Goal: Task Accomplishment & Management: Manage account settings

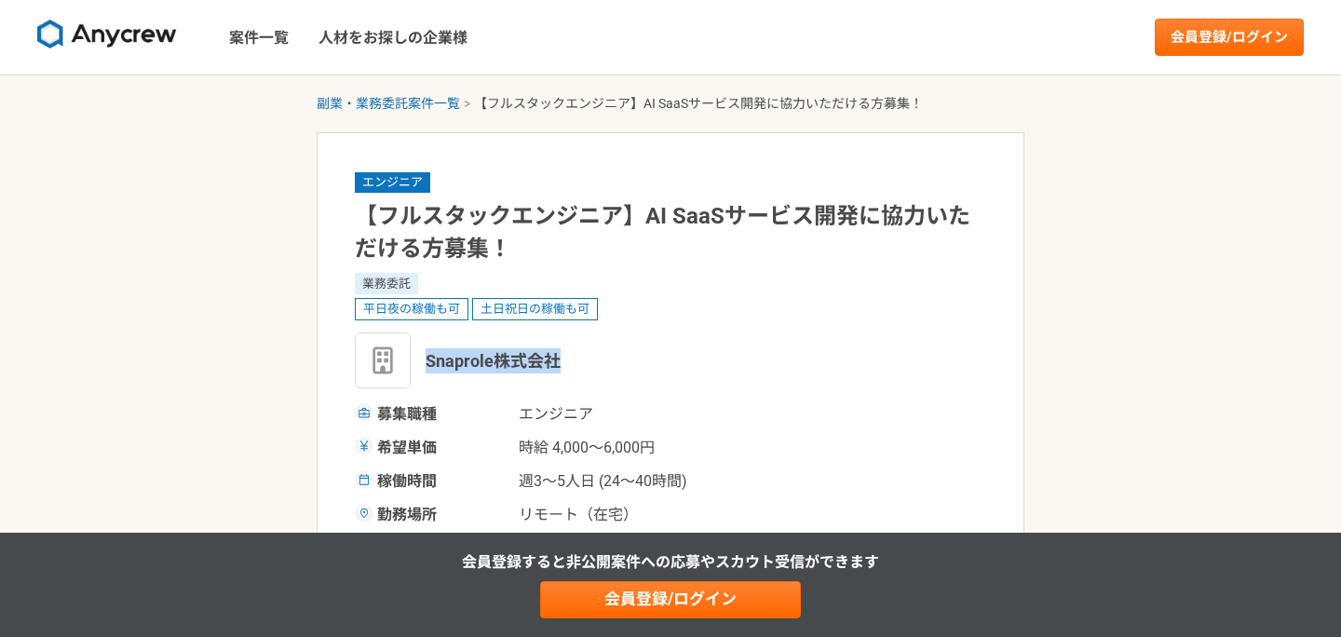
drag, startPoint x: 563, startPoint y: 365, endPoint x: 425, endPoint y: 362, distance: 138.8
click at [425, 362] on div "Snaprole株式会社" at bounding box center [670, 360] width 631 height 56
copy span "Snaprole株式会社"
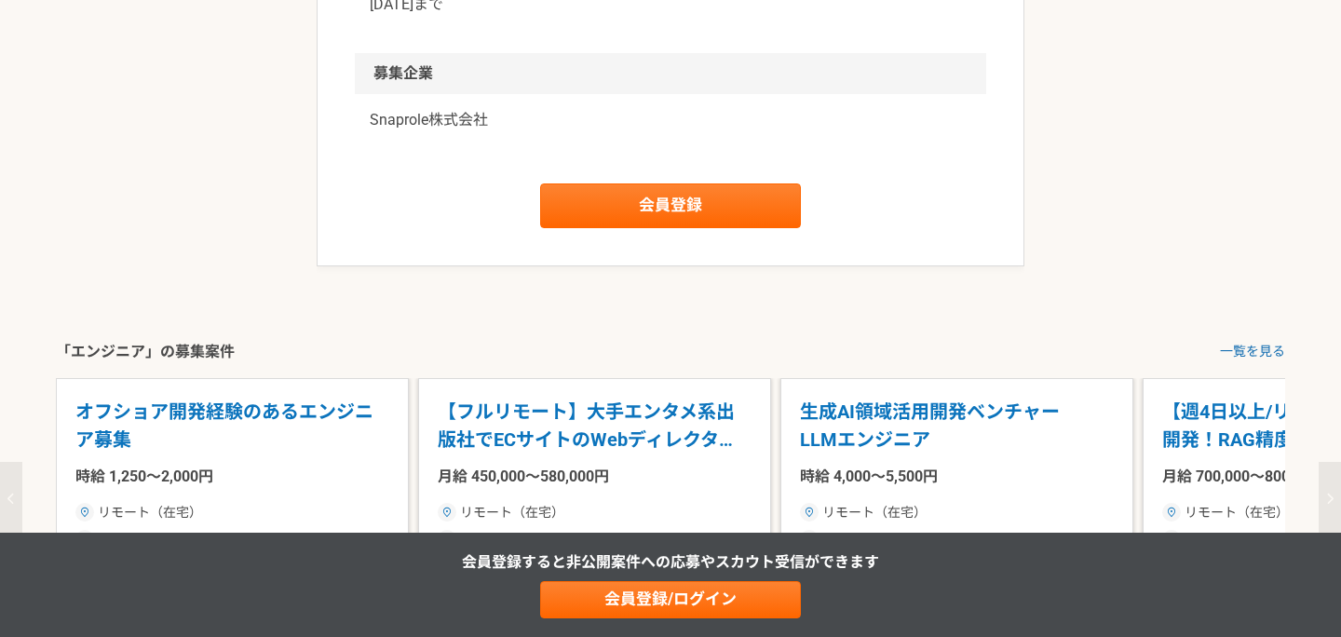
scroll to position [2194, 0]
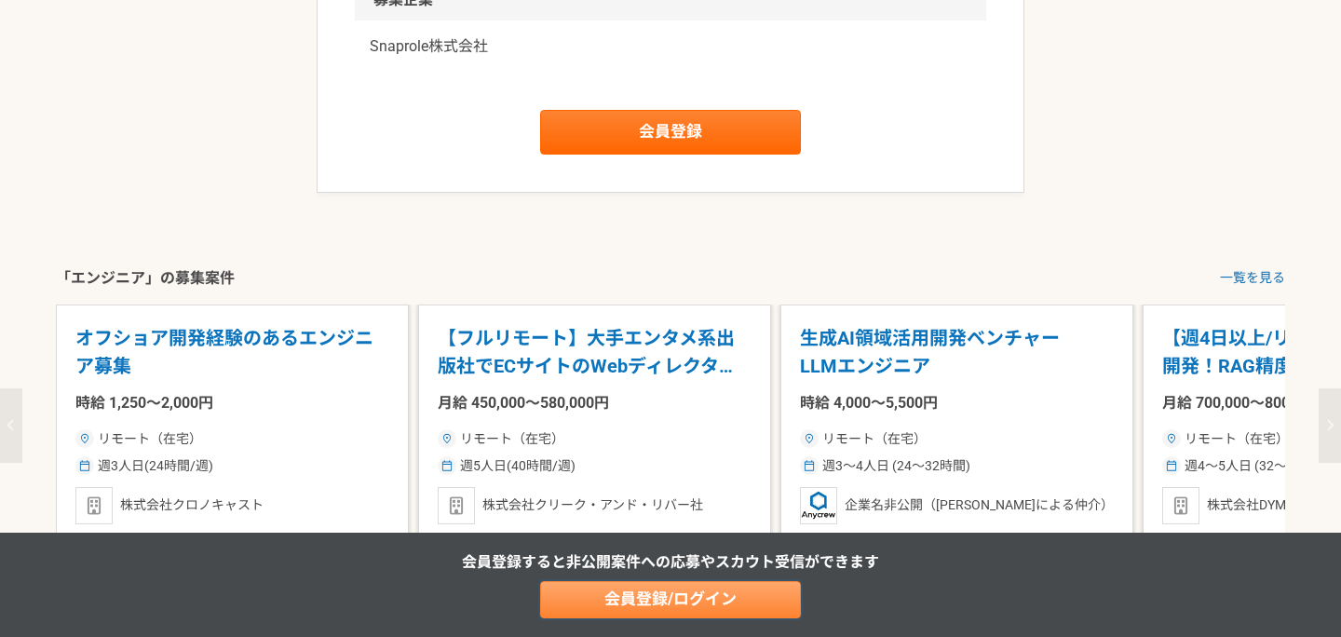
click at [703, 611] on link "会員登録/ログイン" at bounding box center [670, 599] width 261 height 37
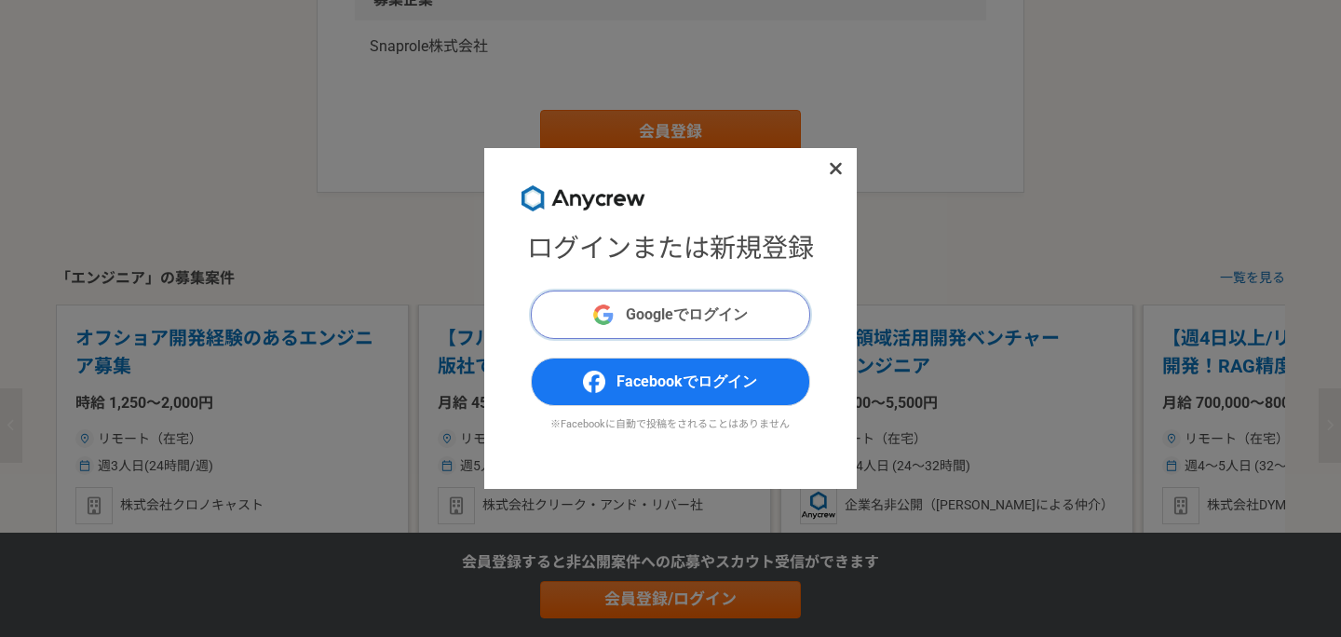
click at [719, 316] on span "Googleでログイン" at bounding box center [687, 315] width 122 height 22
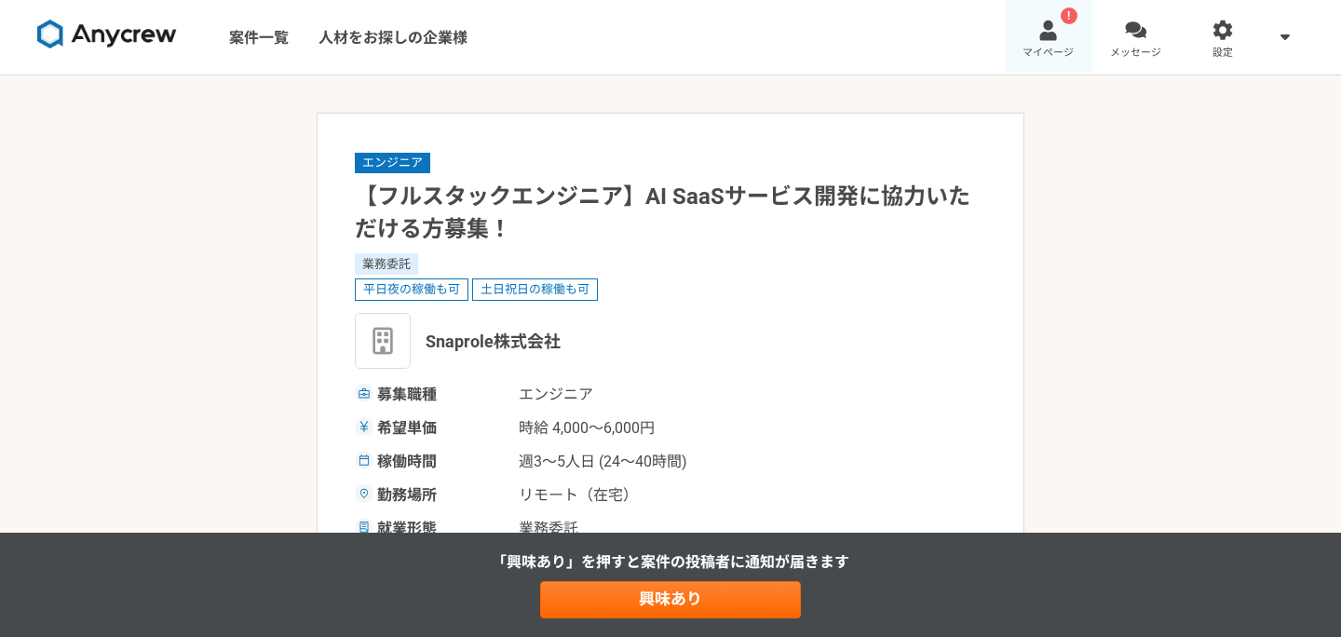
click at [1055, 50] on span "マイページ" at bounding box center [1047, 53] width 51 height 15
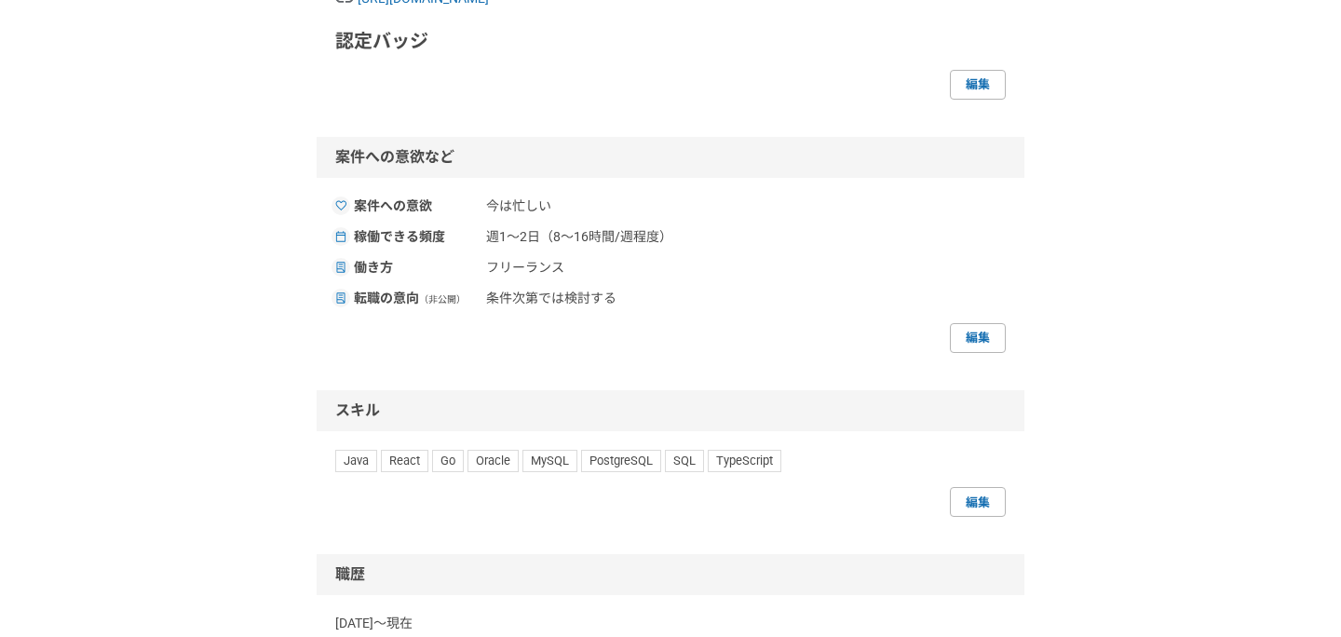
scroll to position [763, 0]
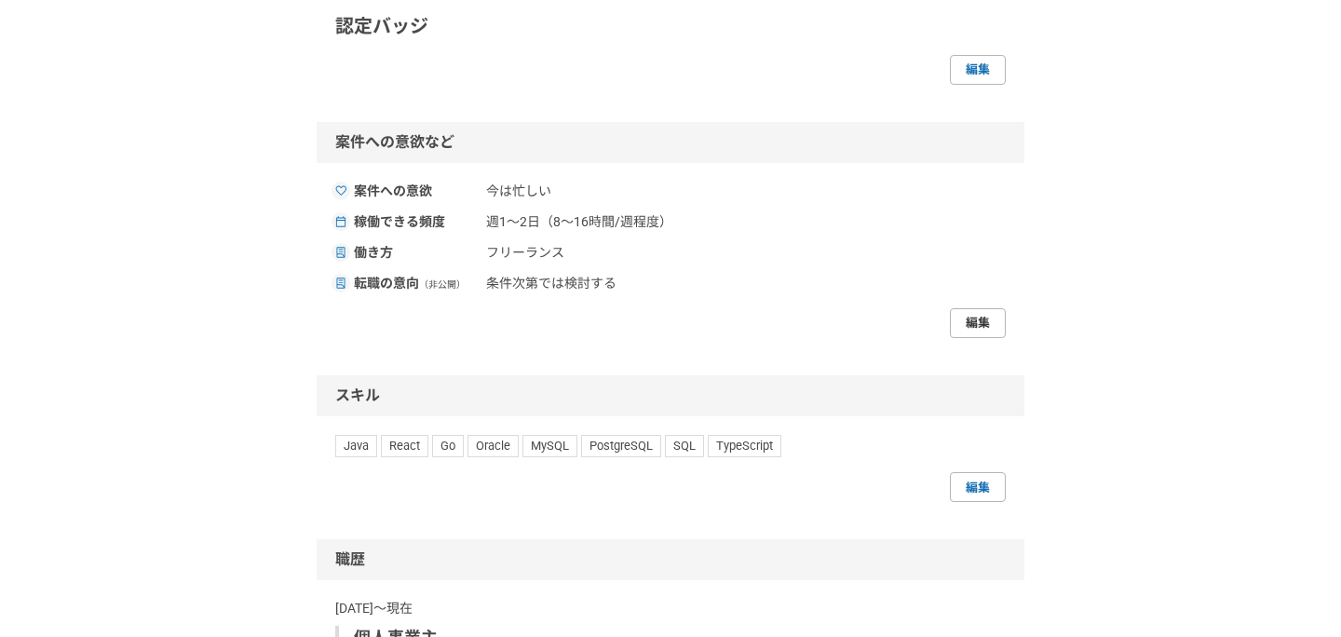
click at [975, 318] on link "編集" at bounding box center [978, 323] width 56 height 30
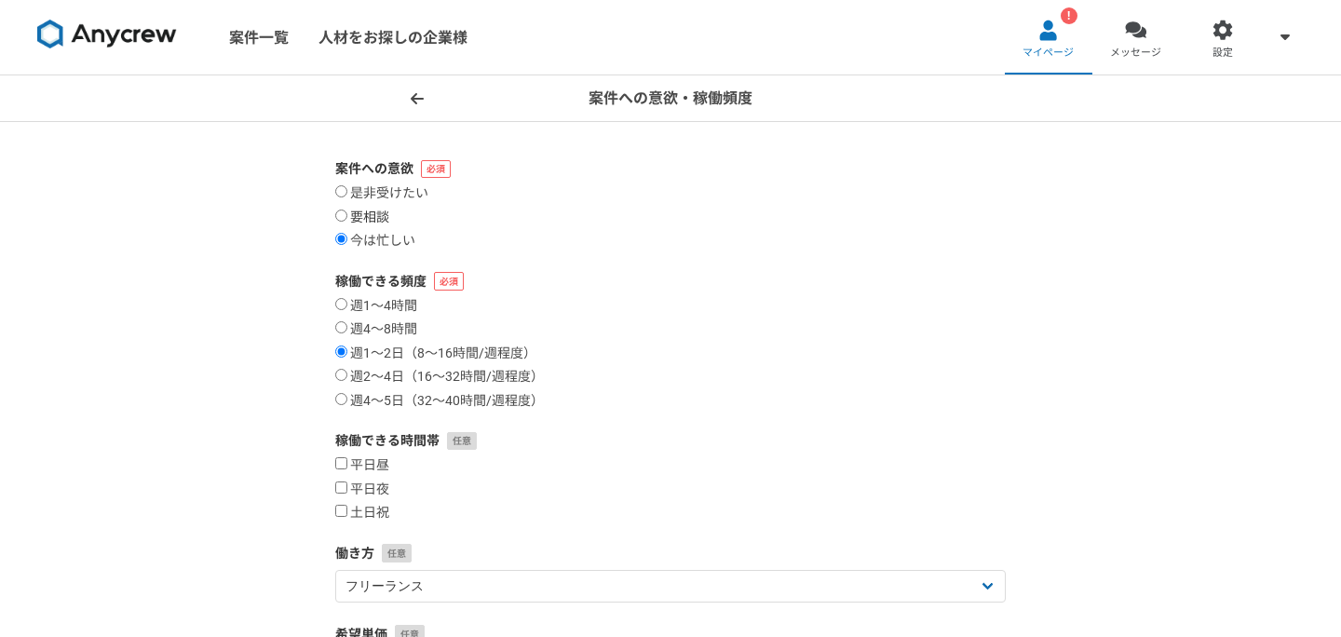
click at [341, 211] on input "要相談" at bounding box center [341, 216] width 12 height 12
radio input "true"
click at [344, 399] on input "週4〜5日（32〜40時間/週程度）" at bounding box center [341, 399] width 12 height 12
radio input "true"
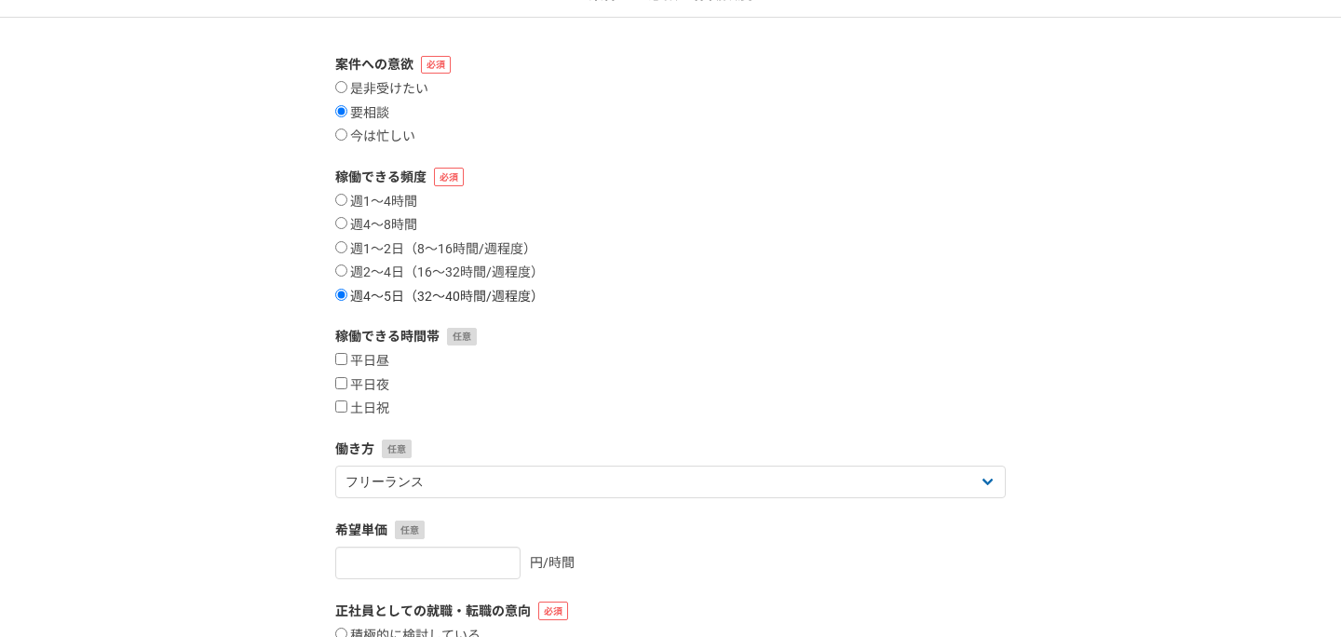
scroll to position [175, 0]
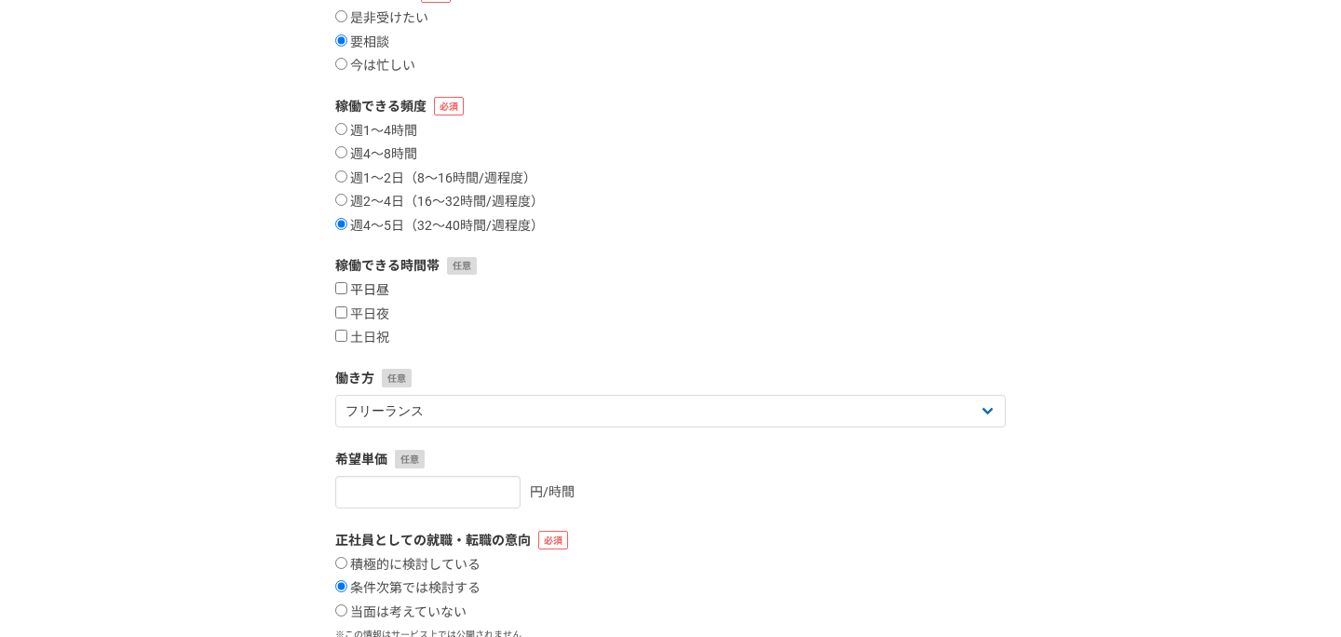
click at [339, 288] on input "平日昼" at bounding box center [341, 288] width 12 height 12
checkbox input "true"
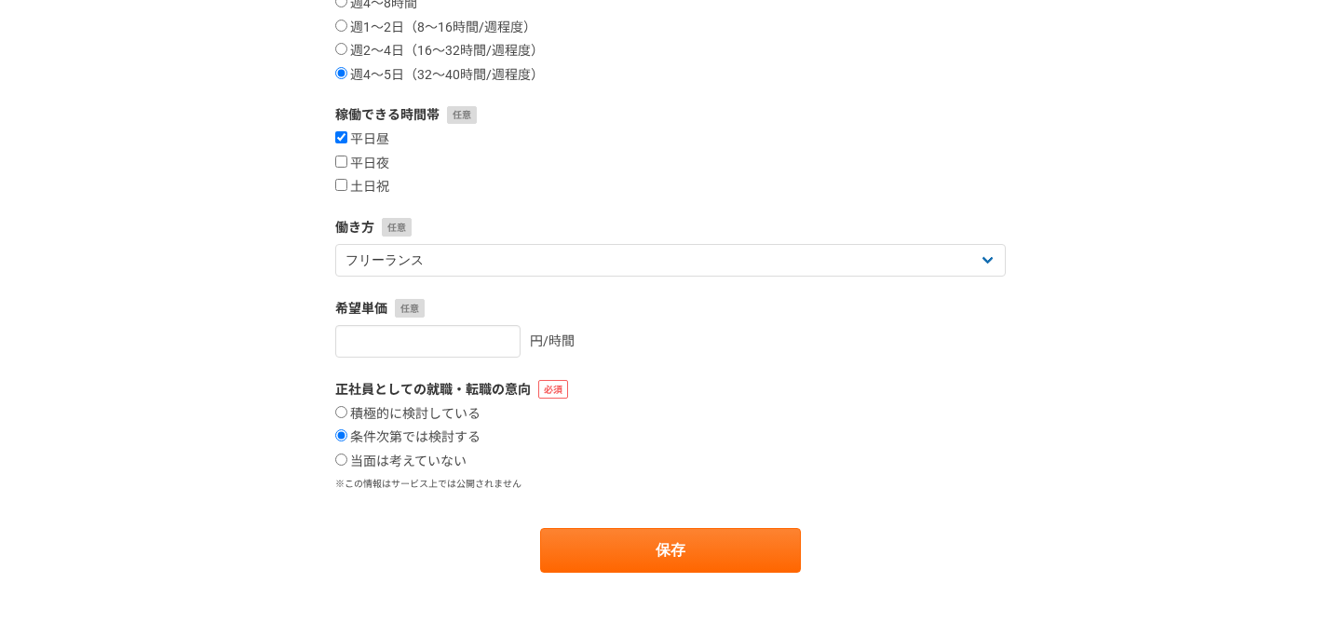
scroll to position [428, 0]
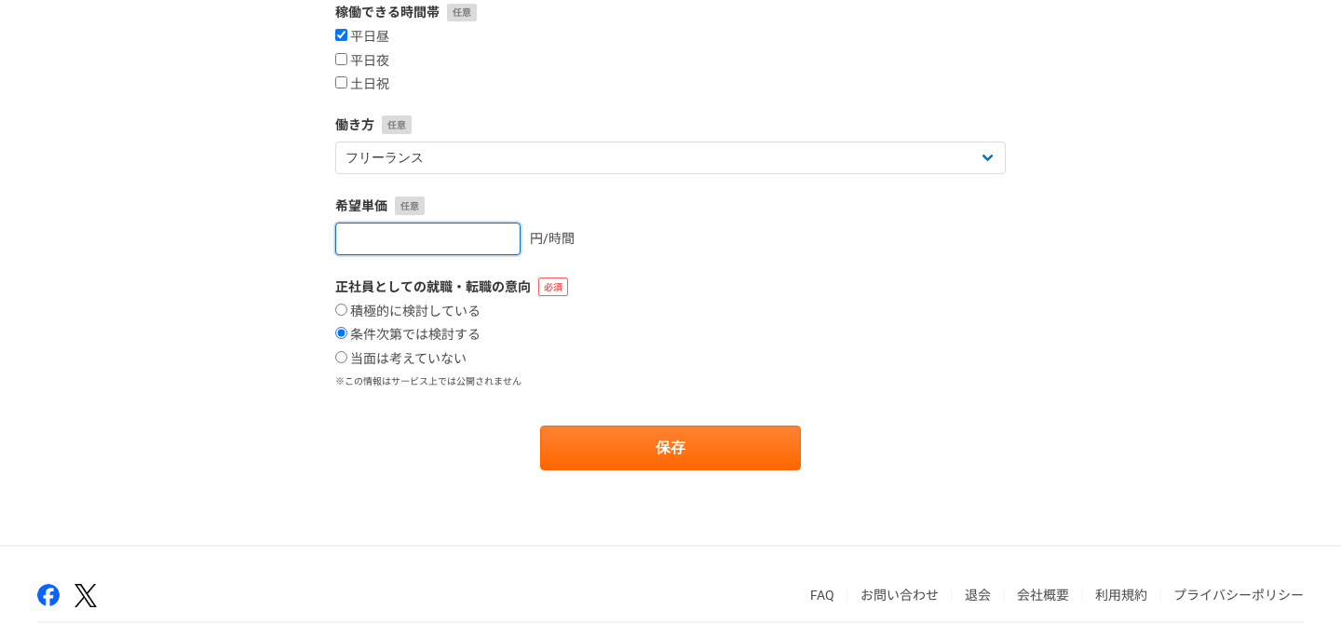
click at [428, 234] on input "number" at bounding box center [427, 239] width 185 height 33
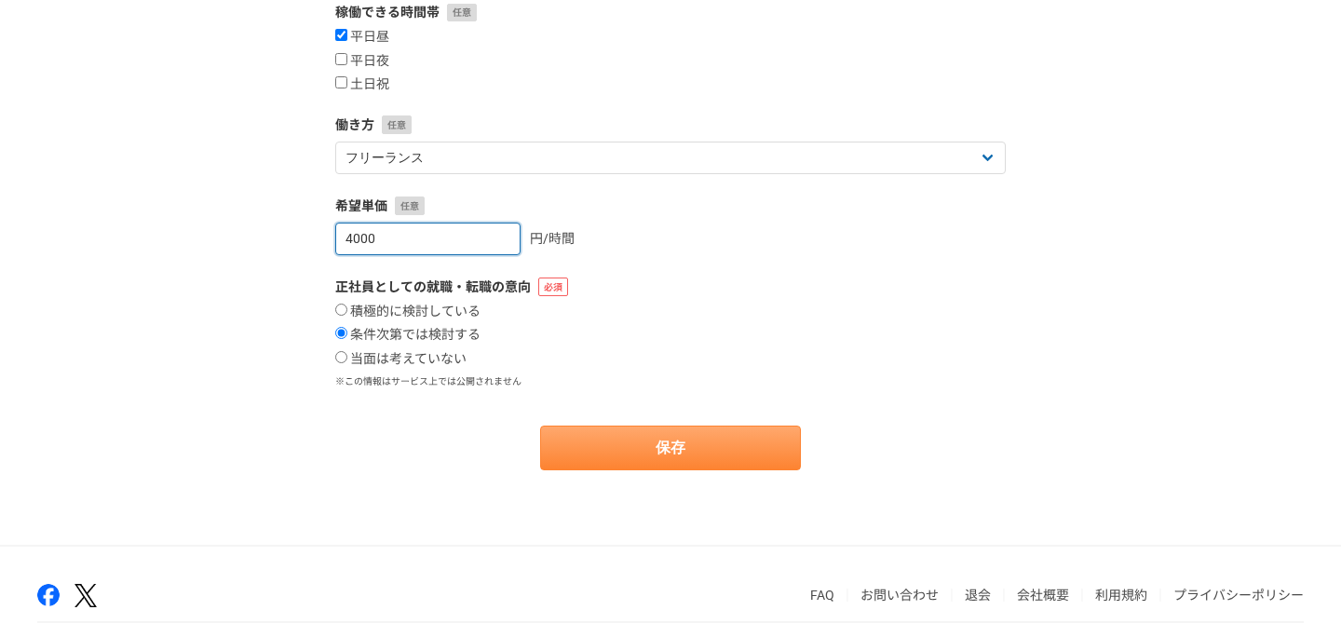
type input "4000"
click at [741, 436] on button "保存" at bounding box center [670, 448] width 261 height 45
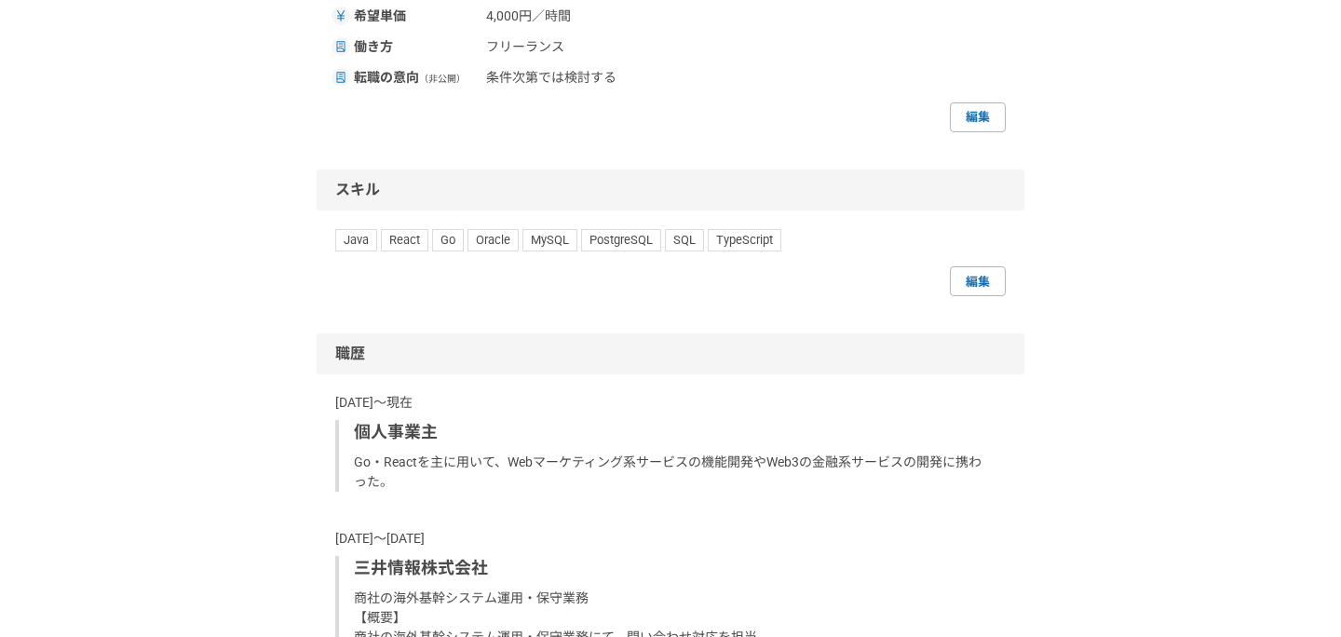
scroll to position [845, 0]
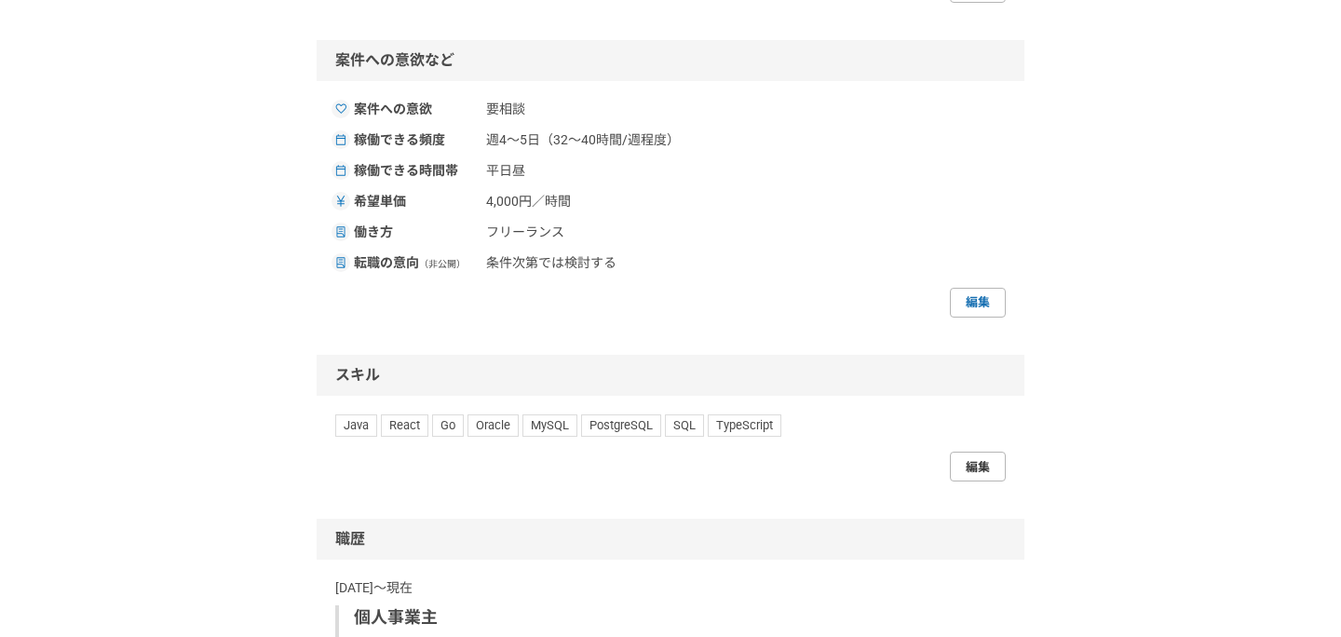
click at [980, 467] on link "編集" at bounding box center [978, 467] width 56 height 30
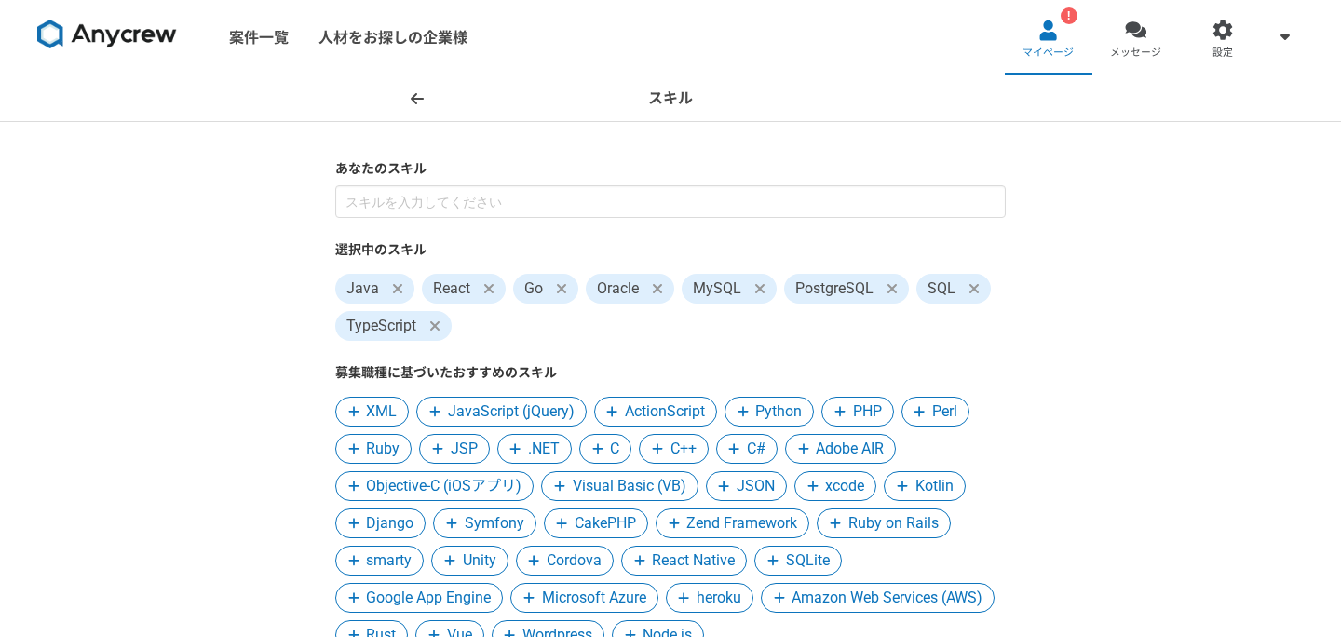
scroll to position [129, 0]
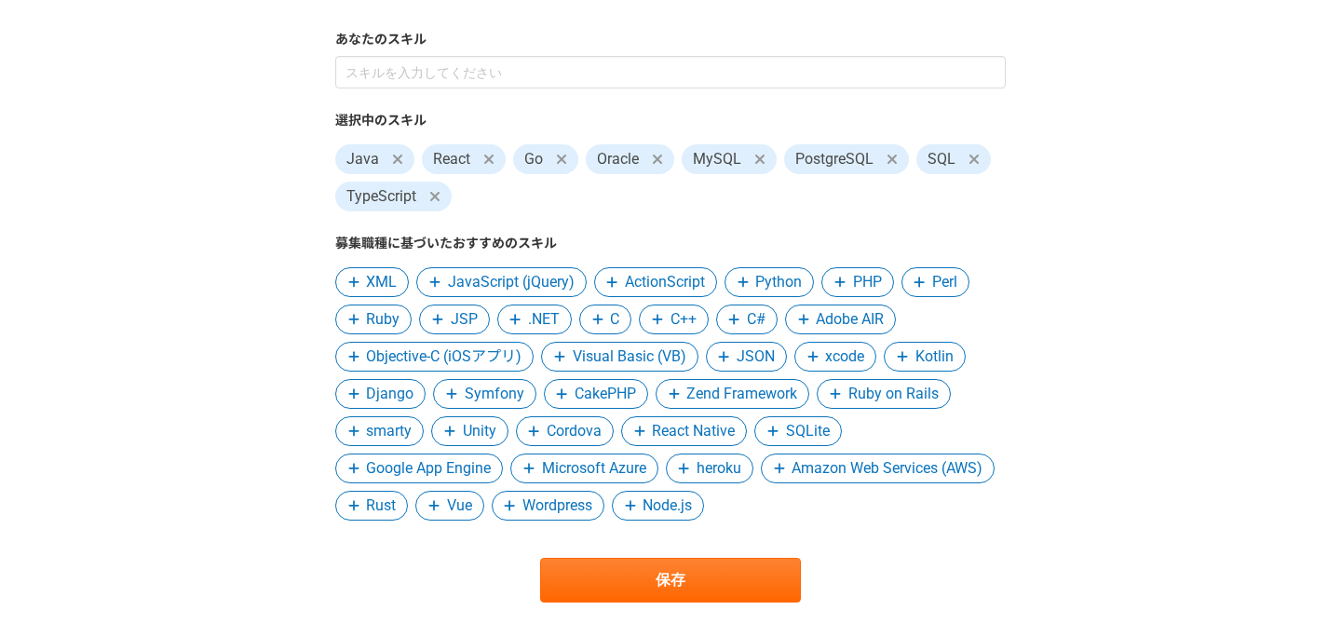
click at [757, 291] on span "Python" at bounding box center [778, 282] width 47 height 22
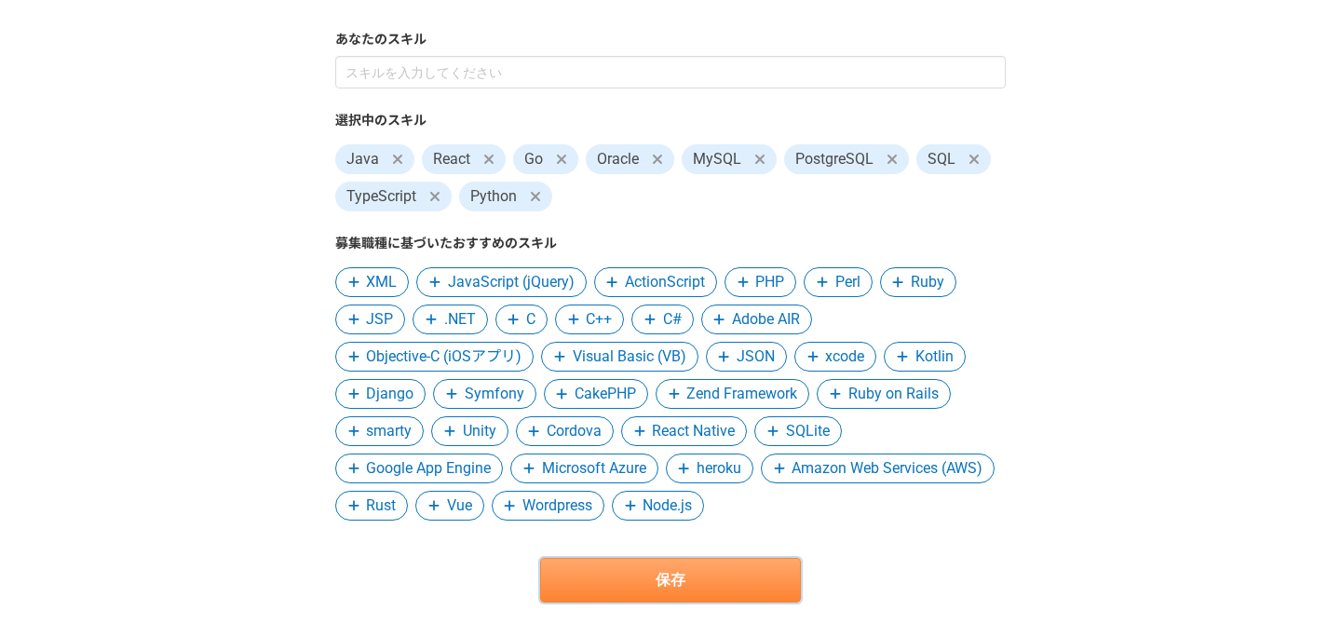
click at [660, 566] on button "保存" at bounding box center [670, 580] width 261 height 45
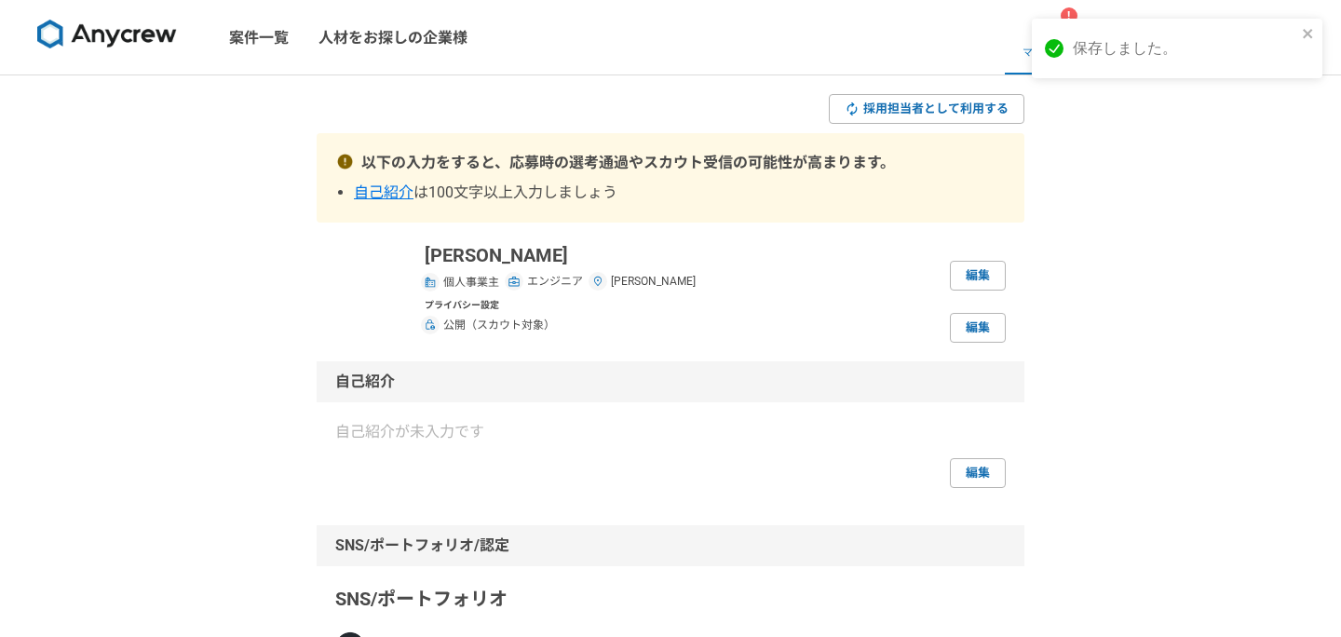
scroll to position [224, 0]
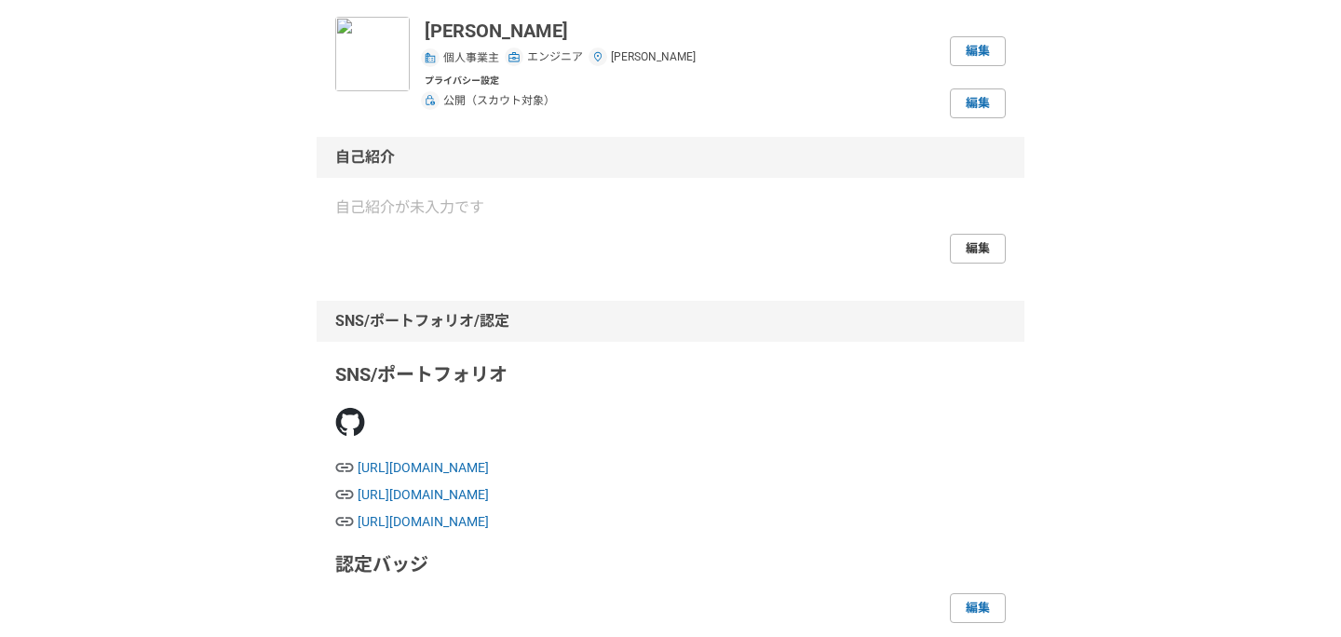
click at [995, 235] on link "編集" at bounding box center [978, 249] width 56 height 30
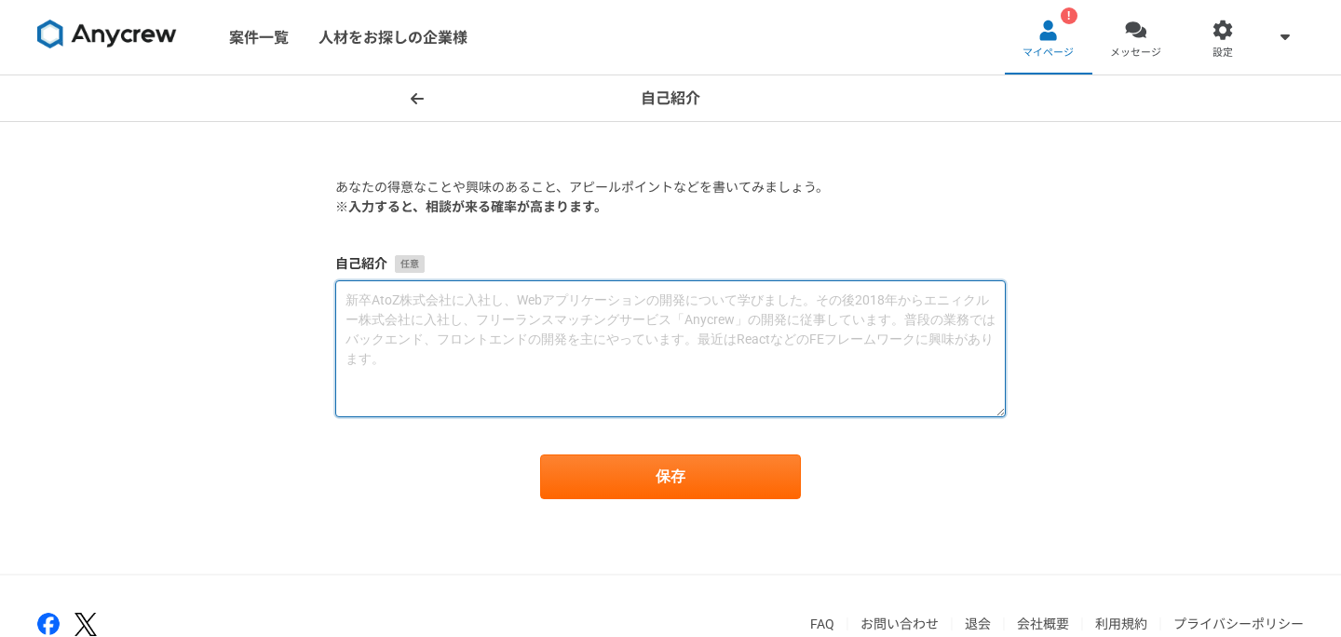
click at [727, 304] on textarea at bounding box center [670, 348] width 670 height 137
paste textarea "ックエンド・フロントエンドの開発・保守に携わってきました。業務経験として使用した代表的なプログラミング言語はJava・Scala・Golang・TypeScr…"
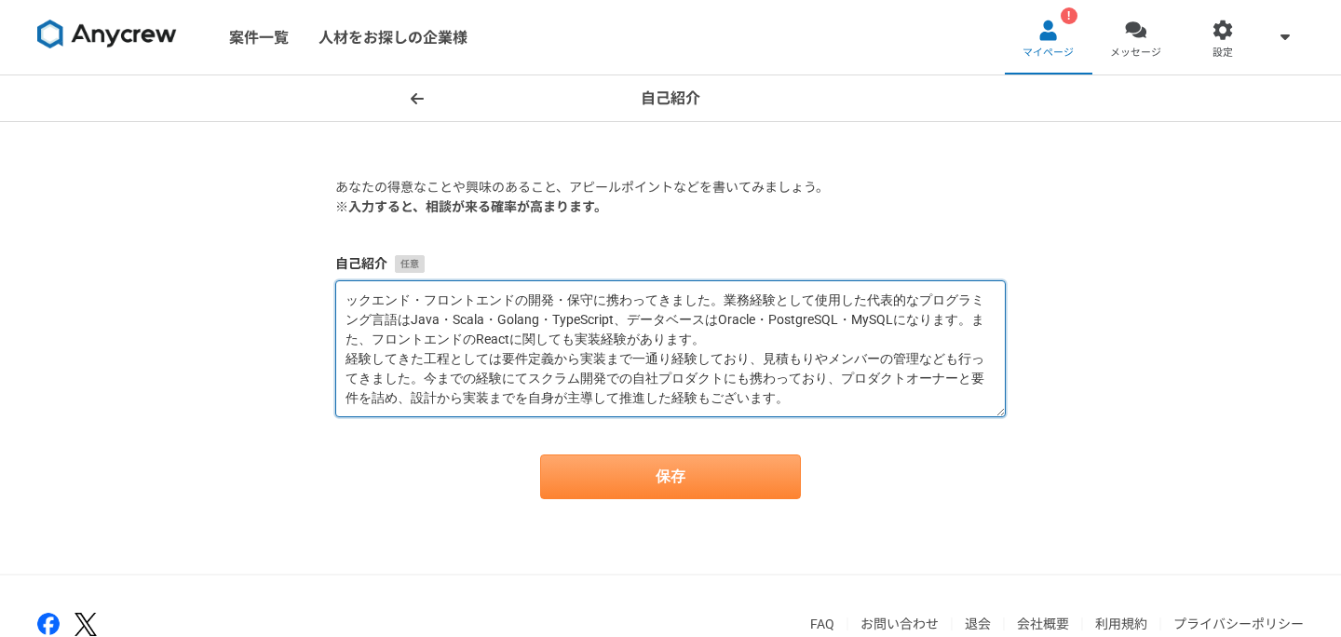
type textarea "ックエンド・フロントエンドの開発・保守に携わってきました。業務経験として使用した代表的なプログラミング言語はJava・Scala・Golang・TypeScr…"
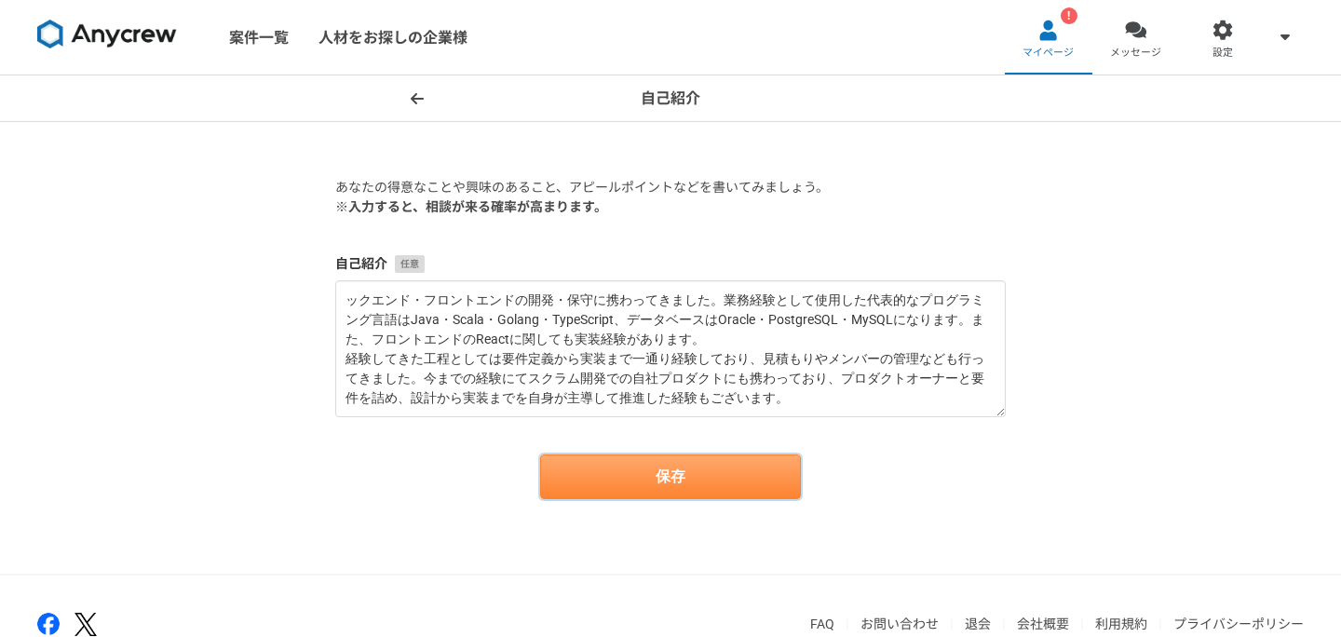
click at [678, 480] on button "保存" at bounding box center [670, 476] width 261 height 45
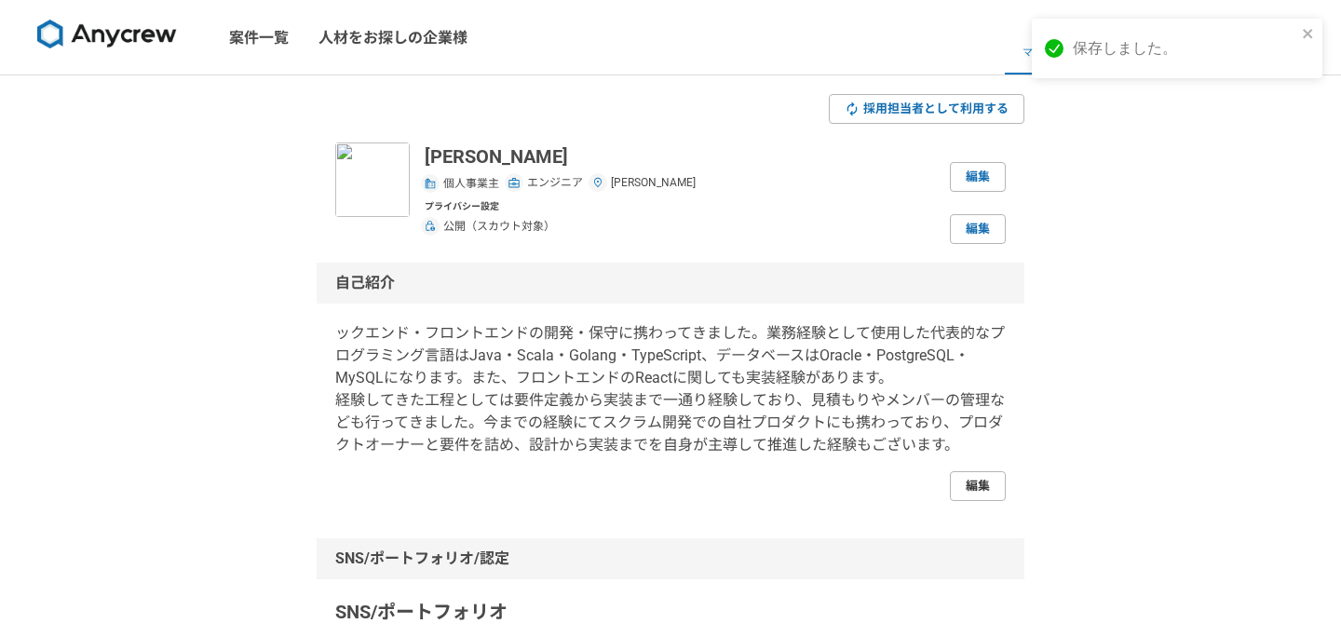
click at [972, 481] on link "編集" at bounding box center [978, 486] width 56 height 30
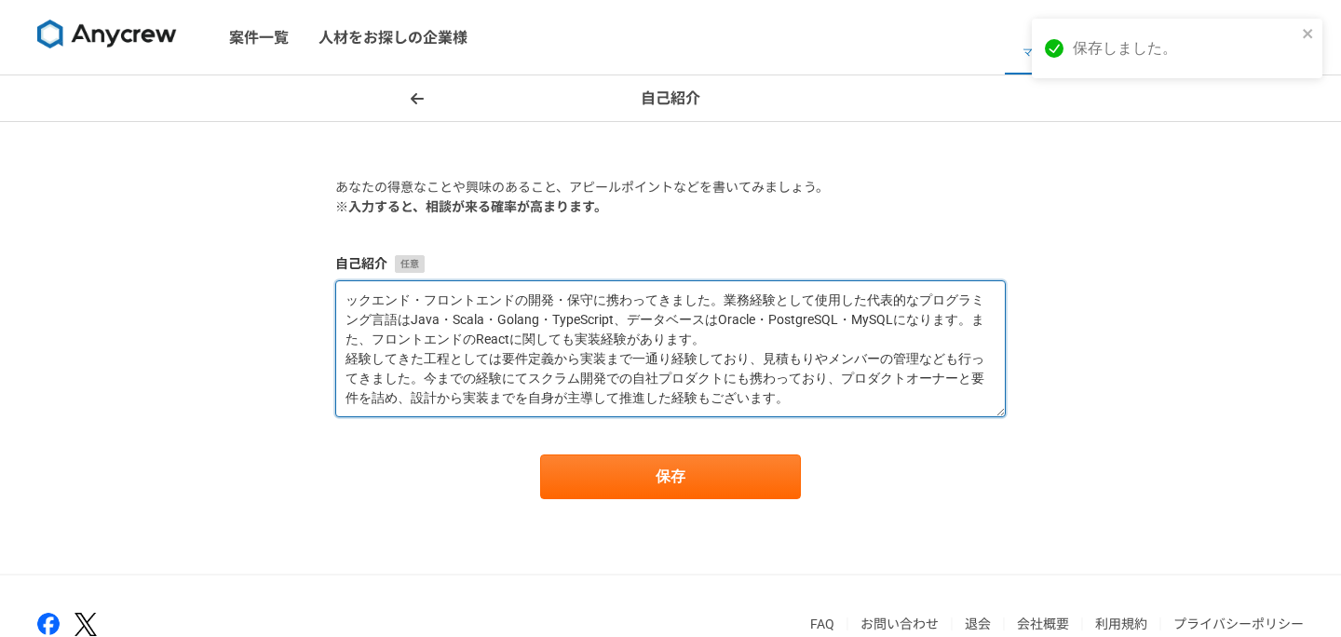
drag, startPoint x: 410, startPoint y: 300, endPoint x: 277, endPoint y: 301, distance: 133.2
click at [277, 301] on div "自己紹介 あなたの得意なことや興味のあること、アピールポイントなどを書いてみましょう。 ※入力すると、相談が来る確率が高まります。 自己紹介 ックエンド・フロ…" at bounding box center [670, 324] width 1341 height 498
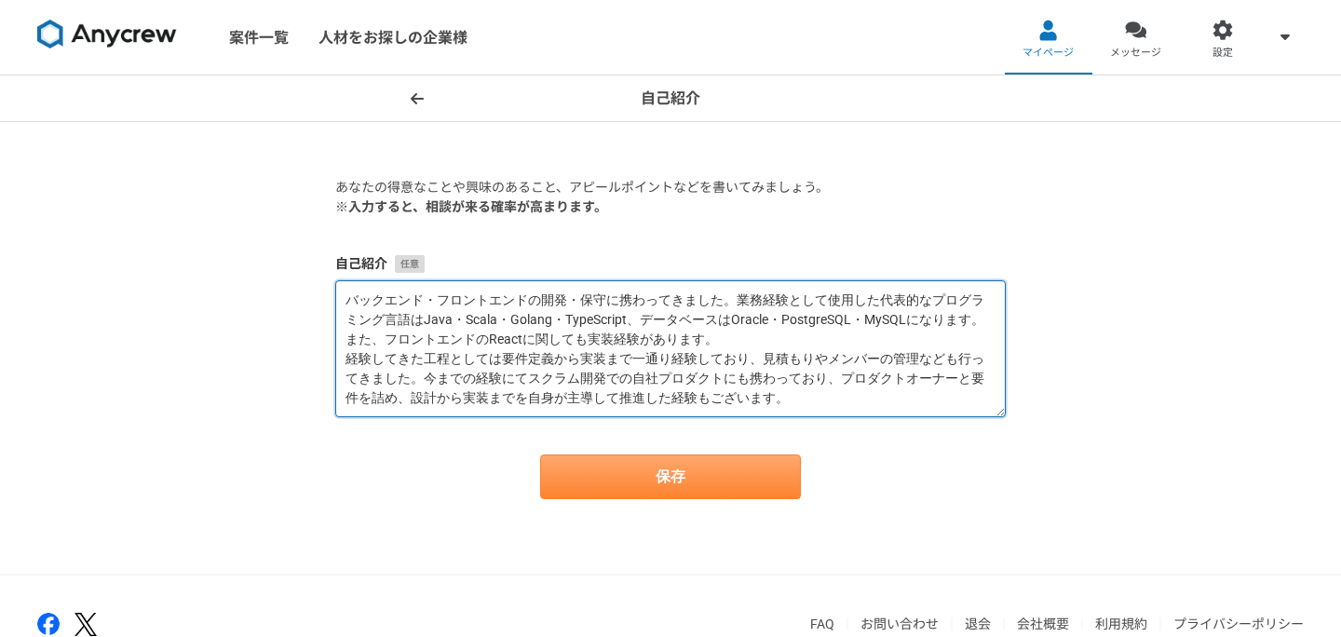
type textarea "バックエンド・フロントエンドの開発・保守に携わってきました。業務経験として使用した代表的なプログラミング言語はJava・Scala・Golang・TypeSc…"
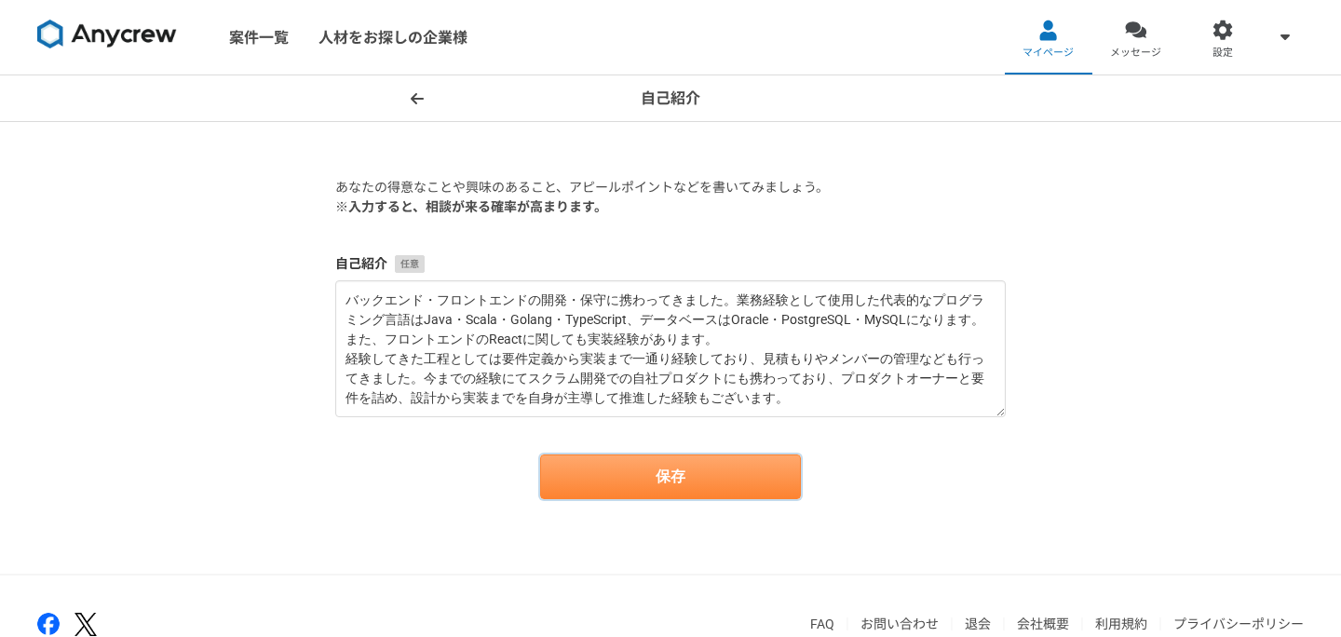
click at [715, 479] on button "保存" at bounding box center [670, 476] width 261 height 45
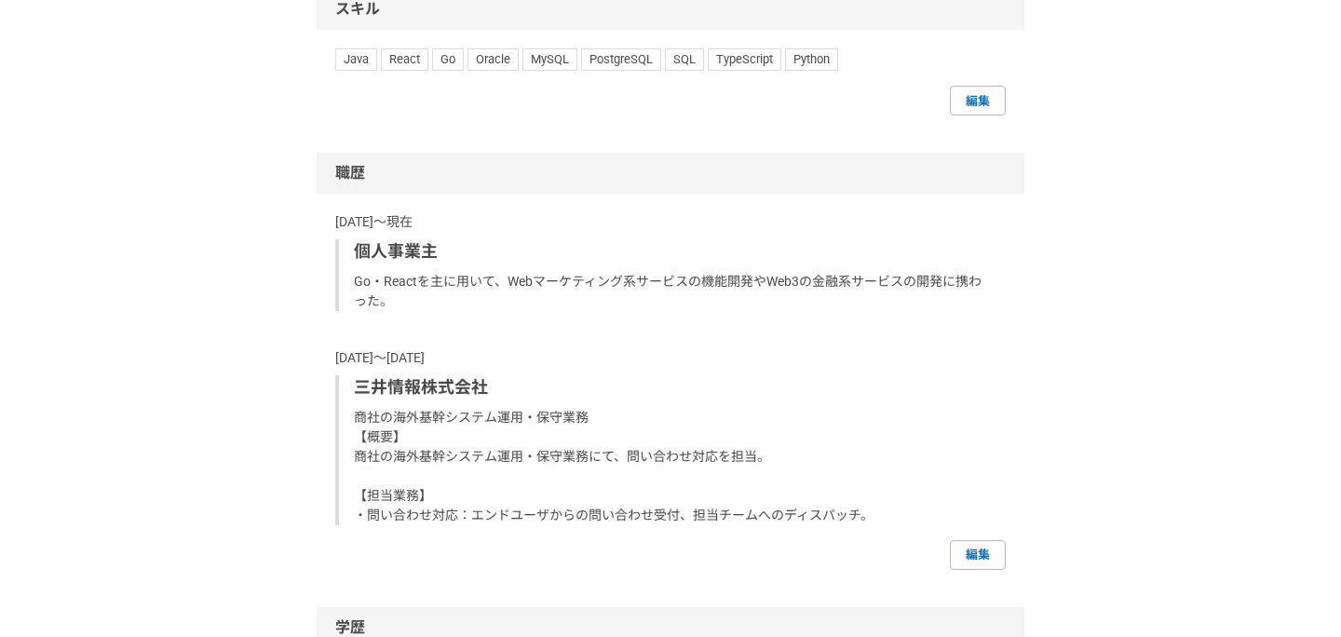
scroll to position [1456, 0]
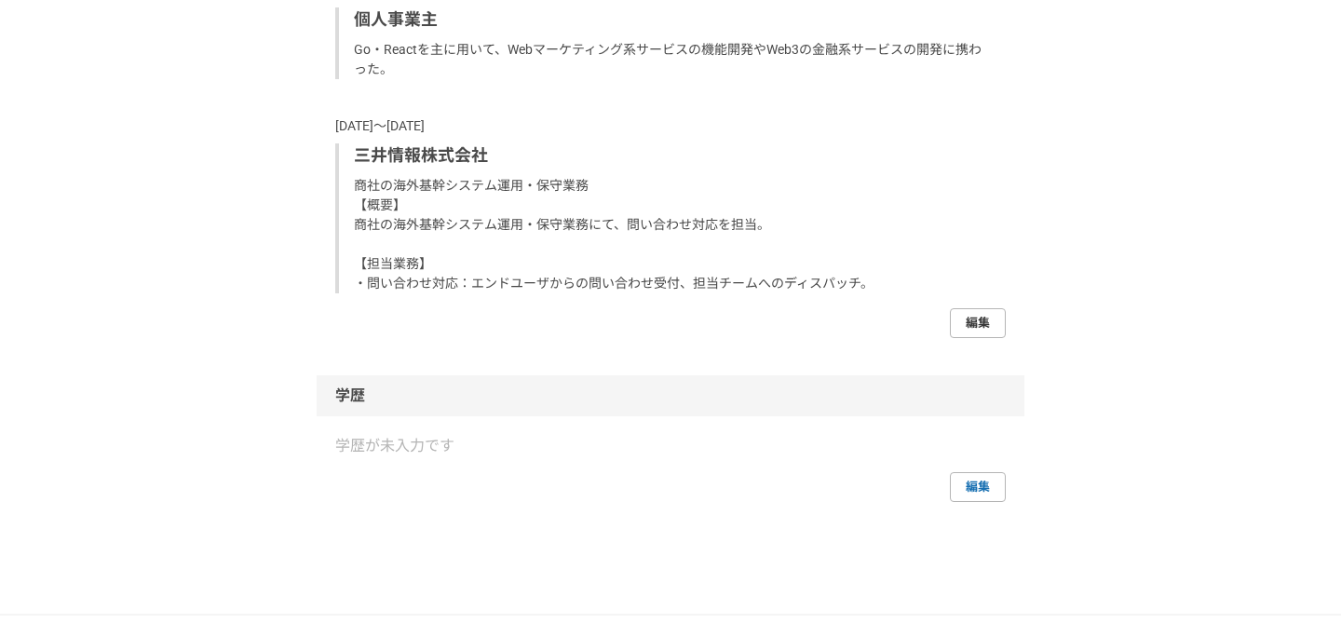
click at [981, 320] on link "編集" at bounding box center [978, 323] width 56 height 30
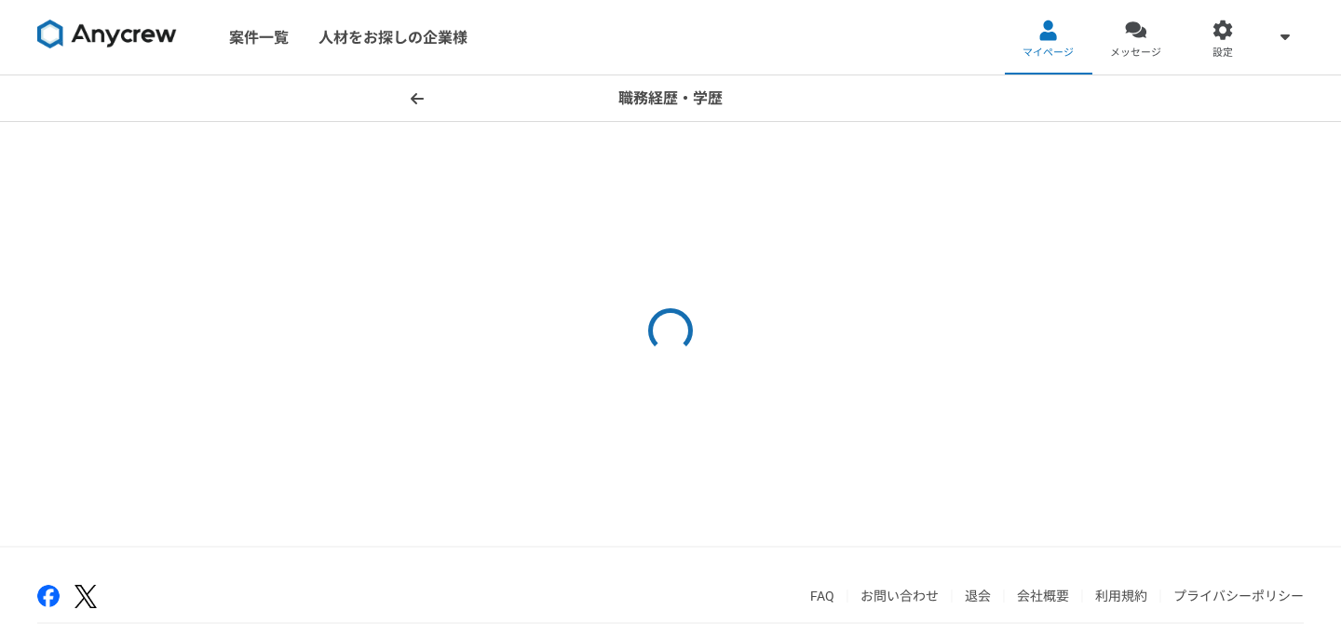
select select "2022"
select select "2007"
select select "2008"
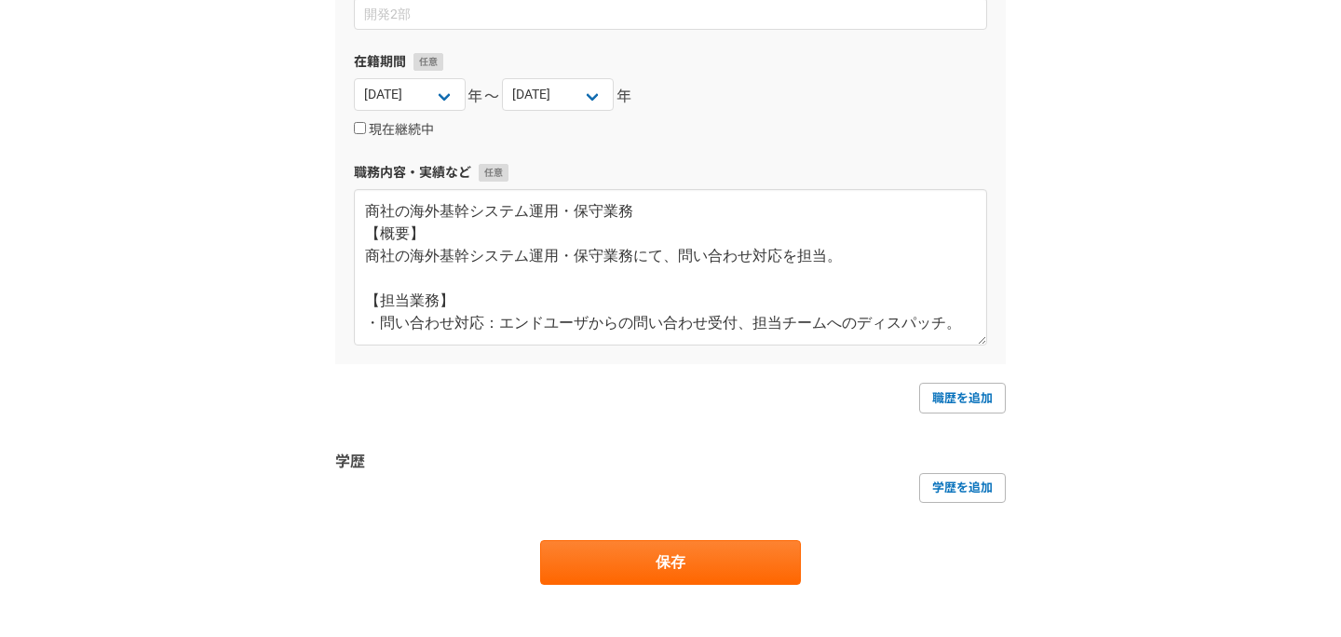
scroll to position [1048, 0]
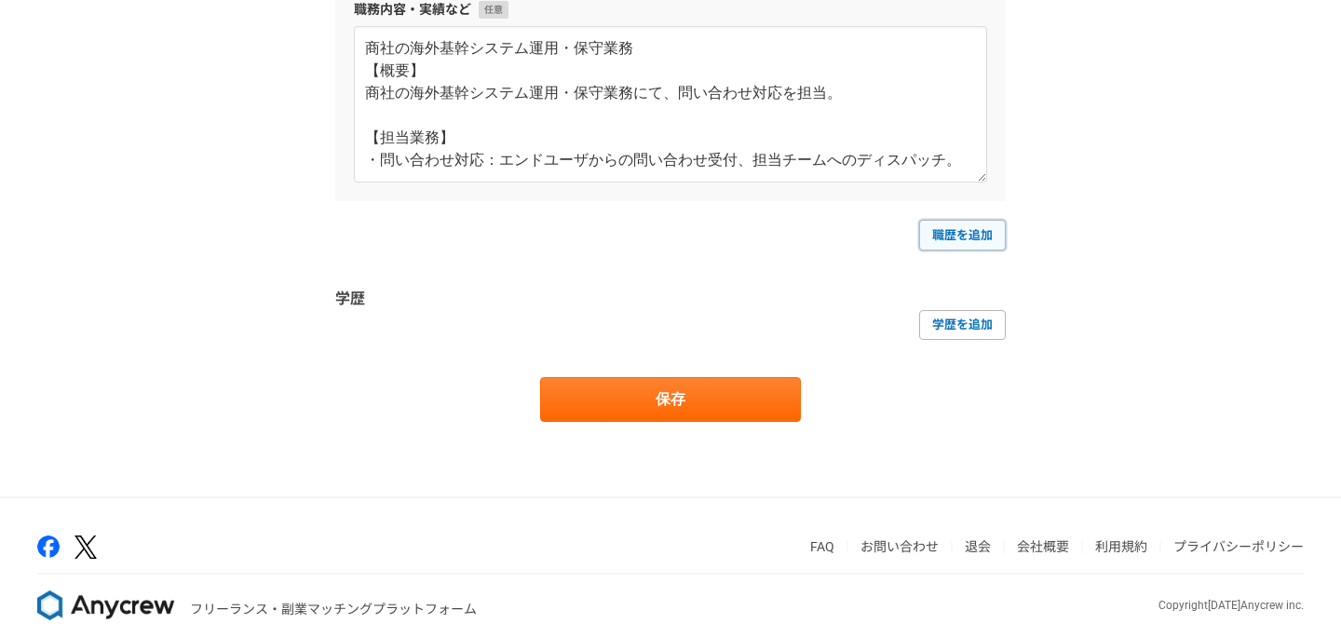
click at [949, 244] on link "職歴を追加" at bounding box center [962, 235] width 87 height 30
select select
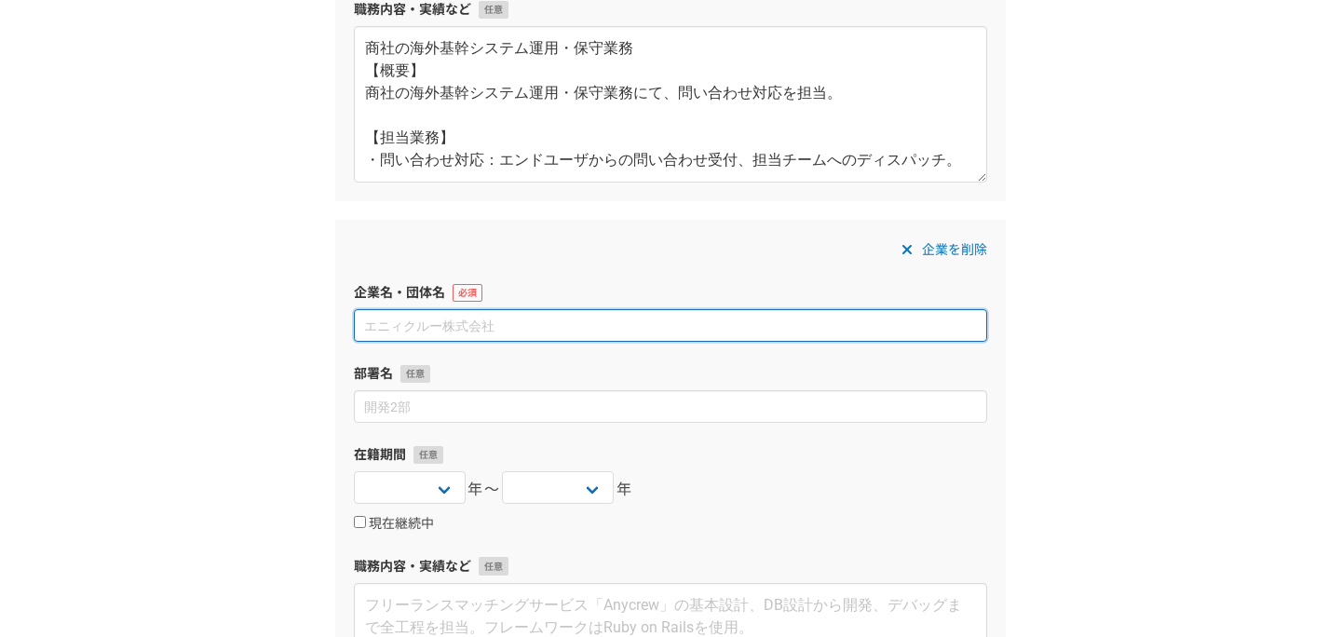
paste input "株式会社キーマネジメントソリューションズ"
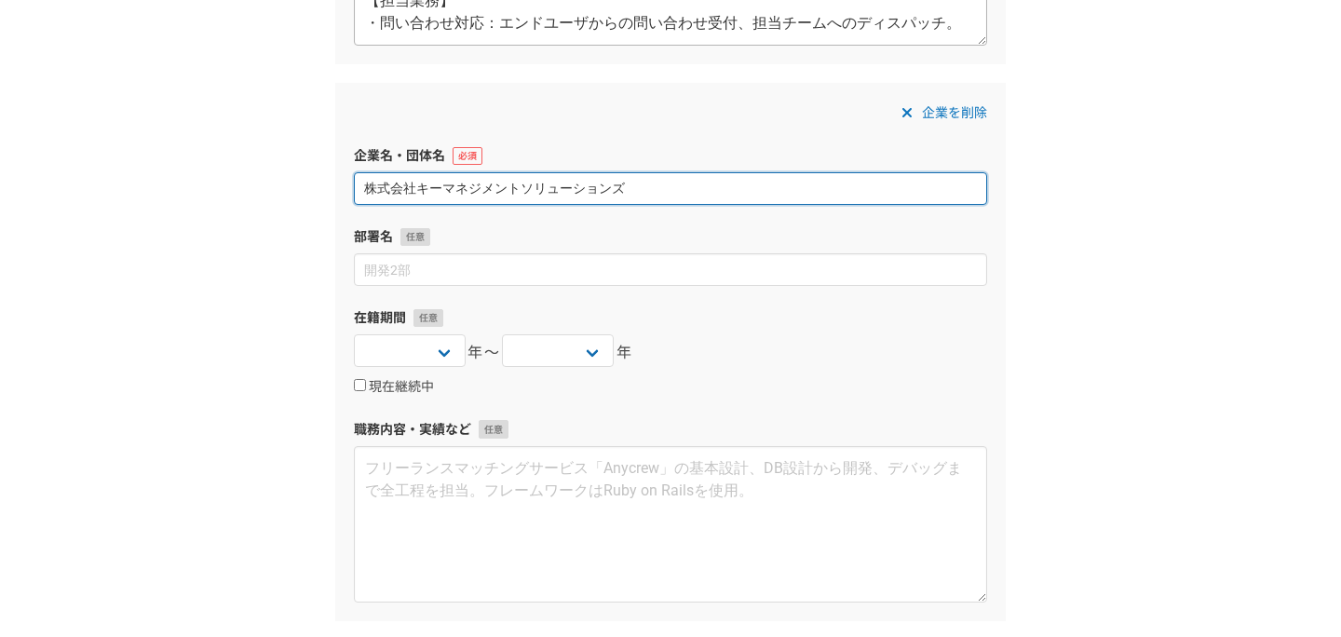
type input "株式会社キーマネジメントソリューションズ"
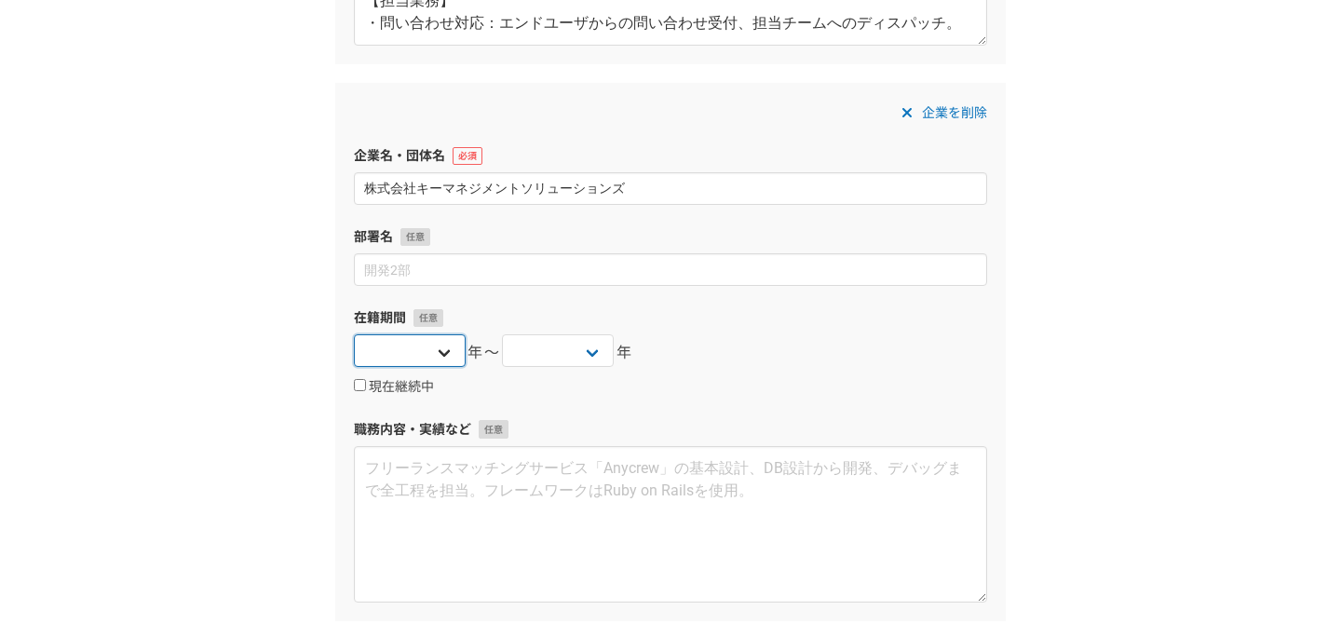
click at [435, 341] on select "2025 2024 2023 2022 2021 2020 2019 2018 2017 2016 2015 2014 2013 2012 2011 2010…" at bounding box center [410, 350] width 112 height 33
select select "2008"
click at [354, 334] on select "2025 2024 2023 2022 2021 2020 2019 2018 2017 2016 2015 2014 2013 2012 2011 2010…" at bounding box center [410, 350] width 112 height 33
click at [588, 348] on select "2025 2024 2023 2022 2021 2020 2019 2018 2017 2016 2015 2014 2013 2012 2011 2010…" at bounding box center [558, 350] width 112 height 33
select select "2010"
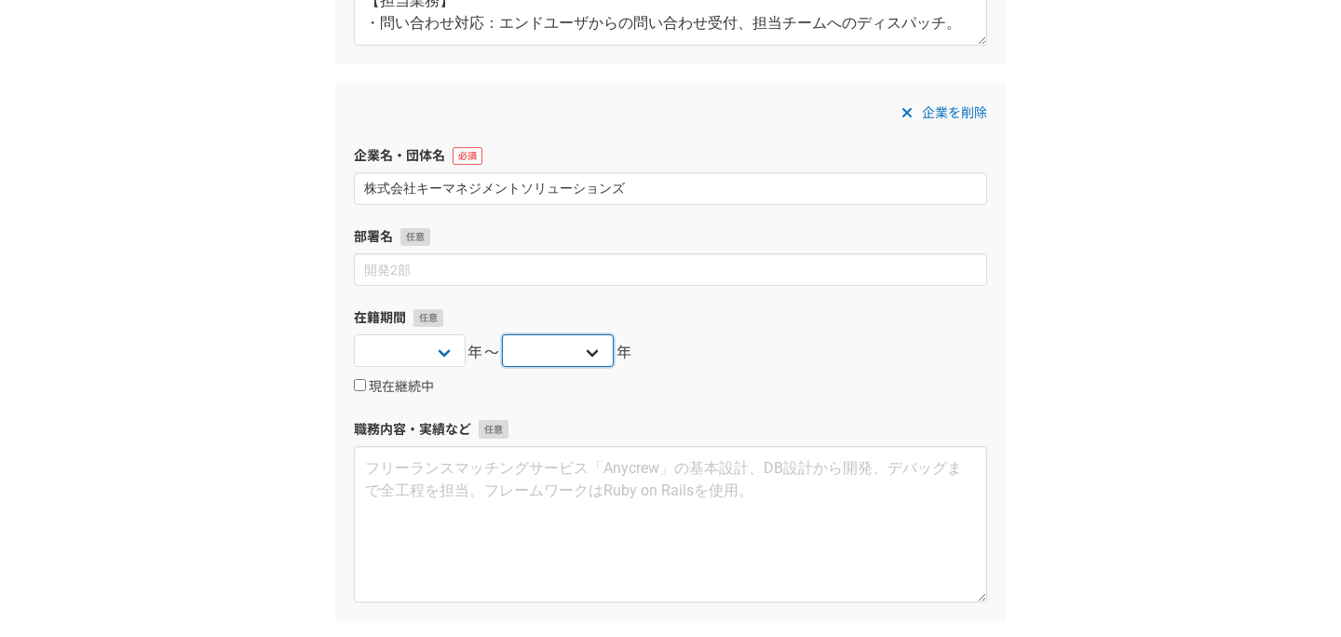
click at [502, 334] on select "2025 2024 2023 2022 2021 2020 2019 2018 2017 2016 2015 2014 2013 2012 2011 2010…" at bounding box center [558, 350] width 112 height 33
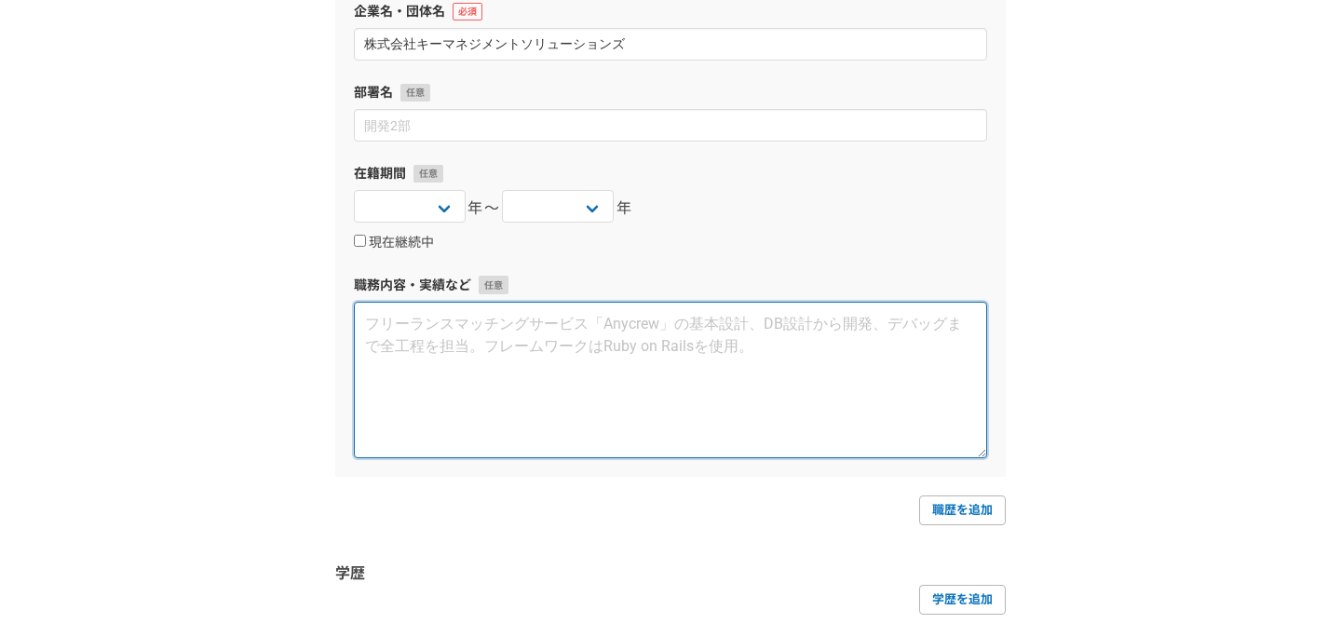
click at [620, 366] on textarea at bounding box center [670, 380] width 633 height 156
paste textarea "航空会社の予解約Webシステム運用・保守業務 【概要】 航空会社の予解約Webシステムにて運用・保守業務に従事。 【担当業務】 ・軽微な改修（実装～テスト）：…"
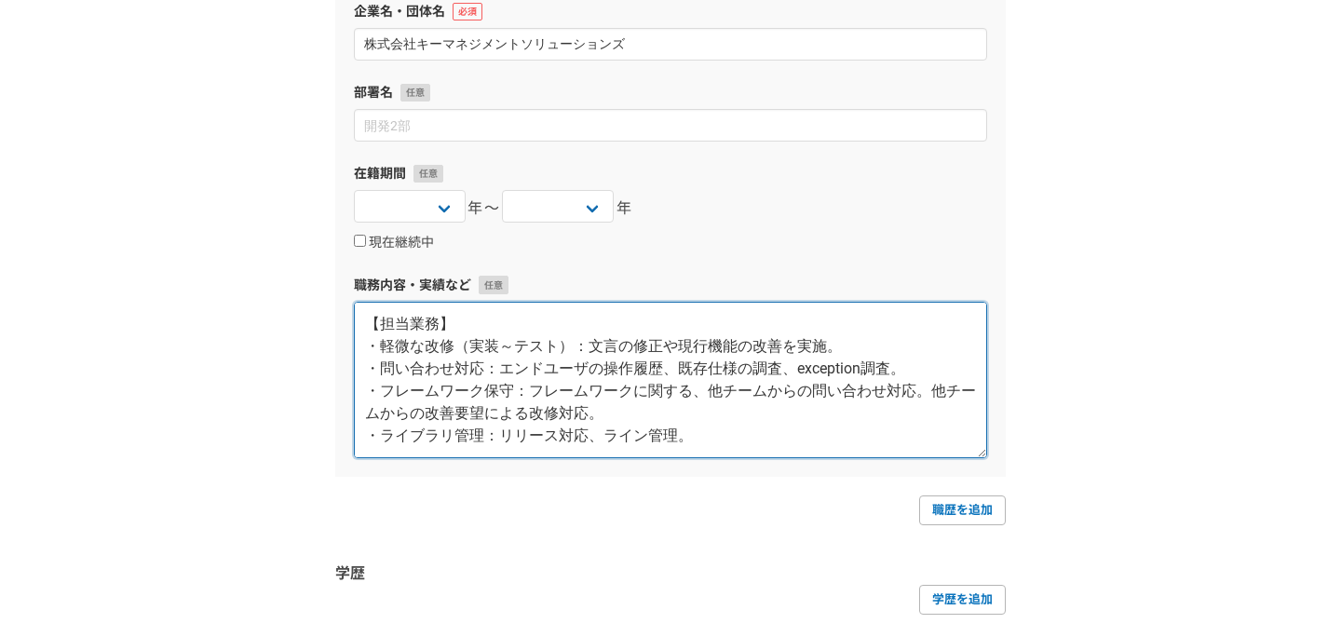
scroll to position [0, 0]
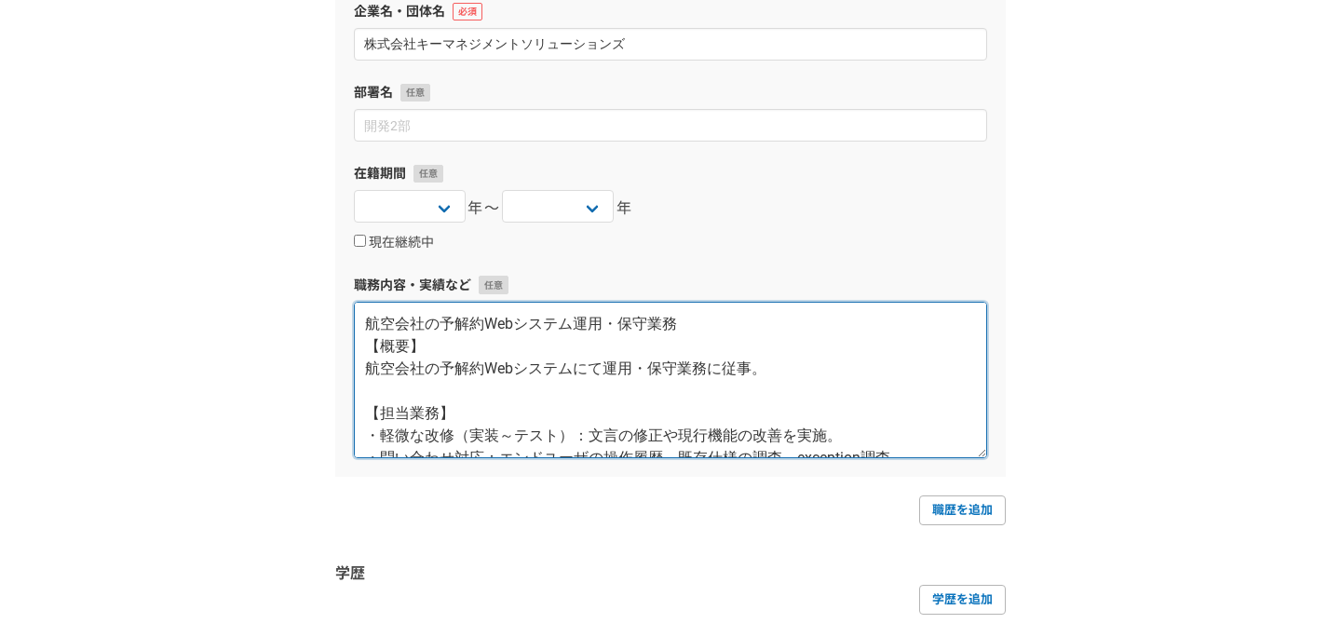
click at [606, 369] on textarea "航空会社の予解約Webシステム運用・保守業務 【概要】 航空会社の予解約Webシステムにて運用・保守業務に従事。 【担当業務】 ・軽微な改修（実装～テスト）：…" at bounding box center [670, 380] width 633 height 156
click at [577, 328] on textarea "航空会社の予解約Webシステム運用・保守業務 【概要】 航空会社の予解約Webシステムにて運用・保守業務に従事。 【担当業務】 ・軽微な改修（実装～テスト）：…" at bounding box center [670, 380] width 633 height 156
drag, startPoint x: 642, startPoint y: 323, endPoint x: 571, endPoint y: 323, distance: 70.8
click at [571, 323] on textarea "航空会社の予解約Webシステム機能開発・運用・保守業務 【概要】 航空会社の予解約Webシステムにて運用・保守業務に従事。 【担当業務】 ・軽微な改修（実装～…" at bounding box center [670, 380] width 633 height 156
click at [607, 373] on textarea "航空会社の予解約Webシステム機能開発・運用・保守業務 【概要】 航空会社の予解約Webシステムにて運用・保守業務に従事。 【担当業務】 ・軽微な改修（実装～…" at bounding box center [670, 380] width 633 height 156
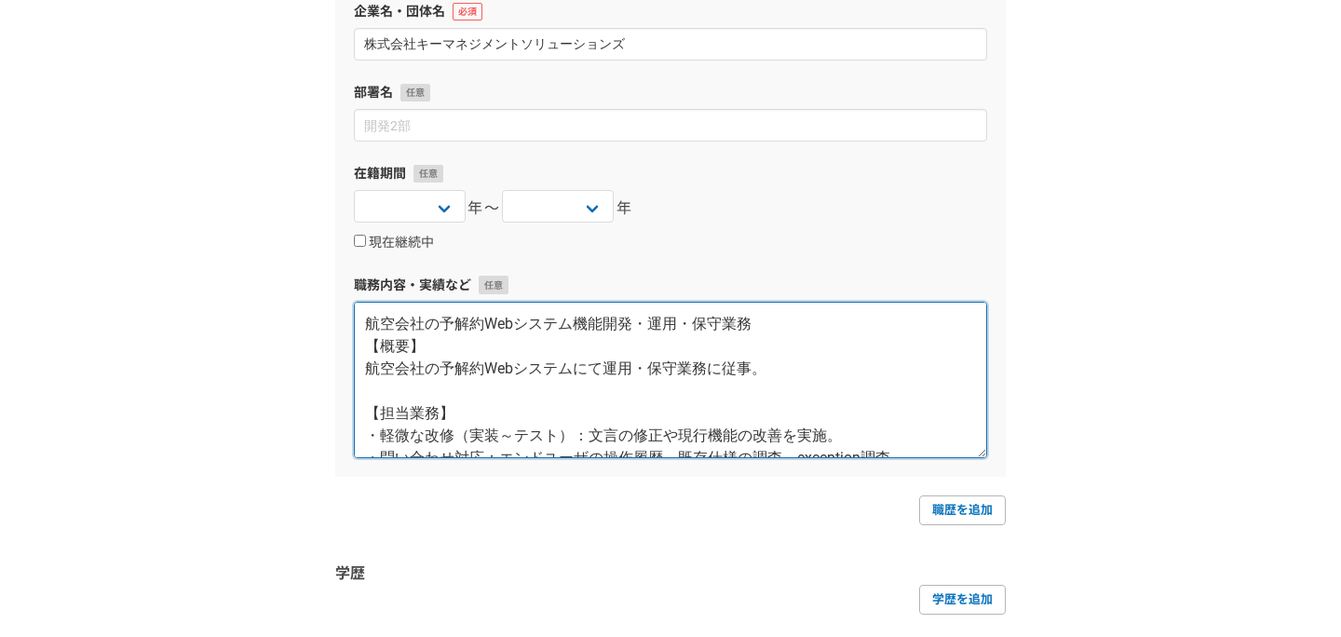
paste textarea "機能開発・"
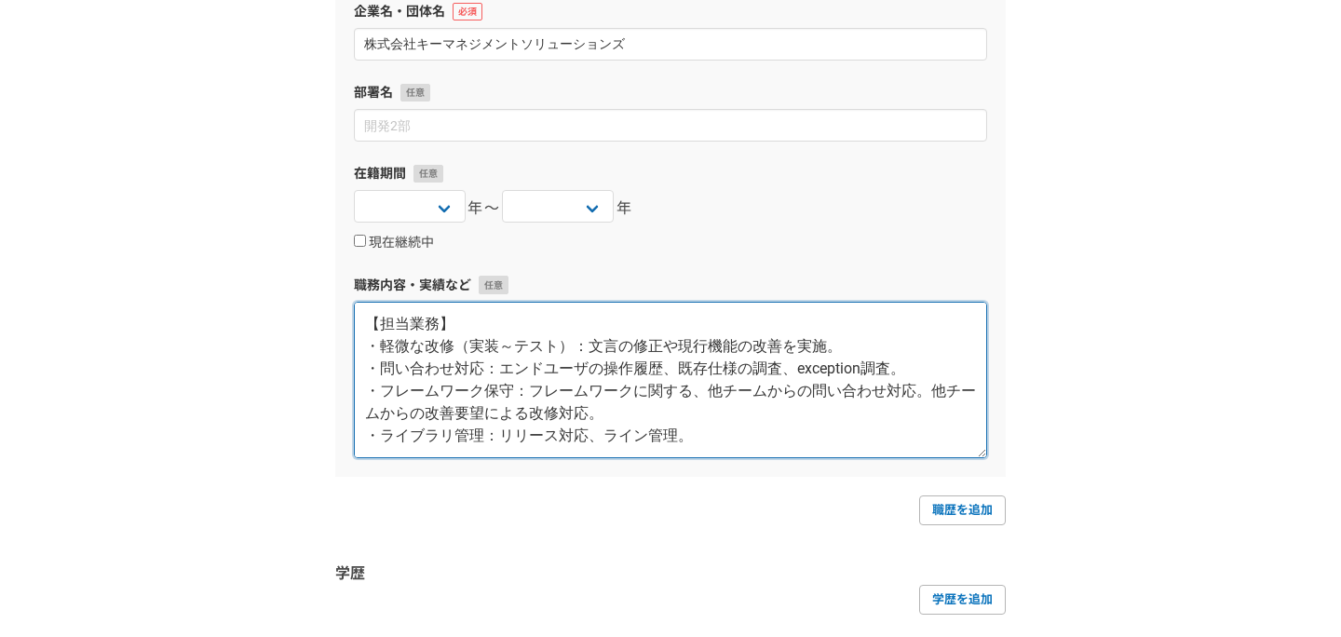
scroll to position [78, 0]
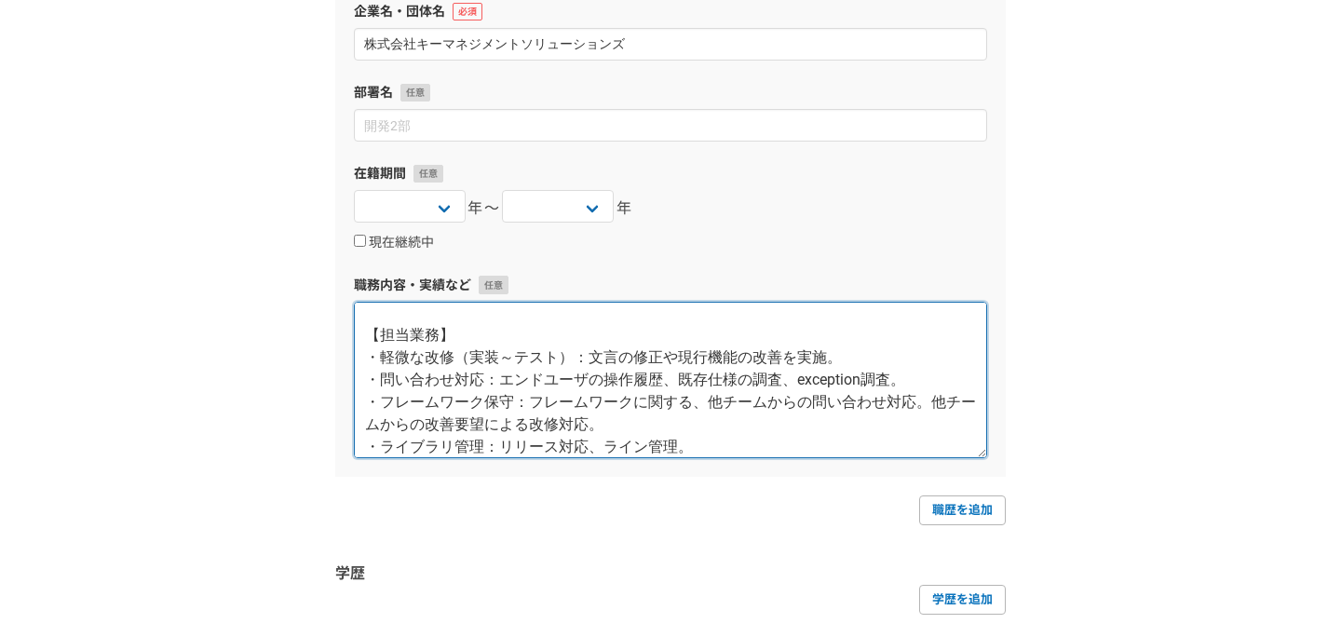
click at [624, 332] on textarea "航空会社の予解約Webシステム機能開発・運用・保守業務 【概要】 航空会社の予解約Webシステムにて機能開発・運用・保守業務に従事。 【担当業務】 ・軽微な改…" at bounding box center [670, 380] width 633 height 156
paste textarea "・各案件の管理：見積もりをもとに、スケジュール作成およびメンバーの管理を実施。 ・詳細設計：要件をもとに、主に内部設計の設計書を作成。"
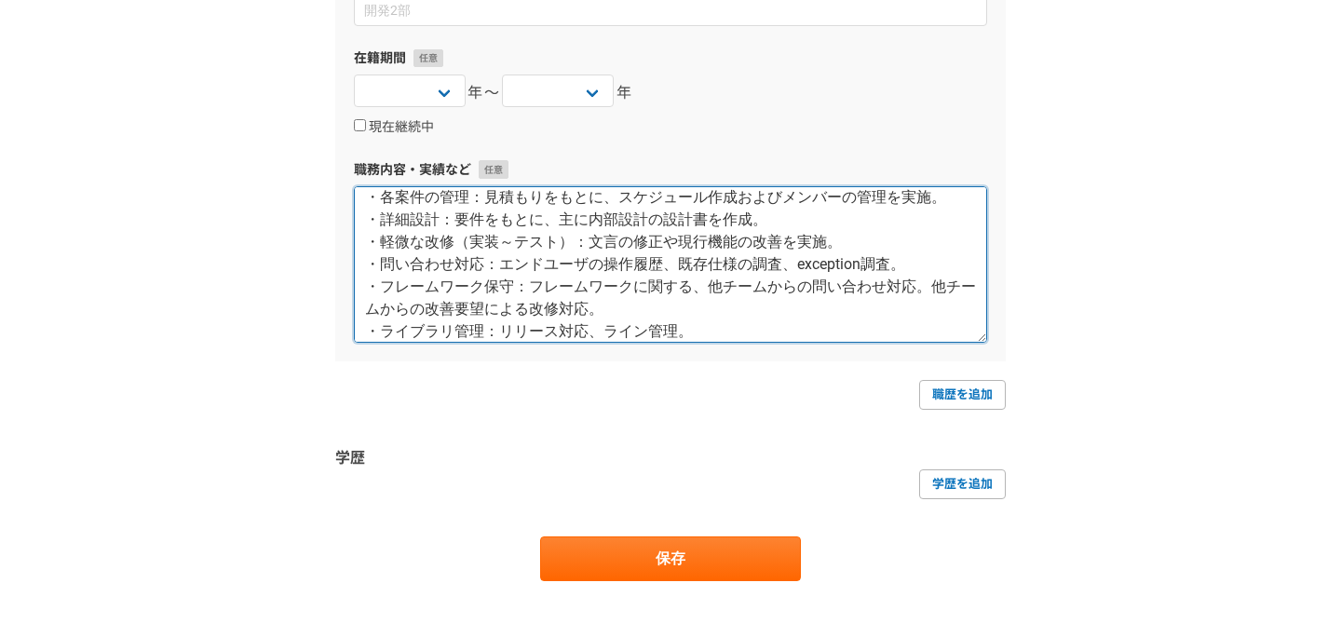
scroll to position [1625, 0]
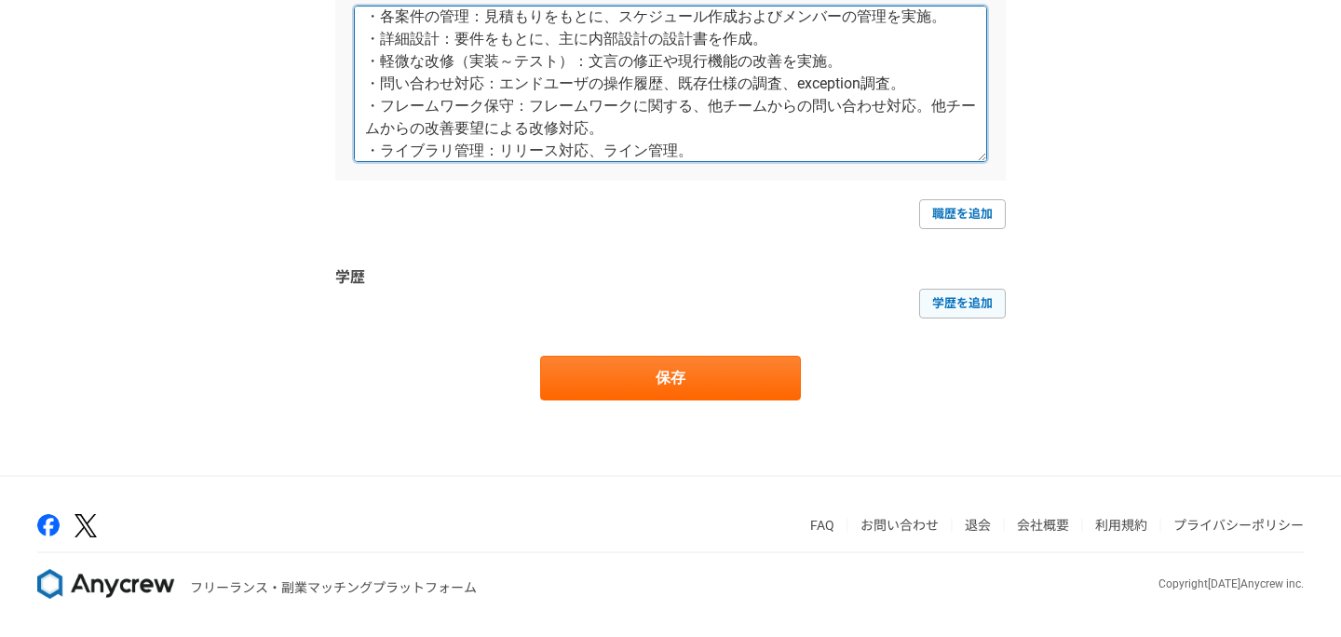
type textarea "航空会社の予解約Webシステム機能開発・運用・保守業務 【概要】 航空会社の予解約Webシステムにて機能開発・運用・保守業務に従事。 【担当業務】 ・各案件の…"
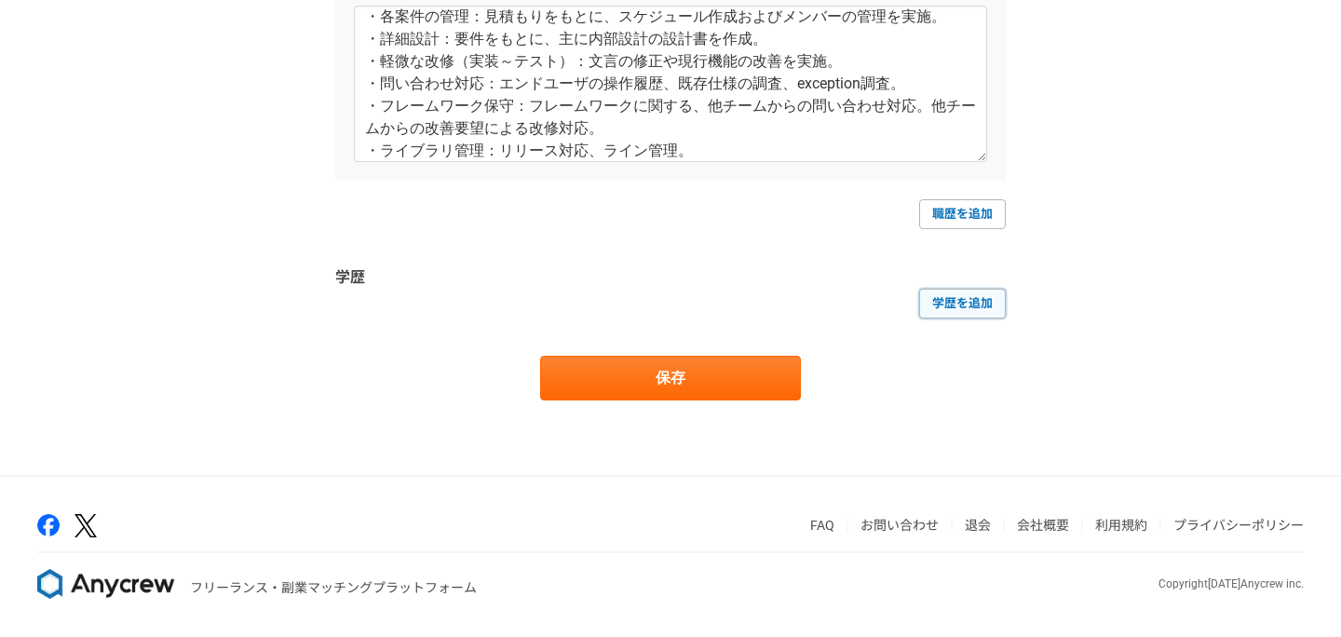
click at [982, 303] on link "学歴を追加" at bounding box center [962, 304] width 87 height 30
select select
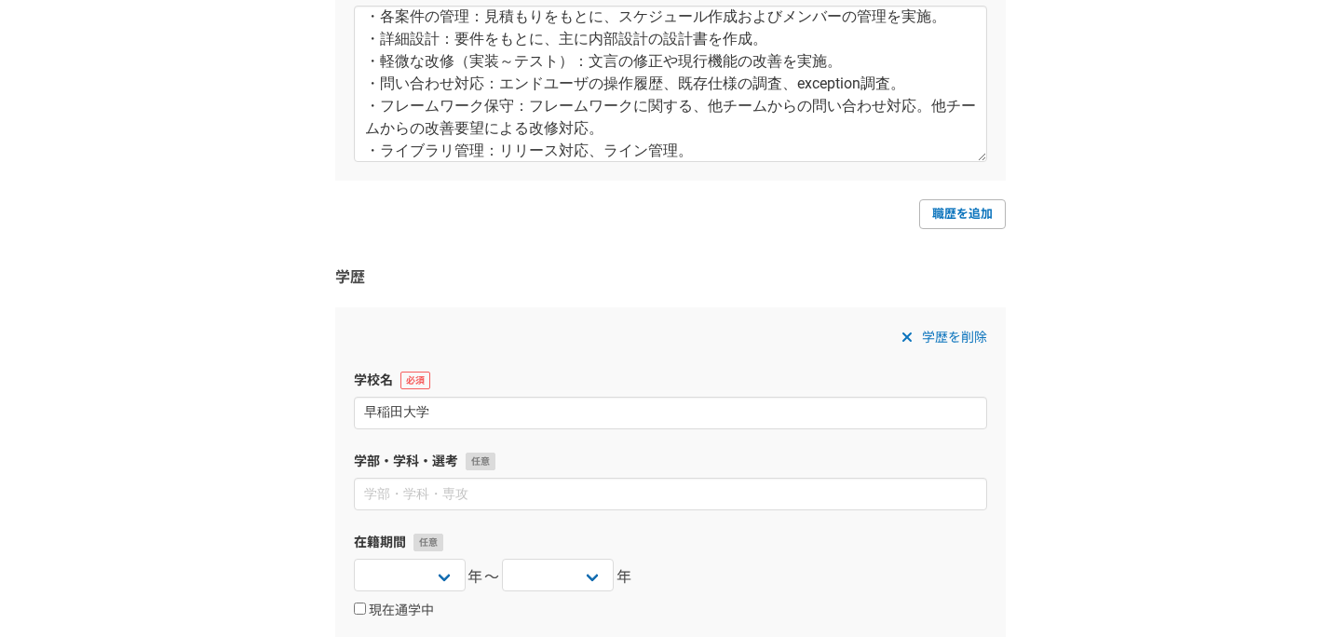
scroll to position [1781, 0]
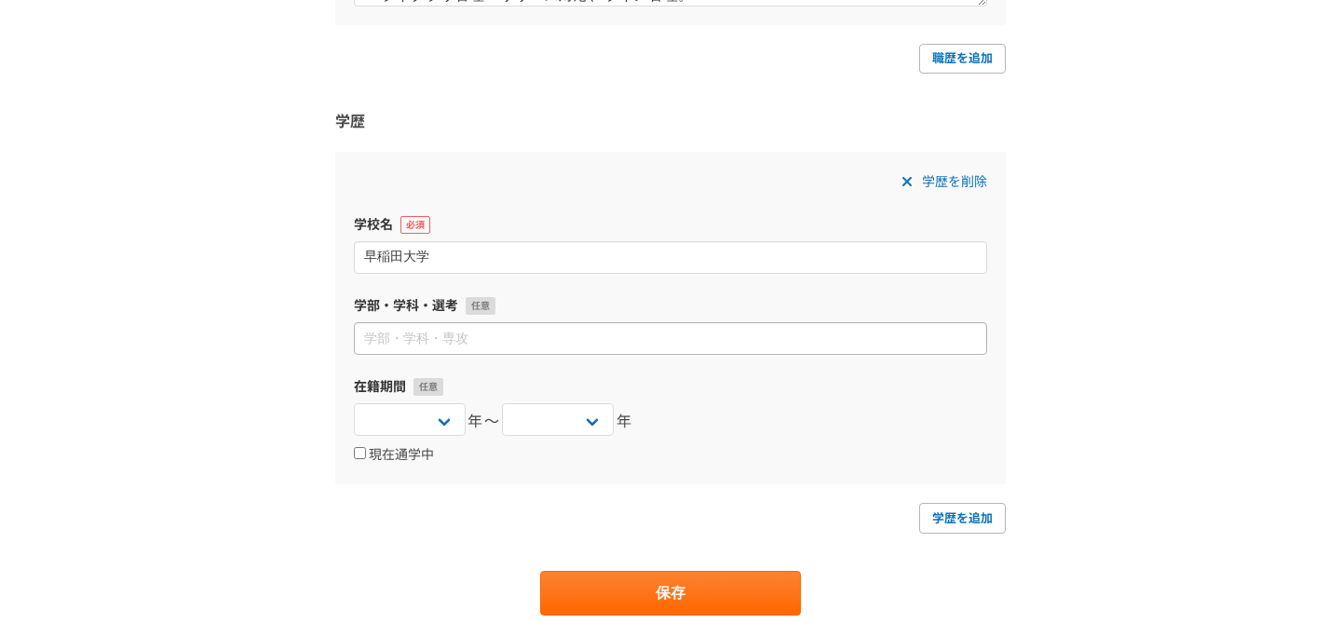
type input "早稲田大学"
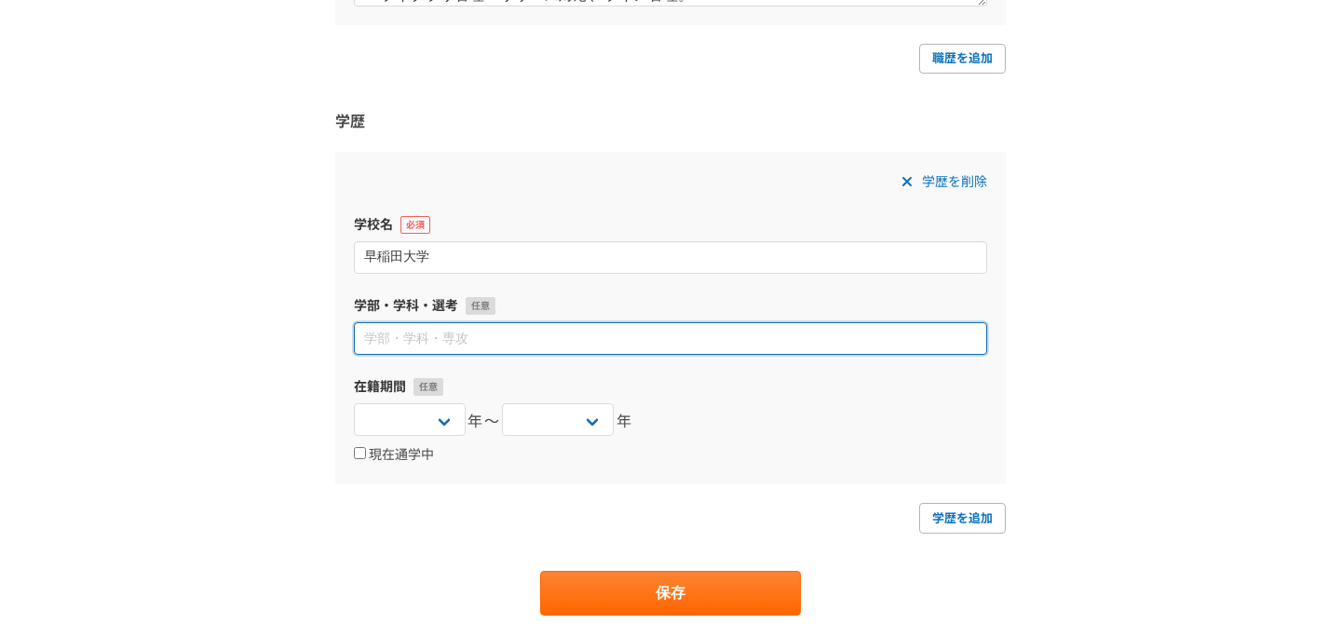
click at [722, 339] on input at bounding box center [670, 338] width 633 height 33
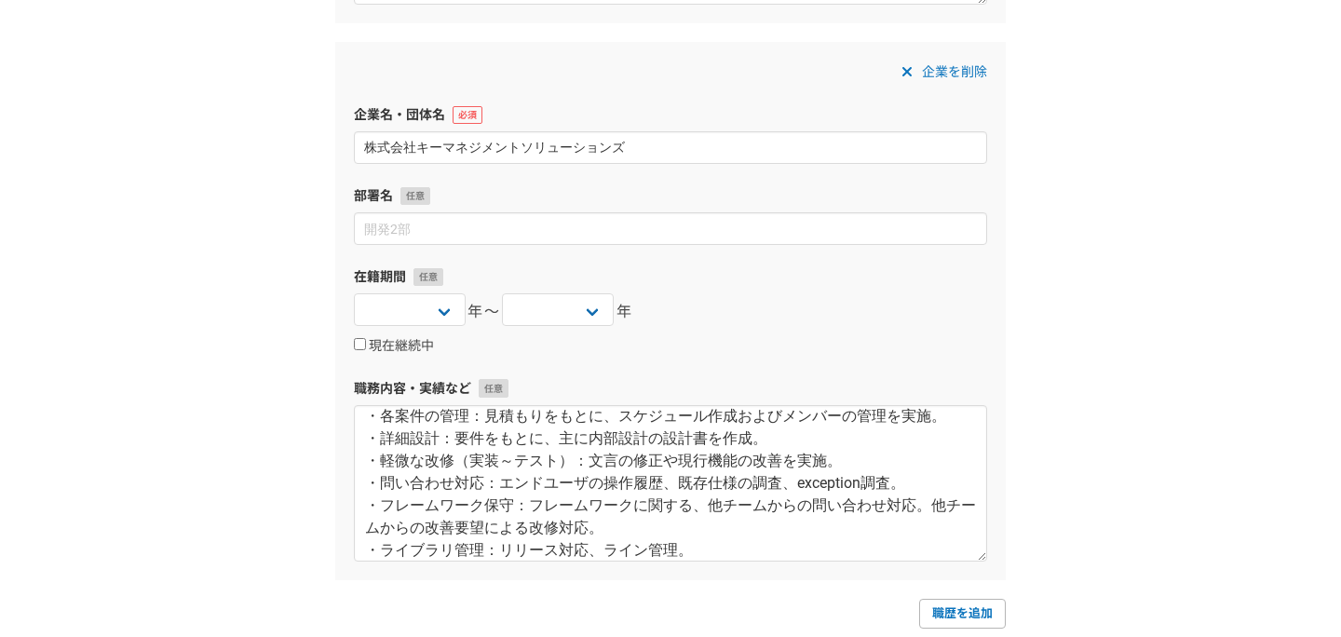
scroll to position [1225, 0]
type input "商学部"
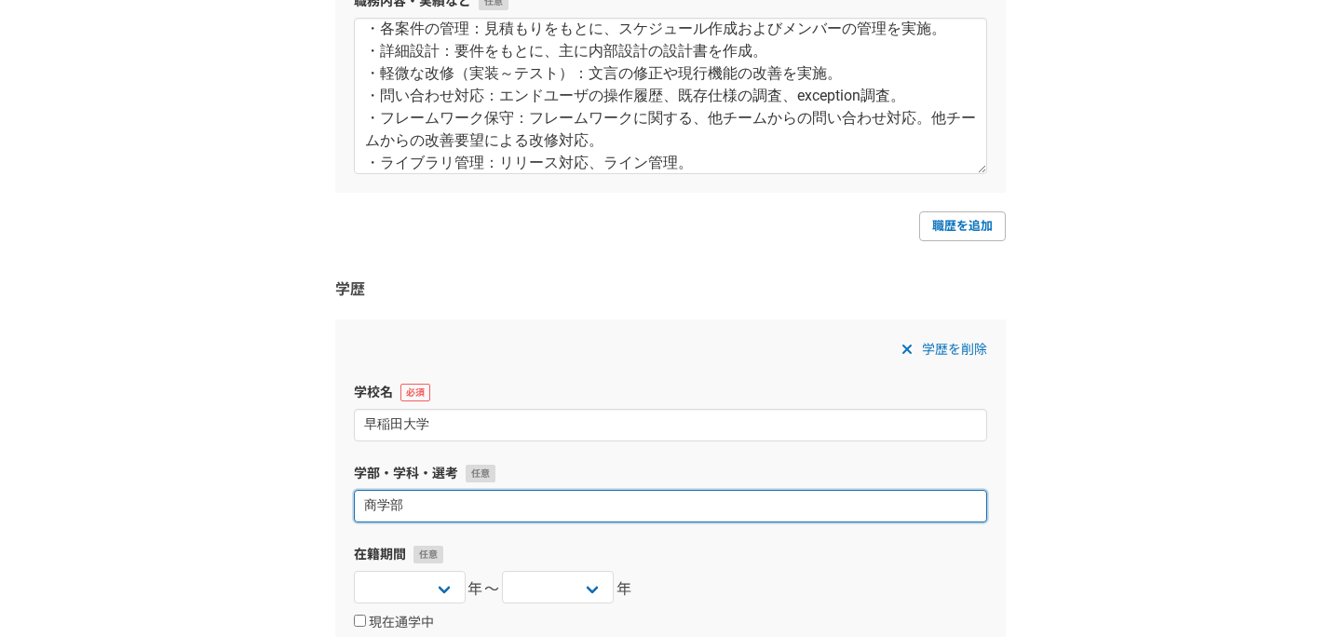
scroll to position [1822, 0]
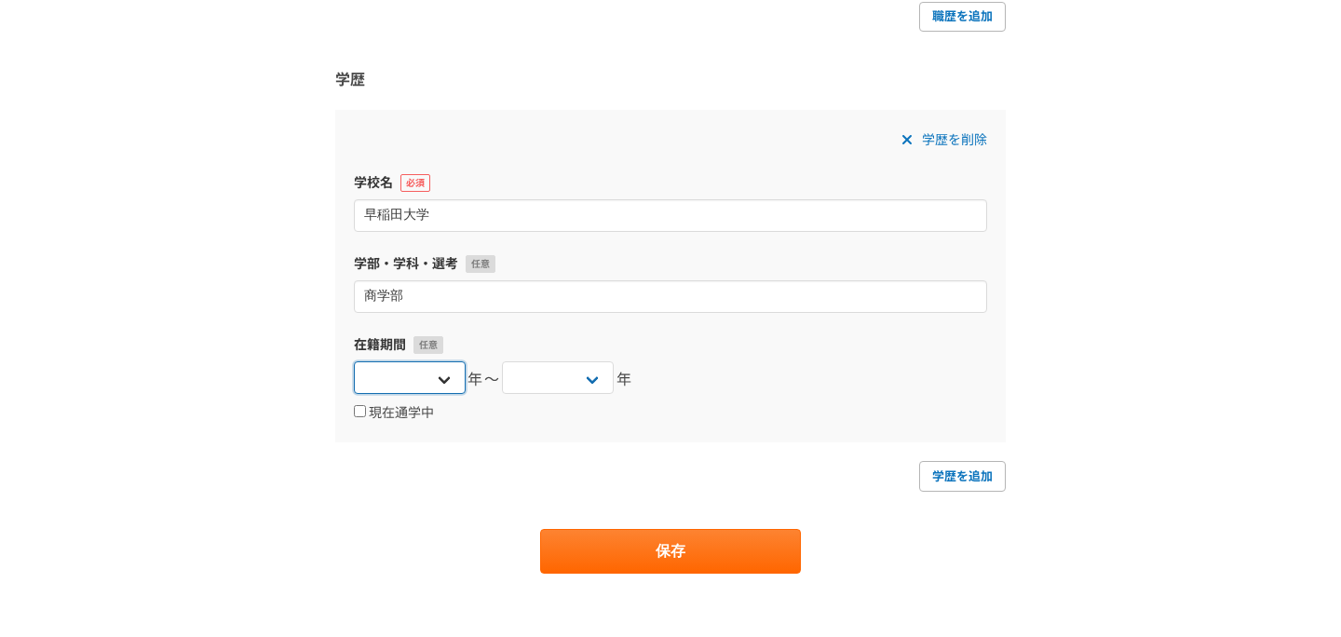
click at [446, 380] on select "2025 2024 2023 2022 2021 2020 2019 2018 2017 2016 2015 2014 2013 2012 2011 2010…" at bounding box center [410, 377] width 112 height 33
select select "2004"
click at [354, 361] on select "2025 2024 2023 2022 2021 2020 2019 2018 2017 2016 2015 2014 2013 2012 2011 2010…" at bounding box center [410, 377] width 112 height 33
click at [542, 386] on select "2025 2024 2023 2022 2021 2020 2019 2018 2017 2016 2015 2014 2013 2012 2011 2010…" at bounding box center [558, 377] width 112 height 33
select select "2007"
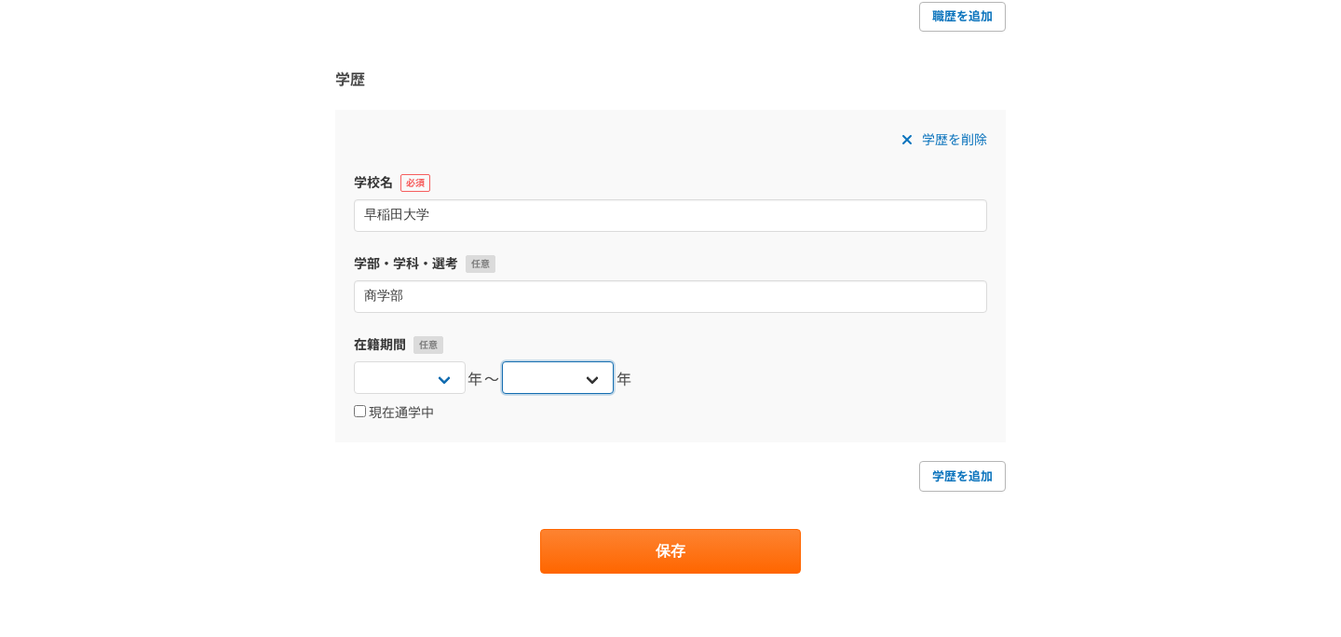
click at [502, 361] on select "2025 2024 2023 2022 2021 2020 2019 2018 2017 2016 2015 2014 2013 2012 2011 2010…" at bounding box center [558, 377] width 112 height 33
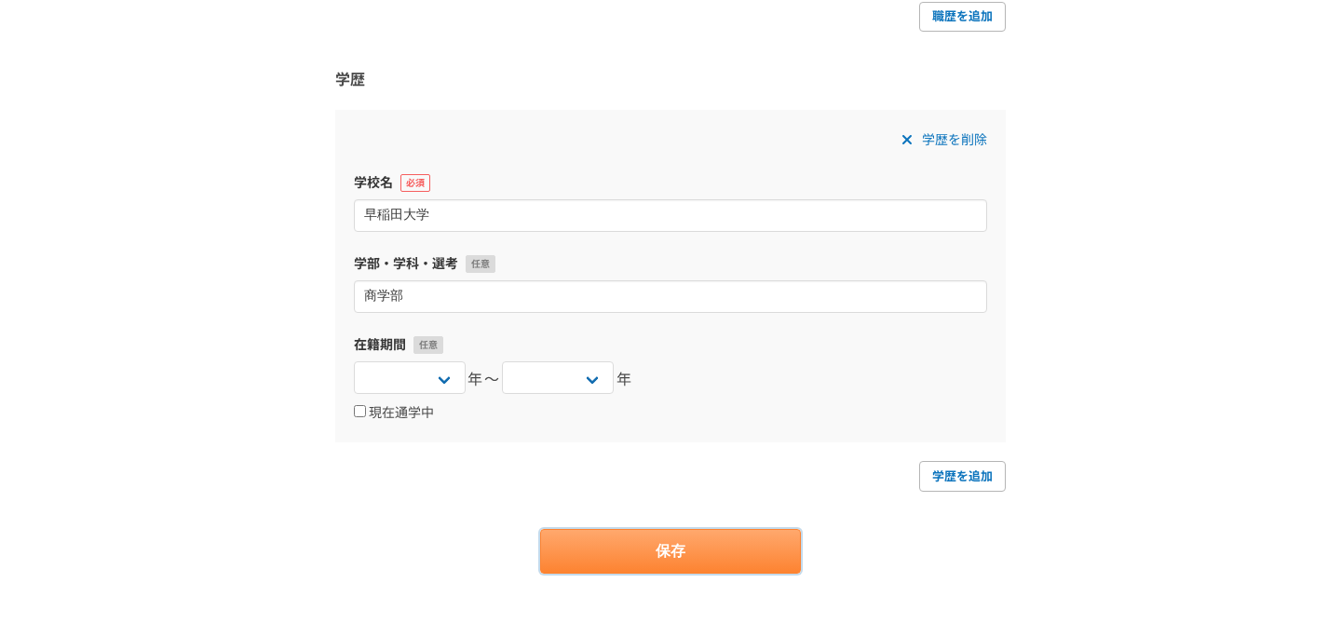
click at [660, 550] on button "保存" at bounding box center [670, 551] width 261 height 45
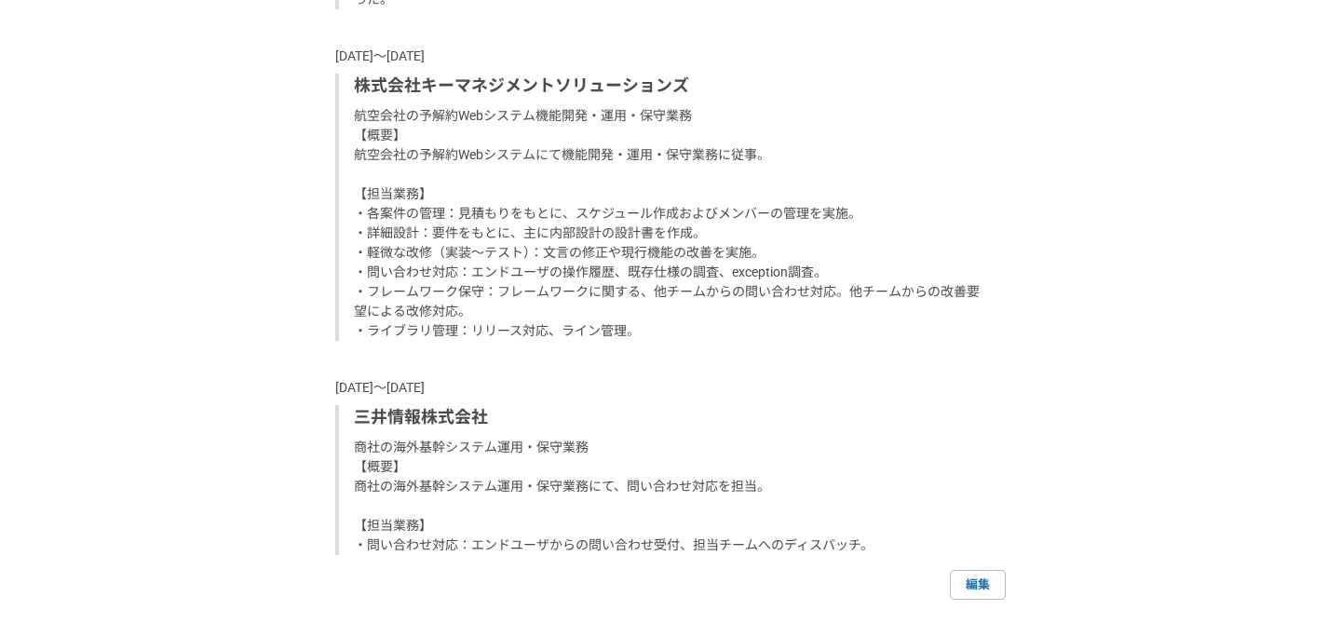
scroll to position [1578, 0]
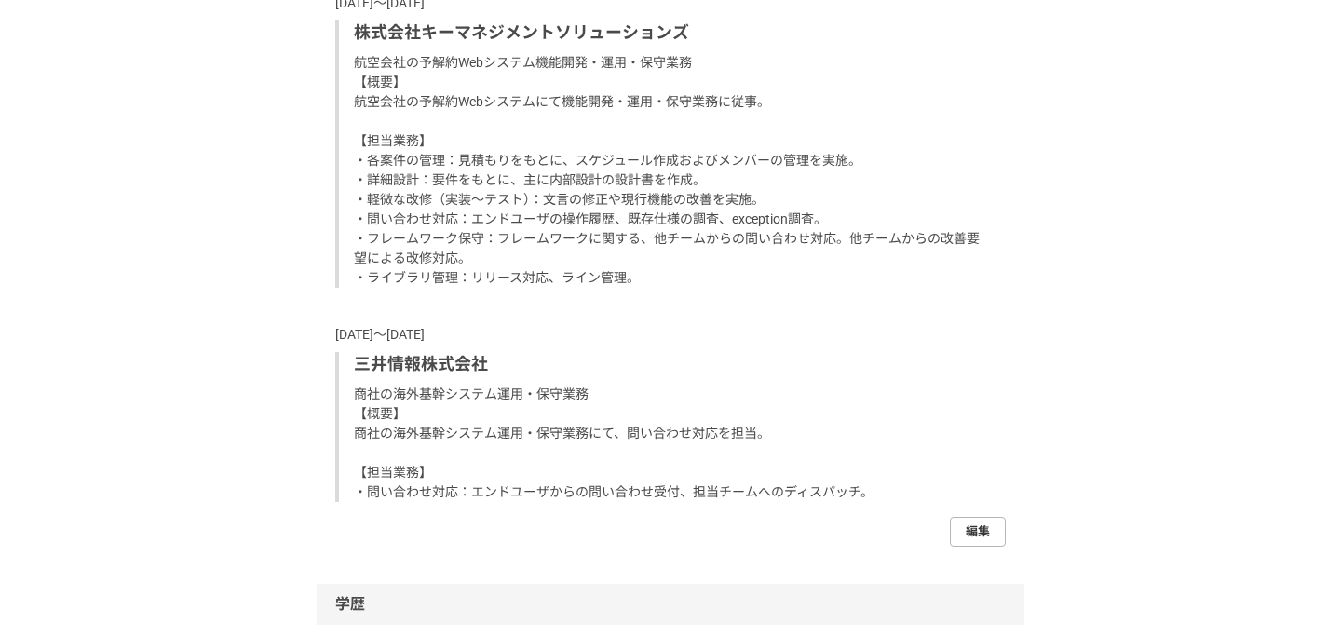
click at [984, 534] on link "編集" at bounding box center [978, 532] width 56 height 30
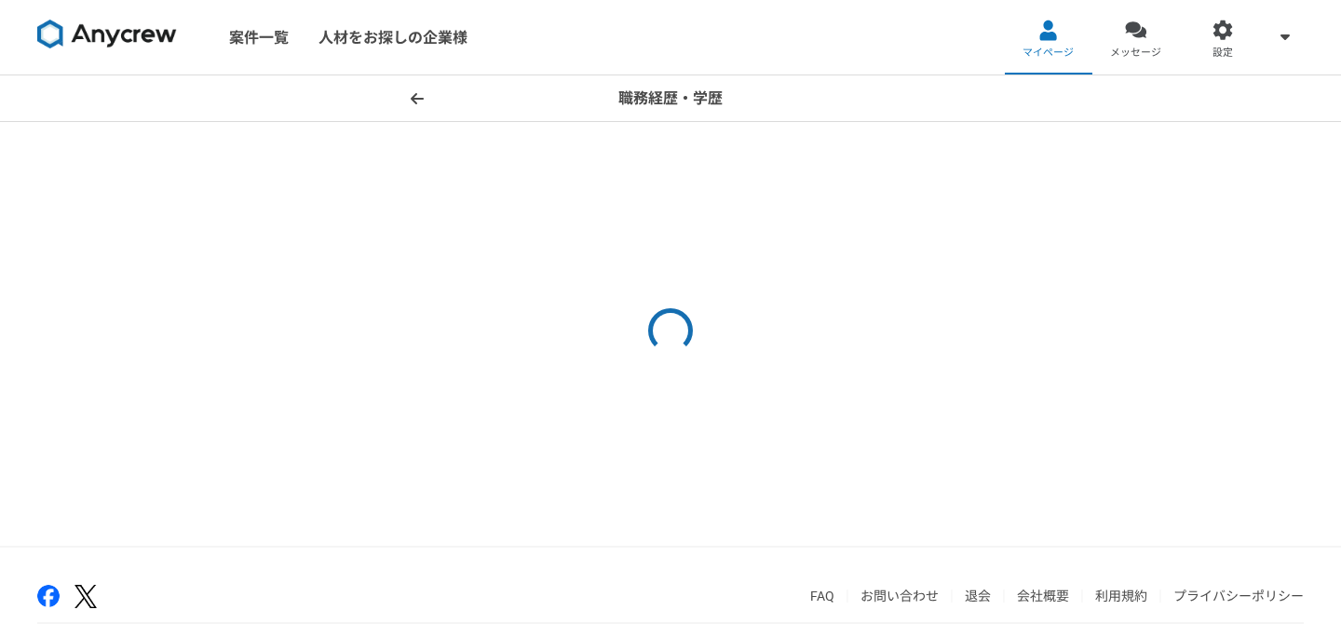
select select "2022"
select select "2008"
select select "2010"
select select "2007"
select select "2008"
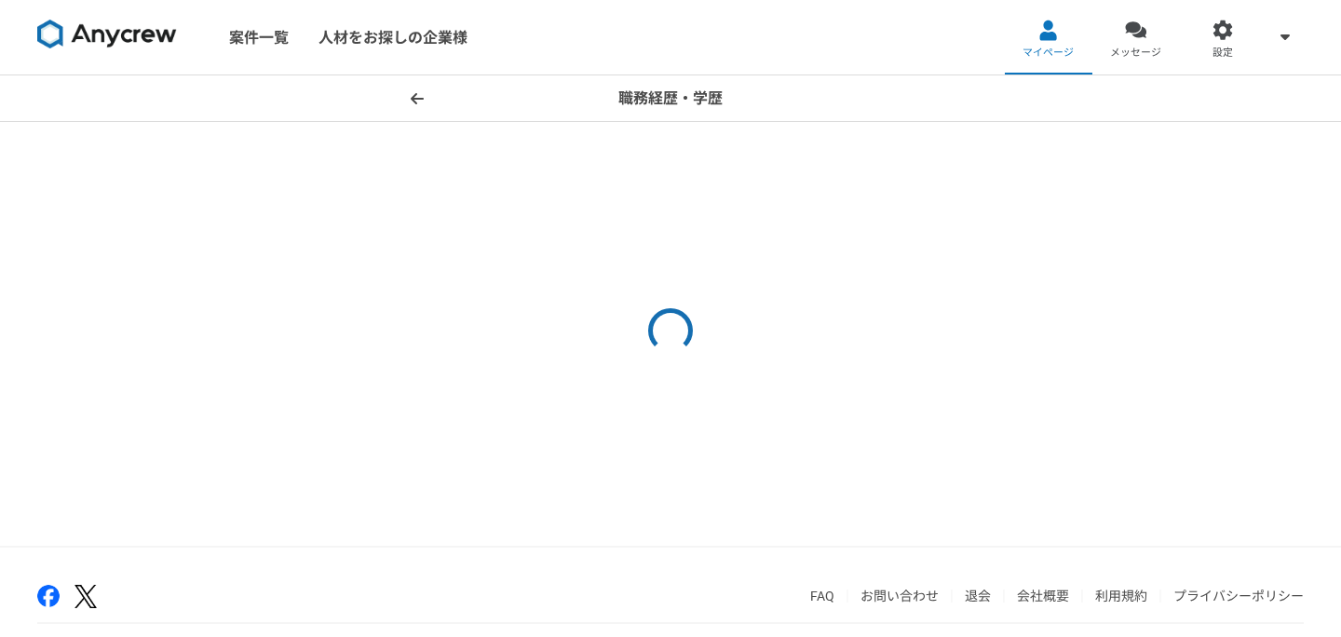
select select "2004"
select select "2007"
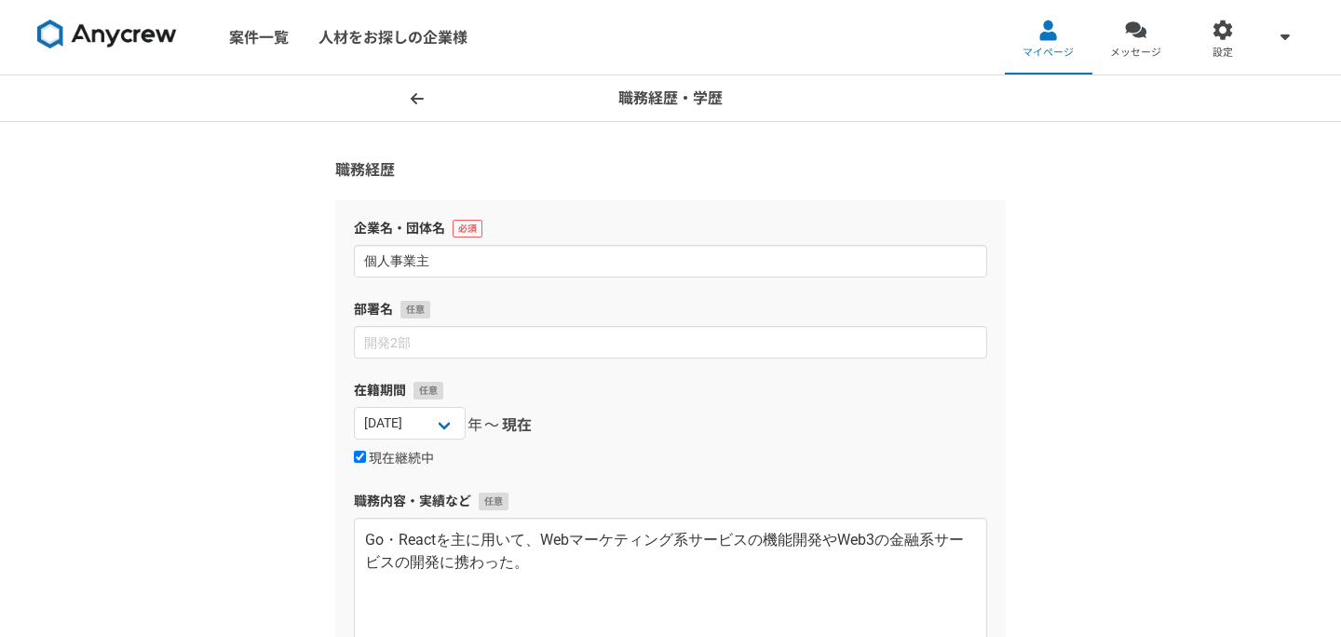
scroll to position [89, 0]
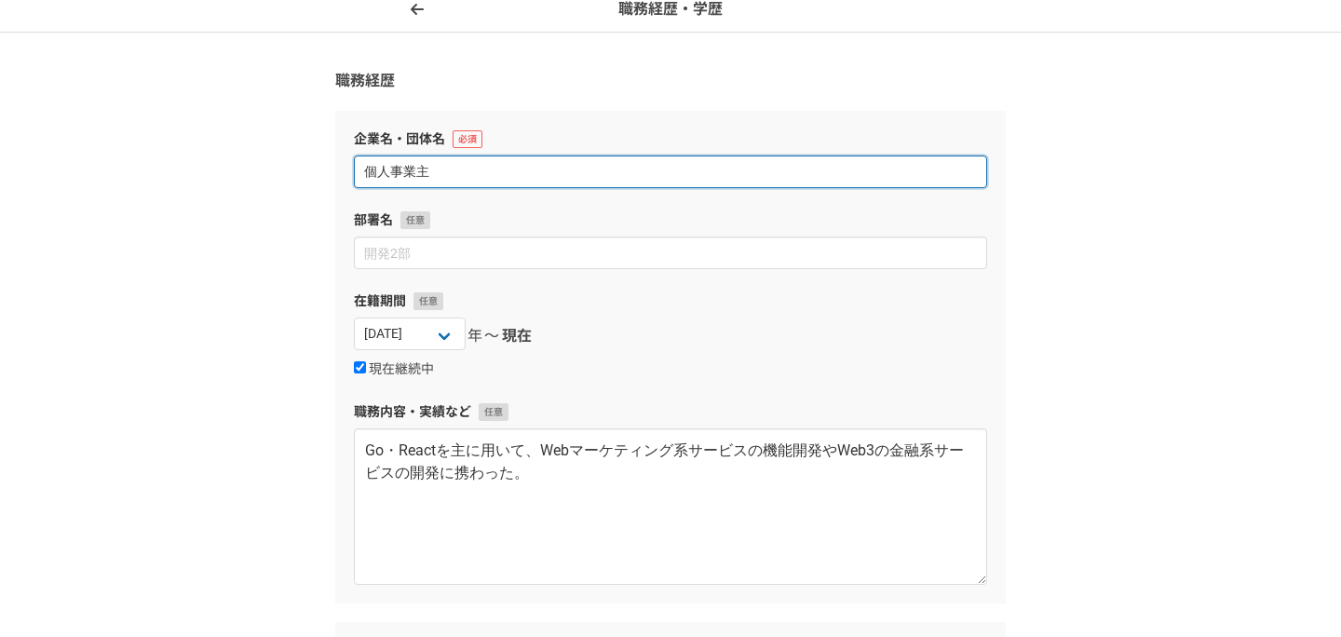
click at [519, 174] on input "個人事業主" at bounding box center [670, 172] width 633 height 33
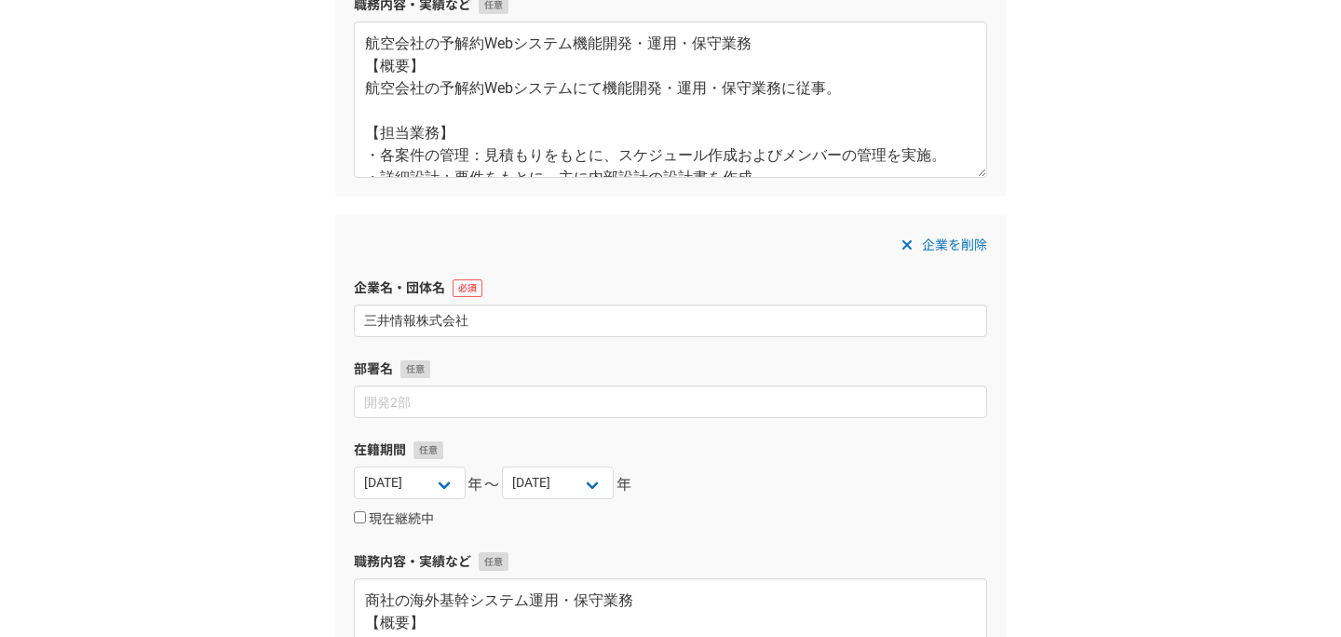
scroll to position [1663, 0]
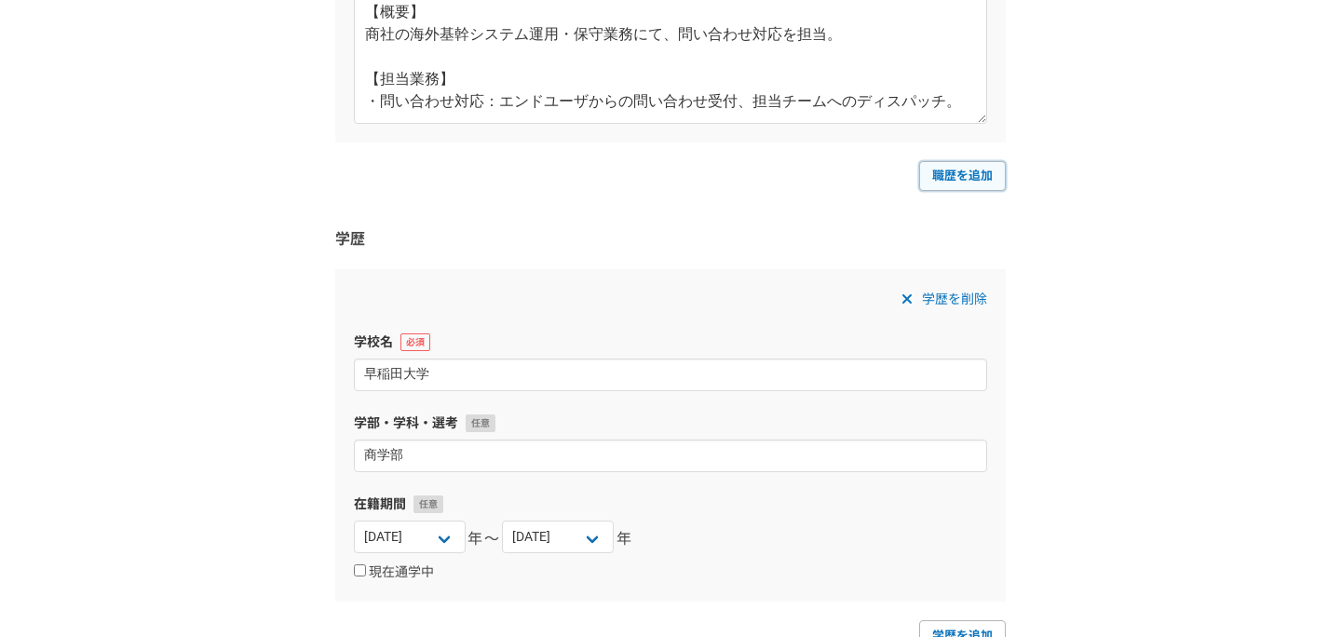
click at [952, 179] on link "職歴を追加" at bounding box center [962, 176] width 87 height 30
select select
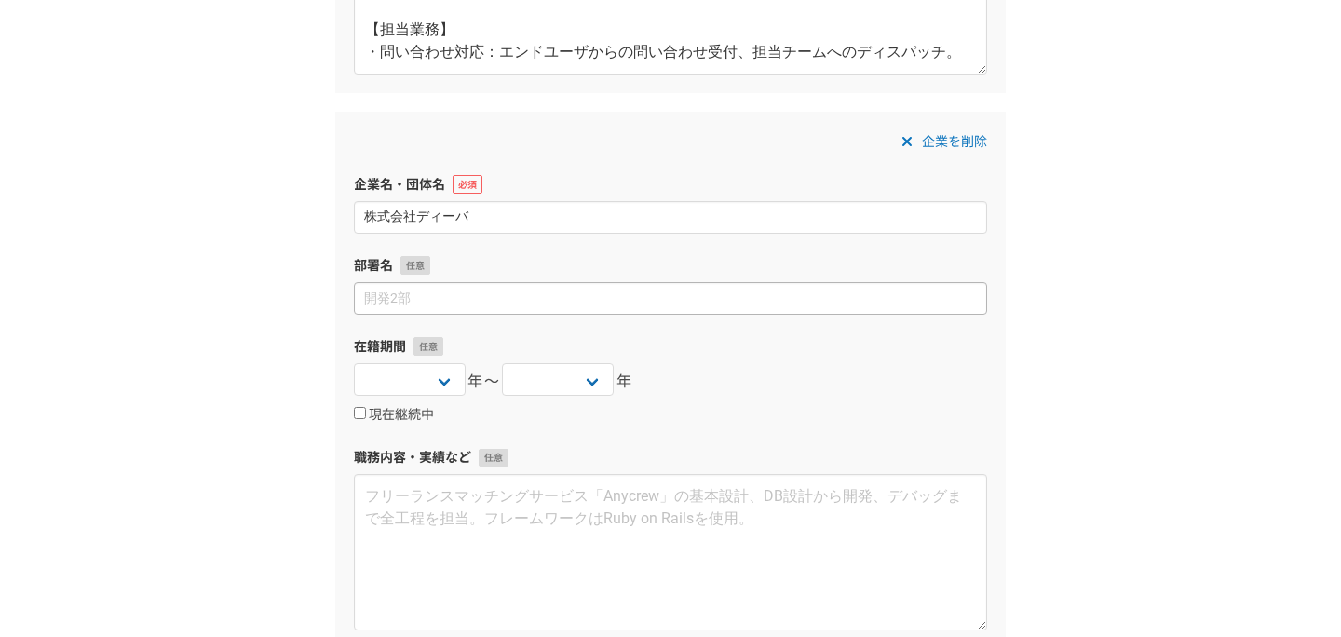
scroll to position [1751, 0]
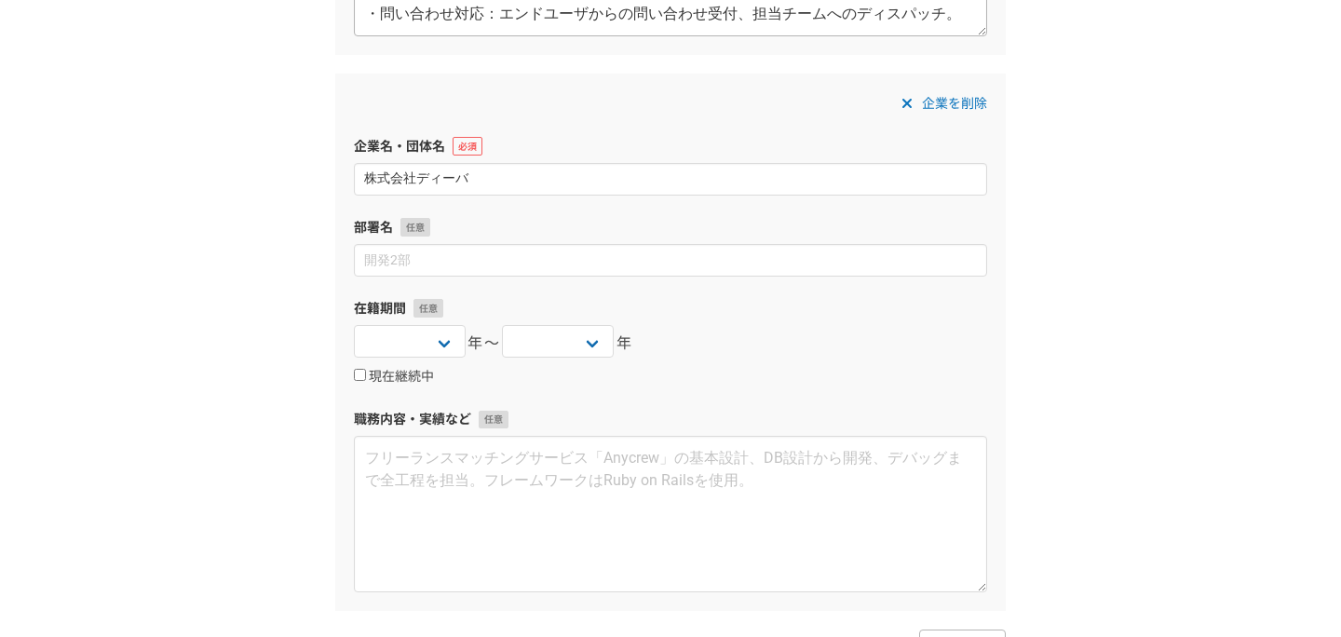
type input "株式会社ディーバ"
click at [442, 324] on div "在籍期間 2025 2024 2023 2022 2021 2020 2019 2018 2017 2016 2015 2014 2013 2012 2011…" at bounding box center [670, 343] width 633 height 88
click at [441, 332] on select "2025 2024 2023 2022 2021 2020 2019 2018 2017 2016 2015 2014 2013 2012 2011 2010…" at bounding box center [410, 341] width 112 height 33
select select "2012"
click at [354, 325] on select "2025 2024 2023 2022 2021 2020 2019 2018 2017 2016 2015 2014 2013 2012 2011 2010…" at bounding box center [410, 341] width 112 height 33
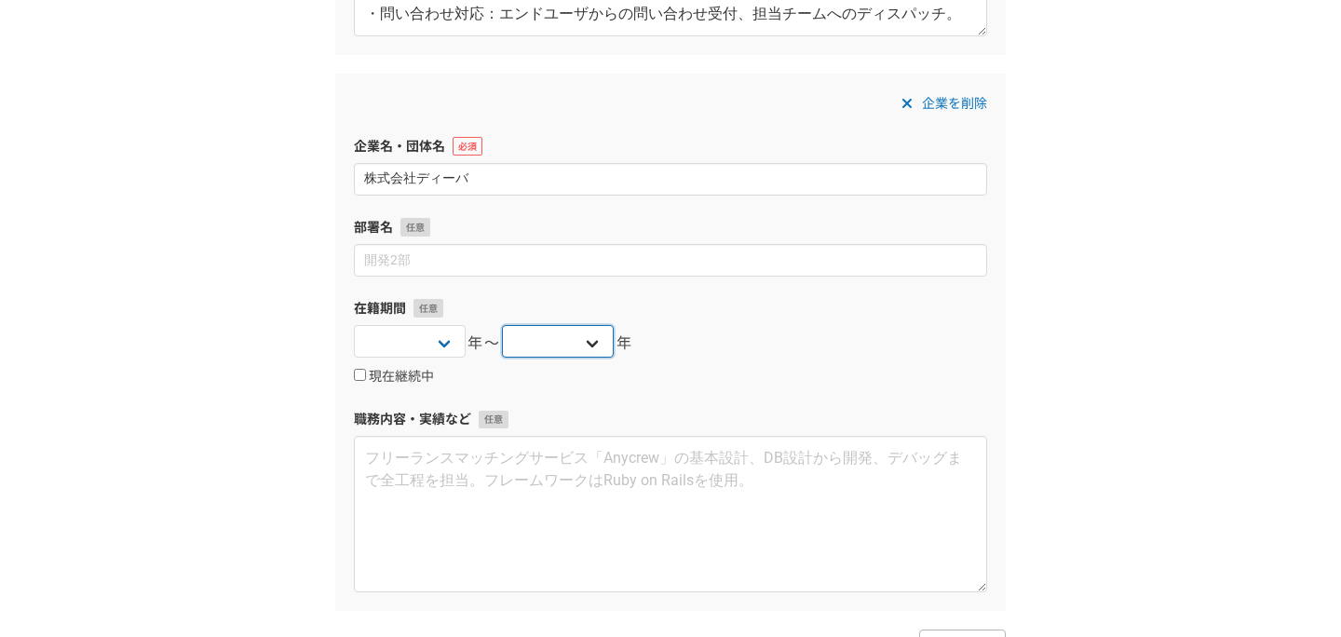
click at [531, 349] on select "2025 2024 2023 2022 2021 2020 2019 2018 2017 2016 2015 2014 2013 2012 2011 2010…" at bounding box center [558, 341] width 112 height 33
select select "2018"
click at [502, 325] on select "2025 2024 2023 2022 2021 2020 2019 2018 2017 2016 2015 2014 2013 2012 2011 2010…" at bounding box center [558, 341] width 112 height 33
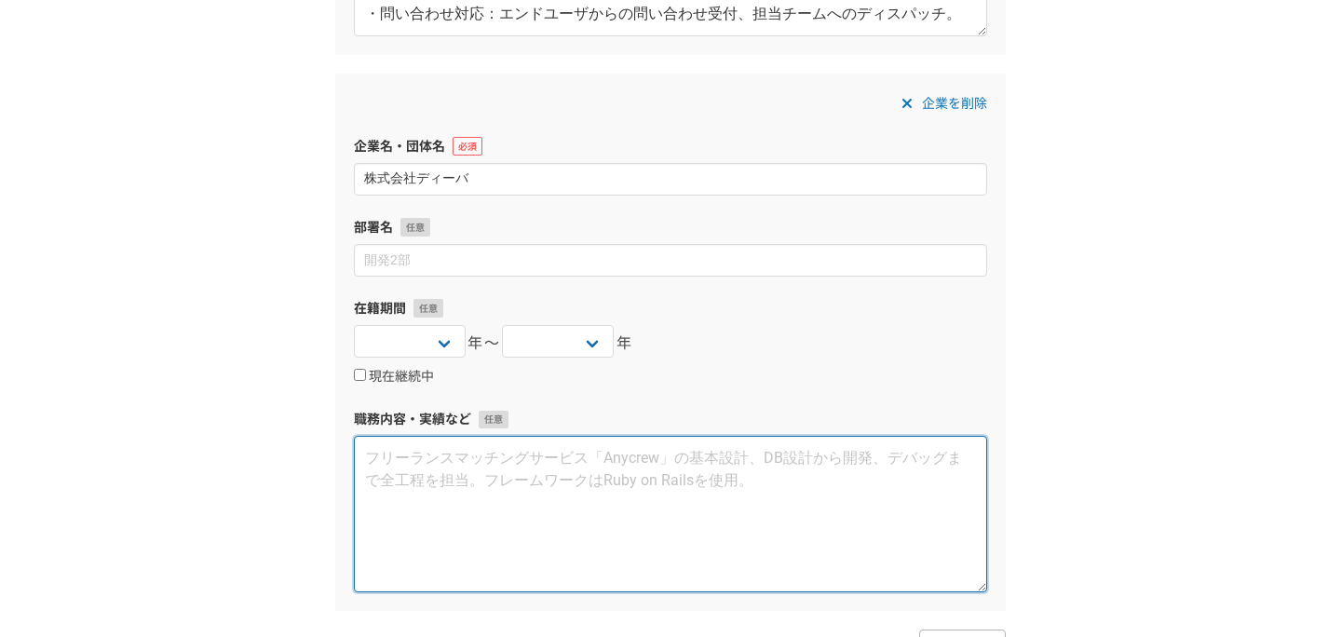
click at [576, 485] on textarea at bounding box center [670, 514] width 633 height 156
paste textarea "【概要】 連結会計パッケージソフトにて、大規模ユーザのパッケージ保守やアドオン開発・バージョンアップを担当。問い合わせ対応や軽微なアドオン改修を実施。"
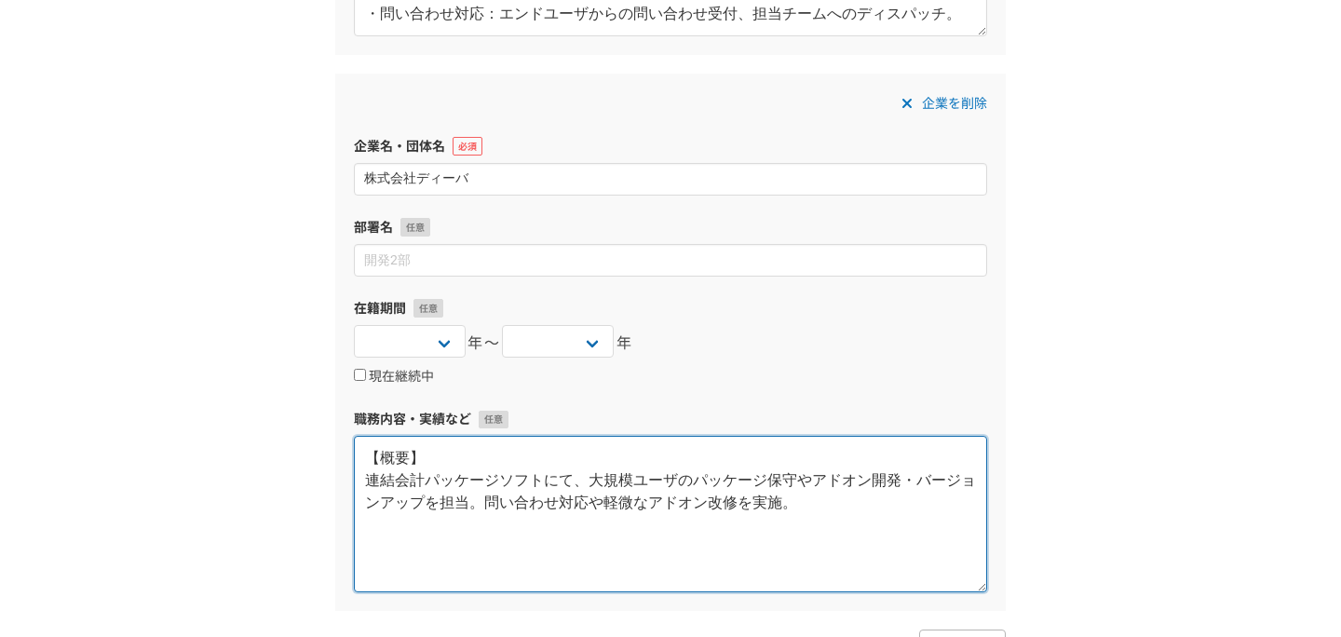
paste textarea "【担当業務】 ・アドオン開発：パッケージ標準では対応できない要件を切り出し、アドオン化。 ・バージョンアップ作業：顧客固有のアドオンやパラメータの動作確認、お…"
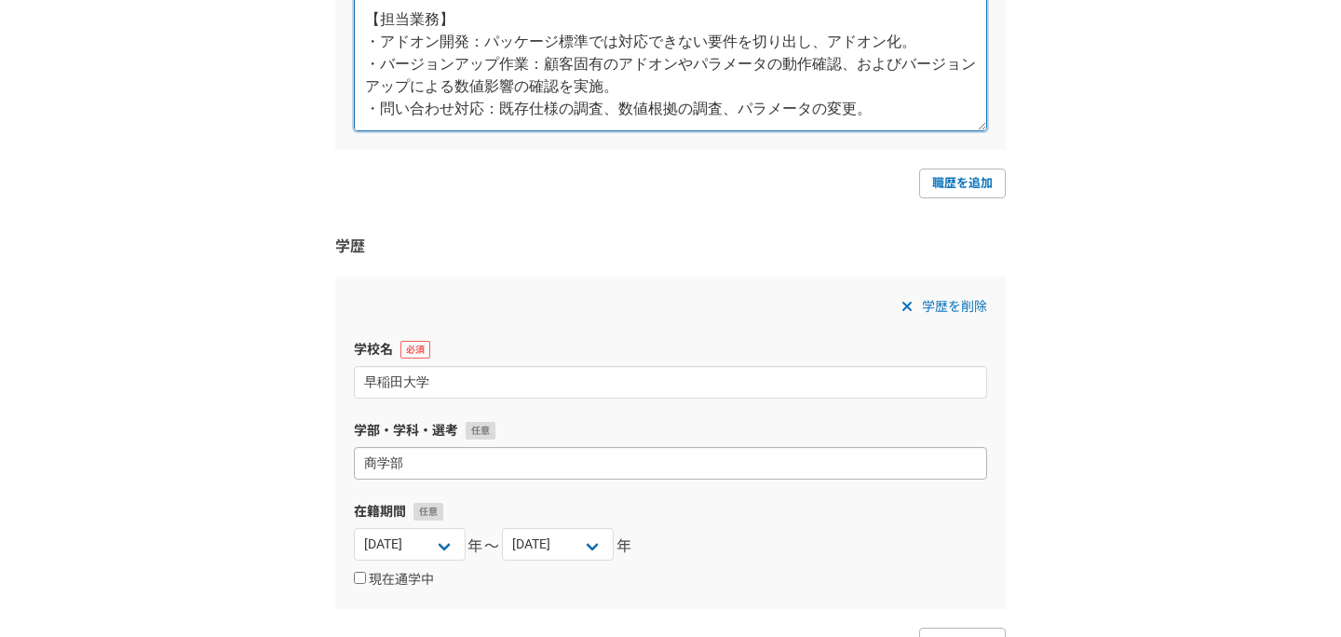
scroll to position [2552, 0]
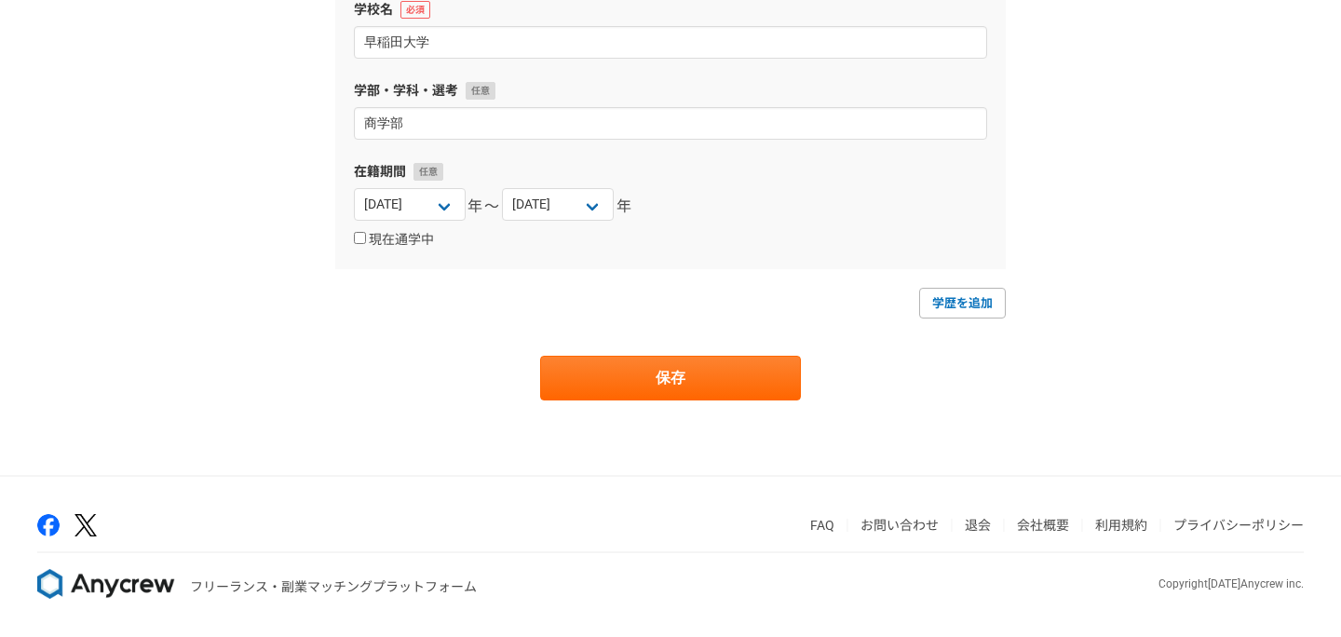
type textarea "【概要】 連結会計パッケージソフトにて、大規模ユーザのパッケージ保守やアドオン開発・バージョンアップを担当。問い合わせ対応や軽微なアドオン改修を実施。 【担当…"
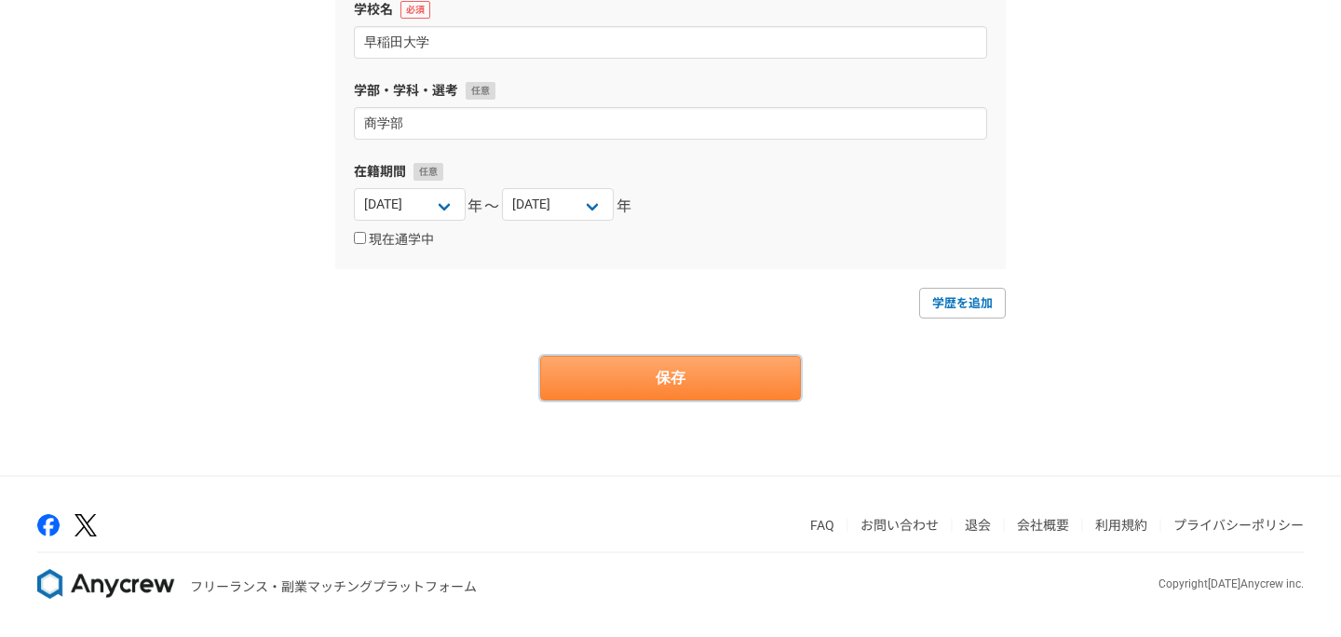
click at [723, 384] on button "保存" at bounding box center [670, 378] width 261 height 45
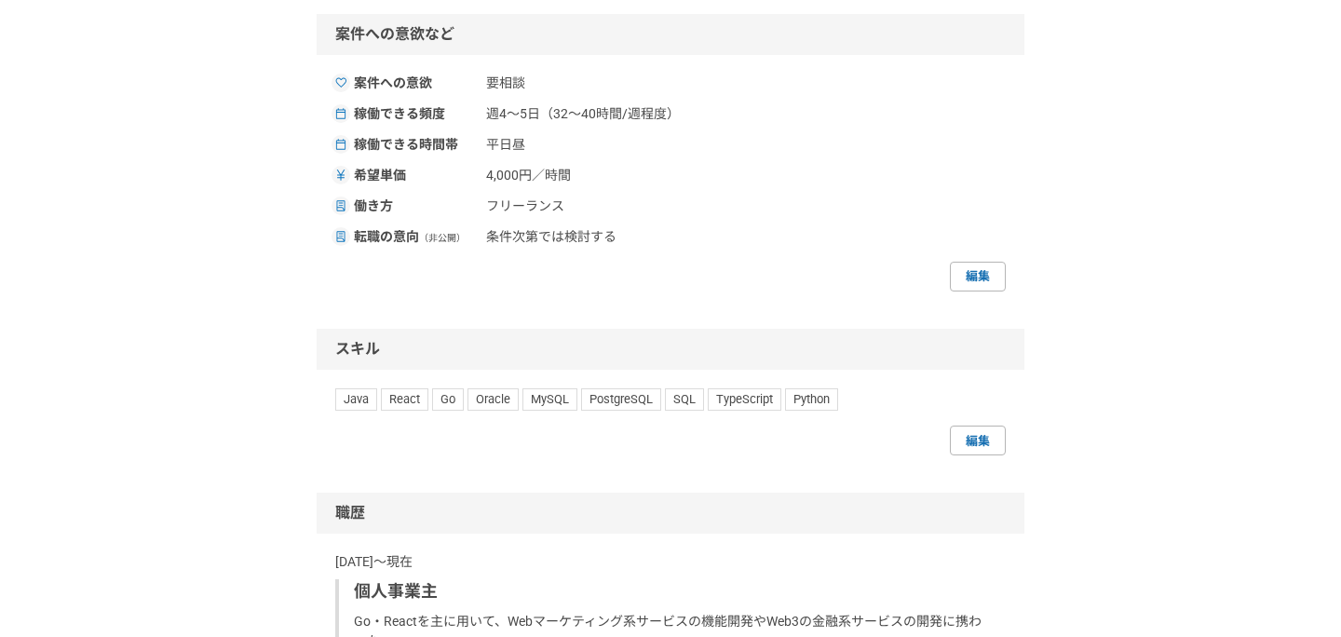
scroll to position [1096, 0]
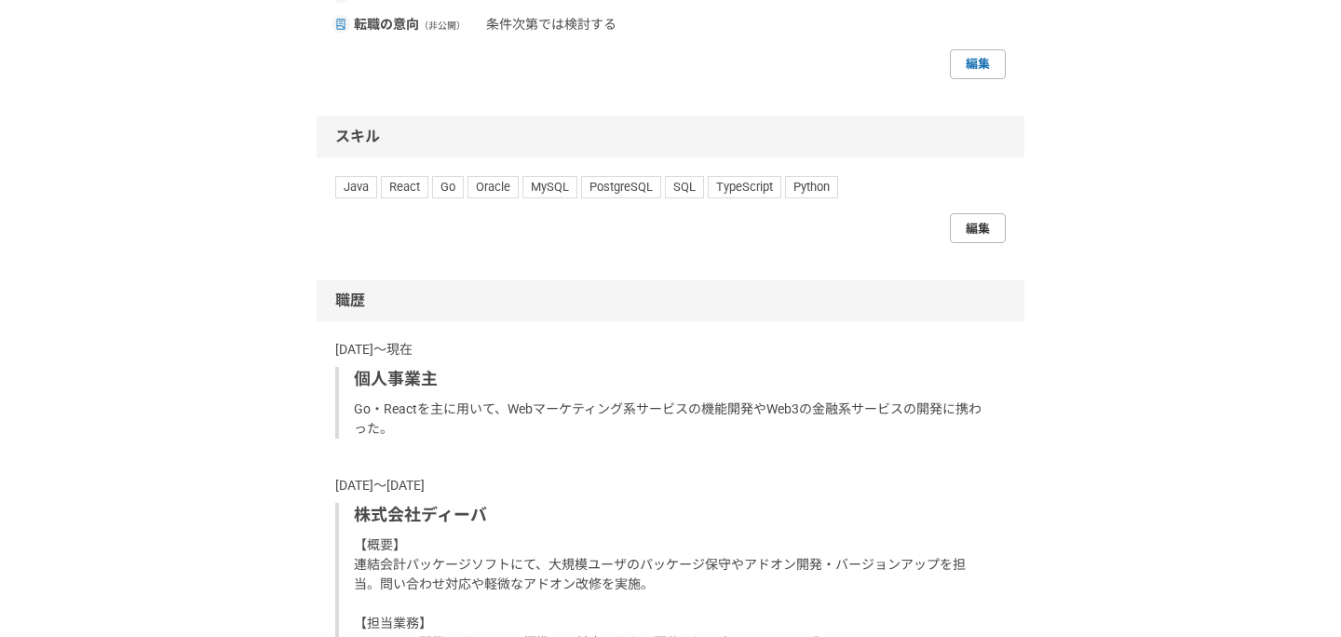
click at [975, 228] on link "編集" at bounding box center [978, 228] width 56 height 30
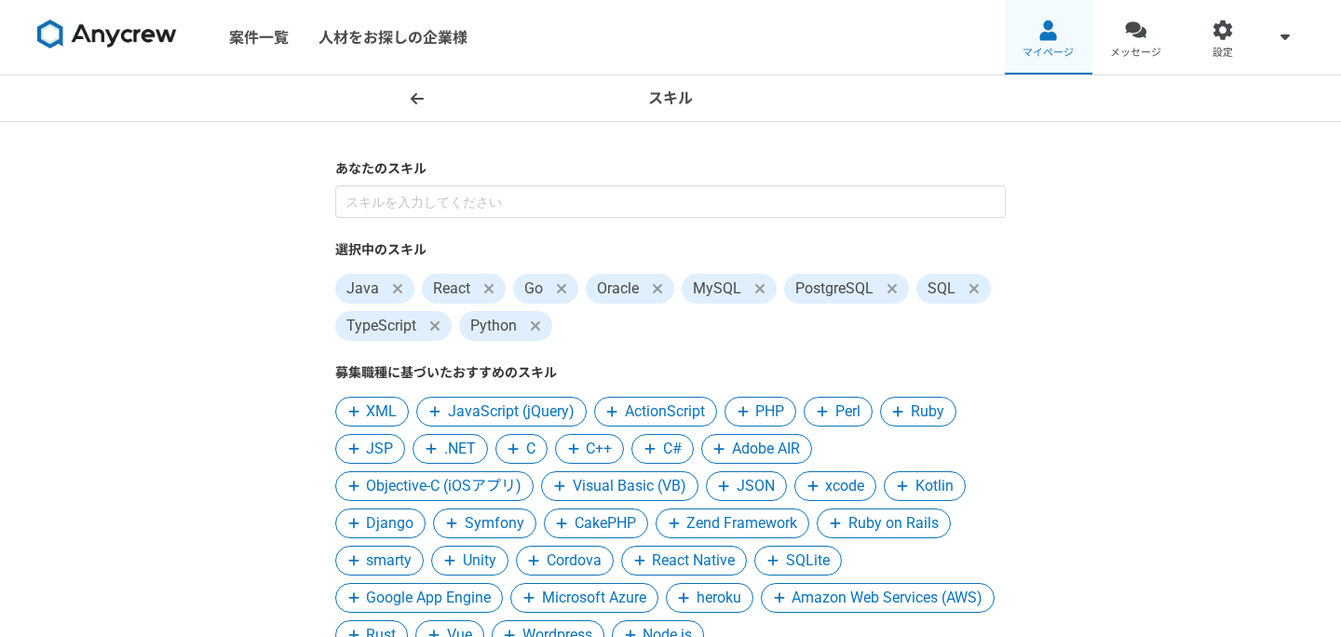
click at [1037, 52] on span "マイページ" at bounding box center [1047, 53] width 51 height 15
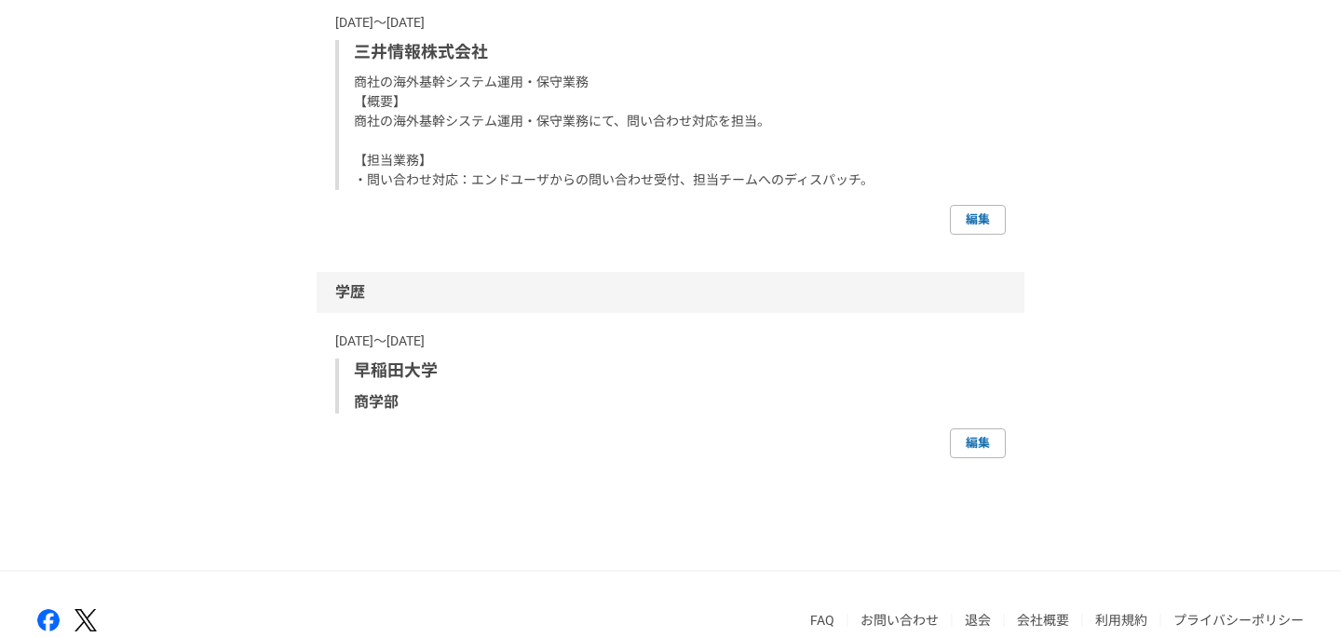
scroll to position [2154, 0]
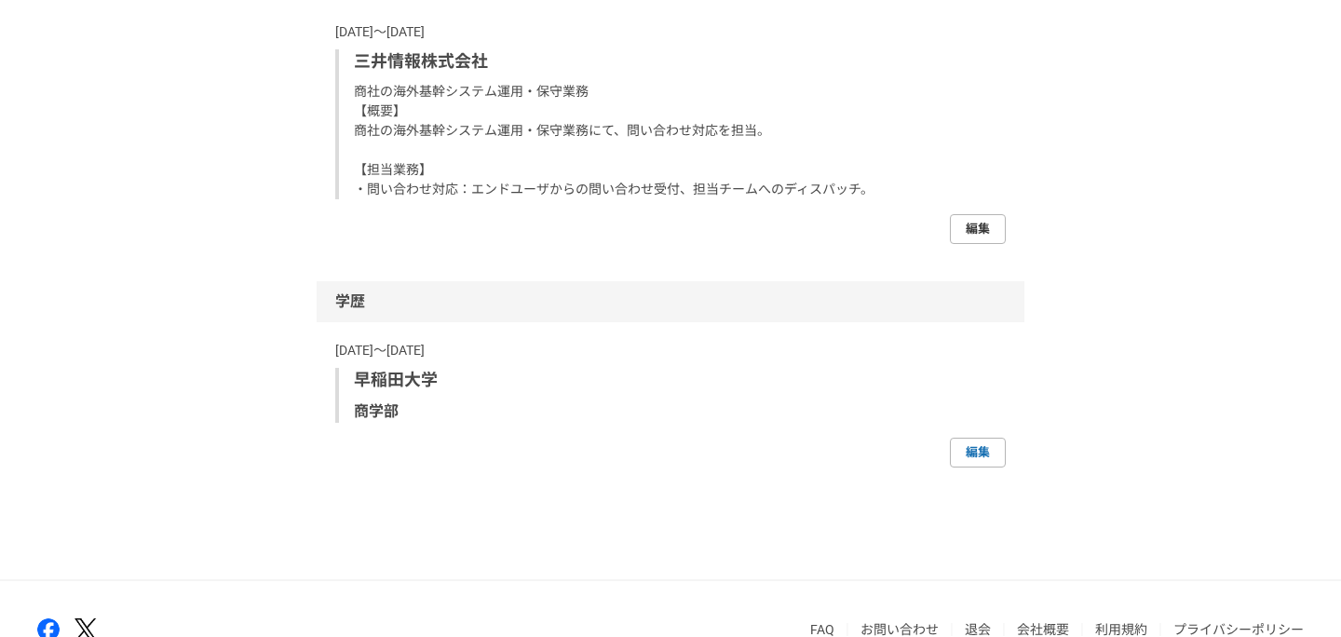
click at [973, 236] on link "編集" at bounding box center [978, 229] width 56 height 30
select select "2022"
select select "2012"
select select "2018"
select select "2008"
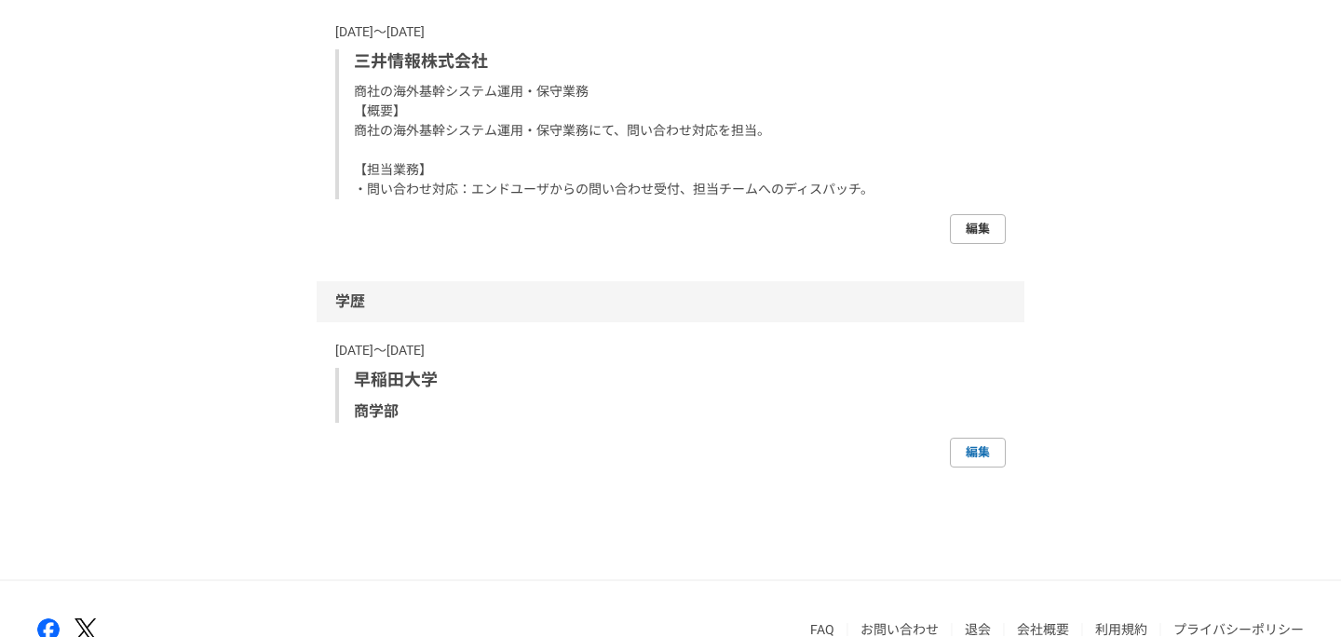
select select "2010"
select select "2007"
select select "2008"
select select "2004"
select select "2007"
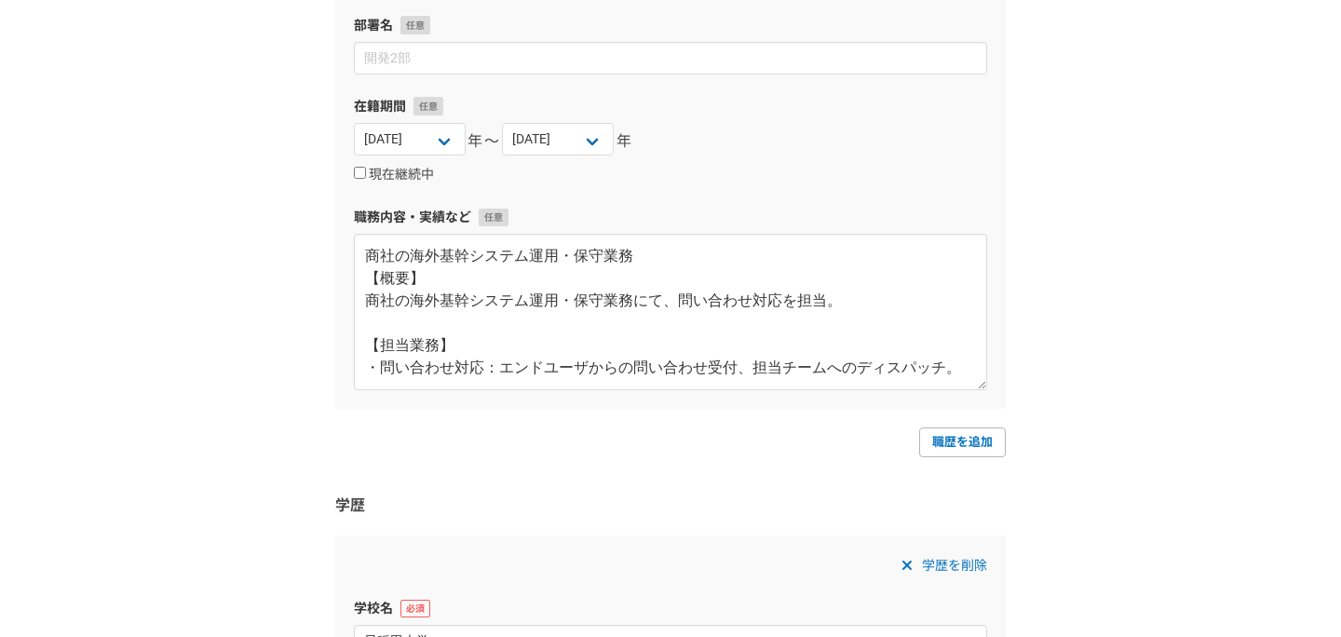
scroll to position [2118, 0]
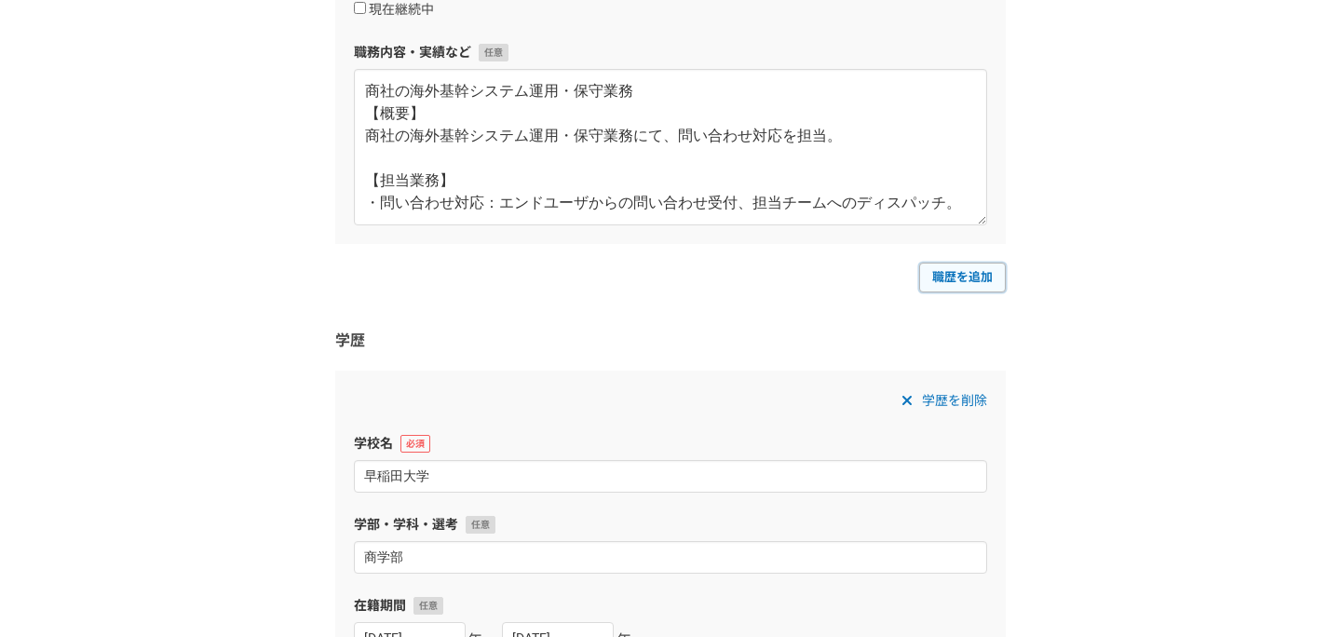
click at [970, 282] on link "職歴を追加" at bounding box center [962, 278] width 87 height 30
select select
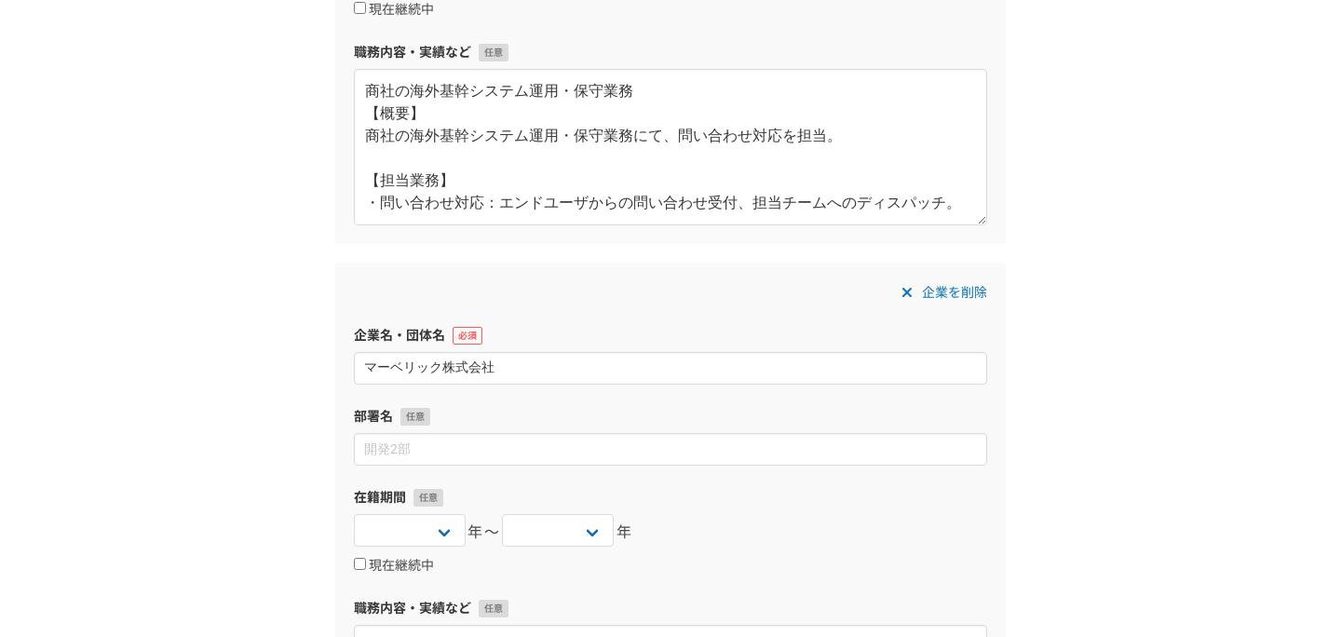
type input "マーベリック株式会社"
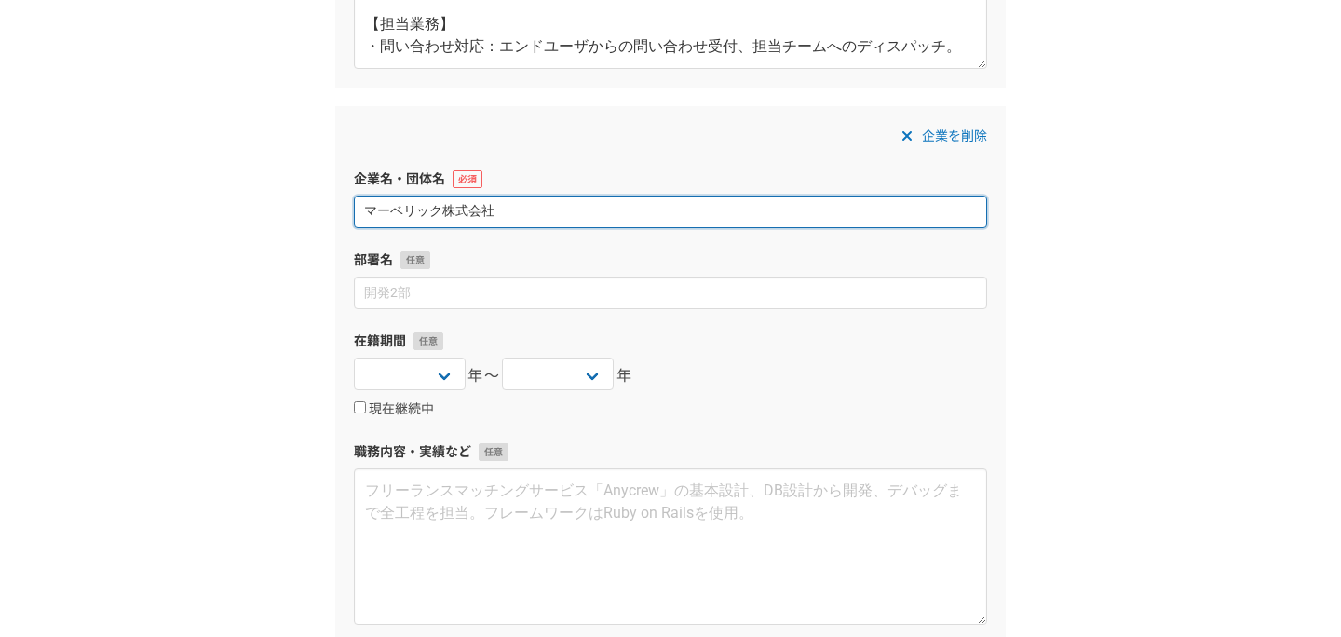
scroll to position [2506, 0]
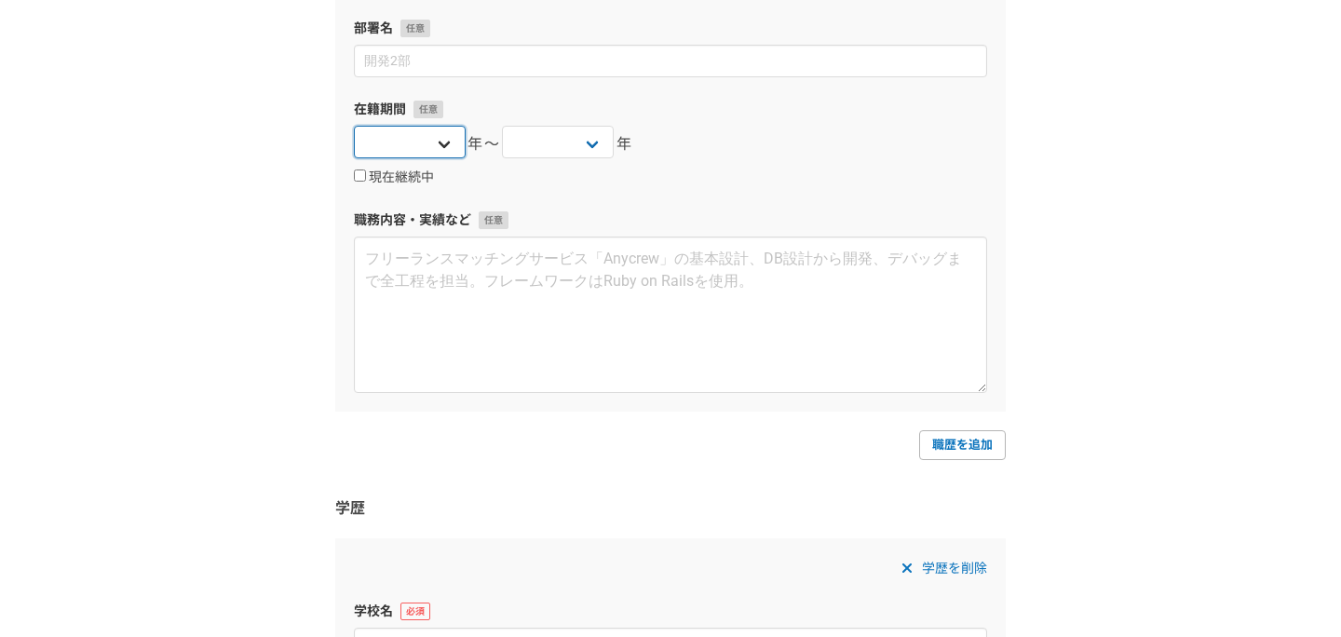
click at [444, 156] on select "2025 2024 2023 2022 2021 2020 2019 2018 2017 2016 2015 2014 2013 2012 2011 2010…" at bounding box center [410, 142] width 112 height 33
select select "2018"
click at [354, 126] on select "2025 2024 2023 2022 2021 2020 2019 2018 2017 2016 2015 2014 2013 2012 2011 2010…" at bounding box center [410, 142] width 112 height 33
click at [591, 147] on select "2025 2024 2023 2022 2021 2020 2019 2018 2017 2016 2015 2014 2013 2012 2011 2010…" at bounding box center [558, 142] width 112 height 33
select select "2020"
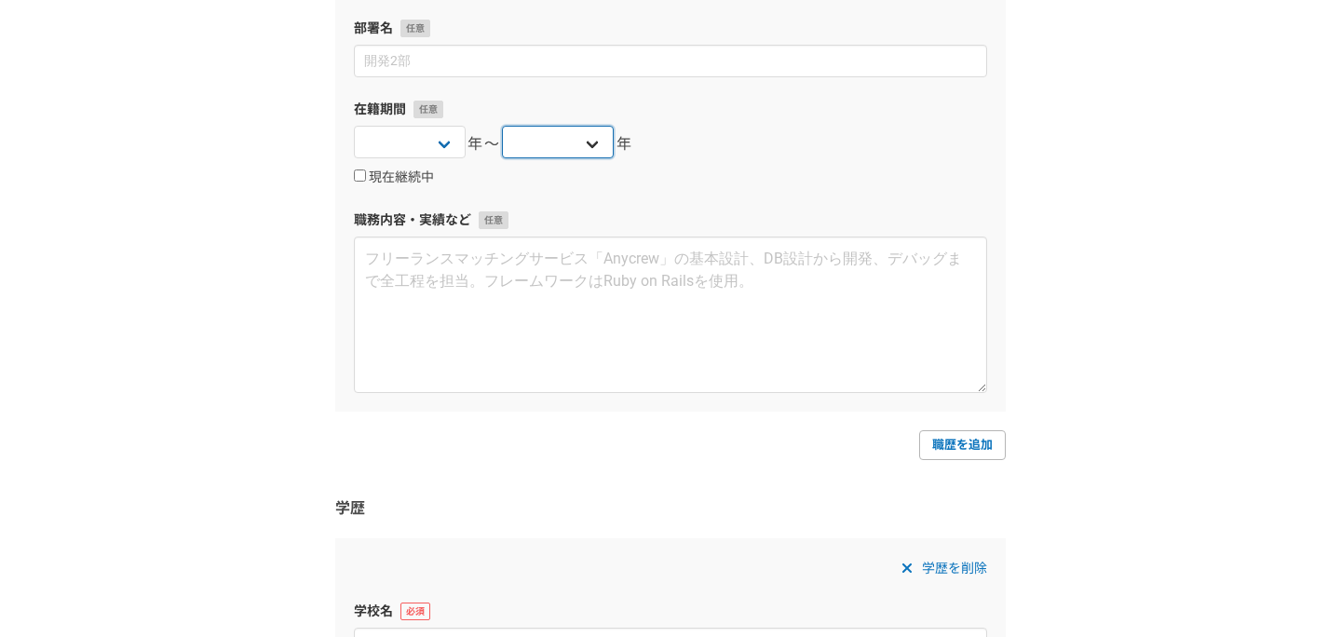
click at [502, 126] on select "2025 2024 2023 2022 2021 2020 2019 2018 2017 2016 2015 2014 2013 2012 2011 2010…" at bounding box center [558, 142] width 112 height 33
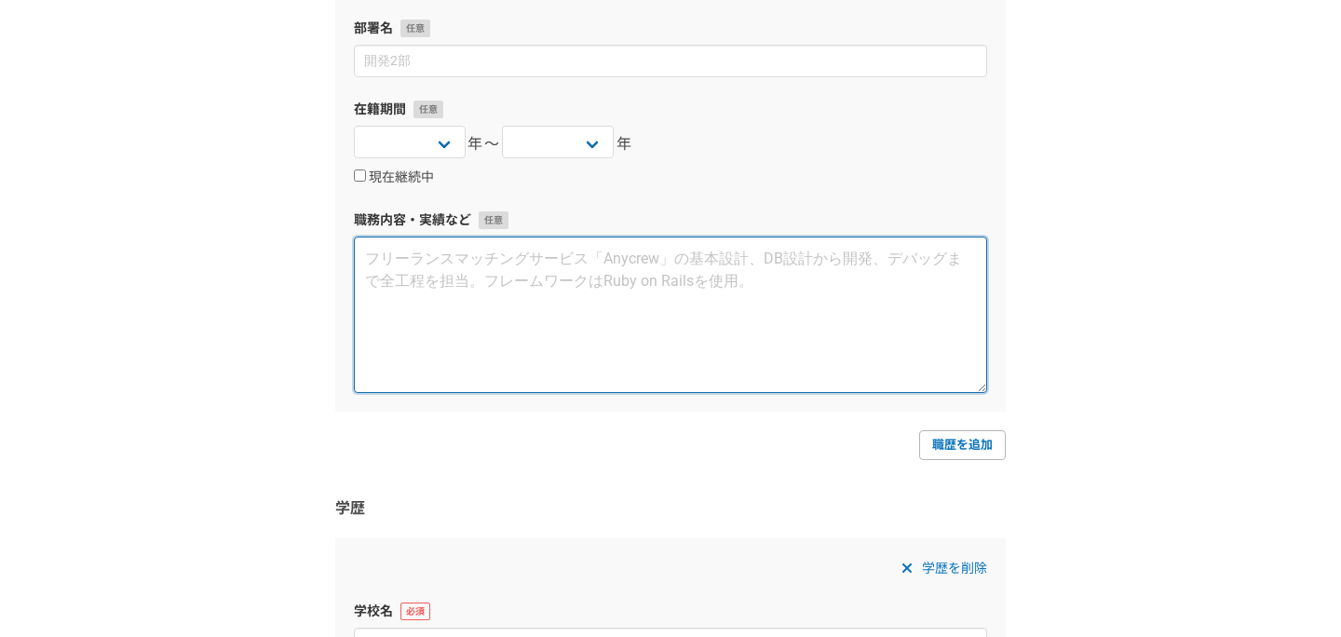
click at [530, 292] on textarea at bounding box center [670, 315] width 633 height 156
paste textarea "【概要】 自社運用の広告配信システム（DSP）や新規広告配信システム（SSP）の機能開発。バックエンドの機能開発および、TreasureData連携の新規開発…"
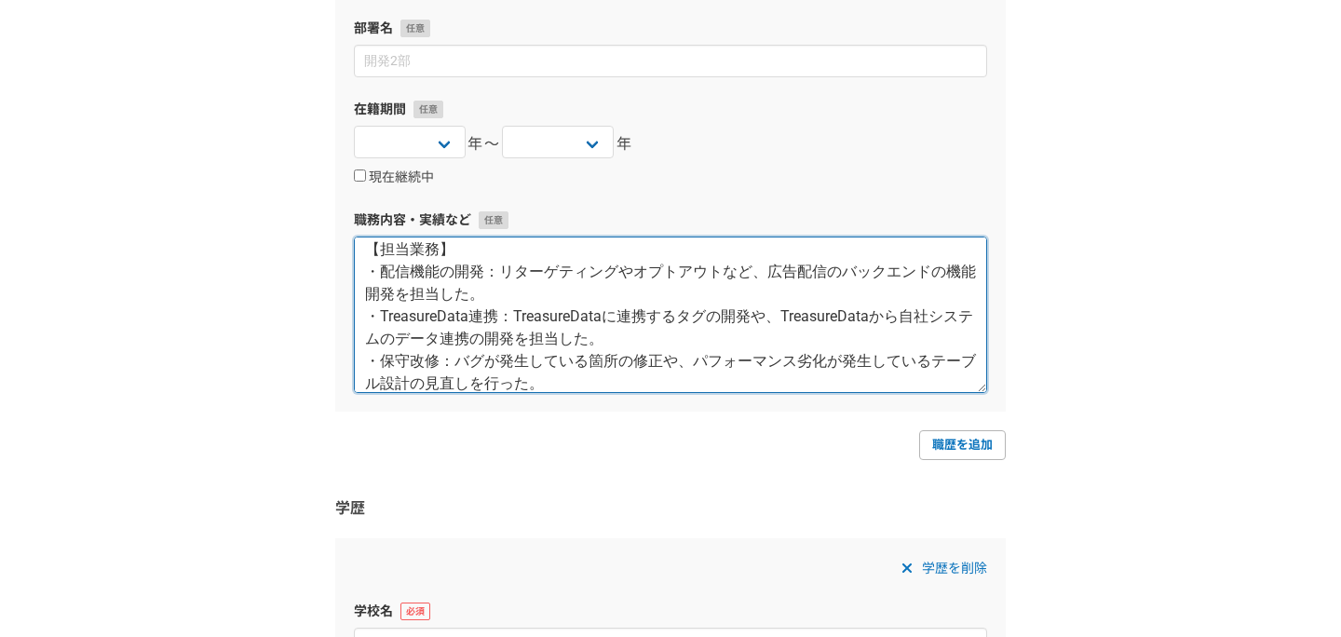
scroll to position [3108, 0]
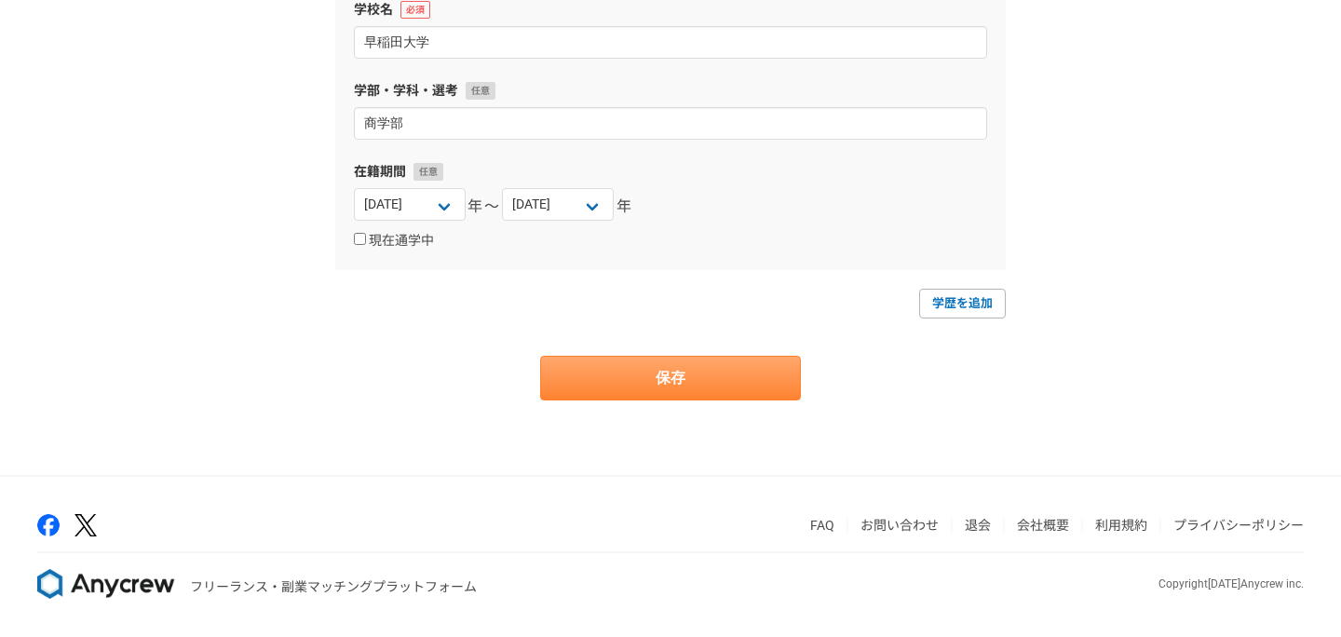
type textarea "【概要】 自社運用の広告配信システム（DSP）や新規広告配信システム（SSP）の機能開発。バックエンドの機能開発および、TreasureData連携の新規開発…"
click at [756, 378] on button "保存" at bounding box center [670, 378] width 261 height 45
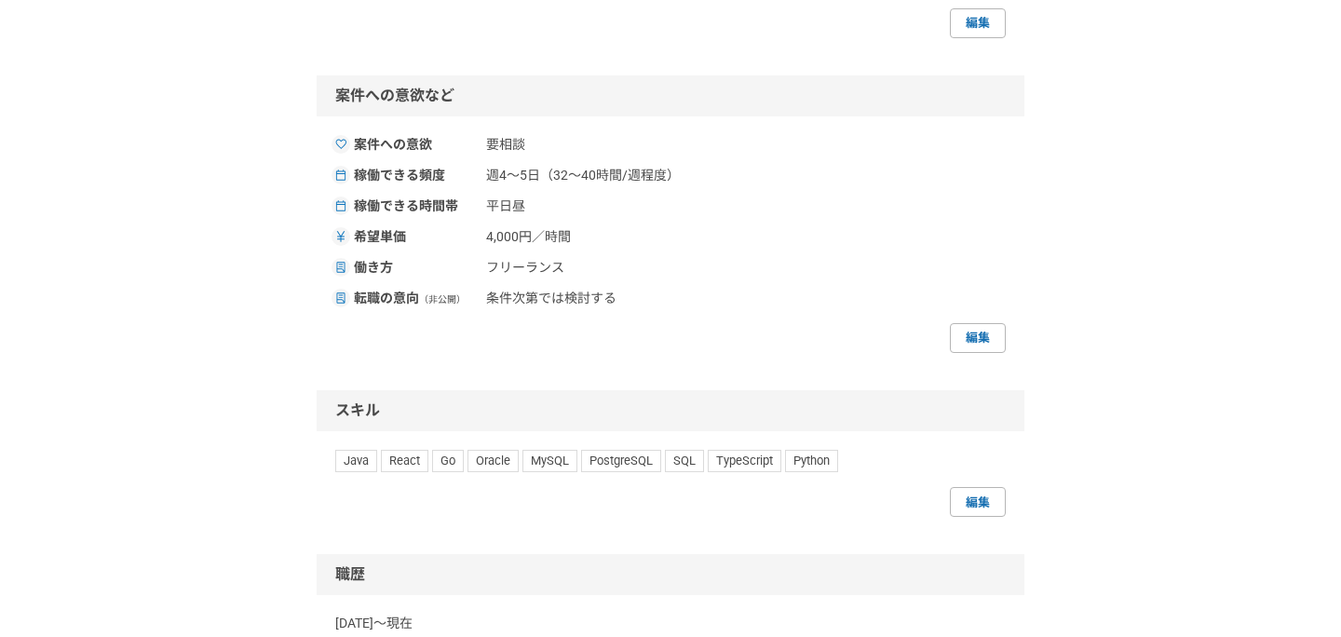
scroll to position [1131, 0]
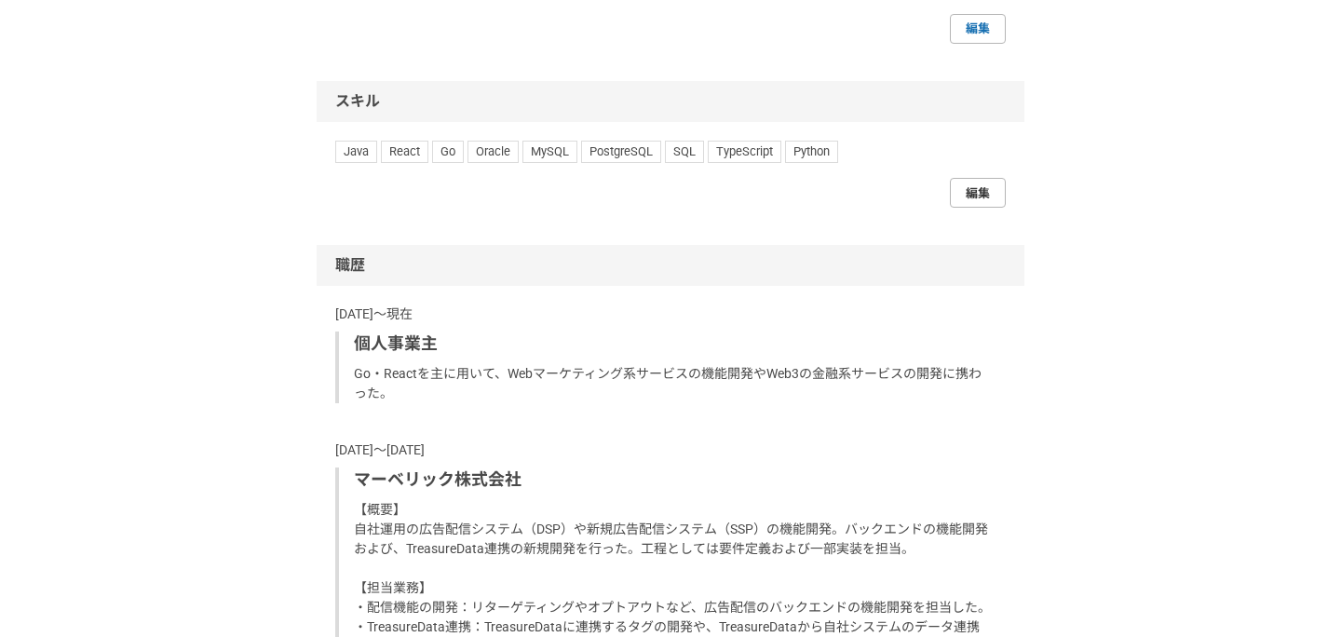
click at [981, 187] on link "編集" at bounding box center [978, 193] width 56 height 30
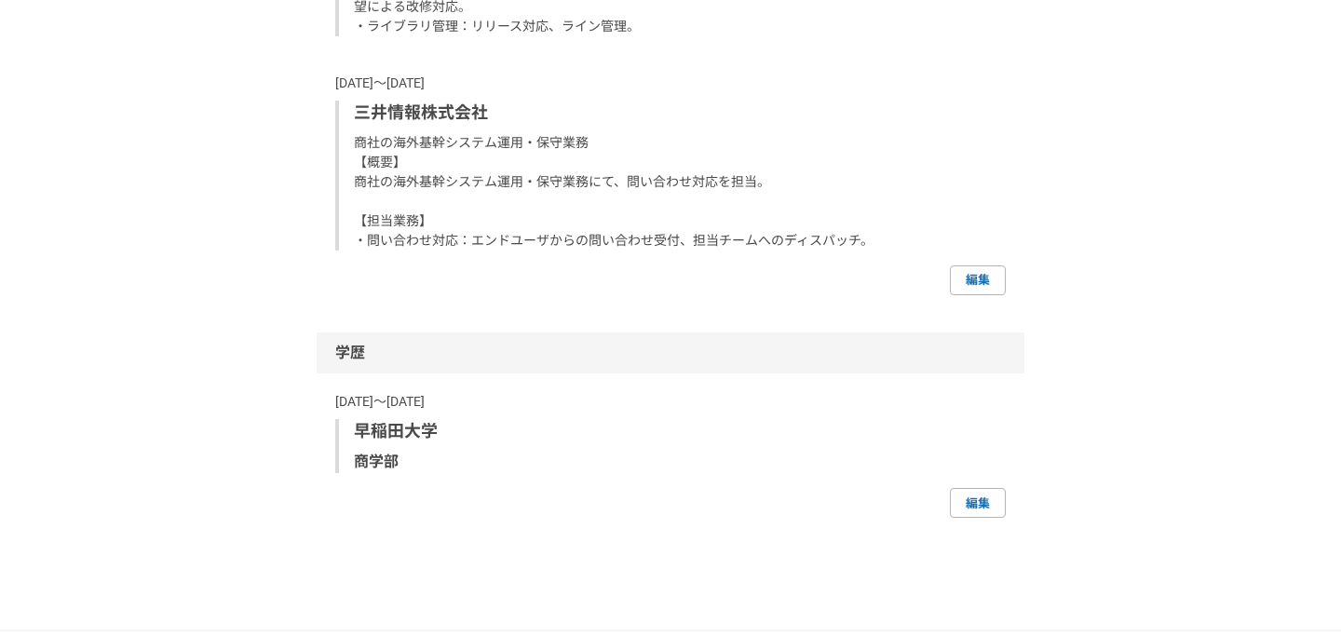
scroll to position [2484, 0]
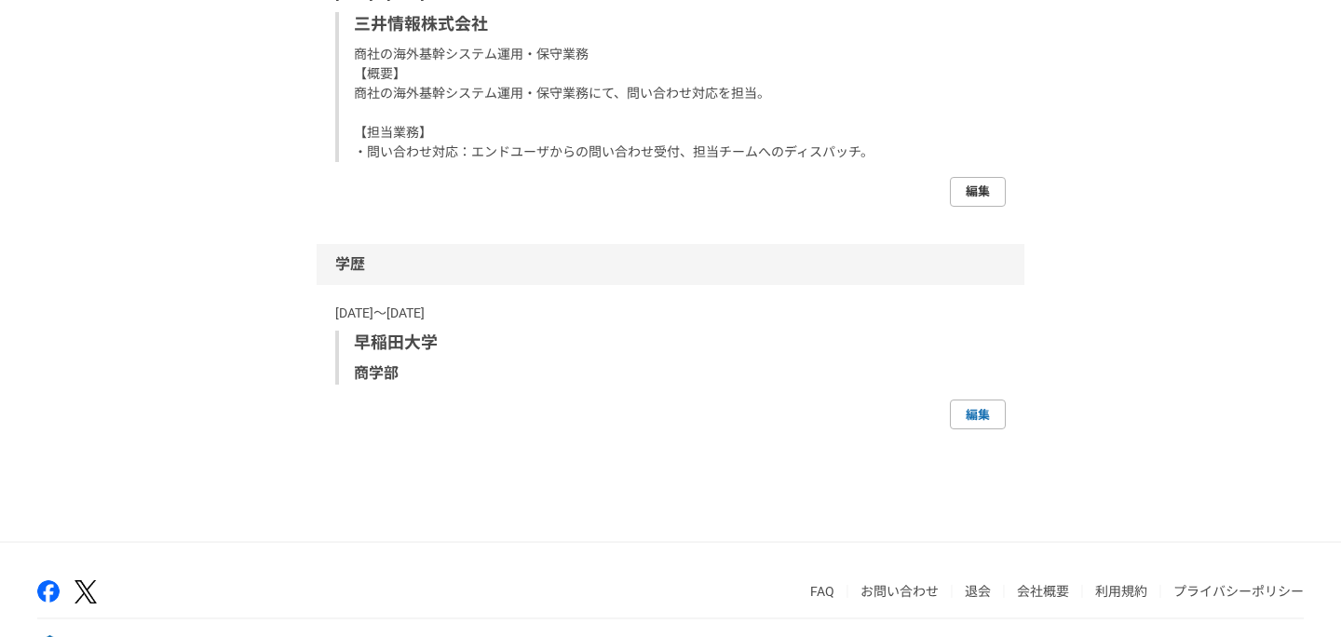
click at [982, 207] on link "編集" at bounding box center [978, 192] width 56 height 30
select select "2022"
select select "2018"
select select "2020"
select select "2012"
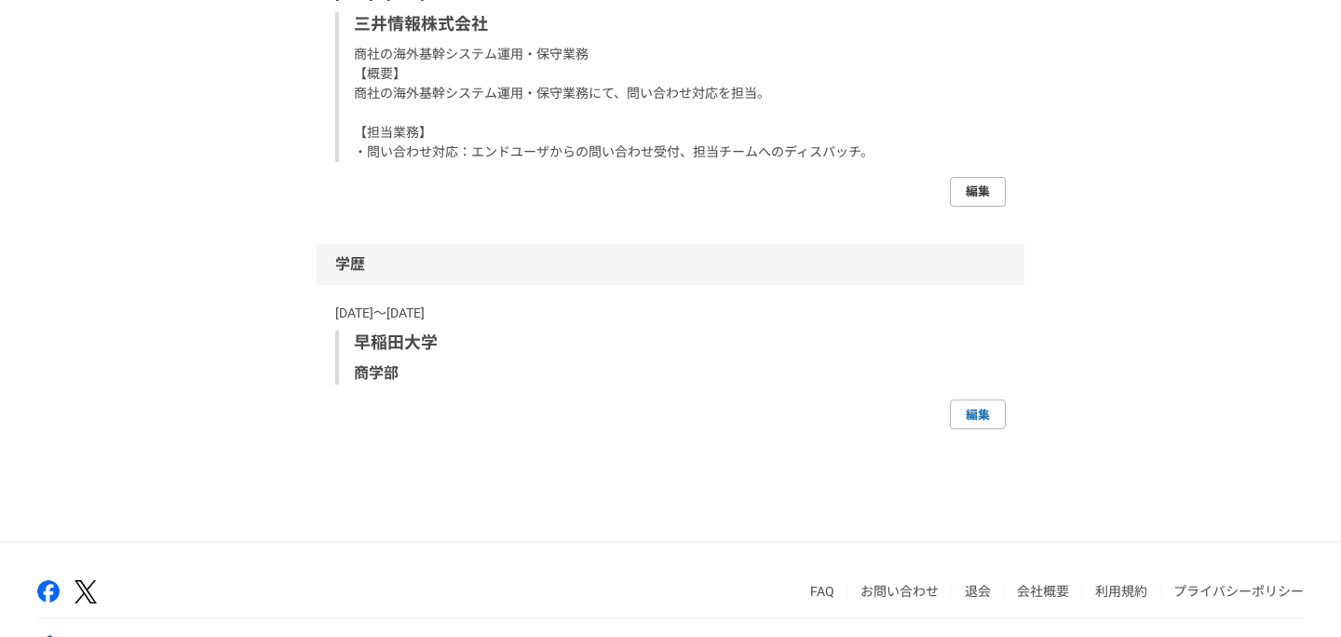
select select "2018"
select select "2008"
select select "2010"
select select "2007"
select select "2008"
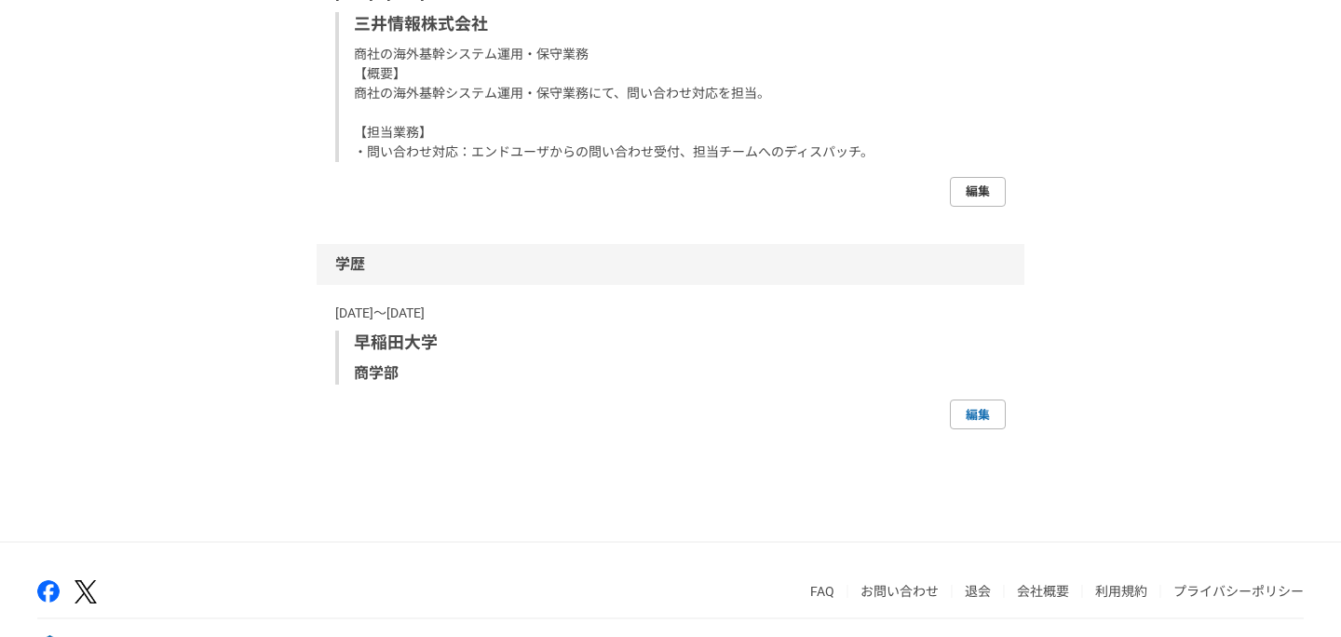
select select "2004"
select select "2007"
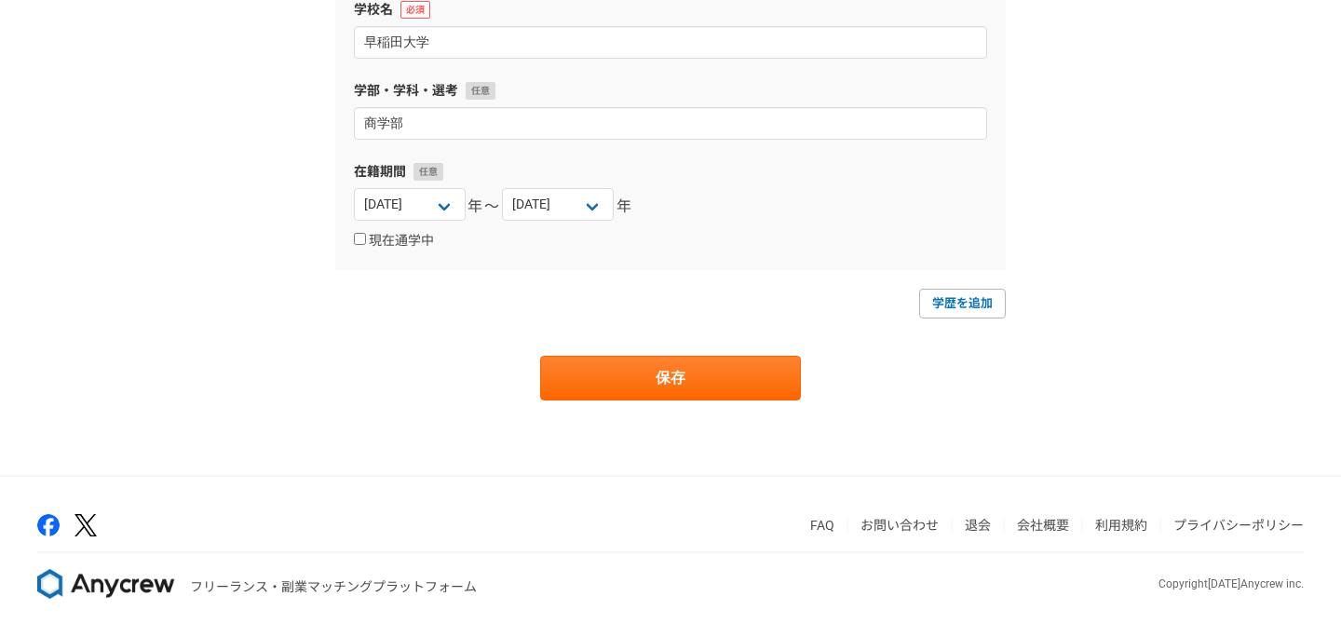
scroll to position [2593, 0]
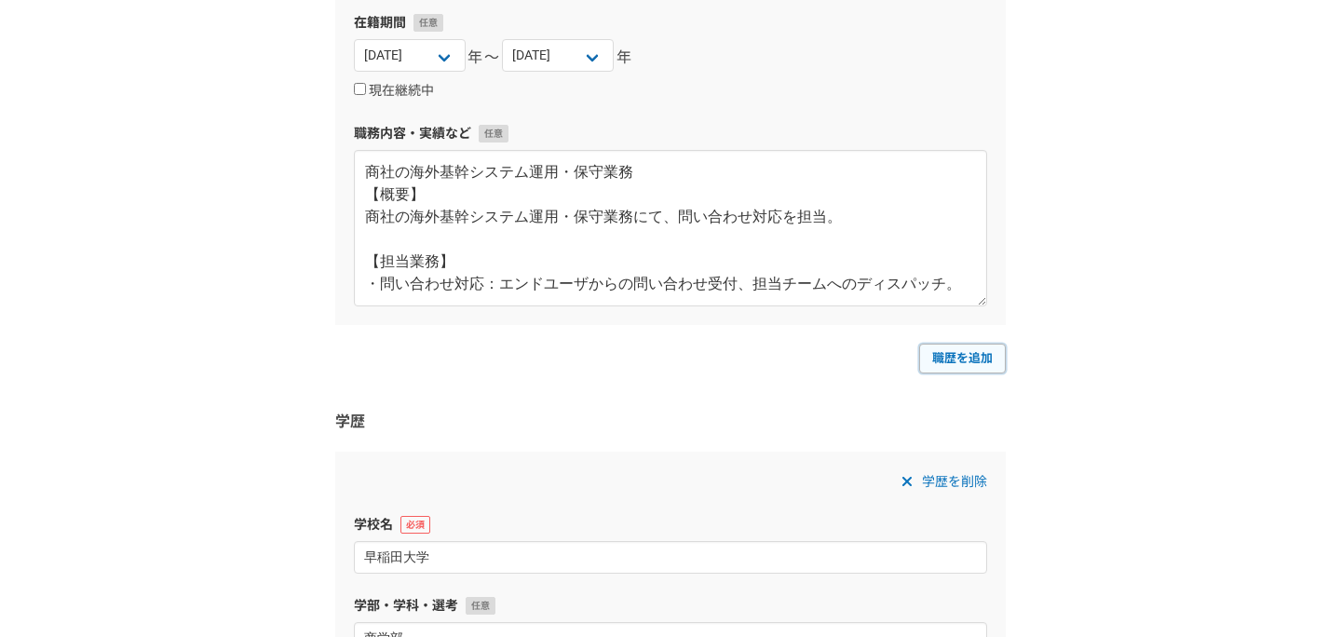
click at [993, 370] on link "職歴を追加" at bounding box center [962, 359] width 87 height 30
select select
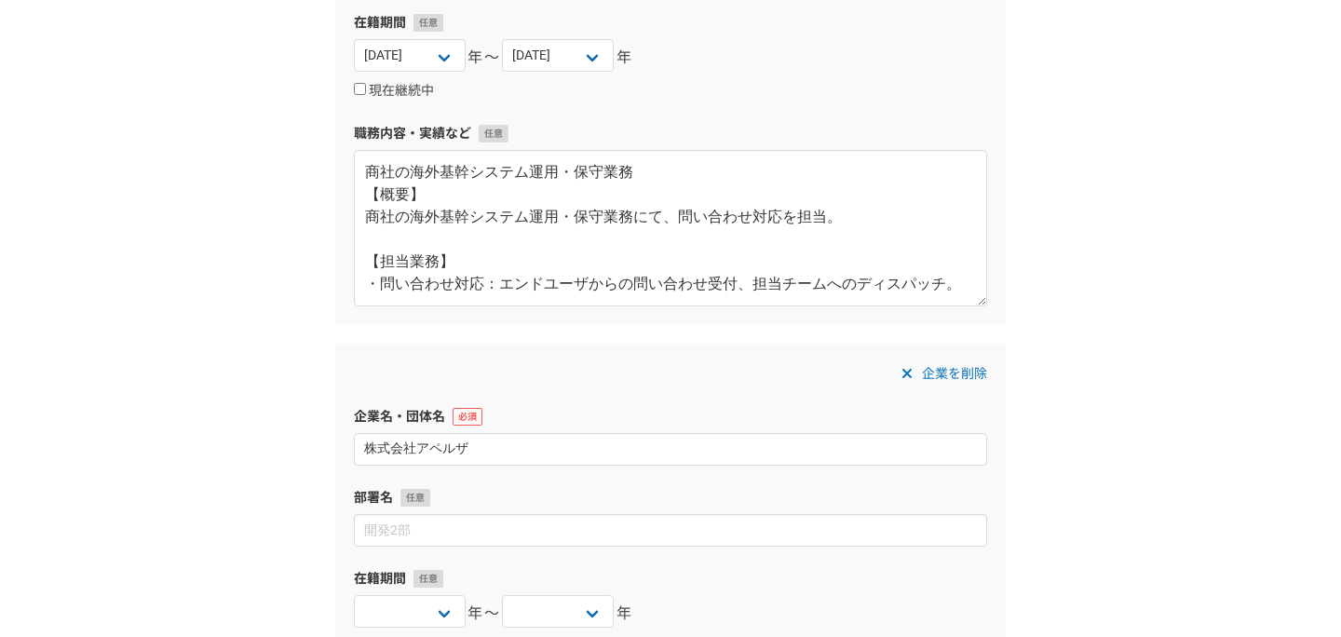
type input "株式会社アペルザ"
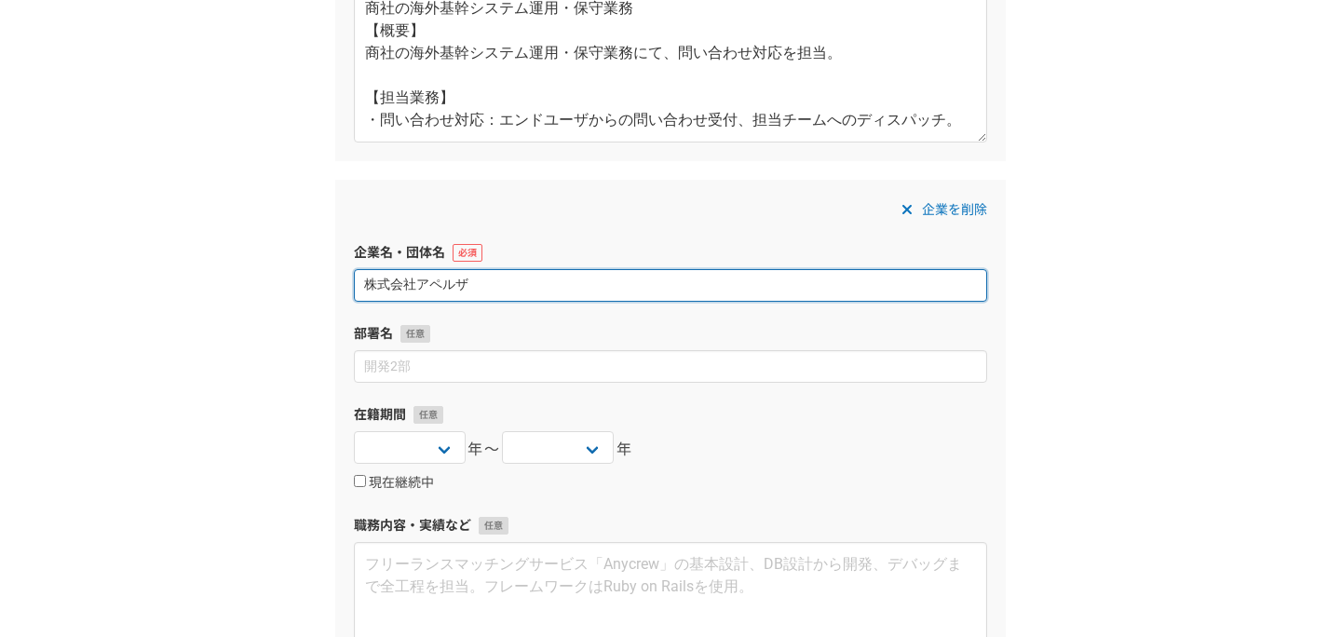
scroll to position [2818, 0]
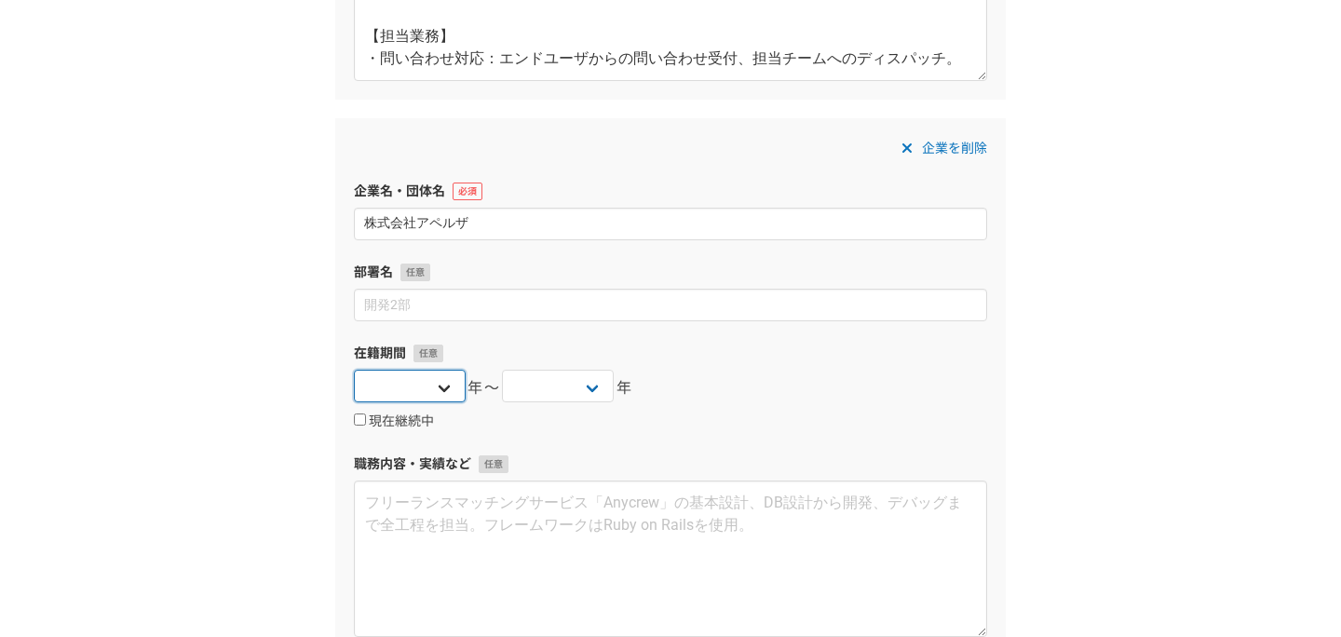
click at [423, 386] on select "2025 2024 2023 2022 2021 2020 2019 2018 2017 2016 2015 2014 2013 2012 2011 2010…" at bounding box center [410, 386] width 112 height 33
select select "2020"
click at [354, 370] on select "2025 2024 2023 2022 2021 2020 2019 2018 2017 2016 2015 2014 2013 2012 2011 2010…" at bounding box center [410, 386] width 112 height 33
click at [584, 383] on select "2025 2024 2023 2022 2021 2020 2019 2018 2017 2016 2015 2014 2013 2012 2011 2010…" at bounding box center [558, 386] width 112 height 33
select select "2021"
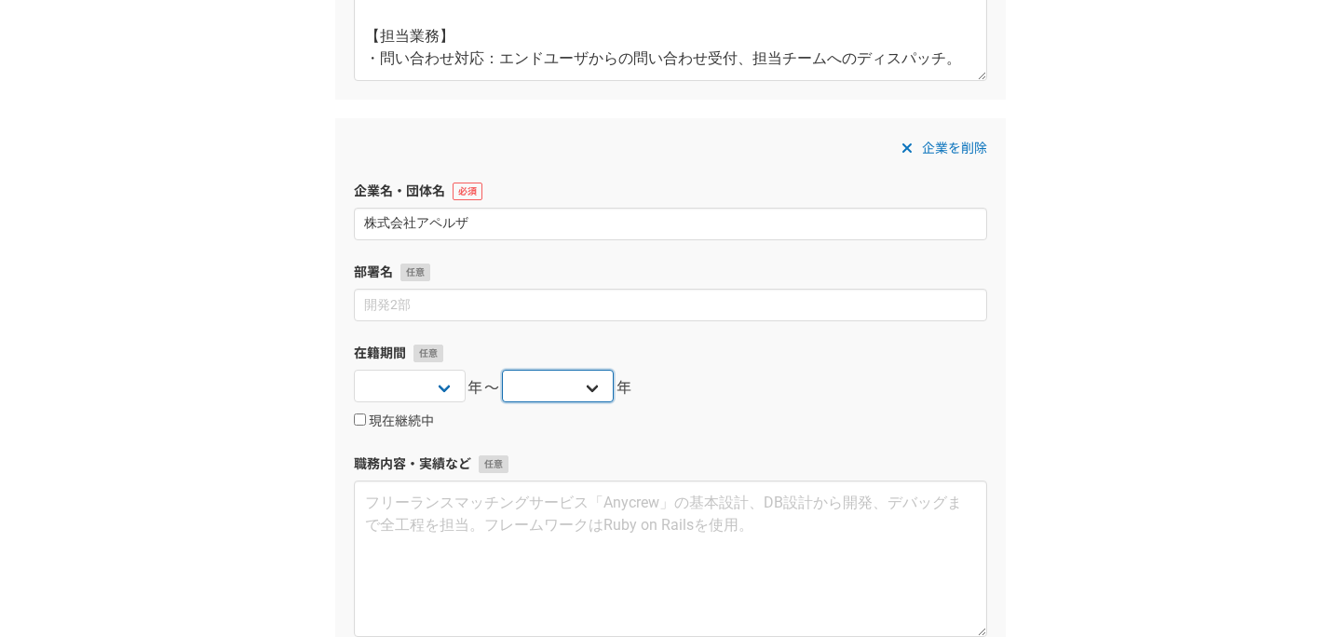
click at [502, 370] on select "2025 2024 2023 2022 2021 2020 2019 2018 2017 2016 2015 2014 2013 2012 2011 2010…" at bounding box center [558, 386] width 112 height 33
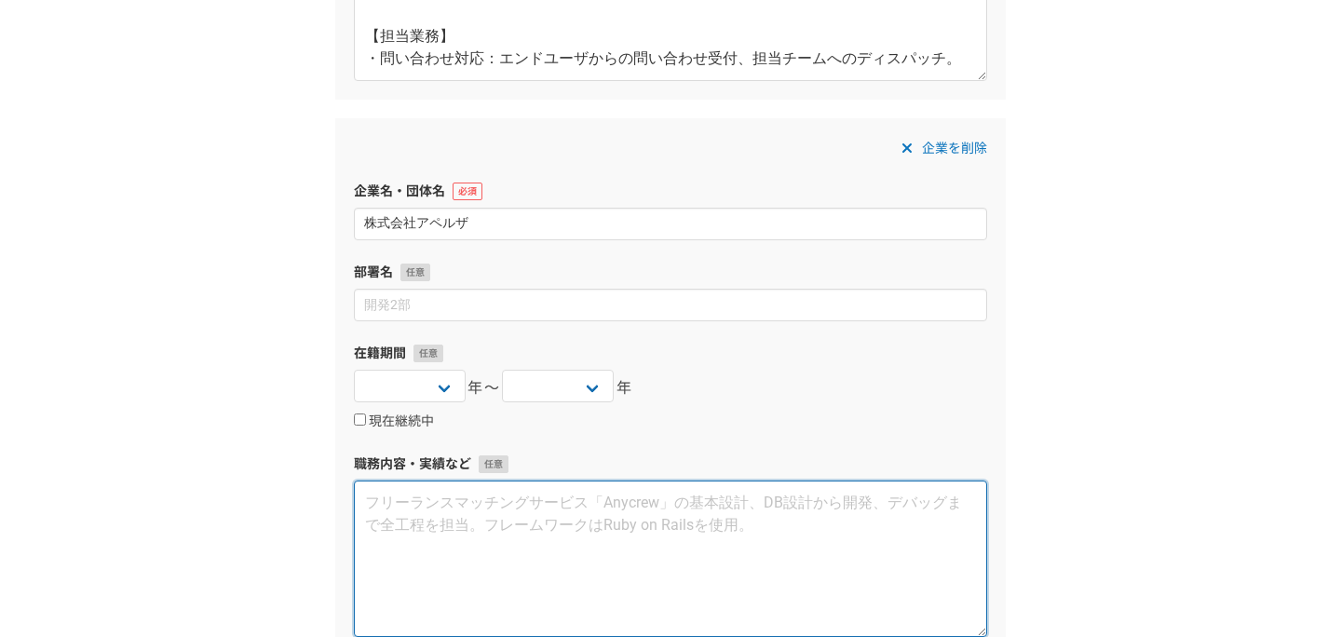
drag, startPoint x: 584, startPoint y: 383, endPoint x: 567, endPoint y: 522, distance: 140.7
click at [567, 522] on textarea at bounding box center [670, 559] width 633 height 156
paste textarea "概要】 製造業向けSaaSの機能開発を行った。顧客管理機能や動画の配信管理機能、展示会の引き合い機能を担当した。 【担当業務】 開発担当として、バックエンド（…"
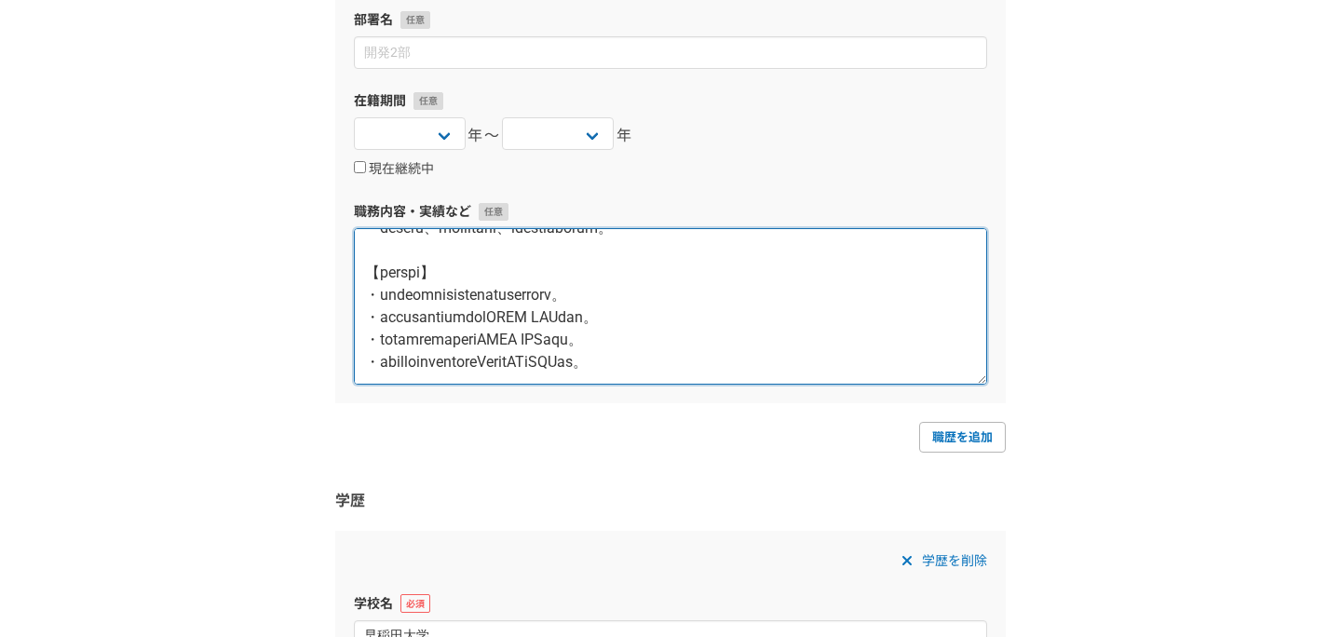
scroll to position [3663, 0]
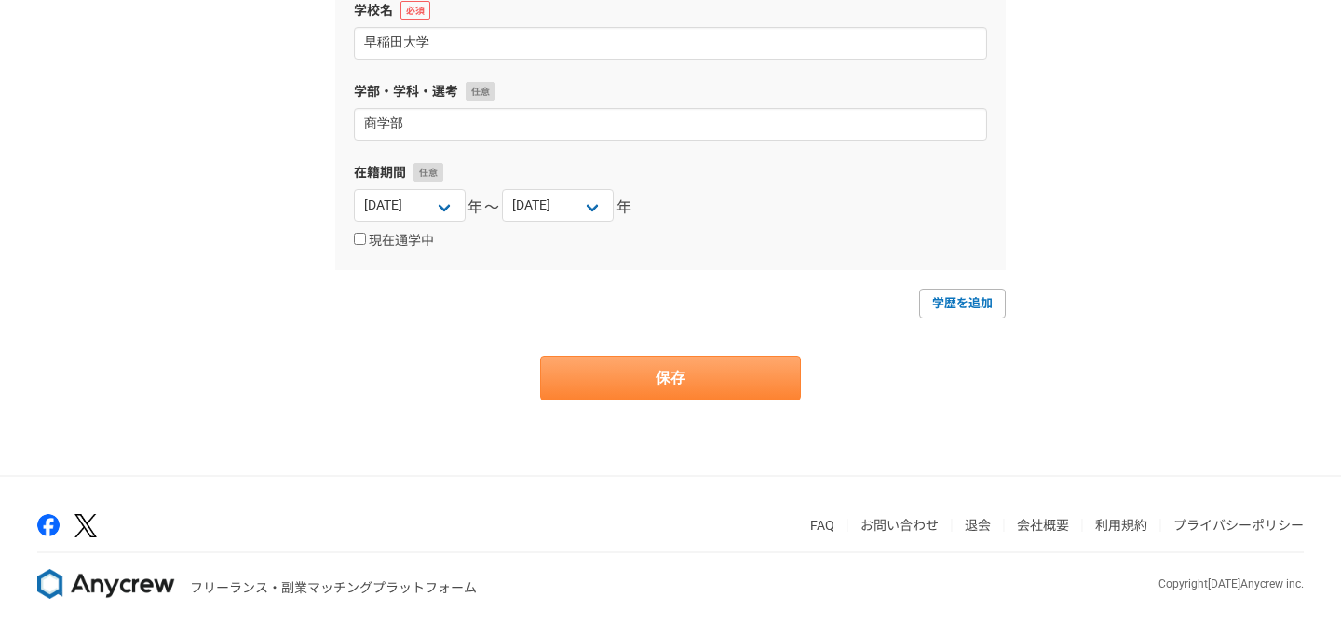
type textarea "概要】 製造業向けSaaSの機能開発を行った。顧客管理機能や動画の配信管理機能、展示会の引き合い機能を担当した。 【担当業務】 開発担当として、バックエンド（…"
click at [792, 385] on button "保存" at bounding box center [670, 378] width 261 height 45
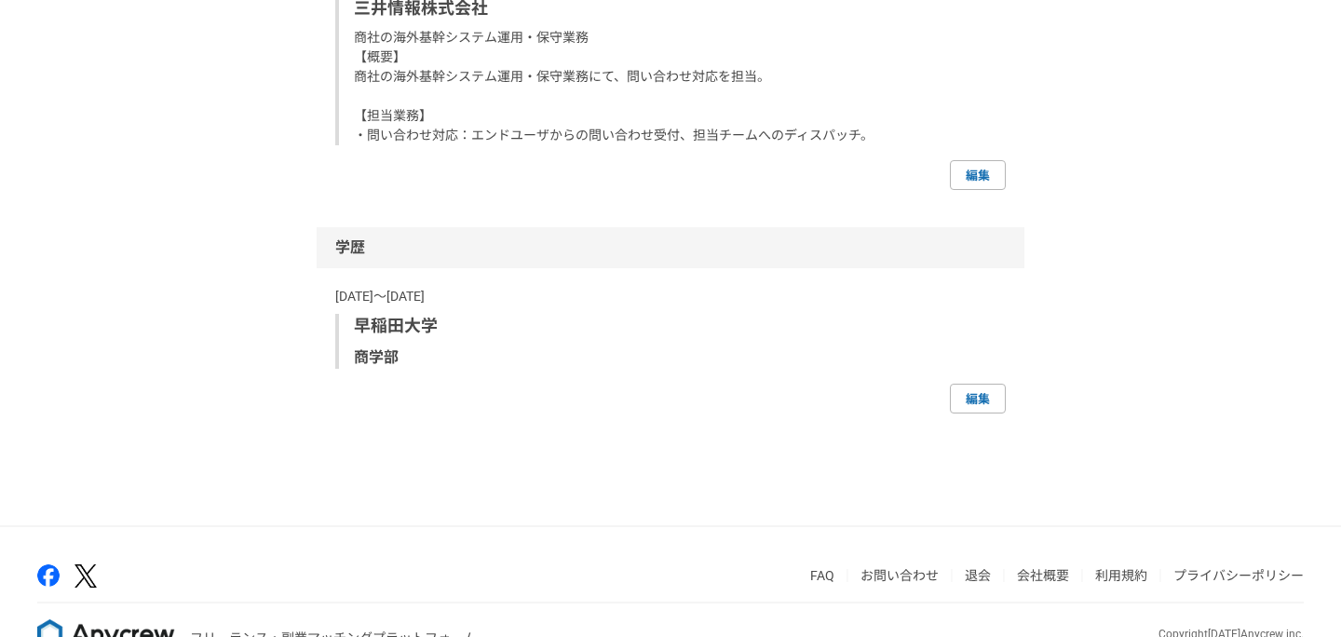
scroll to position [3027, 0]
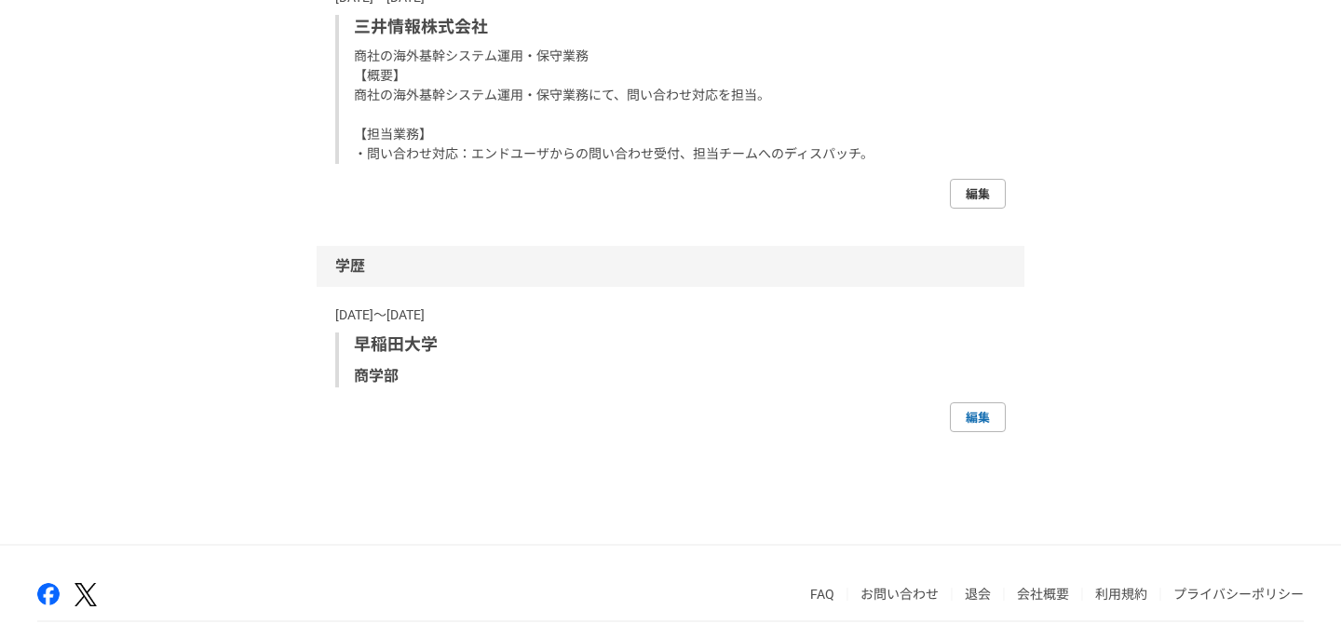
click at [982, 209] on link "編集" at bounding box center [978, 194] width 56 height 30
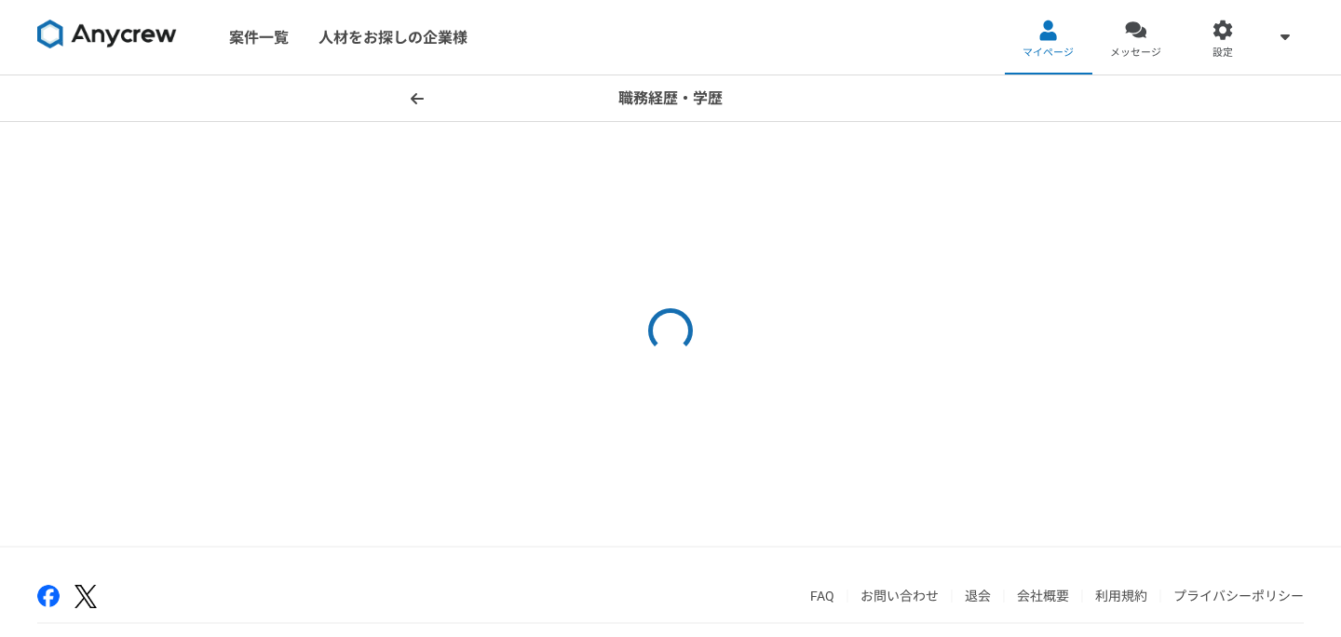
select select "2022"
select select "2020"
select select "2021"
select select "2018"
select select "2020"
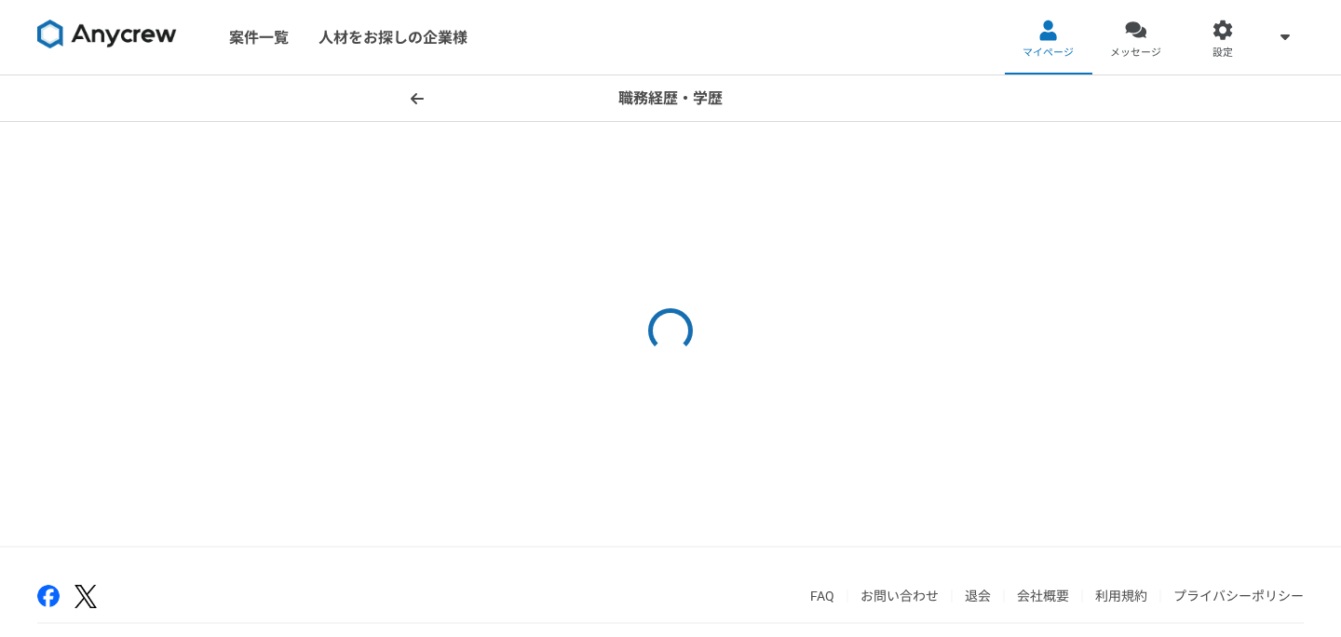
select select "2012"
select select "2018"
select select "2008"
select select "2010"
select select "2007"
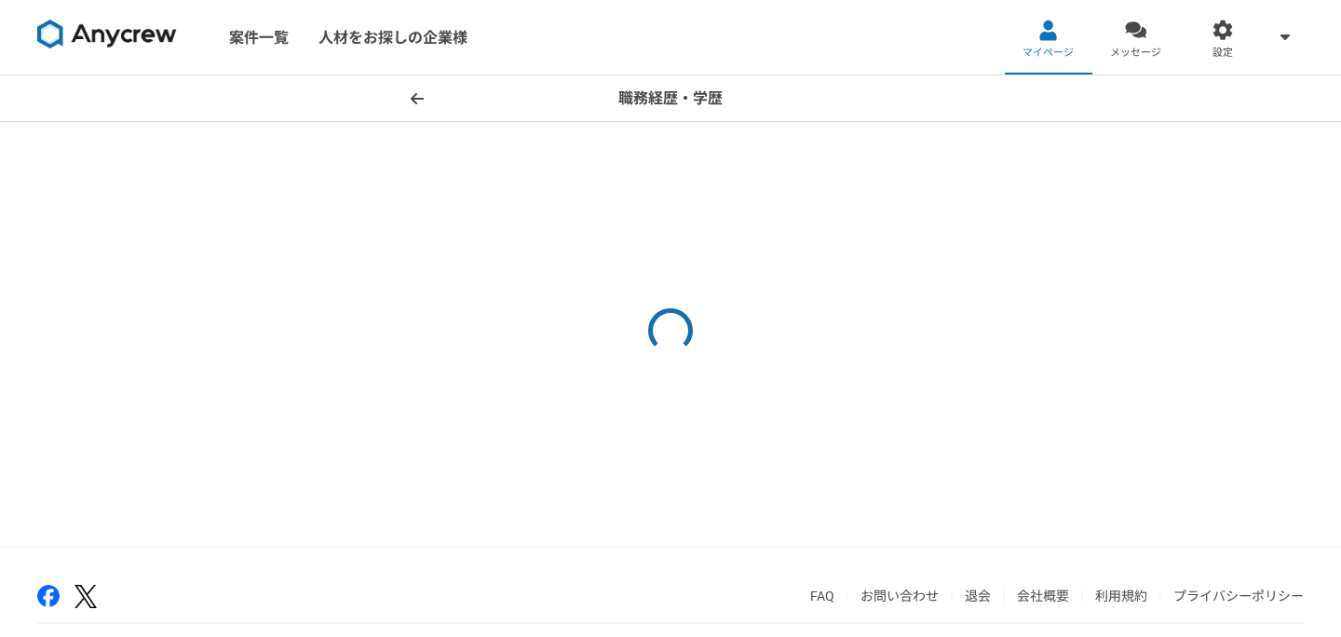
select select "2008"
select select "2004"
select select "2007"
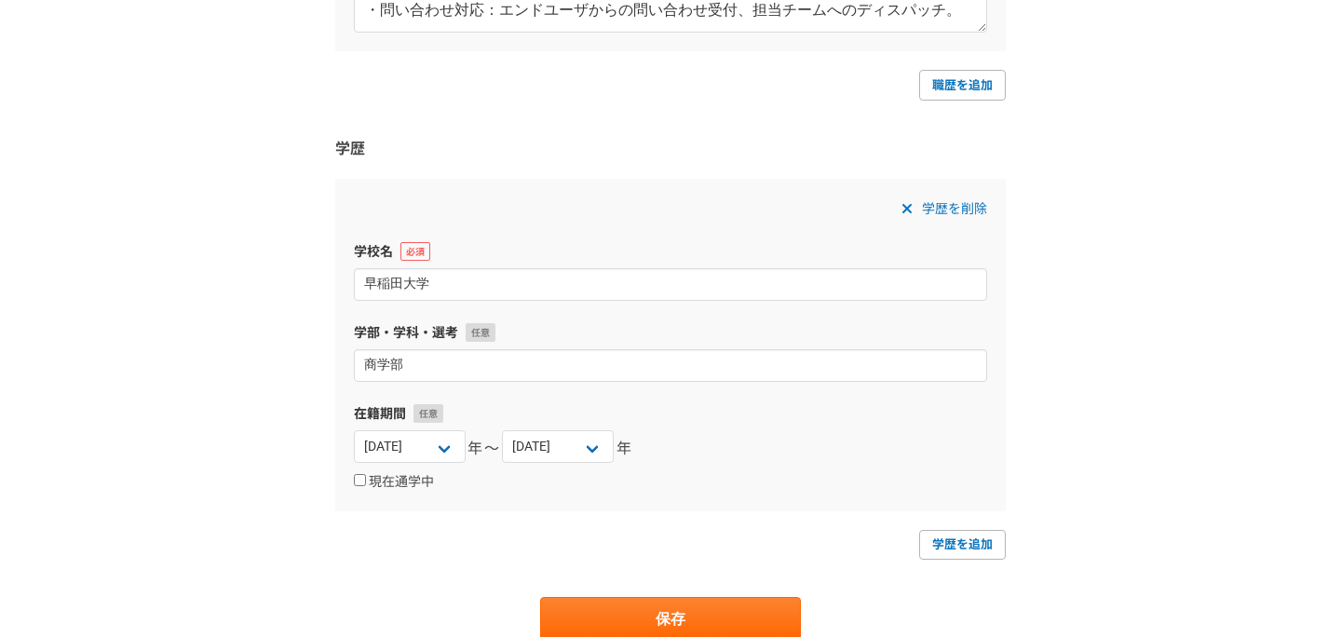
scroll to position [3218, 0]
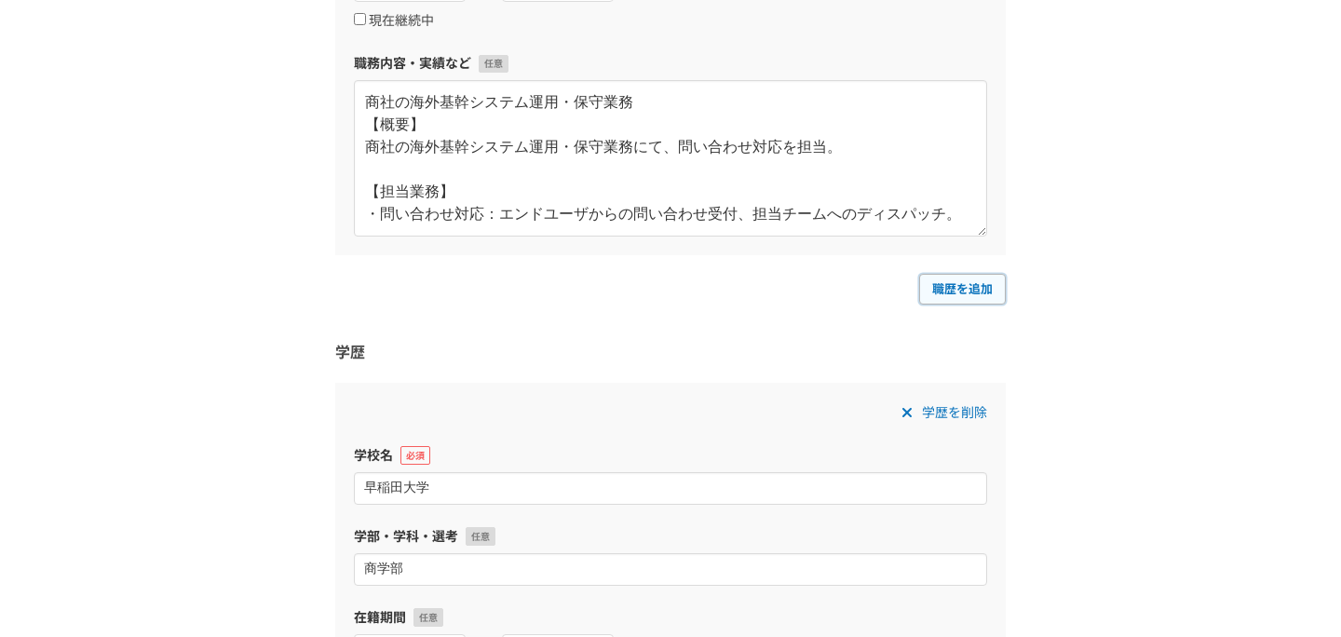
click at [950, 284] on link "職歴を追加" at bounding box center [962, 289] width 87 height 30
select select
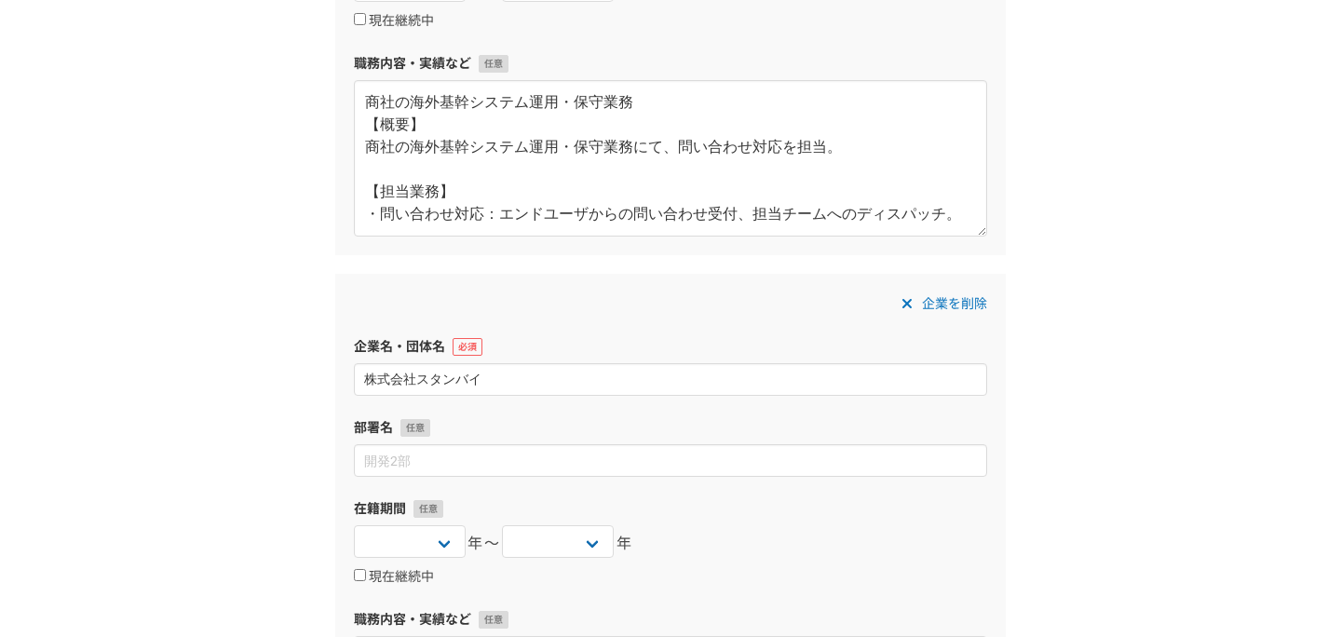
type input "株式会社スタンバイ"
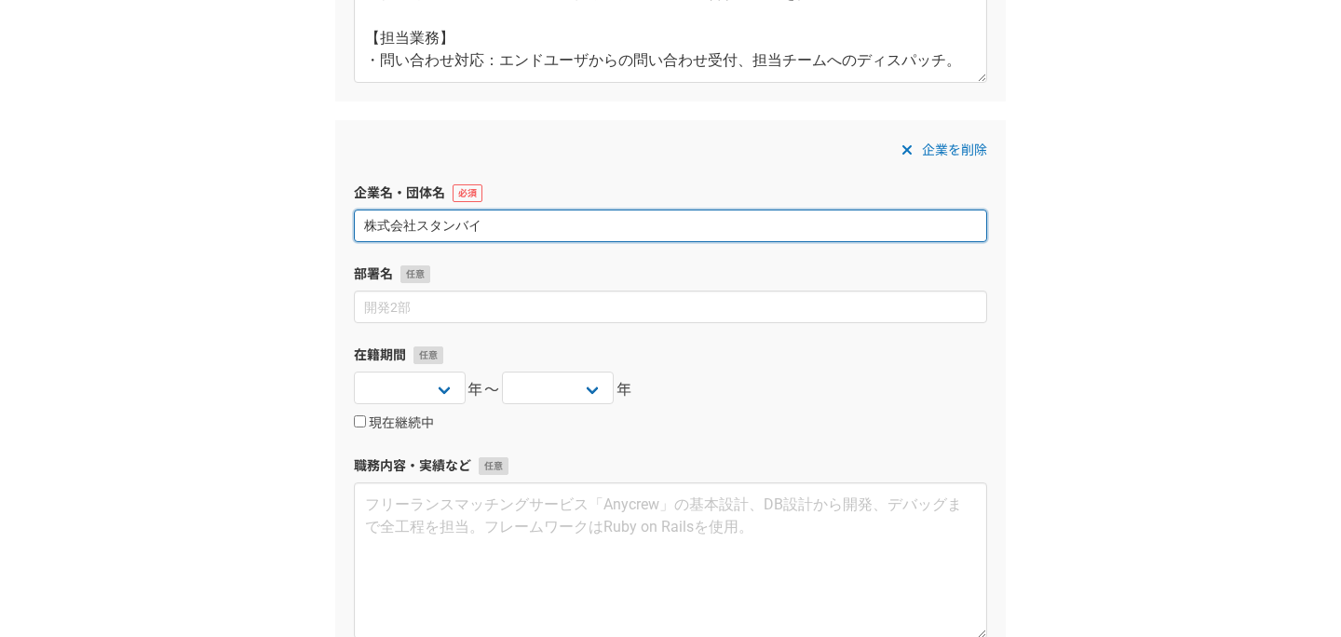
scroll to position [3509, 0]
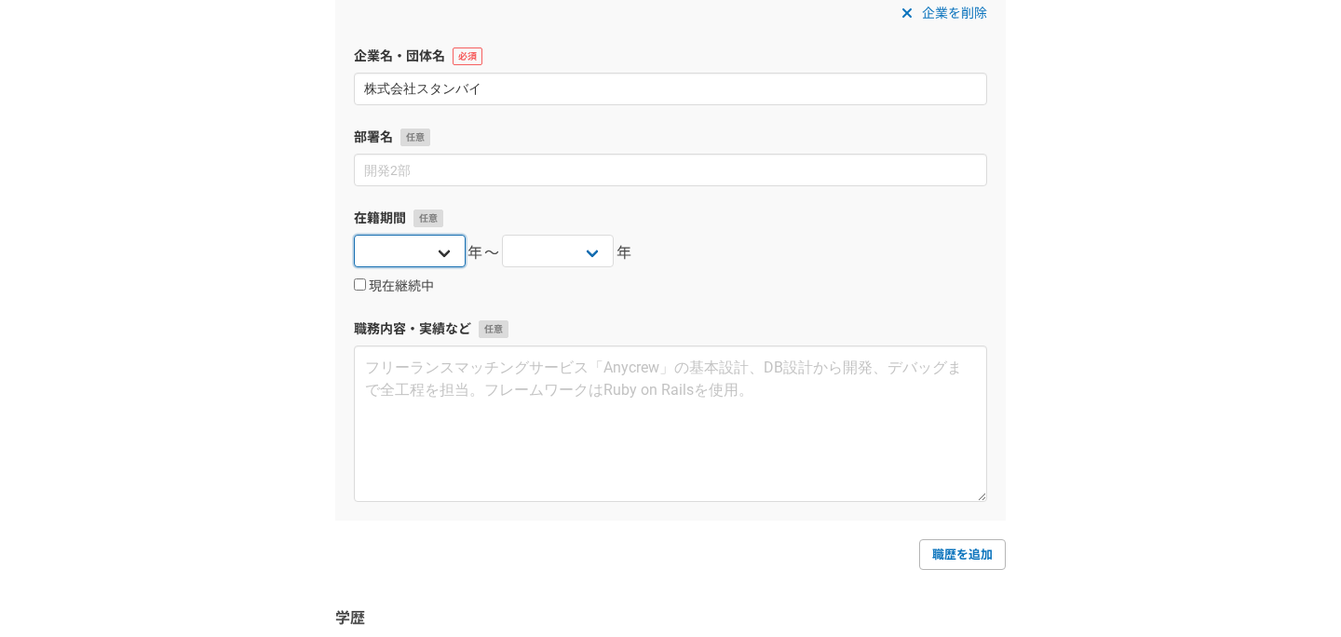
click at [430, 252] on select "2025 2024 2023 2022 2021 2020 2019 2018 2017 2016 2015 2014 2013 2012 2011 2010…" at bounding box center [410, 251] width 112 height 33
select select "2022"
click at [354, 235] on select "2025 2024 2023 2022 2021 2020 2019 2018 2017 2016 2015 2014 2013 2012 2011 2010…" at bounding box center [410, 251] width 112 height 33
click at [544, 253] on select "2025 2024 2023 2022 2021 2020 2019 2018 2017 2016 2015 2014 2013 2012 2011 2010…" at bounding box center [558, 251] width 112 height 33
select select "2022"
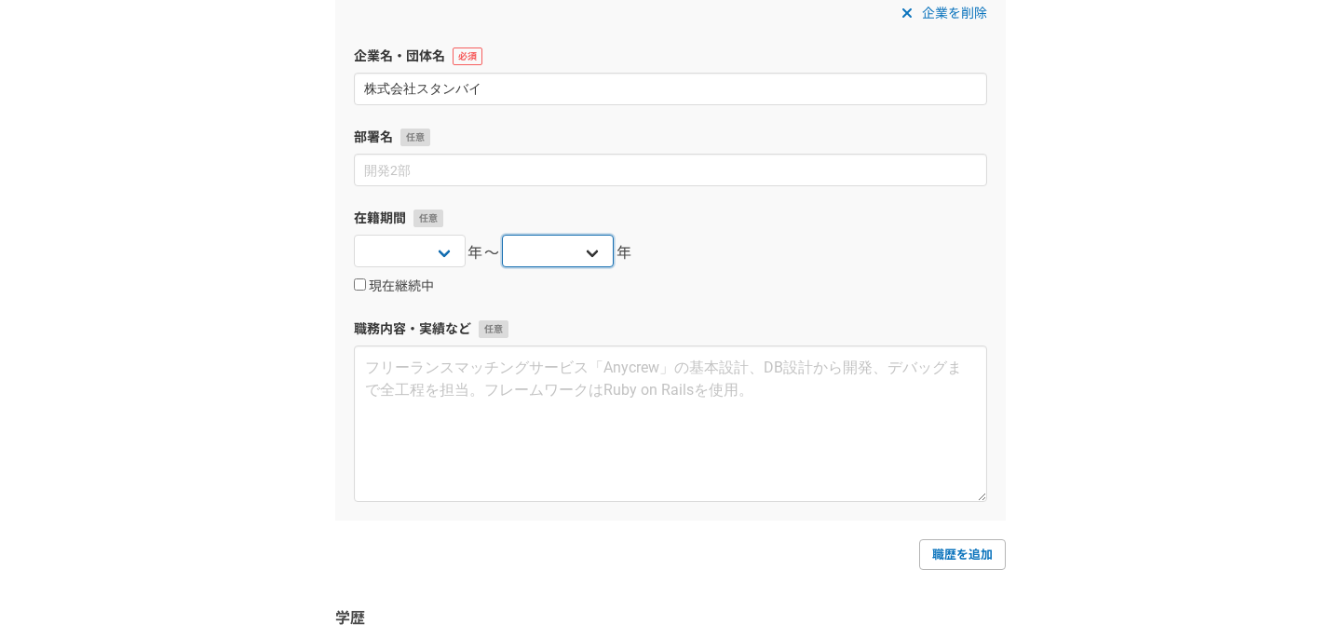
click at [502, 235] on select "2025 2024 2023 2022 2021 2020 2019 2018 2017 2016 2015 2014 2013 2012 2011 2010…" at bounding box center [558, 251] width 112 height 33
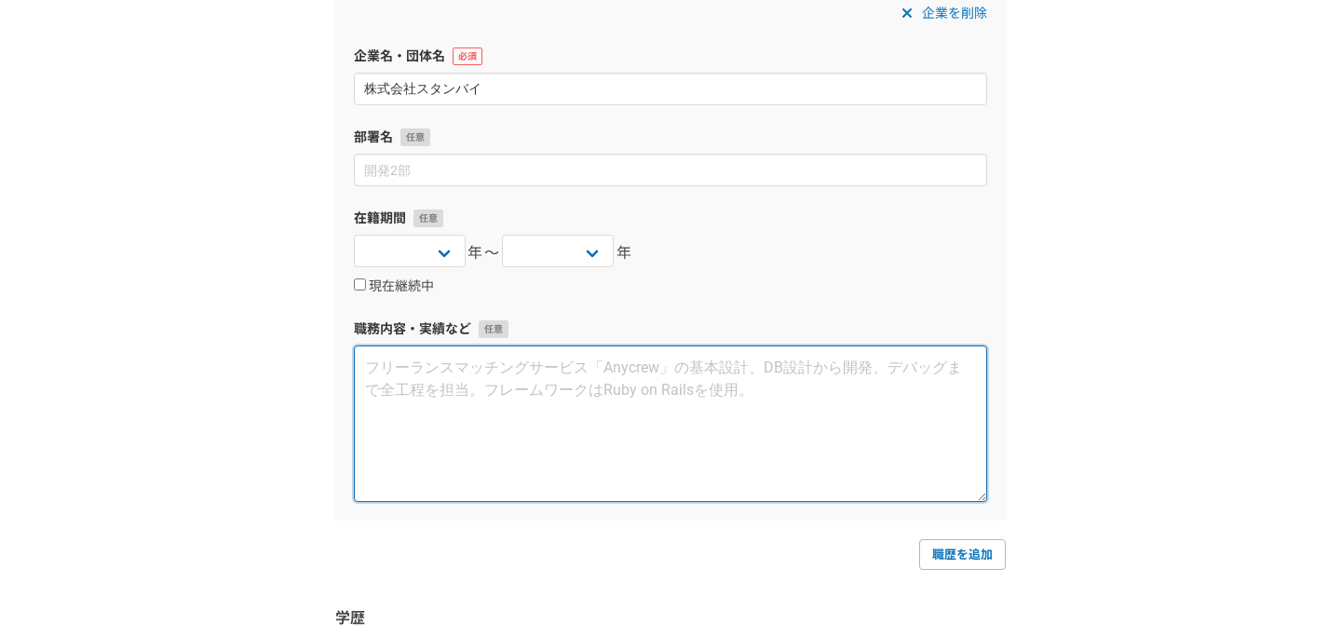
click at [506, 359] on textarea at bounding box center [670, 423] width 633 height 156
paste textarea "【概要】 求人の広告関連の機能のチームにて、バックエンドの改善を主に担当。 【担当業務】 リファクタリングやバグ修正など、改善系のタスクに取り組んだ。"
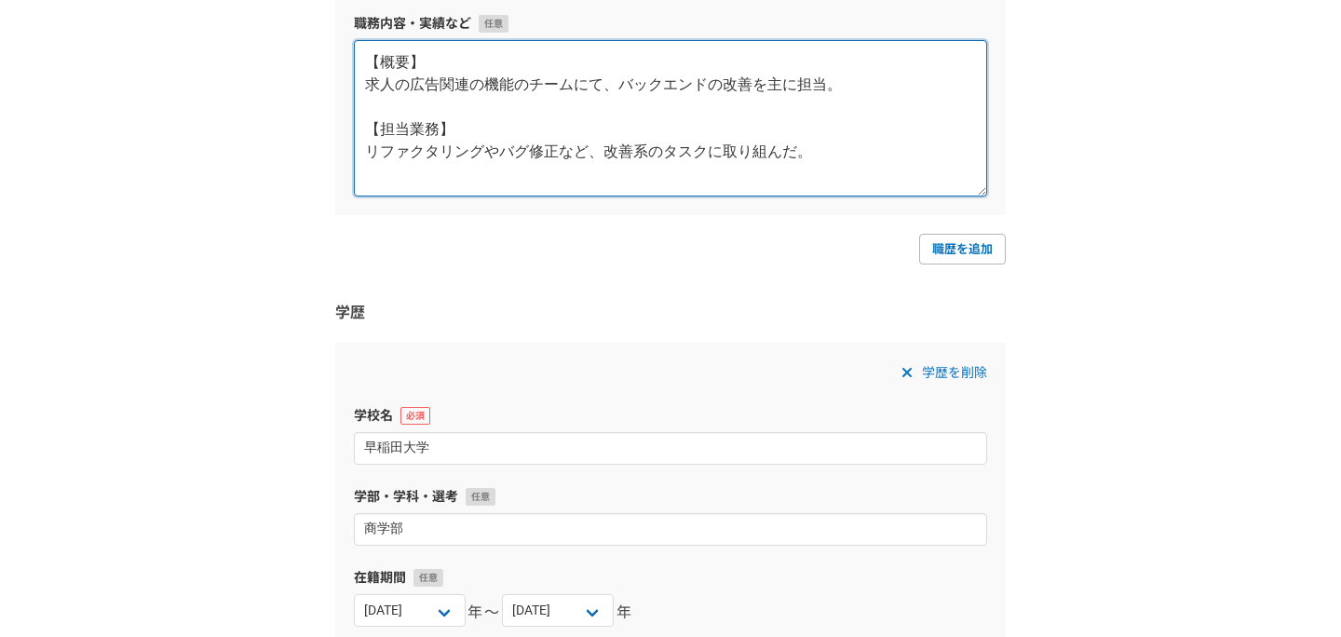
scroll to position [4219, 0]
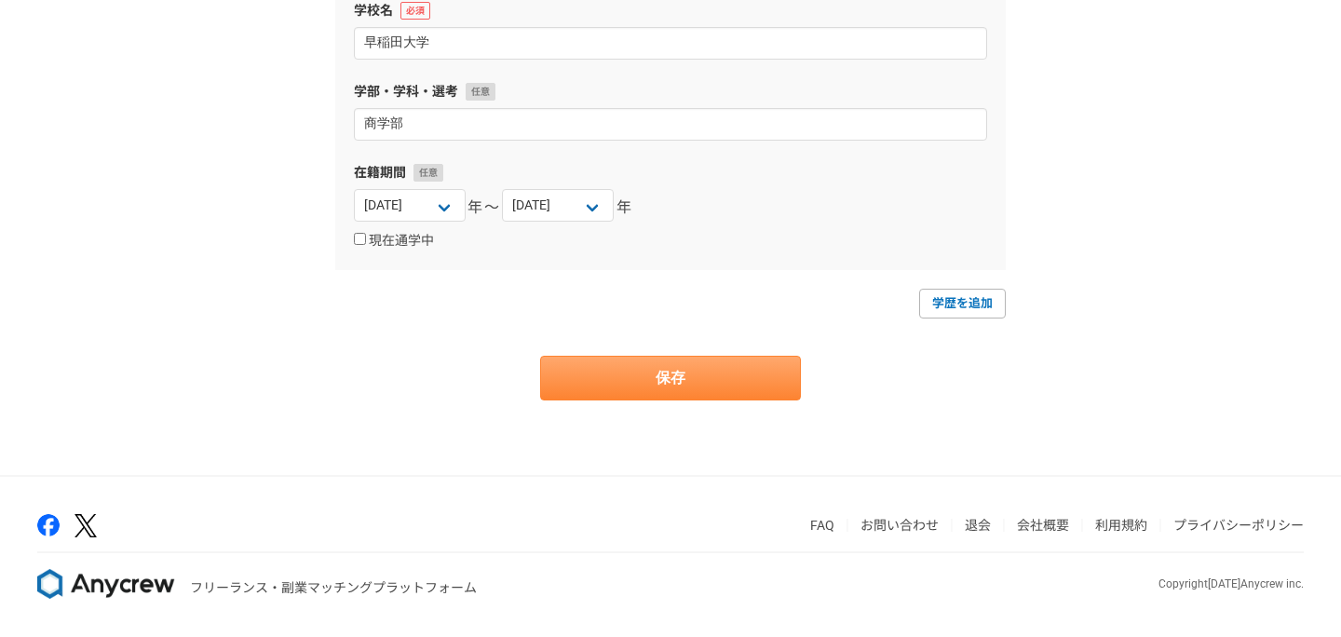
type textarea "【概要】 求人の広告関連の機能のチームにて、バックエンドの改善を主に担当。 【担当業務】 リファクタリングやバグ修正など、改善系のタスクに取り組んだ。"
click at [722, 393] on button "保存" at bounding box center [670, 378] width 261 height 45
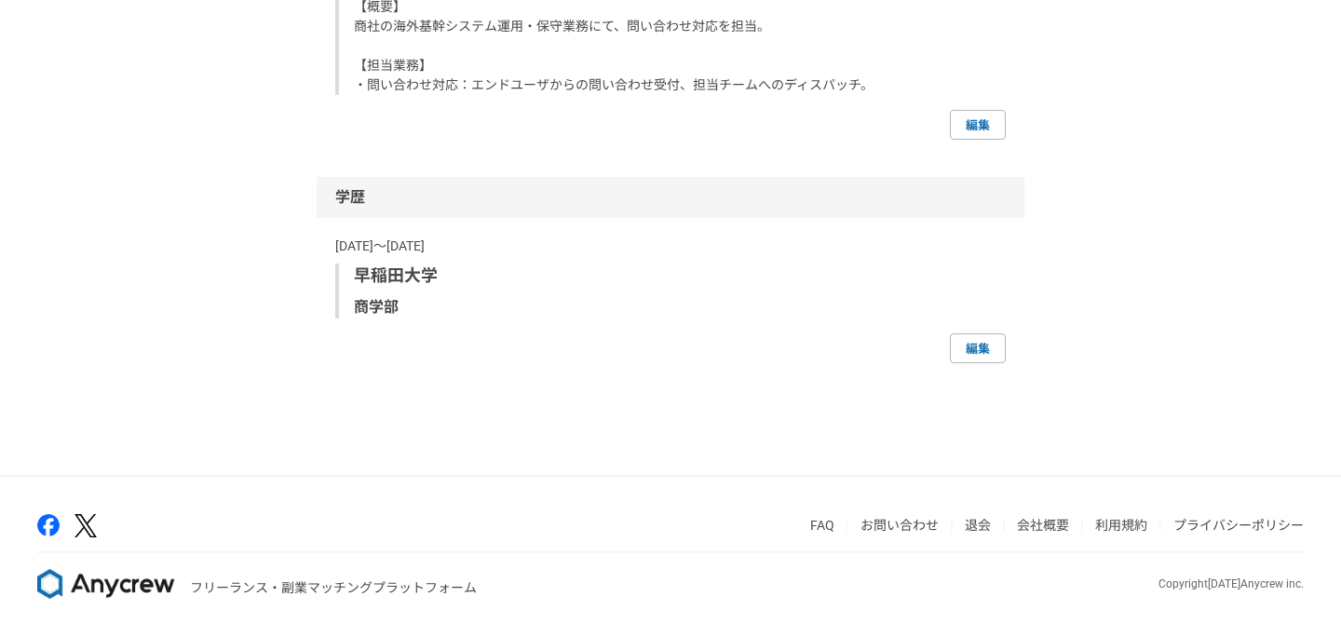
scroll to position [3054, 0]
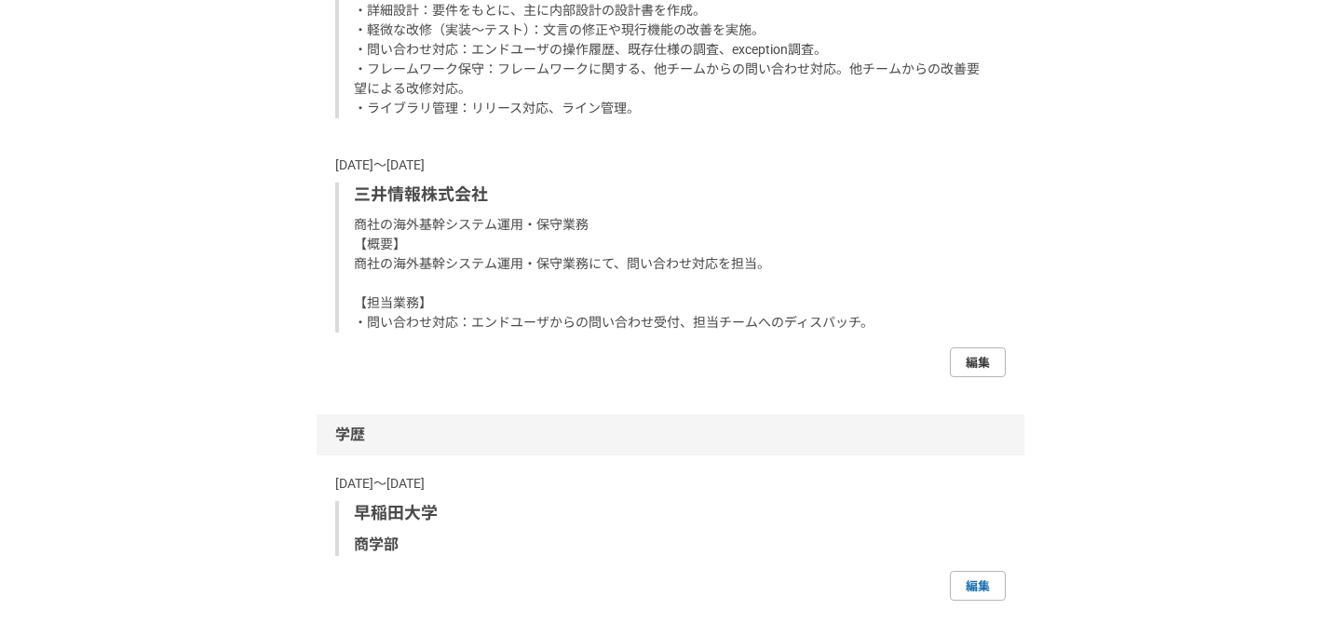
click at [981, 377] on link "編集" at bounding box center [978, 362] width 56 height 30
select select "2022"
select select "2020"
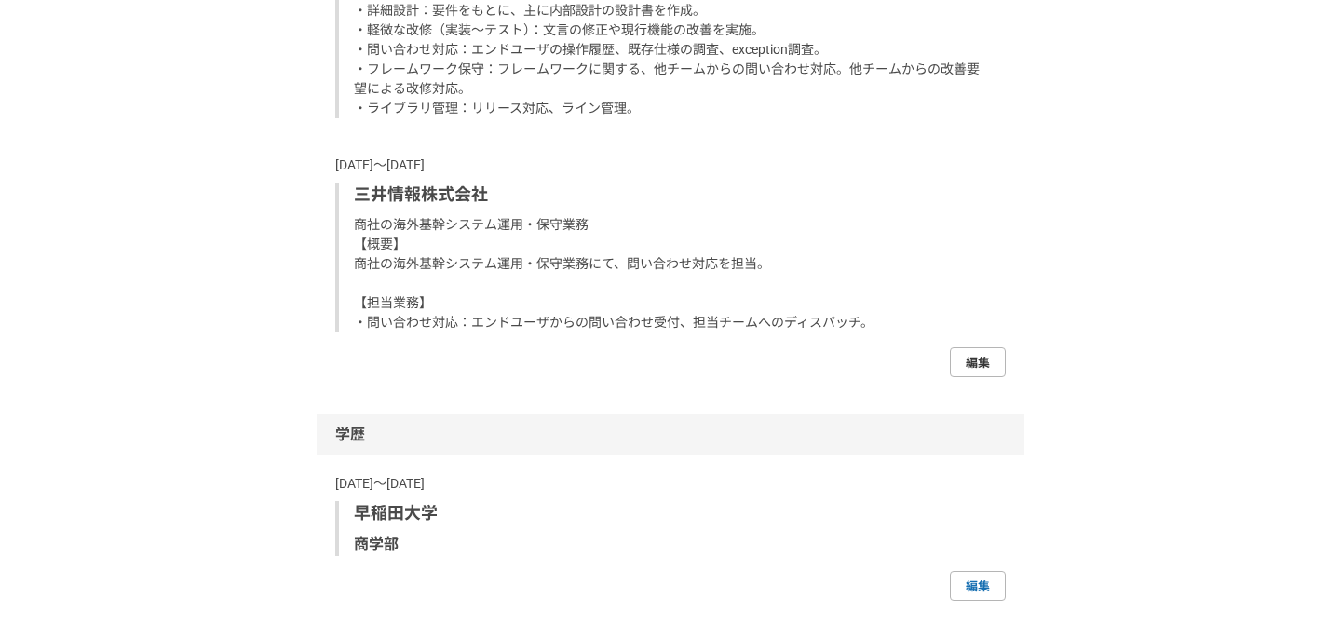
select select "2021"
select select "2018"
select select "2020"
select select "2012"
select select "2018"
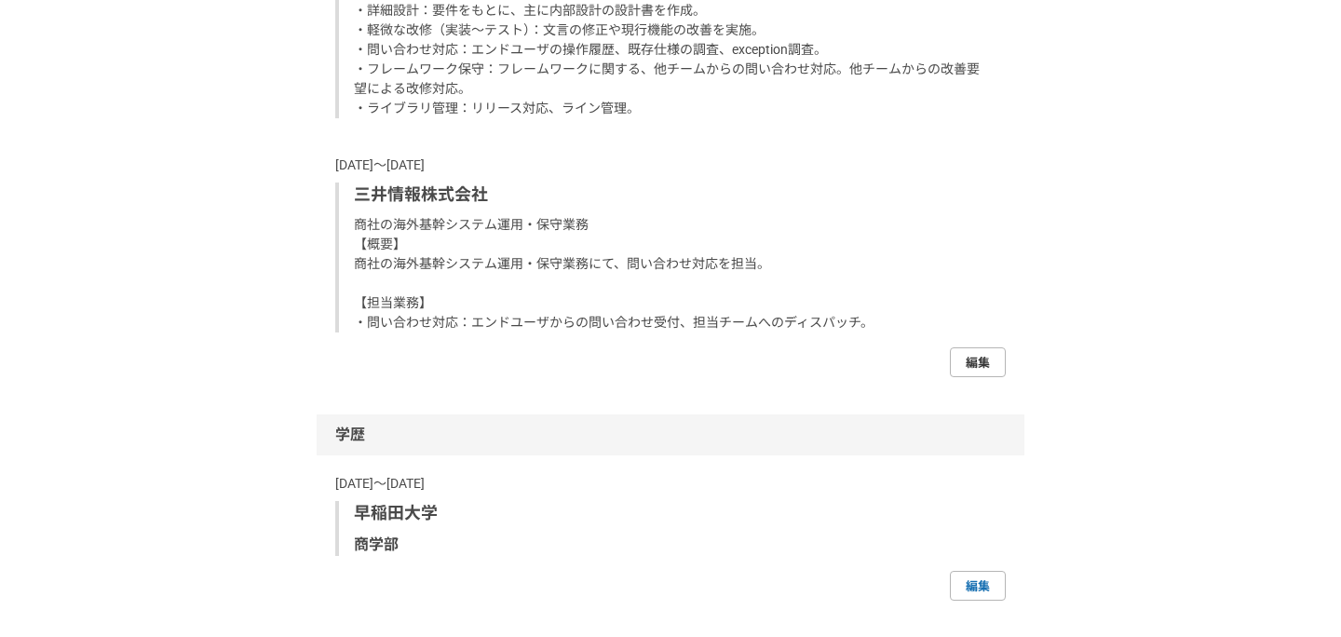
select select "2008"
select select "2010"
select select "2007"
select select "2008"
select select "2004"
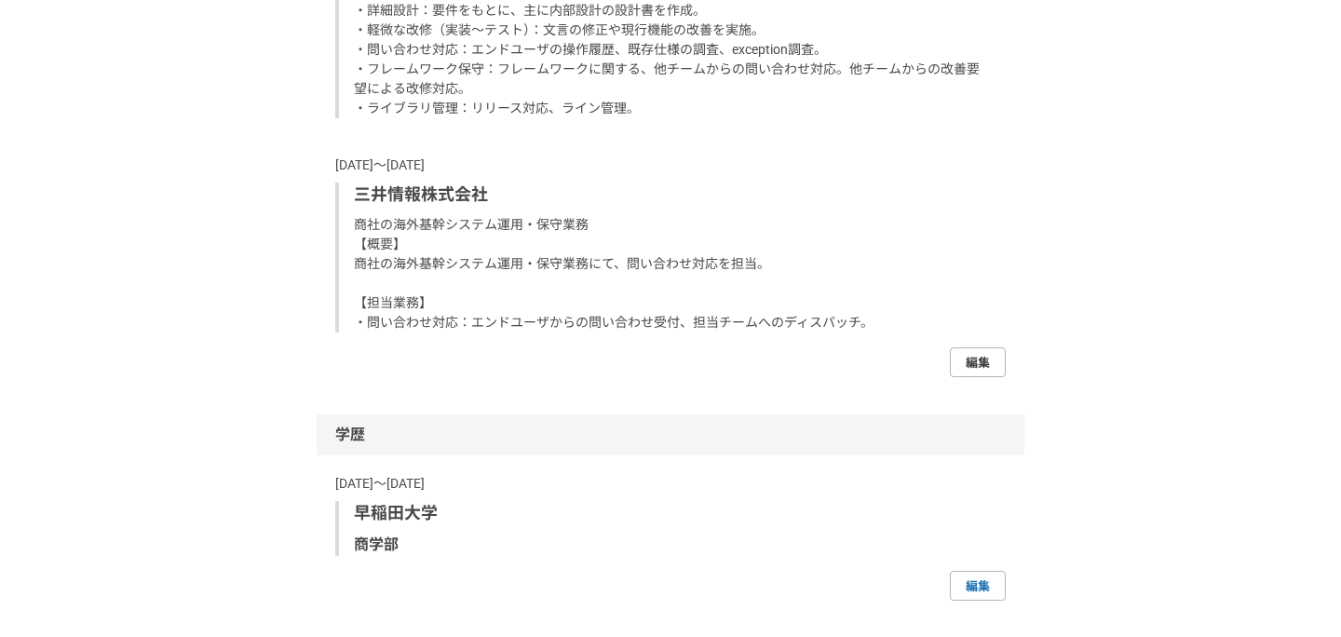
select select "2007"
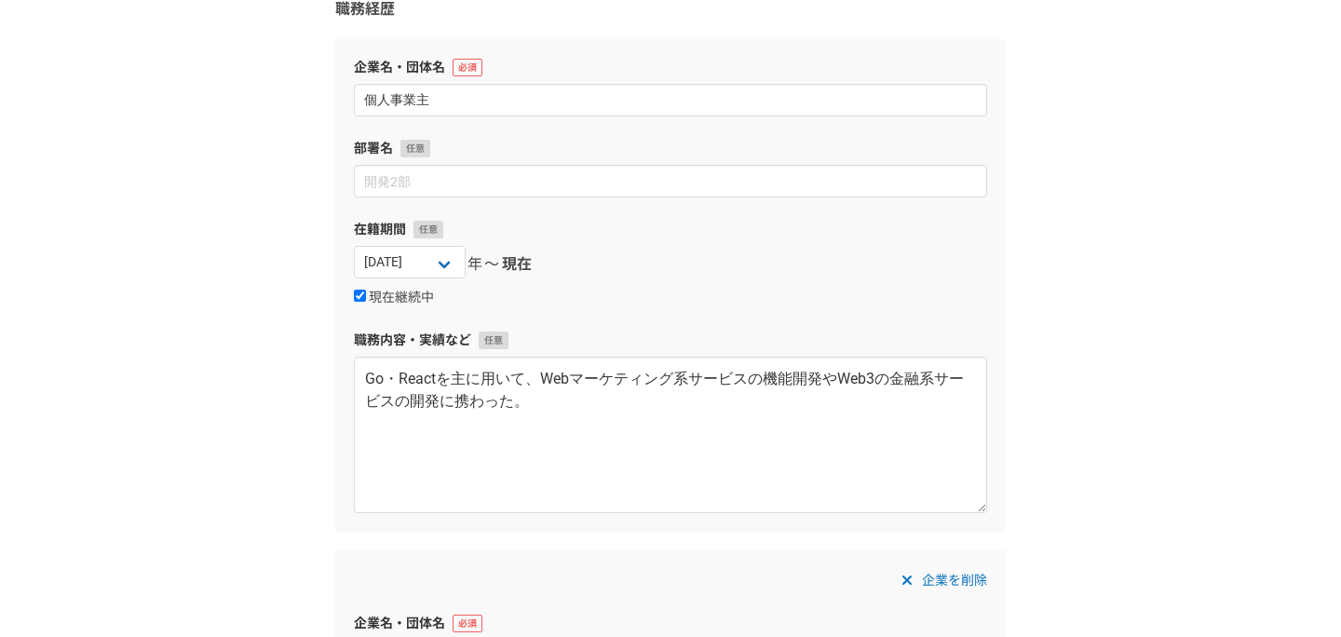
scroll to position [300, 0]
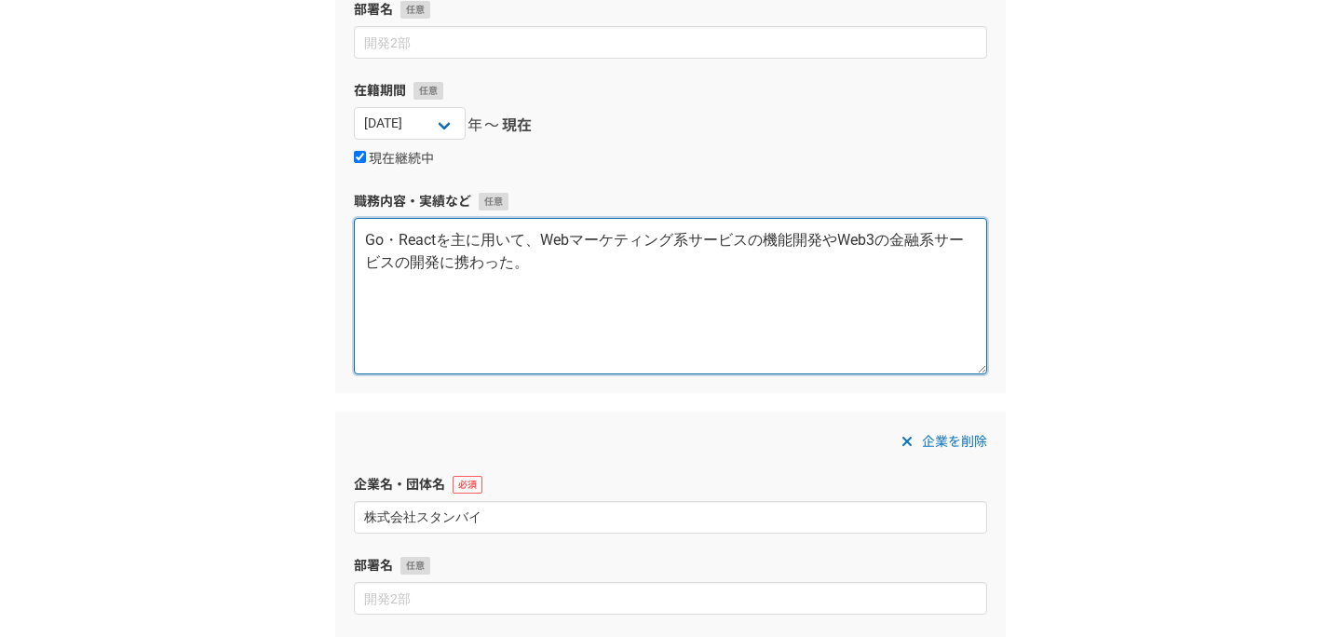
drag, startPoint x: 556, startPoint y: 270, endPoint x: 354, endPoint y: 238, distance: 204.5
click at [354, 238] on textarea "Go・Reactを主に用いて、Webマーケティング系サービスの機能開発やWeb3の金融系サービスの開発に携わった。" at bounding box center [670, 296] width 633 height 156
paste textarea "Webマーケティング系サービスの機能開発 【概要】 主にWebマーケティング系サービスの機能開発を行った。 【担当業務】 フロントエンド（React）・バック…"
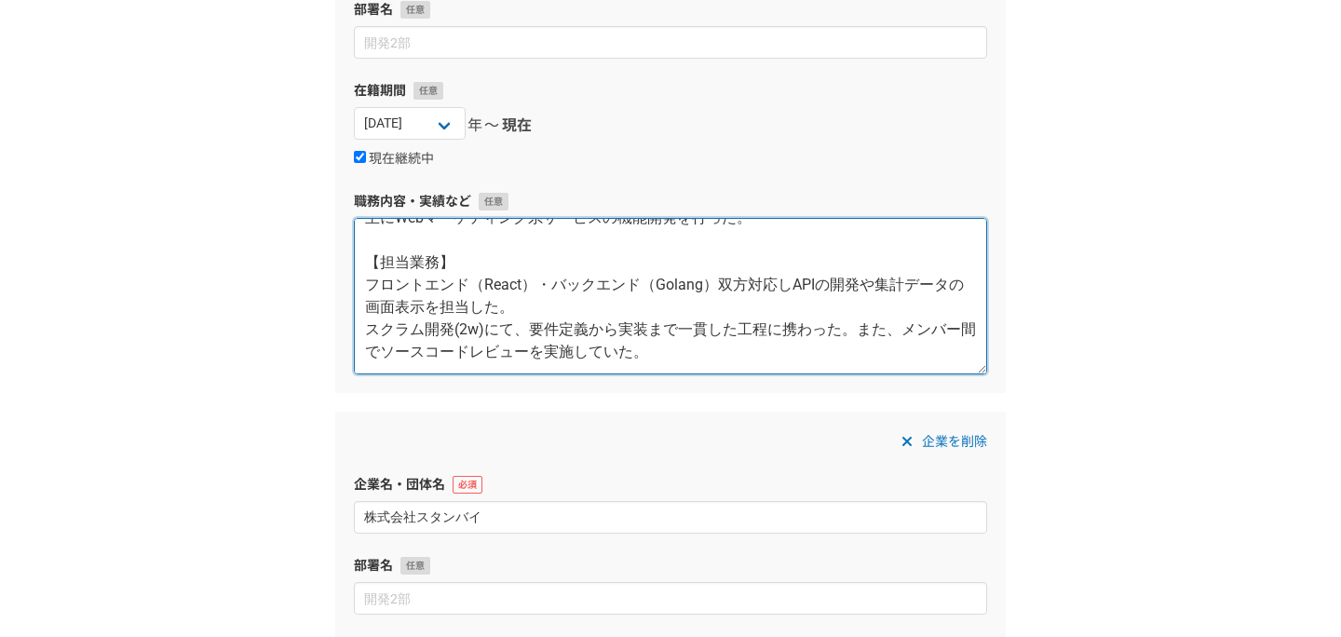
scroll to position [100, 0]
paste textarea "金融系サービスの機能開発 【概要】 金融系サービスの機能開発を行った。ポイント管理システムやWeb3のウォレット開発に携わった 【担当業務】 フロントエンド（…"
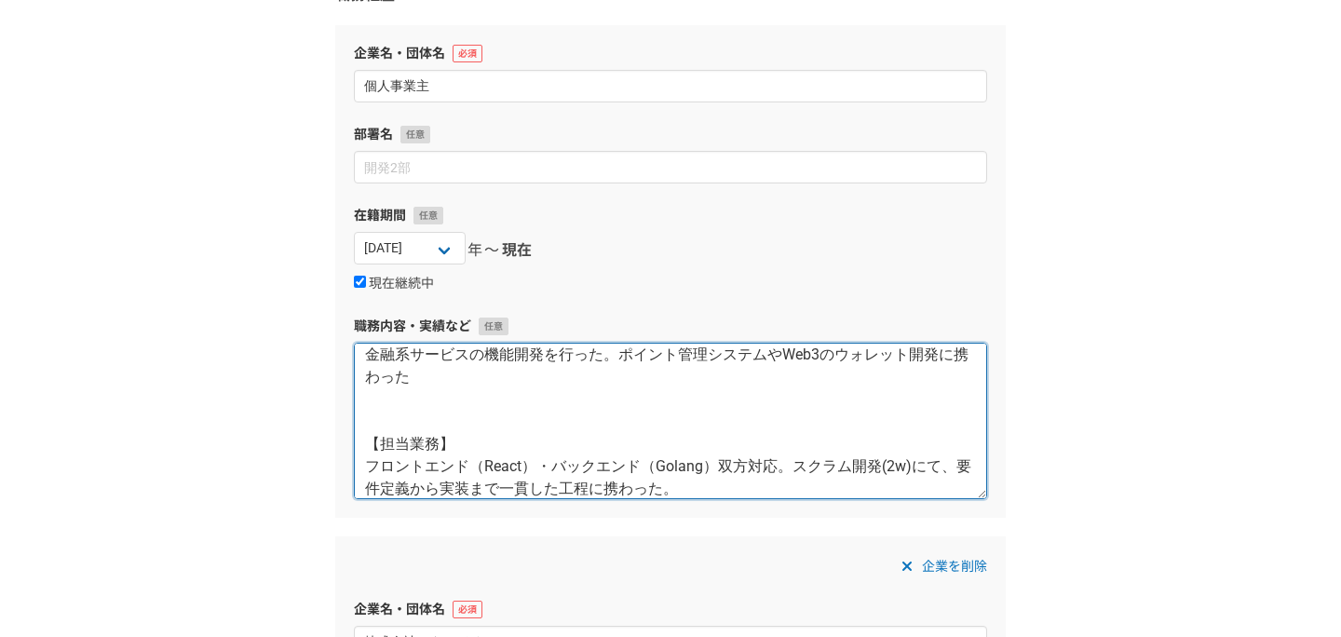
scroll to position [128, 0]
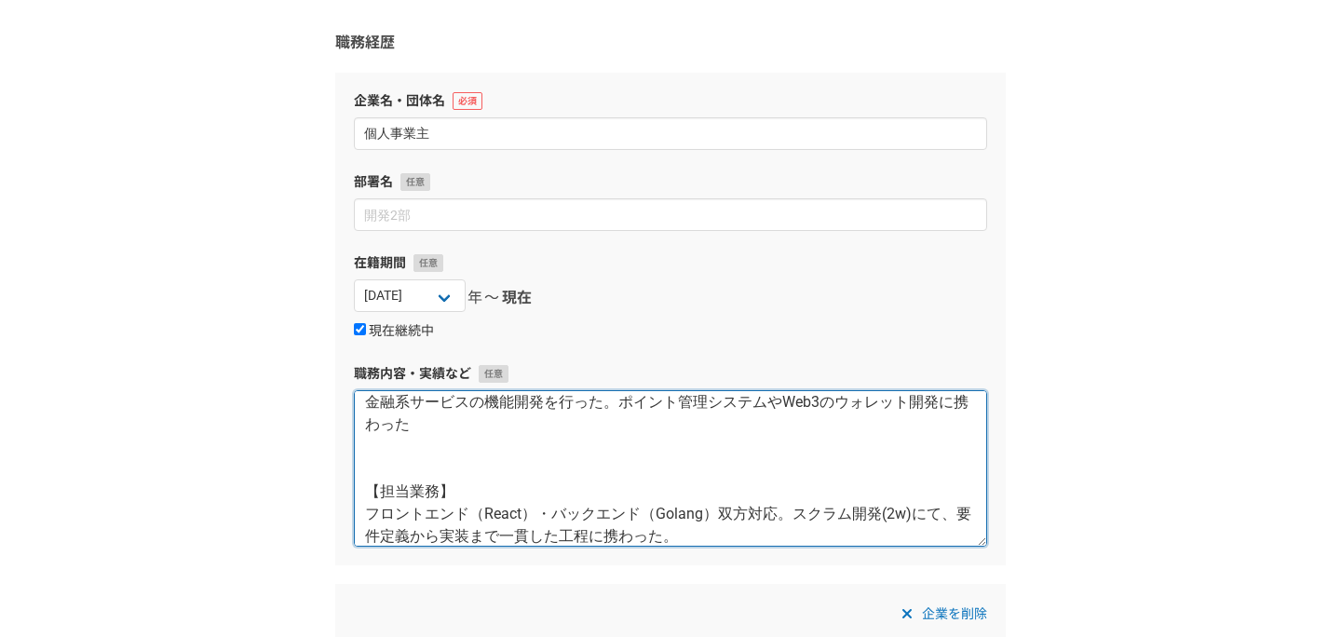
type textarea "Webマーケティング系サービスの機能開発 【概要】 主にWebマーケティング系サービスの機能開発を行った。 【担当業務】 フロントエンド（React）・バック…"
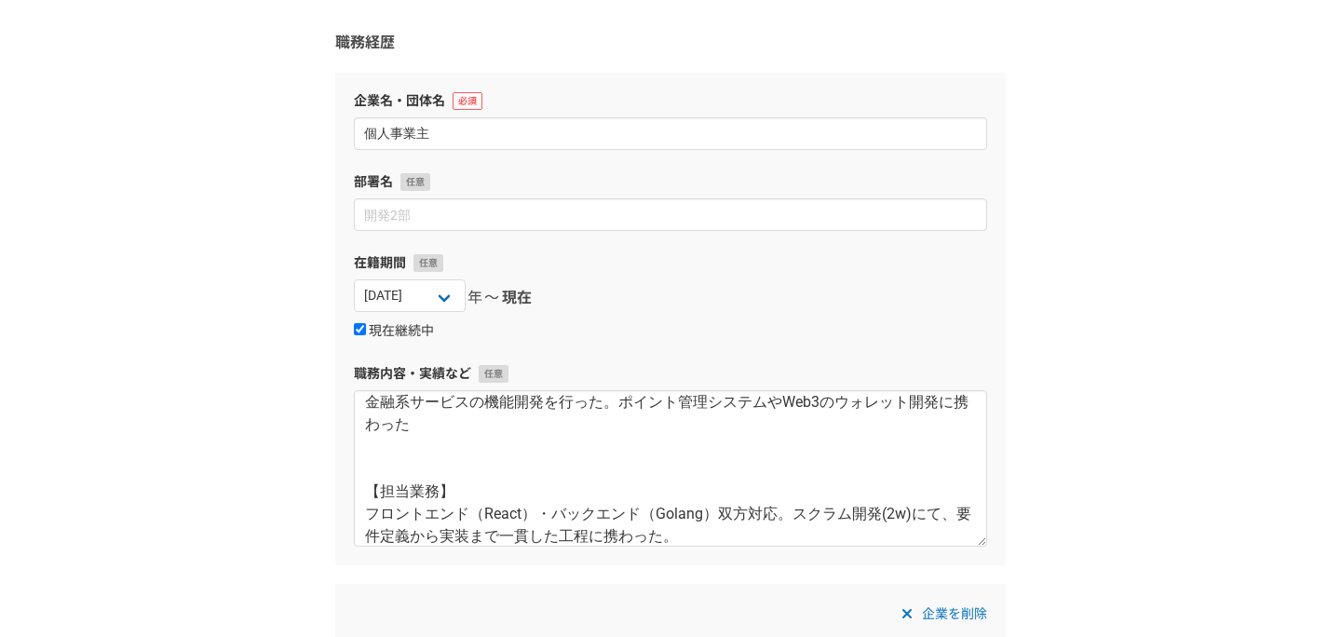
click at [377, 327] on label "現在継続中" at bounding box center [394, 331] width 80 height 17
click at [366, 327] on input "現在継続中" at bounding box center [360, 329] width 12 height 12
checkbox input "false"
select select
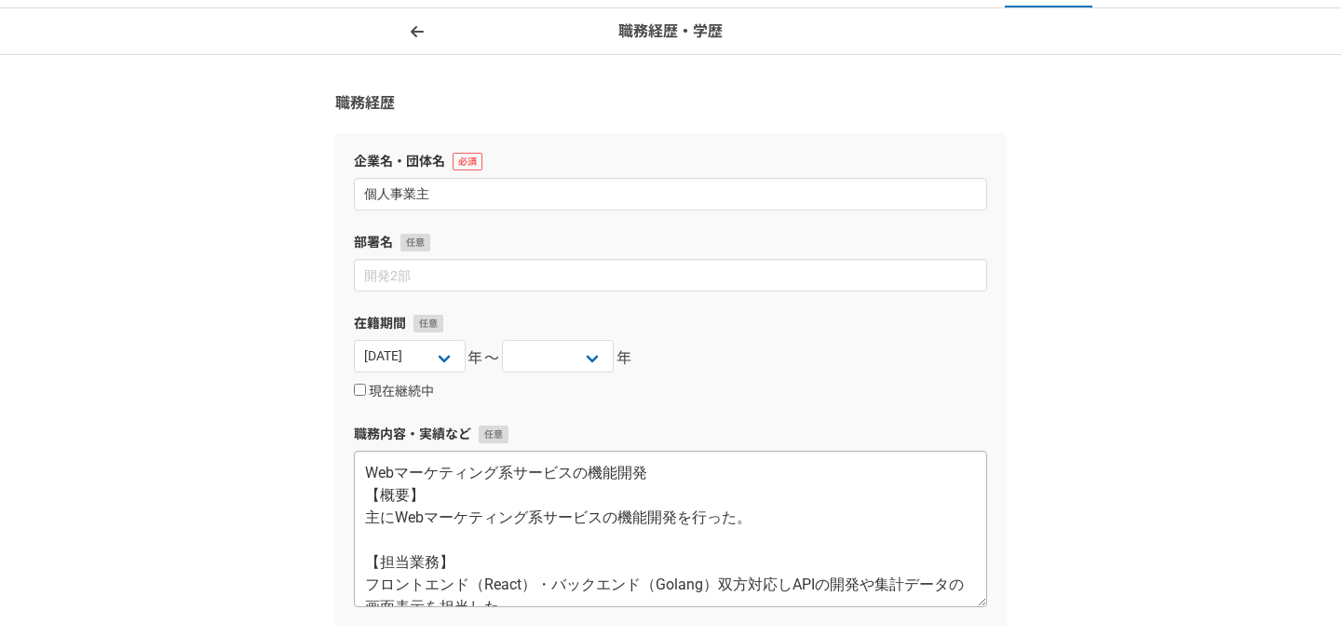
scroll to position [48, 0]
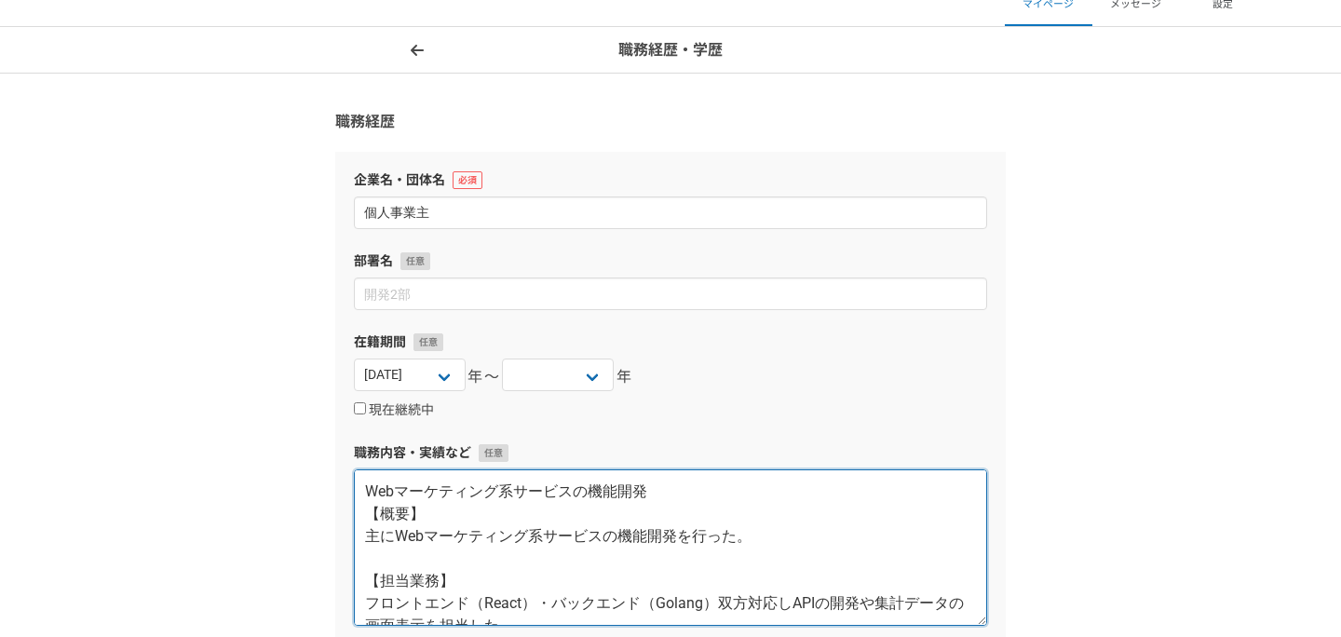
click at [369, 489] on textarea "Webマーケティング系サービスの機能開発 【概要】 主にWebマーケティング系サービスの機能開発を行った。 【担当業務】 フロントエンド（React）・バック…" at bounding box center [670, 547] width 633 height 156
paste textarea "バッチ処理の機能開発 【概要】 Java・SpringBootを使用したバッチ処理の開発を行った。プロジェクト都合により着任中に開発が終了。"
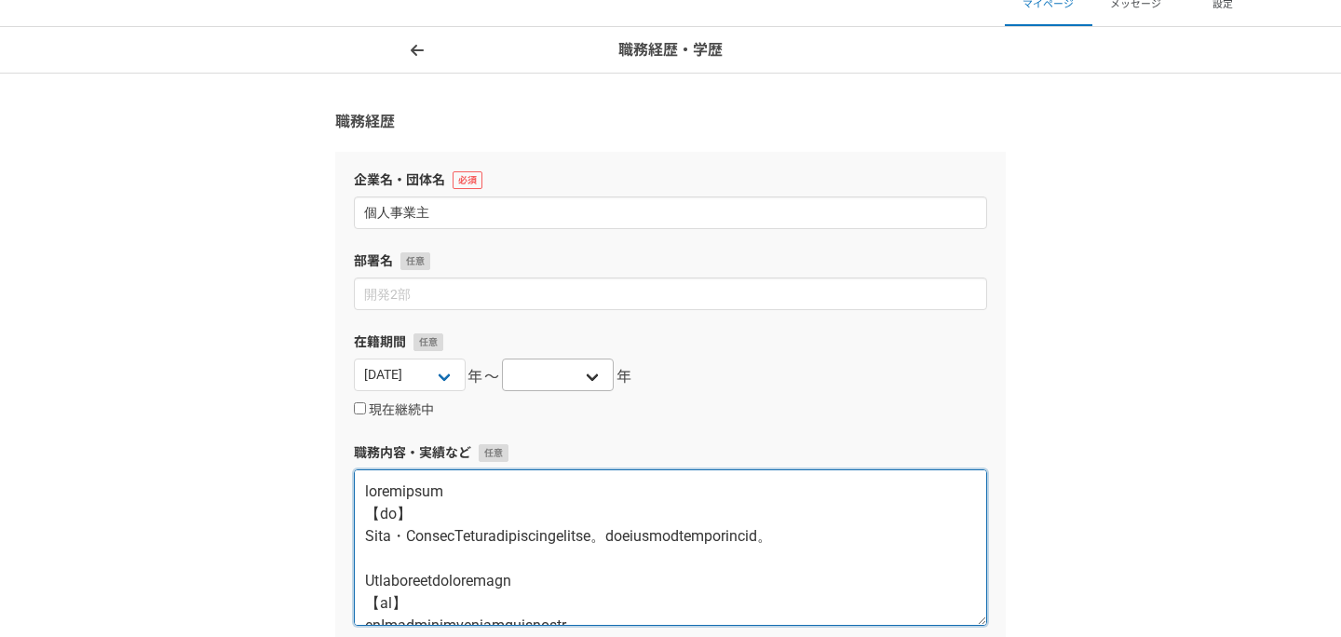
type textarea "バッチ処理の機能開発 【概要】 Java・SpringBootを使用したバッチ処理の開発を行った。プロジェクト都合により着任中に開発が終了。 Webマーケティ…"
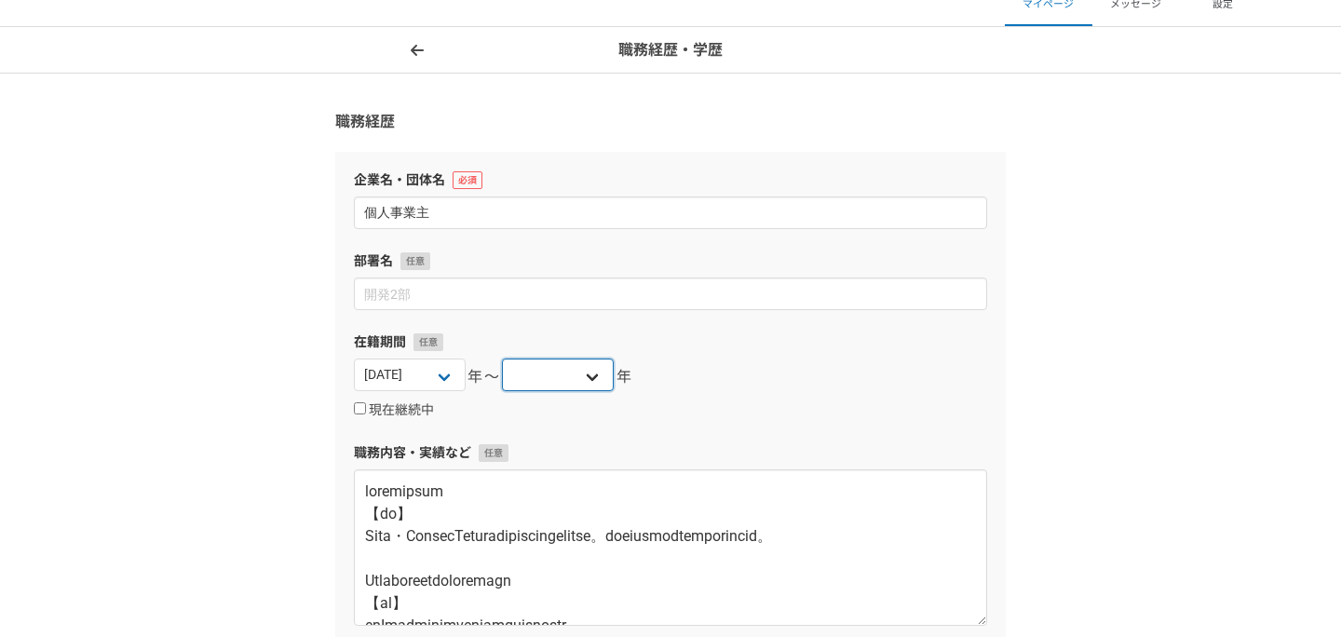
click at [606, 372] on select "2025 2024 2023 2022 2021 2020 2019 2018 2017 2016 2015 2014 2013 2012 2011 2010…" at bounding box center [558, 375] width 112 height 33
select select "2024"
click at [502, 359] on select "2025 2024 2023 2022 2021 2020 2019 2018 2017 2016 2015 2014 2013 2012 2011 2010…" at bounding box center [558, 375] width 112 height 33
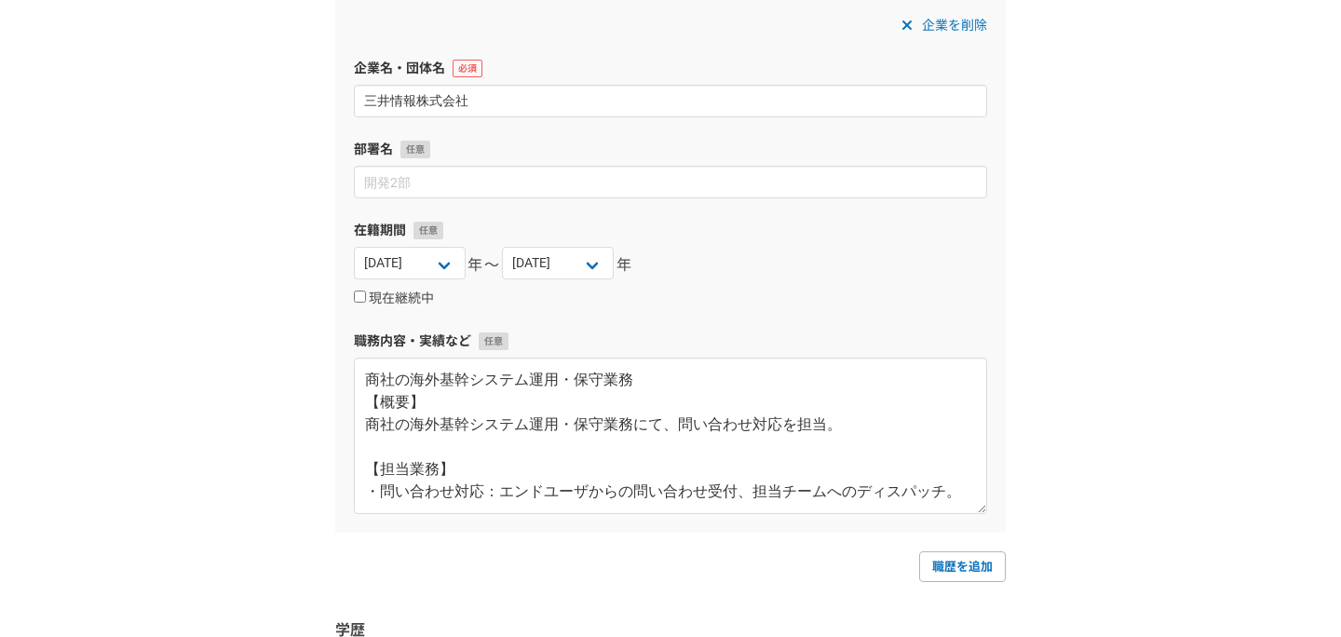
scroll to position [4219, 0]
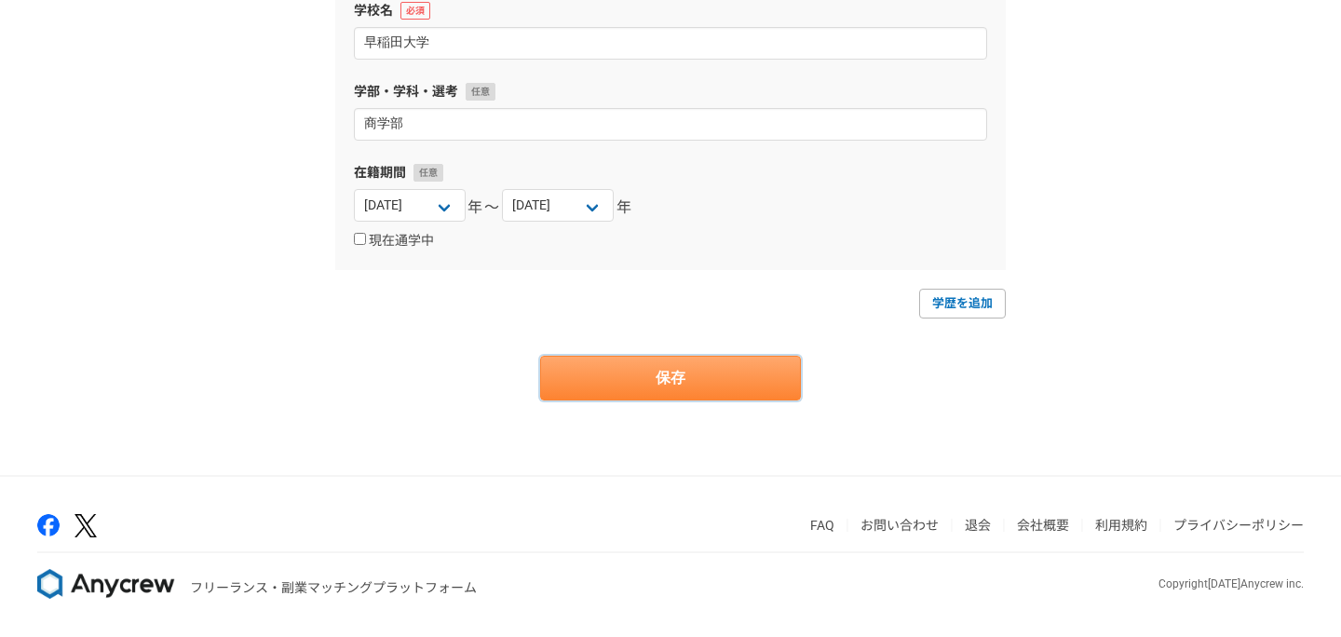
click at [601, 393] on button "保存" at bounding box center [670, 378] width 261 height 45
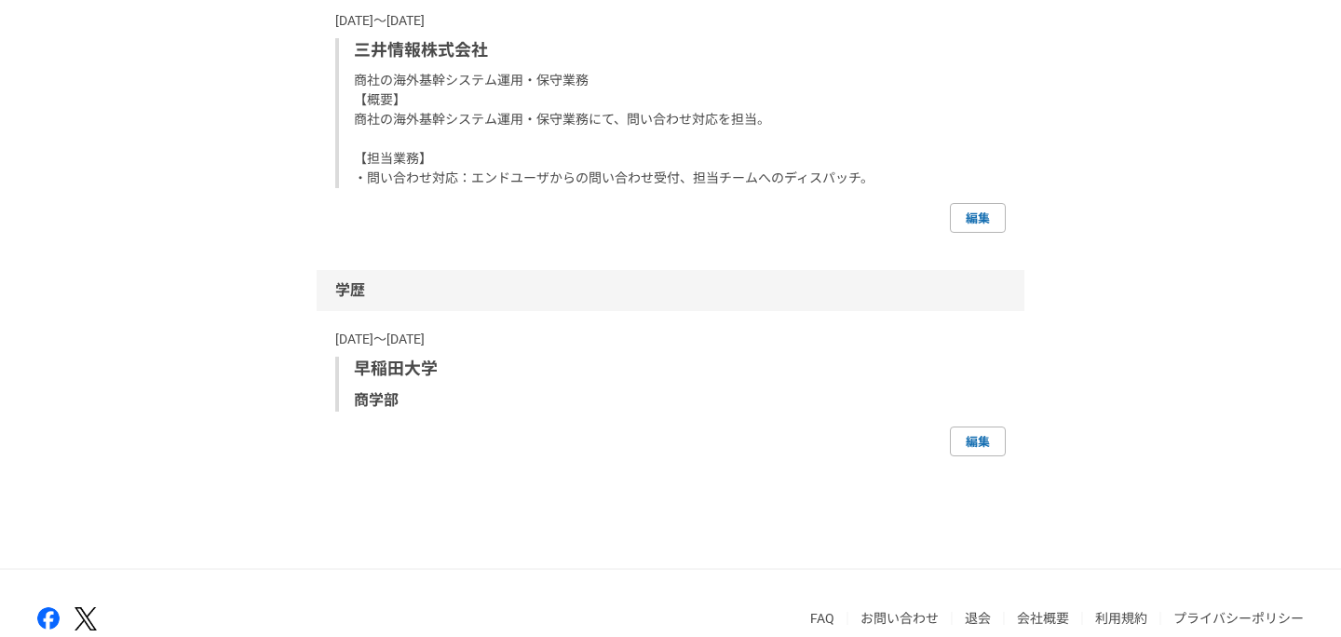
scroll to position [3702, 0]
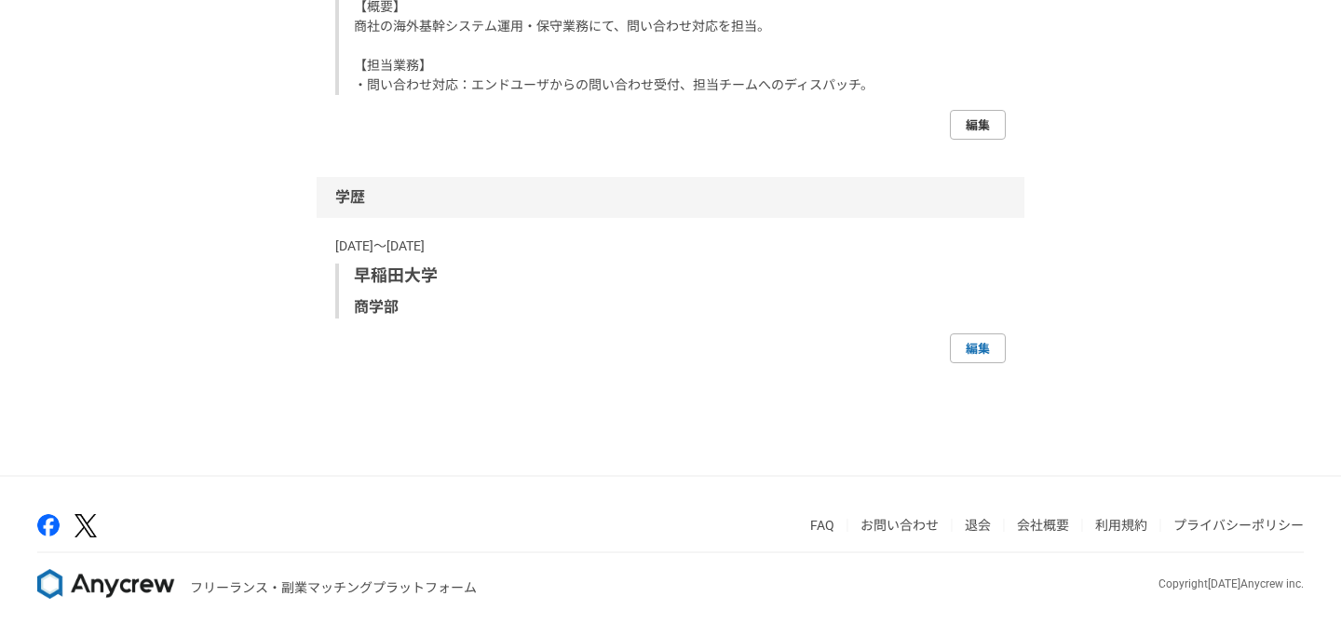
click at [966, 140] on link "編集" at bounding box center [978, 125] width 56 height 30
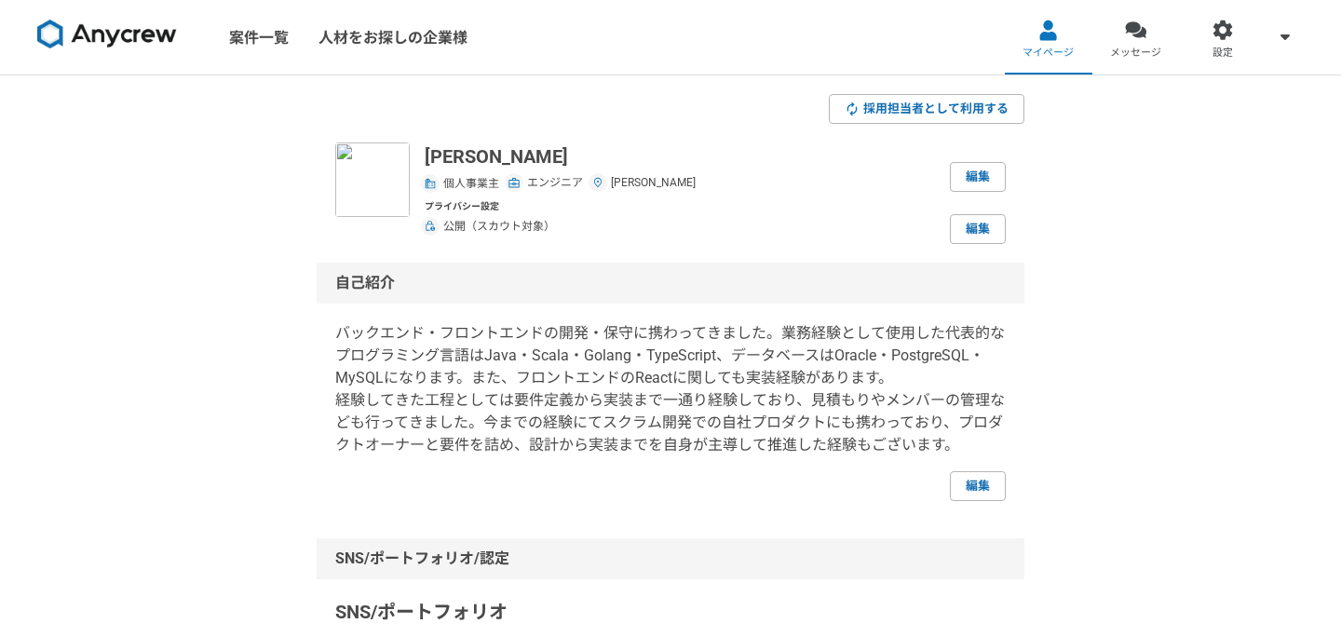
select select "2022"
select select "2024"
select select "2022"
select select "2020"
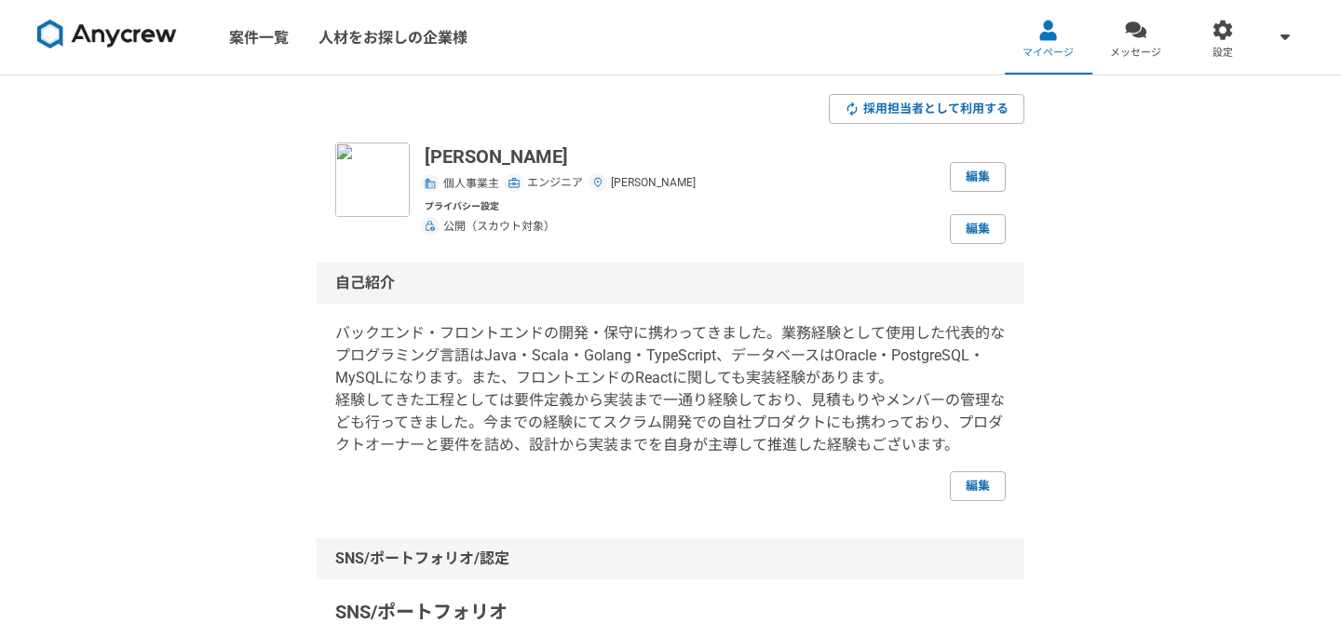
select select "2021"
select select "2018"
select select "2020"
select select "2012"
select select "2018"
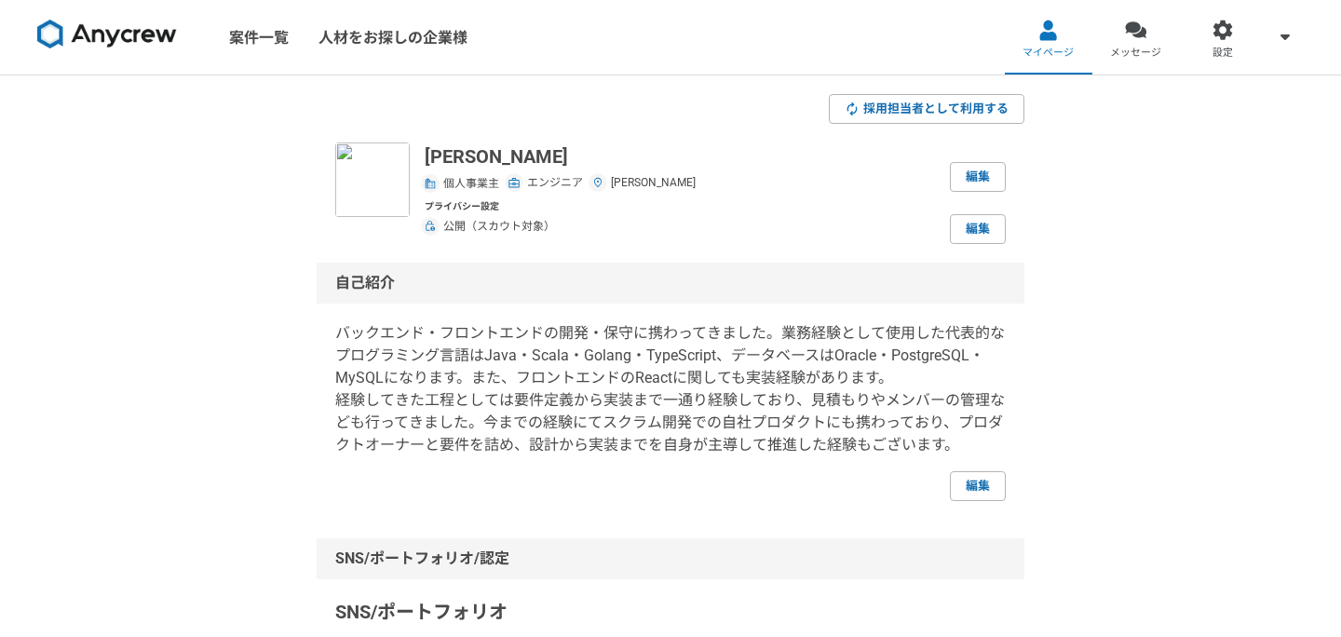
select select "2008"
select select "2010"
select select "2007"
select select "2008"
select select "2004"
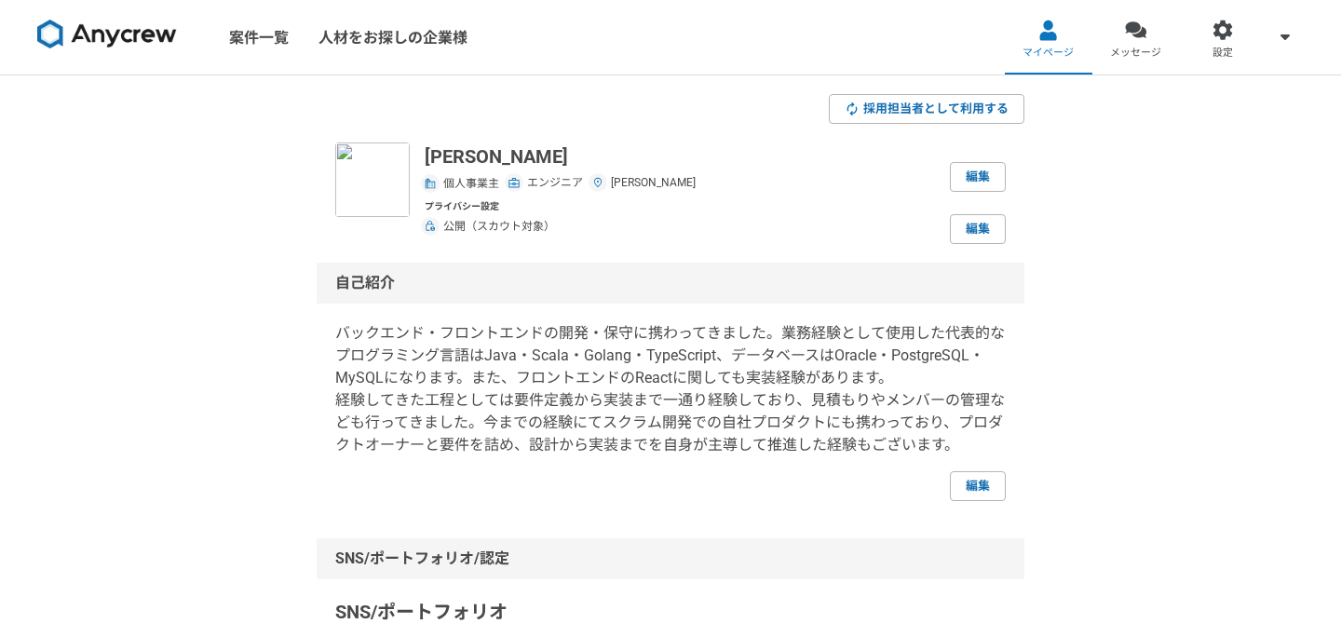
select select "2007"
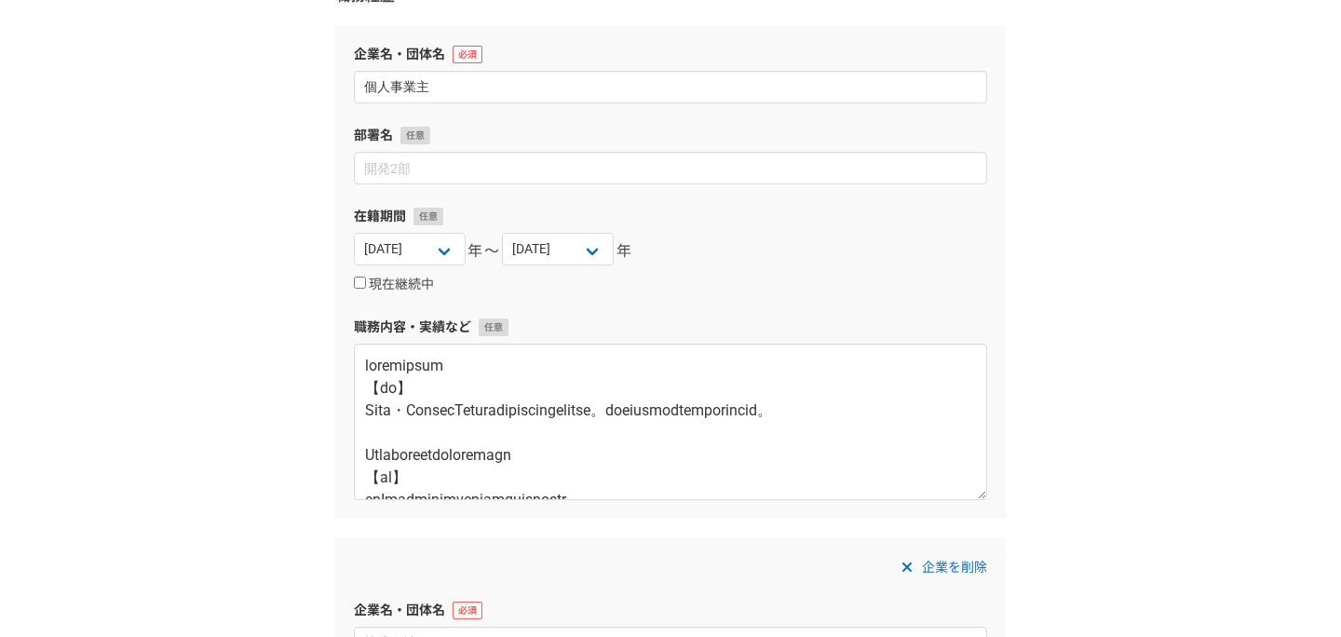
scroll to position [261, 0]
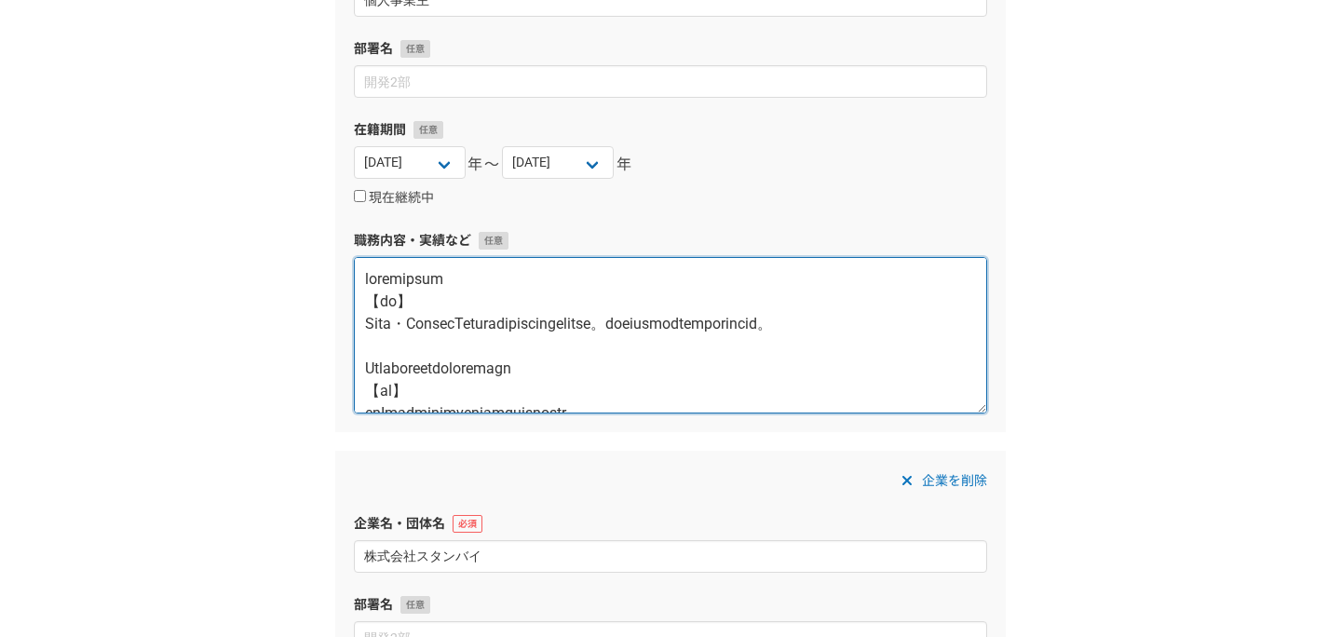
click at [372, 285] on textarea at bounding box center [670, 335] width 633 height 156
click at [548, 273] on textarea at bounding box center [670, 335] width 633 height 156
click at [720, 382] on textarea at bounding box center [670, 335] width 633 height 156
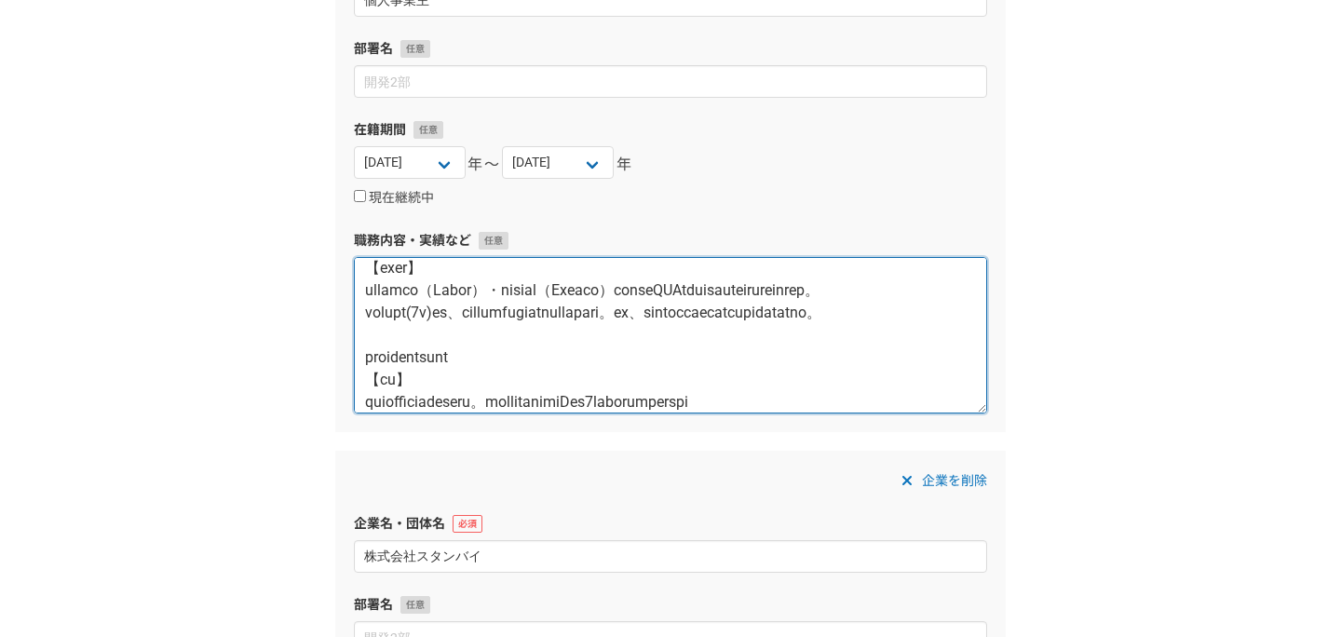
scroll to position [279, 0]
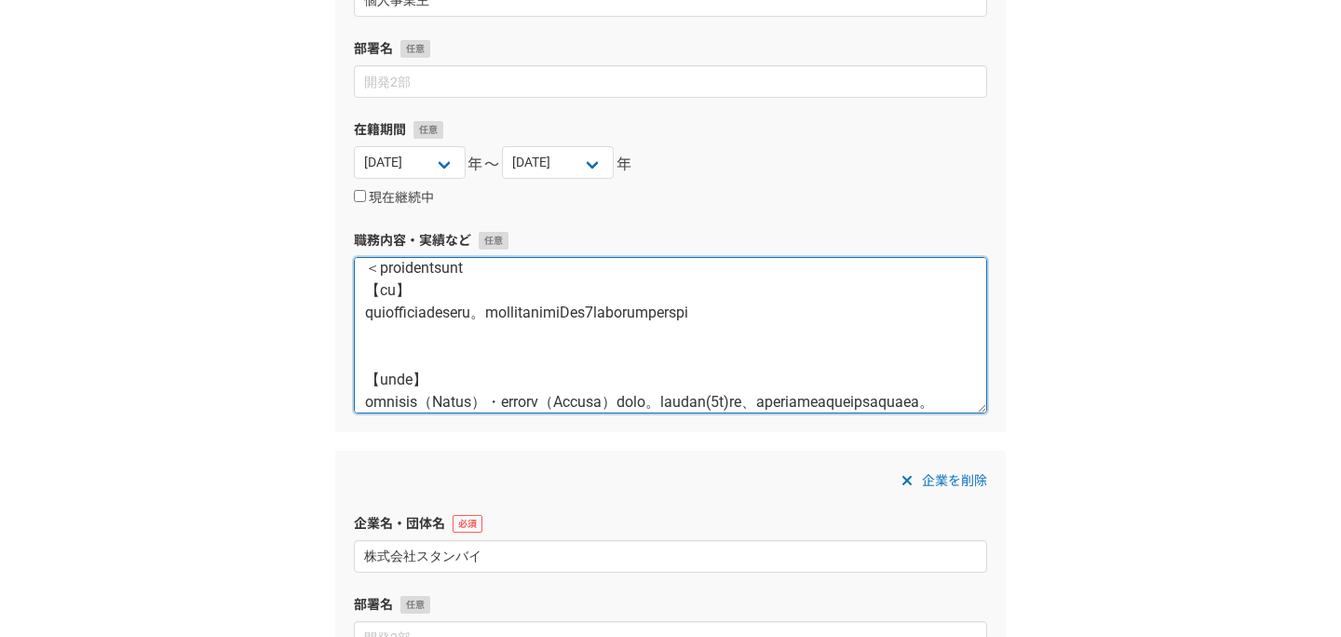
click at [832, 346] on textarea at bounding box center [670, 335] width 633 height 156
click at [834, 333] on textarea at bounding box center [670, 335] width 633 height 156
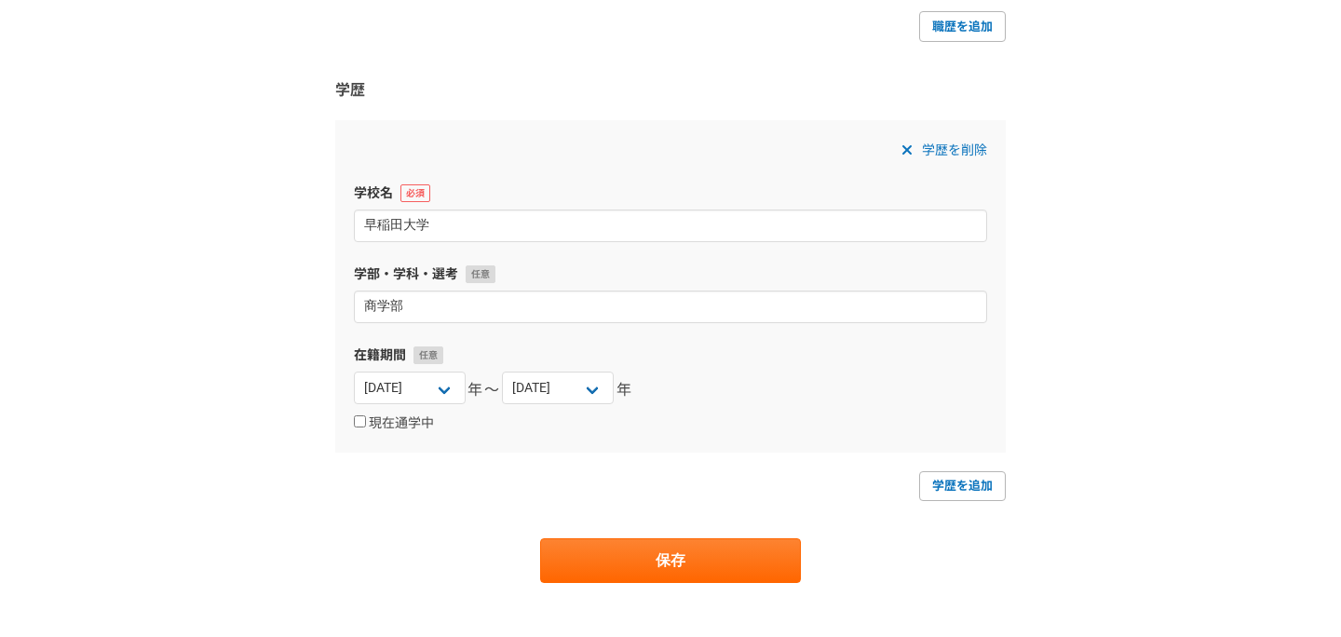
scroll to position [4110, 0]
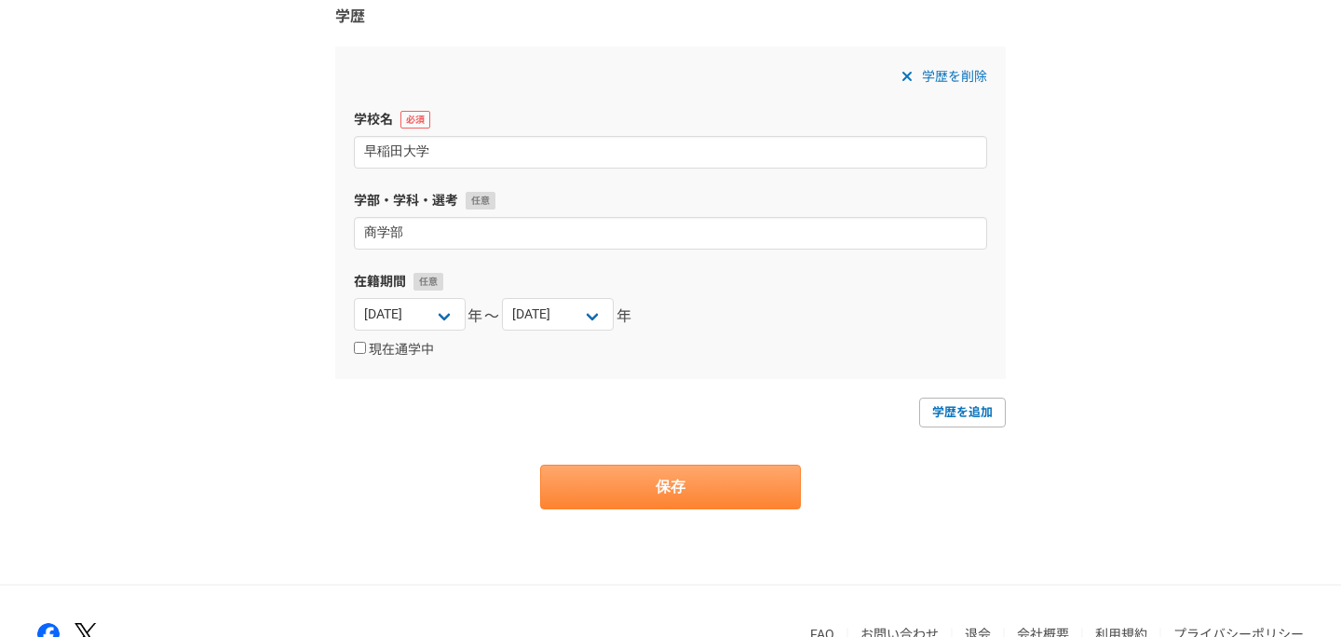
type textarea "＜バッチ処理の機能開発＞ 【概要】 Java・SpringBootを使用したバッチ処理の開発を行った。プロジェクト都合により着任中に開発が終了。 ＜Webマー…"
click at [711, 485] on button "保存" at bounding box center [670, 487] width 261 height 45
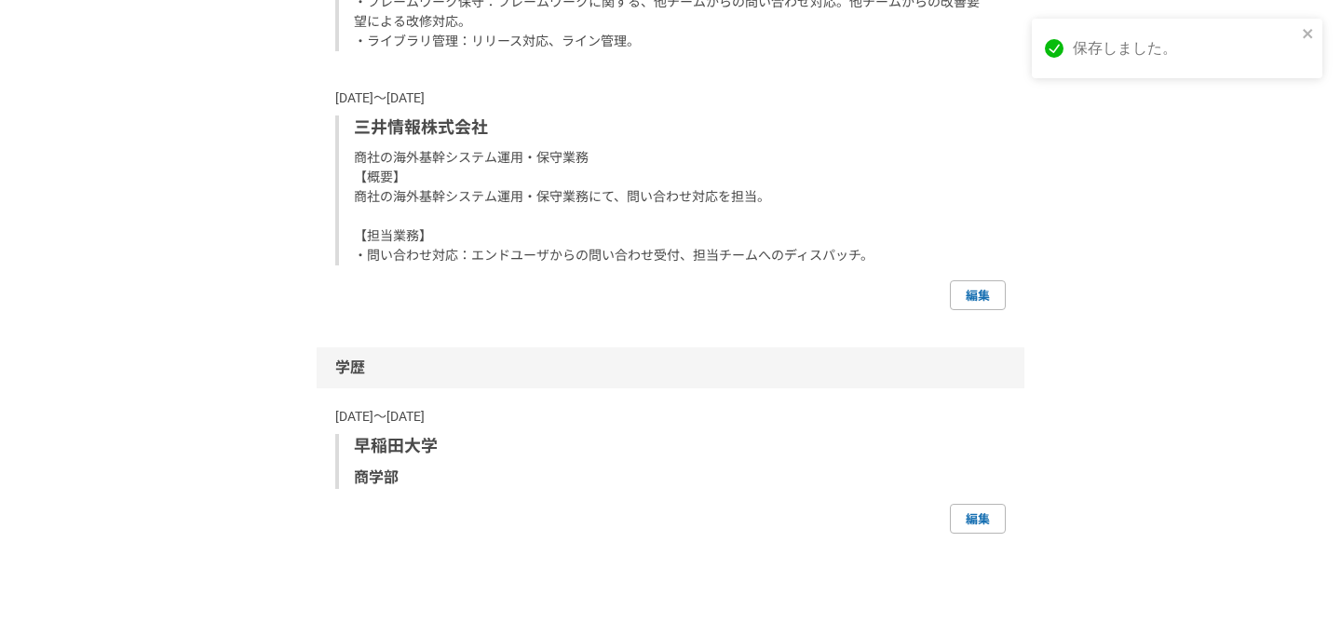
scroll to position [3721, 0]
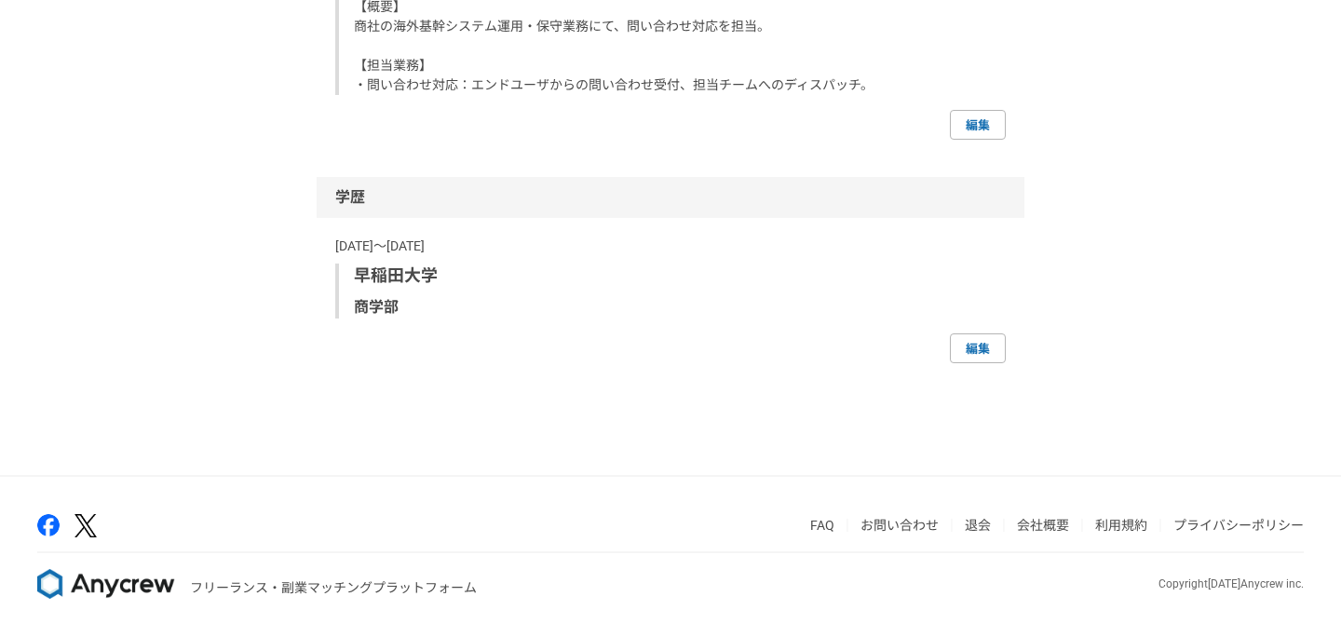
click at [980, 116] on link "編集" at bounding box center [978, 125] width 56 height 30
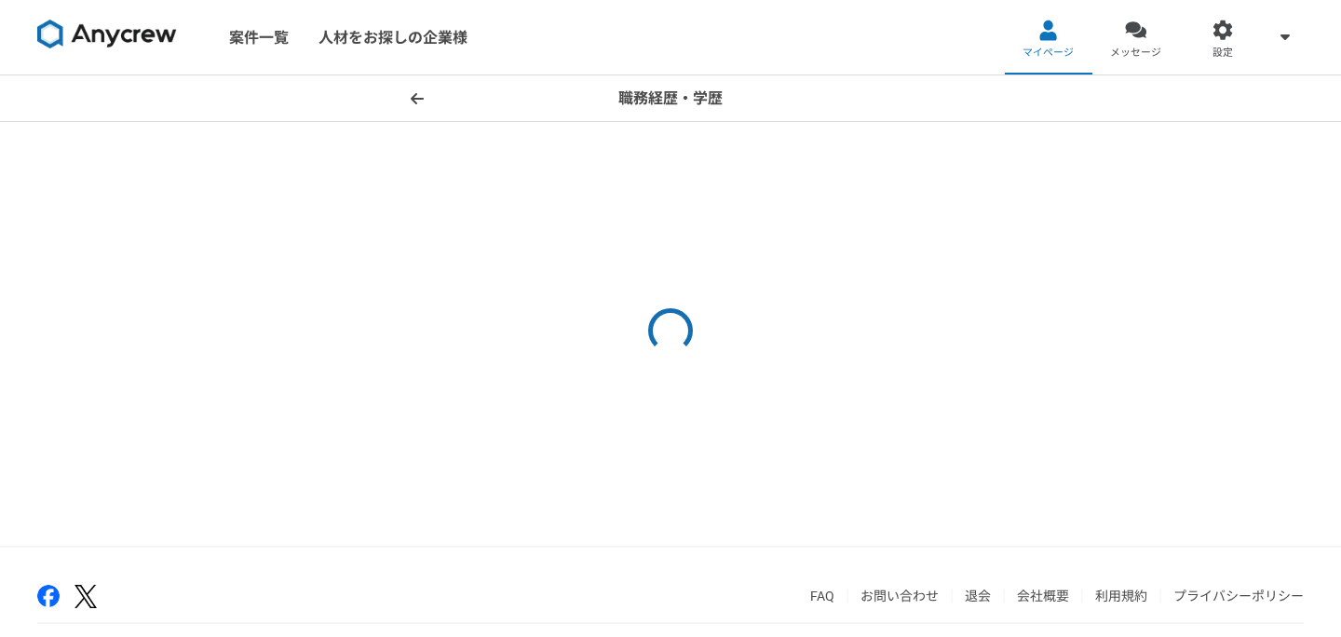
select select "2022"
select select "2024"
select select "2022"
select select "2020"
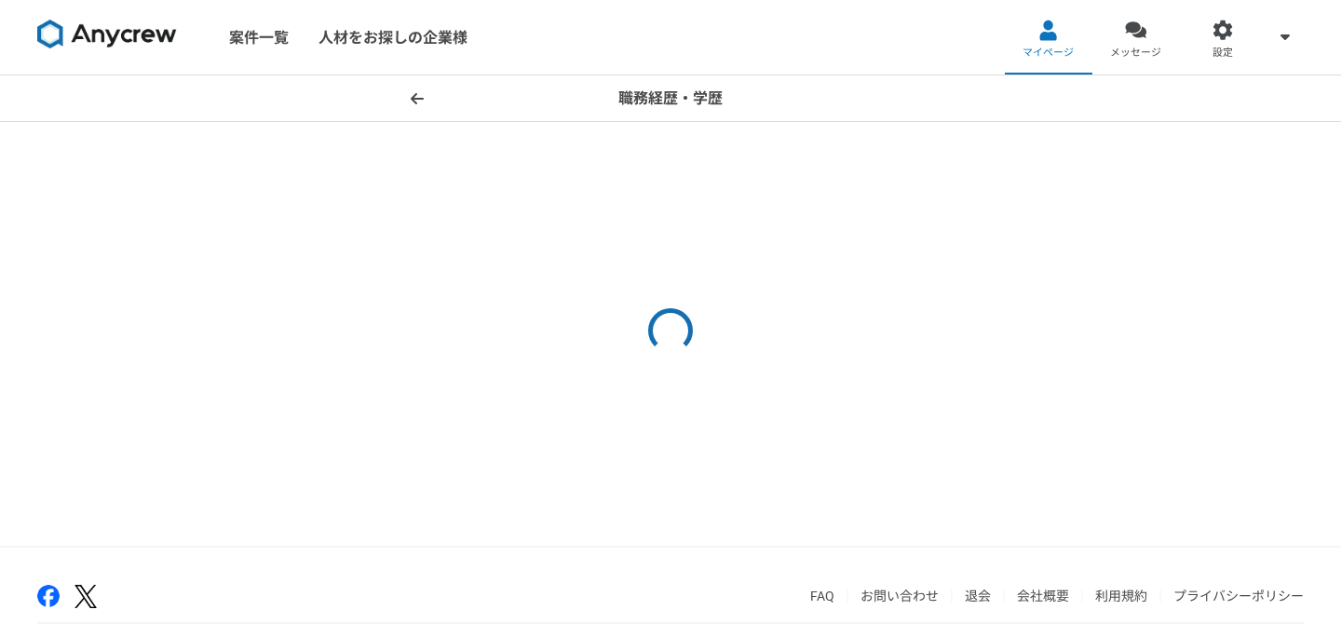
select select "2021"
select select "2018"
select select "2020"
select select "2012"
select select "2018"
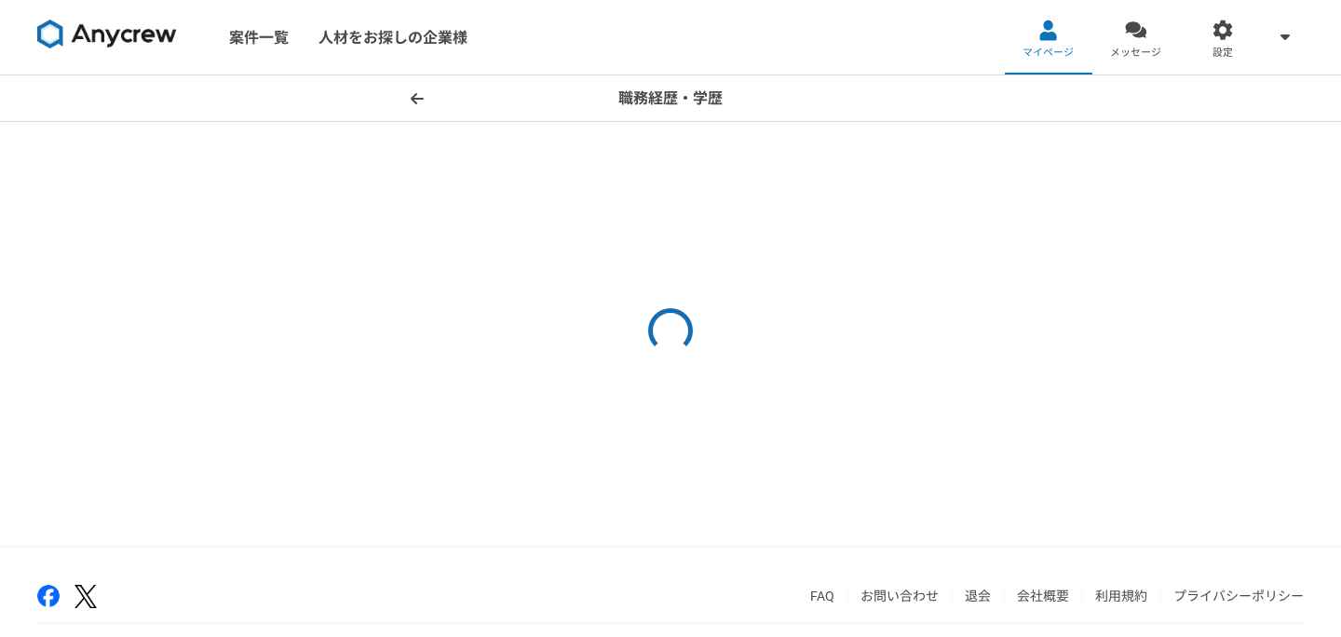
select select "2008"
select select "2010"
select select "2007"
select select "2008"
select select "2004"
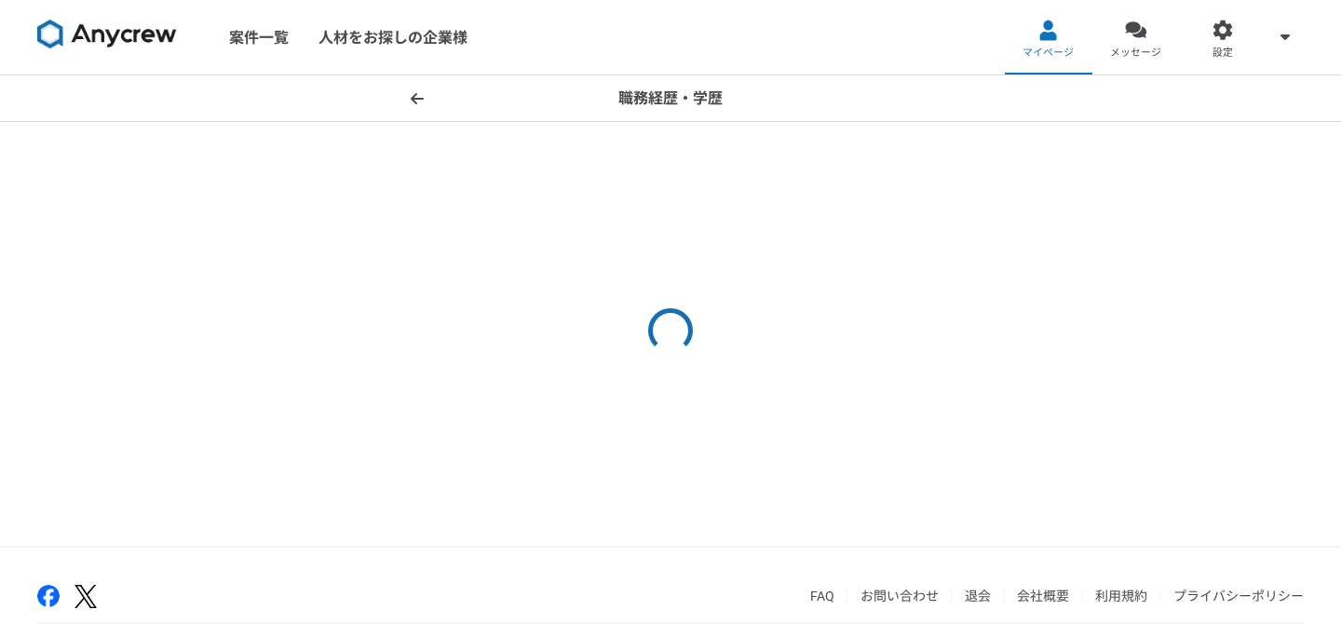
select select "2007"
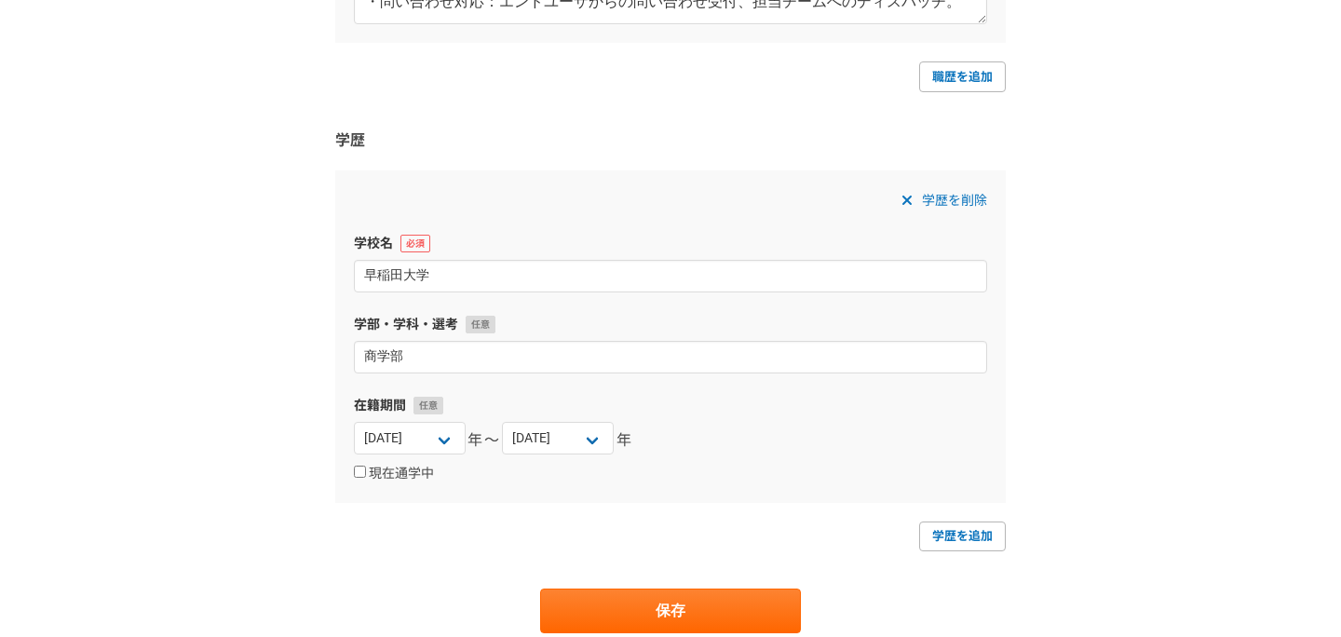
scroll to position [3949, 0]
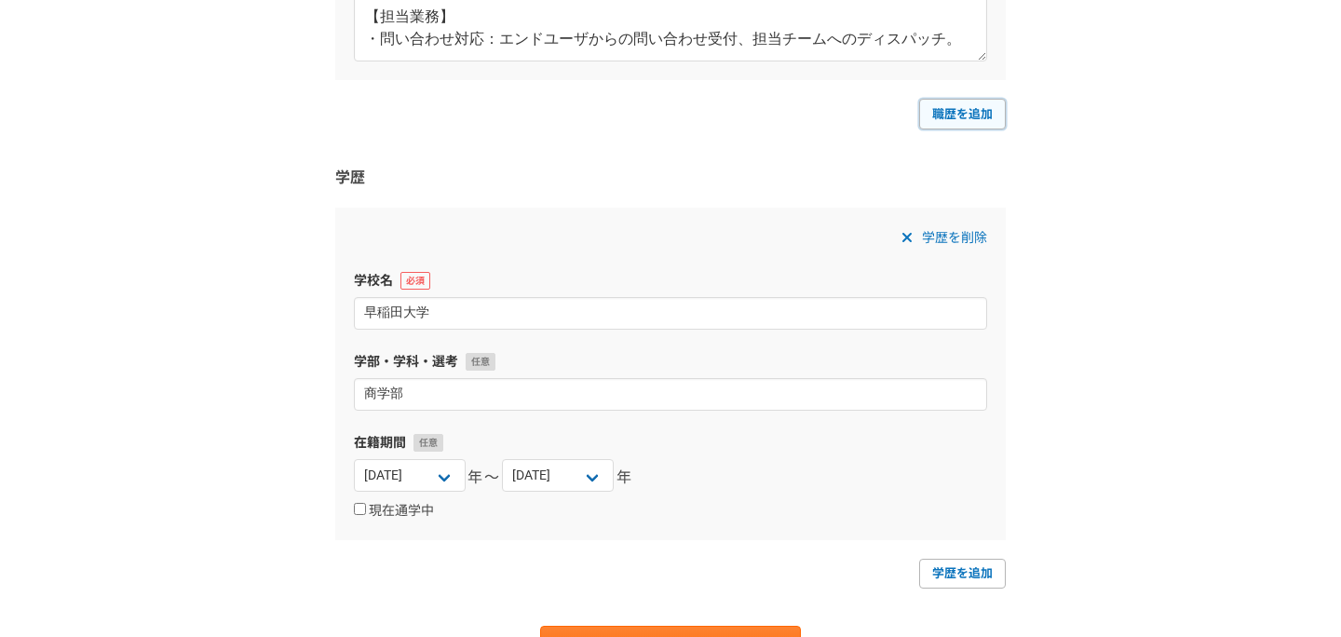
click at [964, 113] on link "職歴を追加" at bounding box center [962, 114] width 87 height 30
select select
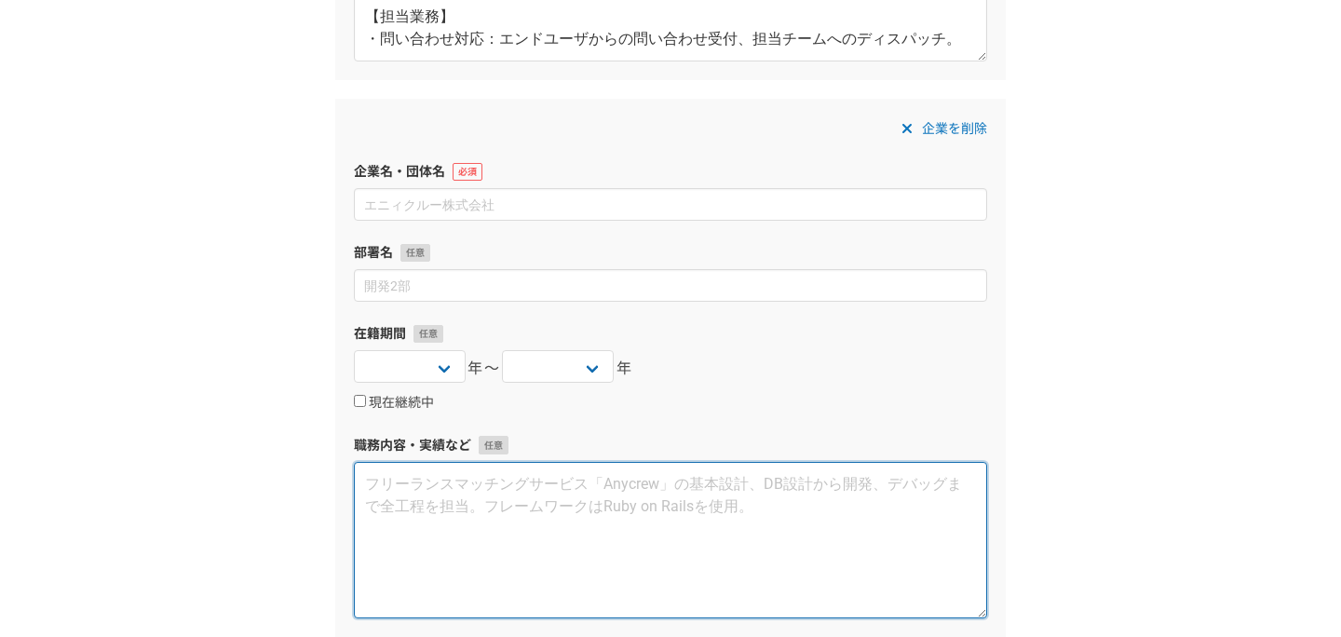
click at [615, 503] on textarea at bounding box center [670, 540] width 633 height 156
paste textarea "【概要】 会計ドメインのSaaSサービスの機能開発。機能要件の再見直しが必要になり、開発が中断したタイミングで離任。 【担当業務】 フロントエンド（React…"
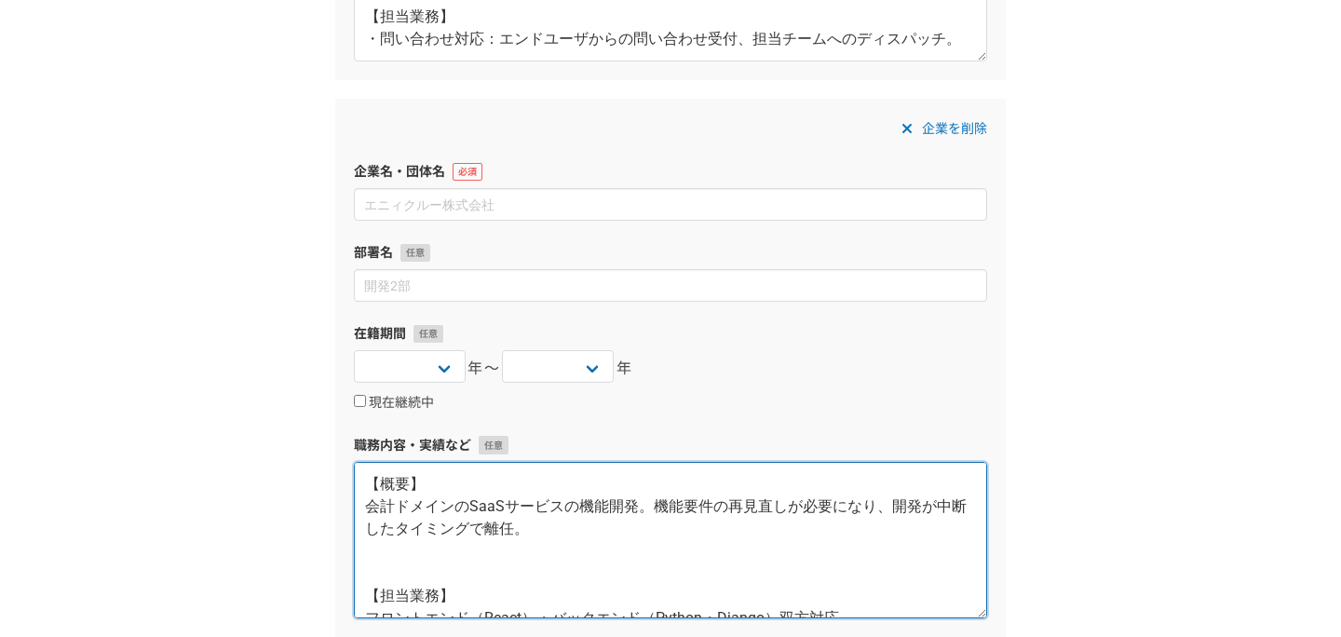
scroll to position [189, 0]
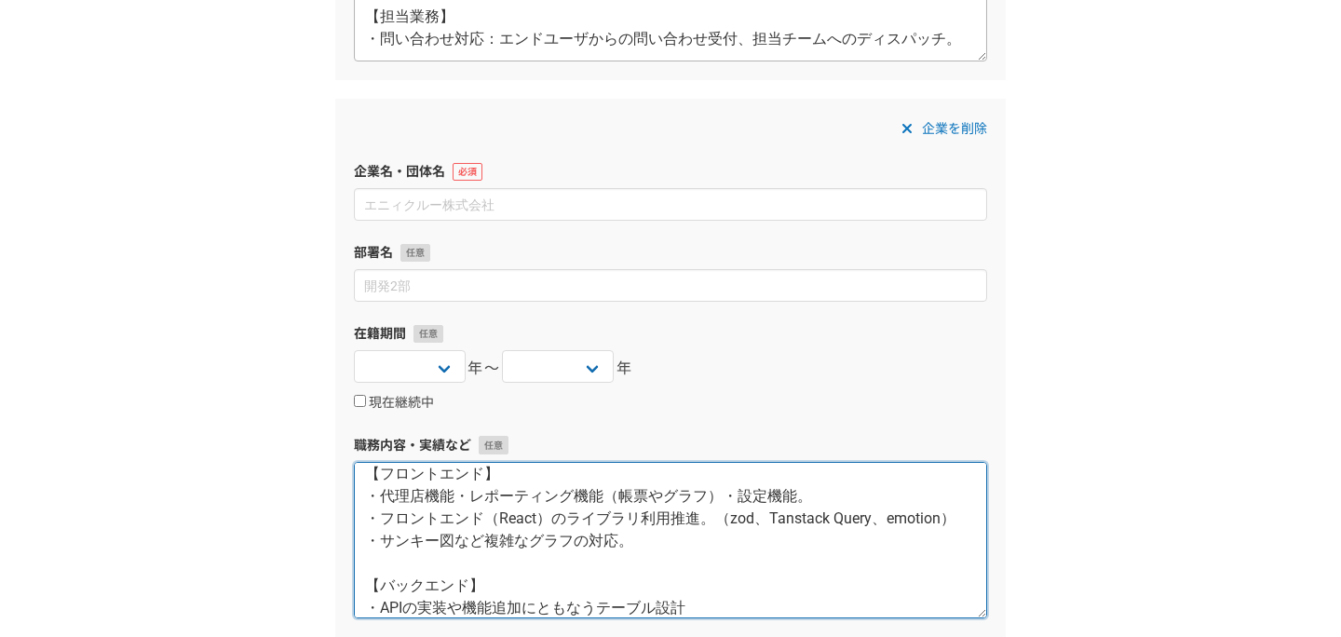
type textarea "【概要】 会計ドメインのSaaSサービスの機能開発。機能要件の再見直しが必要になり、開発が中断したタイミングで離任。 【担当業務】 フロントエンド（React…"
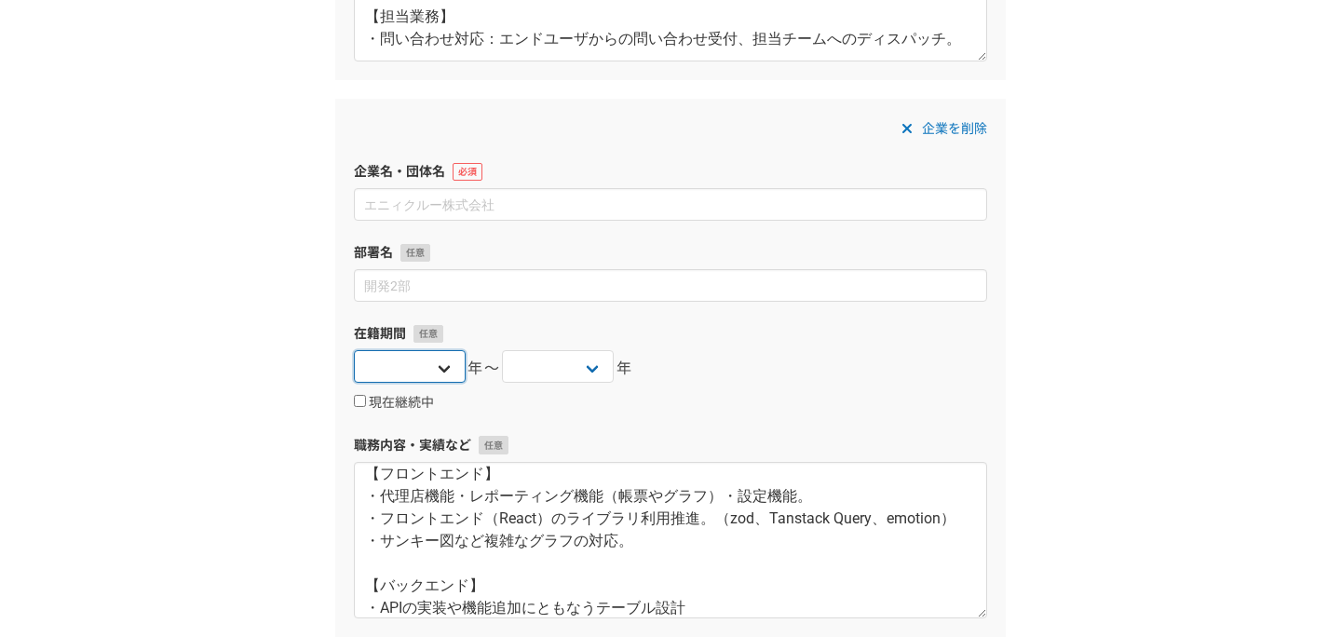
click at [441, 375] on select "2025 2024 2023 2022 2021 2020 2019 2018 2017 2016 2015 2014 2013 2012 2011 2010…" at bounding box center [410, 366] width 112 height 33
select select "2024"
click at [354, 350] on select "2025 2024 2023 2022 2021 2020 2019 2018 2017 2016 2015 2014 2013 2012 2011 2010…" at bounding box center [410, 366] width 112 height 33
click at [562, 359] on select "2025 2024 2023 2022 2021 2020 2019 2018 2017 2016 2015 2014 2013 2012 2011 2010…" at bounding box center [558, 366] width 112 height 33
select select "[DATE]"
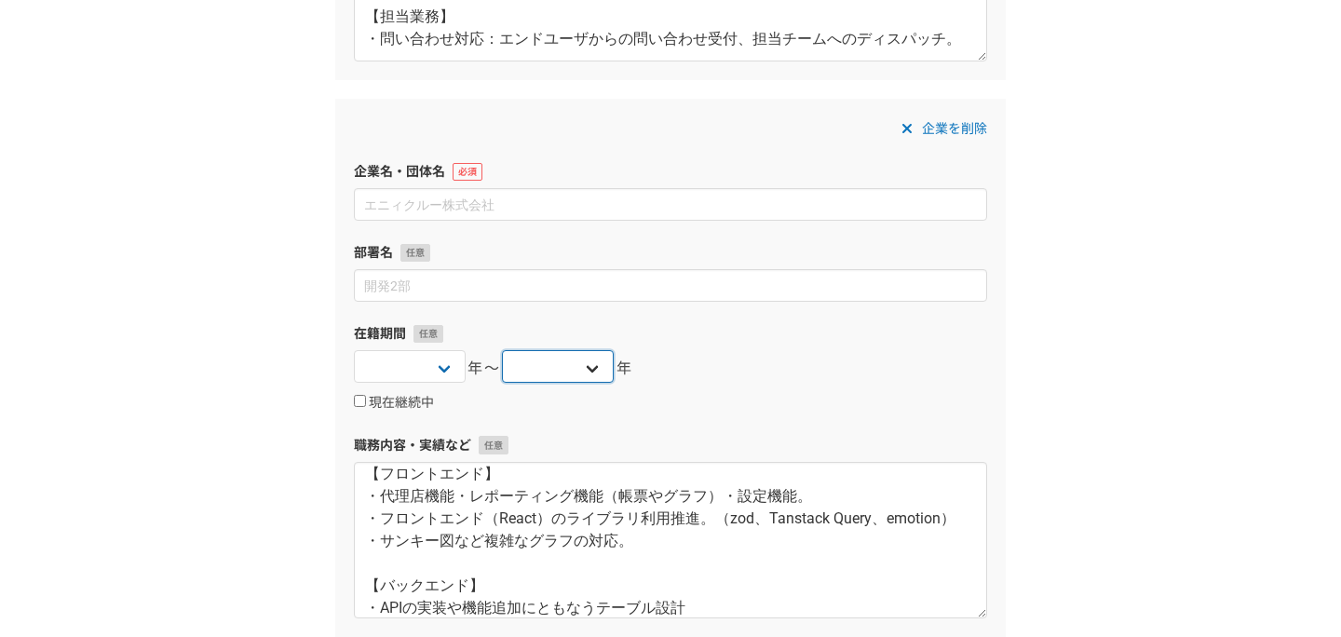
click at [502, 350] on select "2025 2024 2023 2022 2021 2020 2019 2018 2017 2016 2015 2014 2013 2012 2011 2010…" at bounding box center [558, 366] width 112 height 33
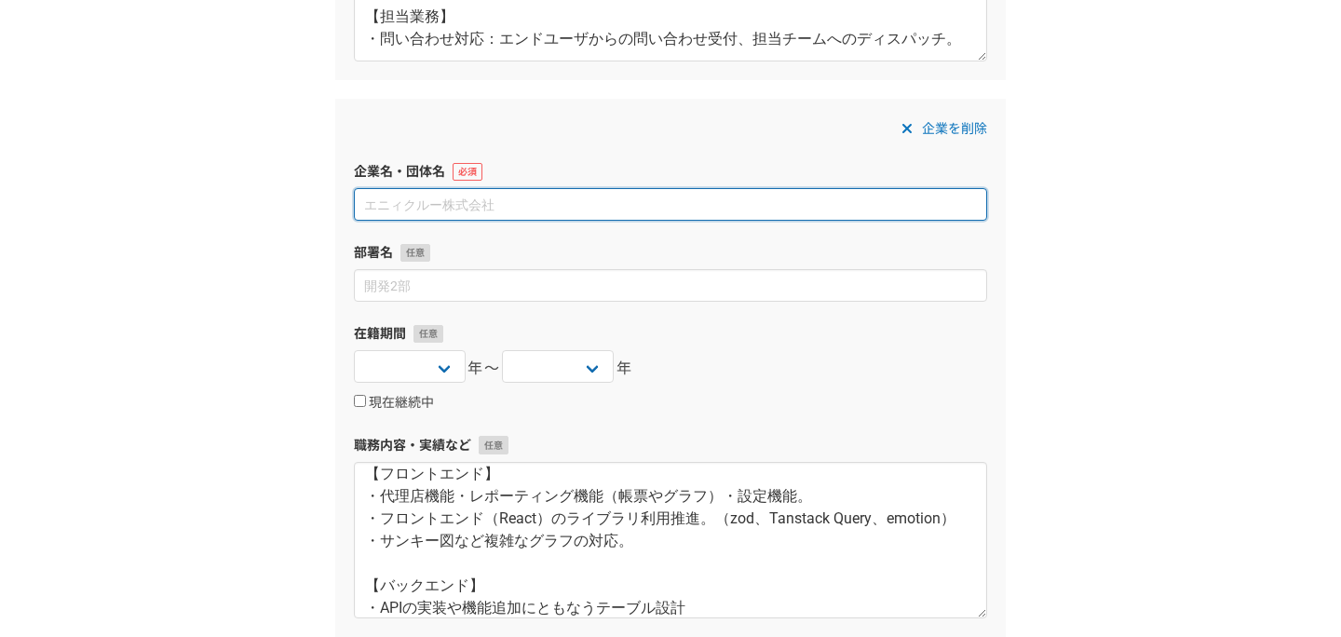
click at [561, 192] on input at bounding box center [670, 204] width 633 height 33
paste input "株式会社Beacon"
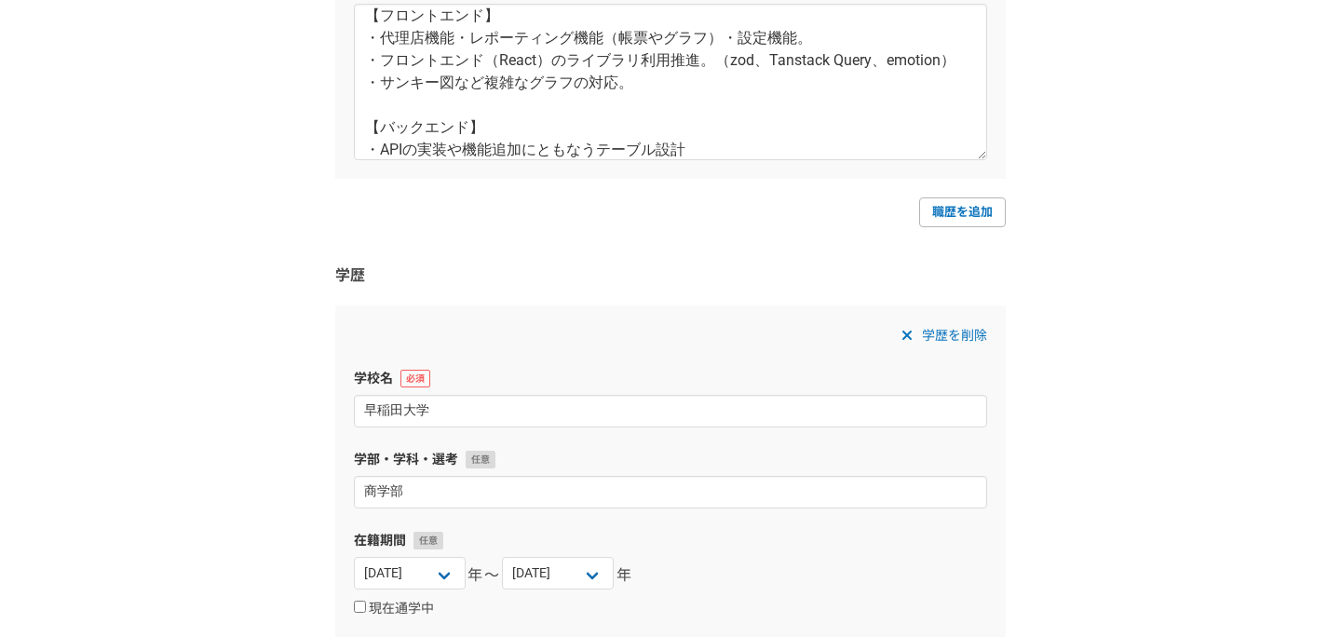
scroll to position [4775, 0]
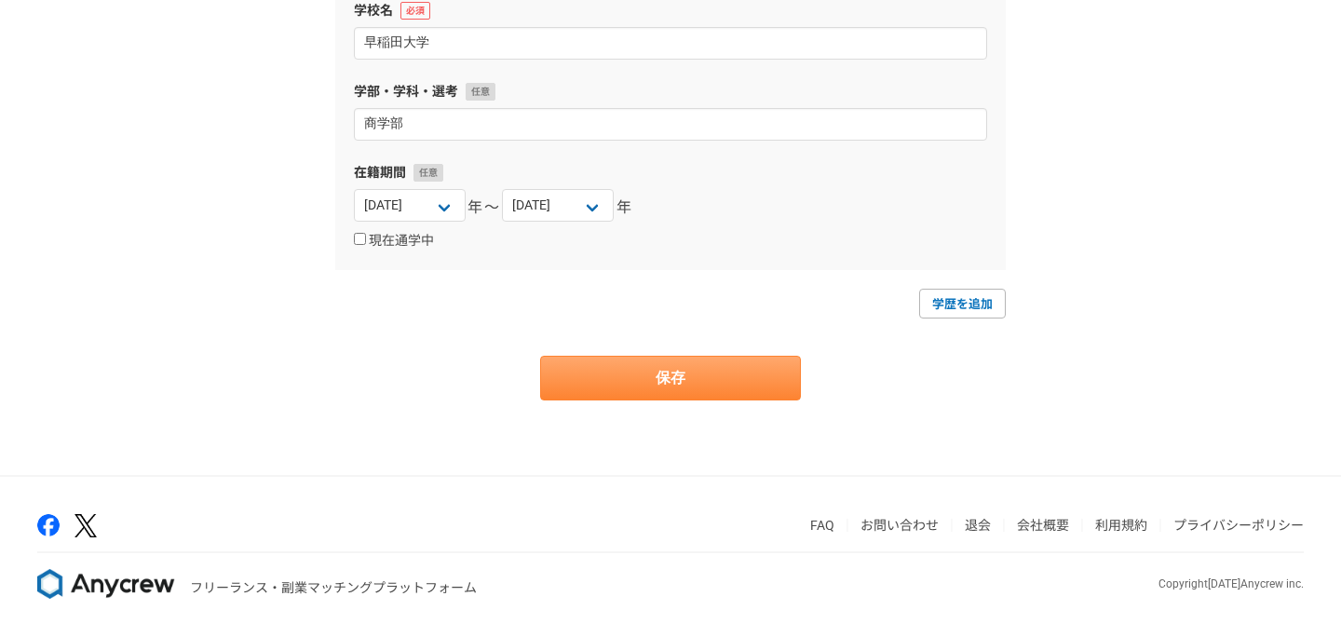
type input "株式会社Beacon"
click at [741, 359] on button "保存" at bounding box center [670, 378] width 261 height 45
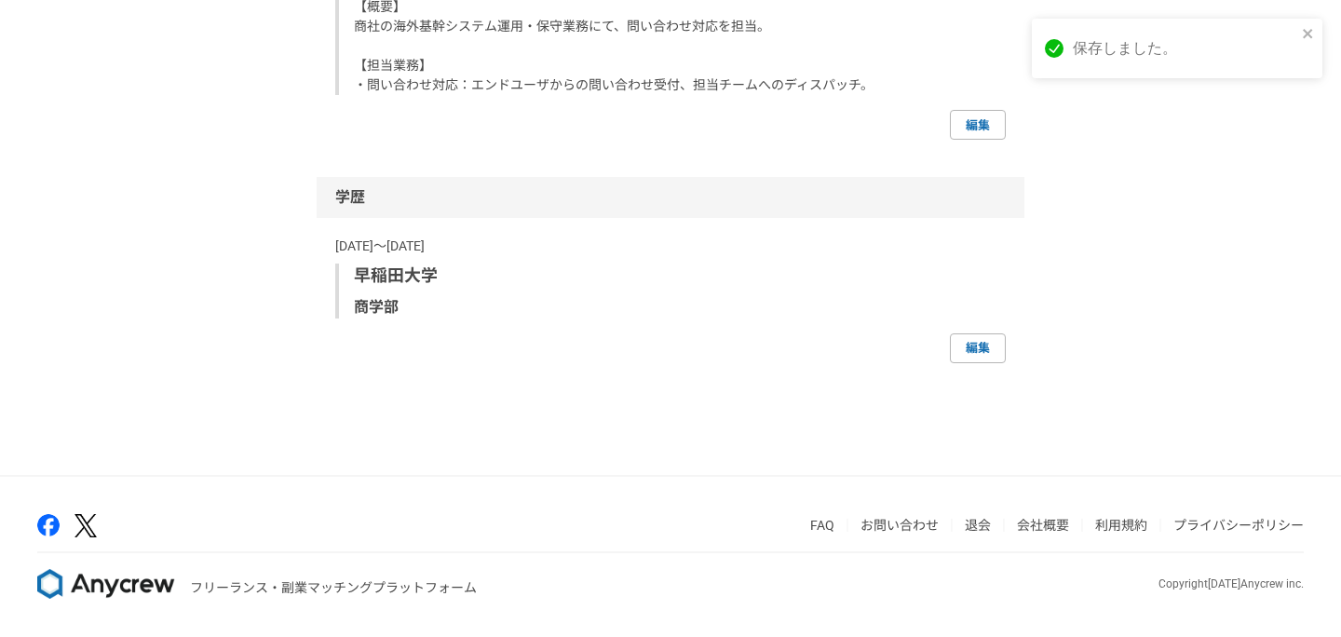
scroll to position [4110, 0]
click at [970, 134] on link "編集" at bounding box center [978, 125] width 56 height 30
select select "2024"
select select "2022"
select select "2024"
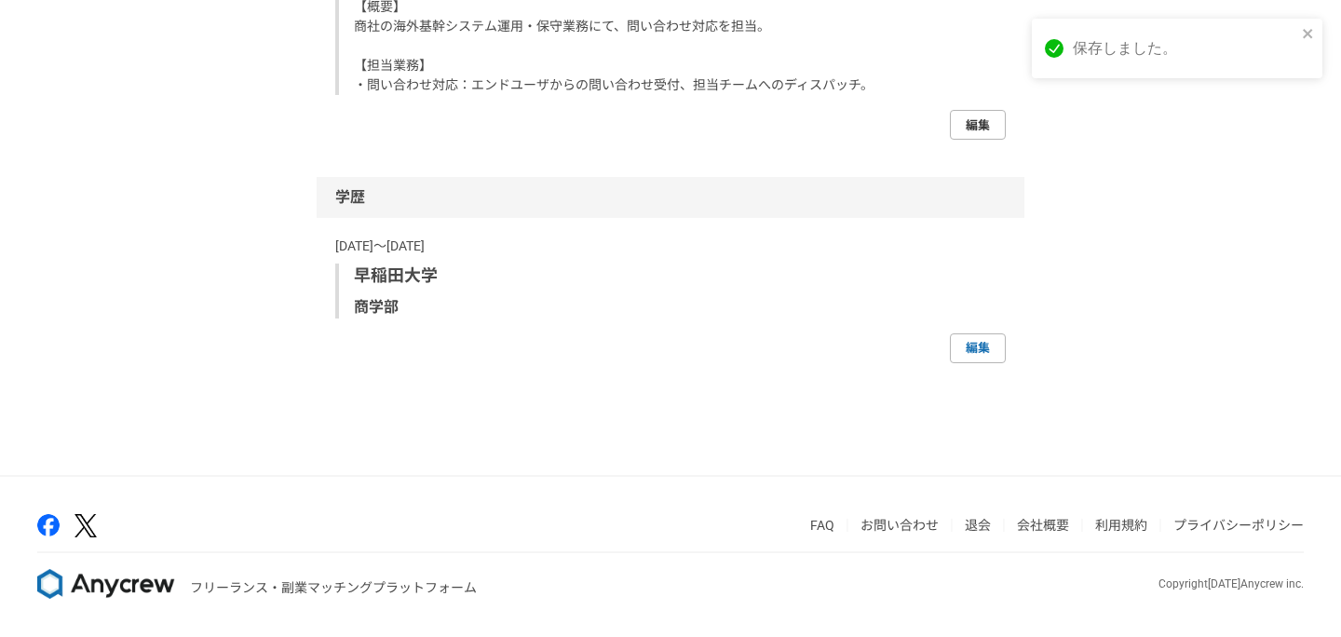
select select "2022"
select select "2020"
select select "2021"
select select "2018"
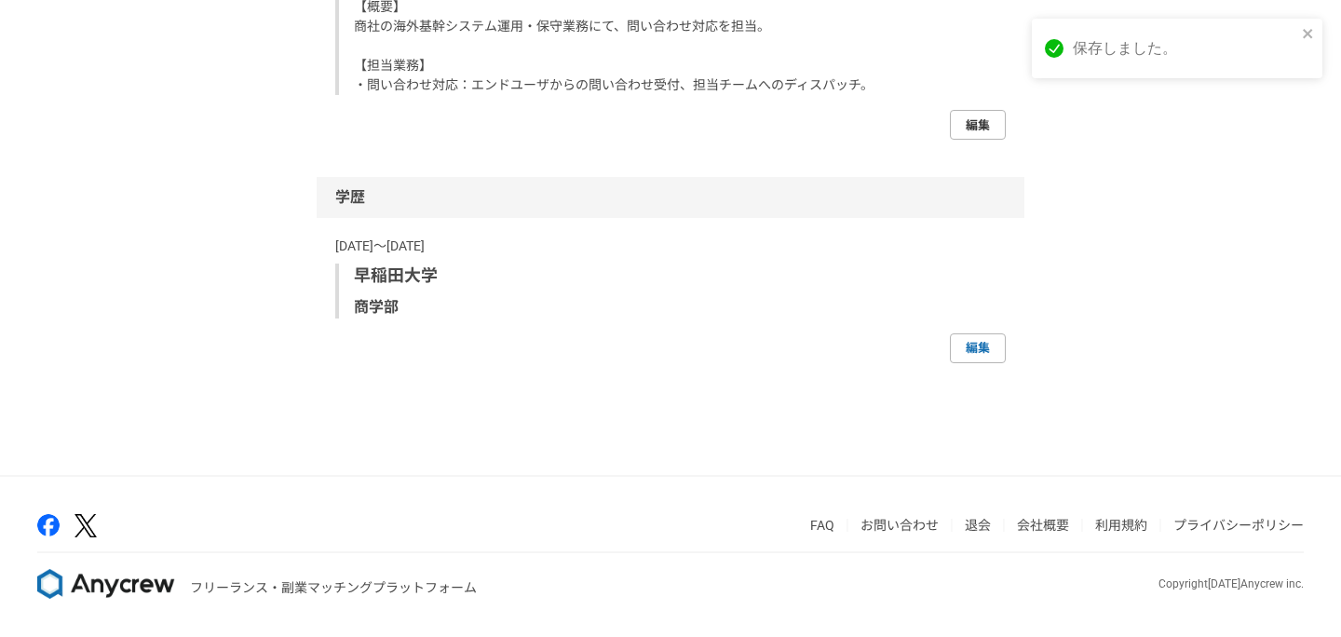
select select "2020"
select select "2012"
select select "2018"
select select "2008"
select select "2010"
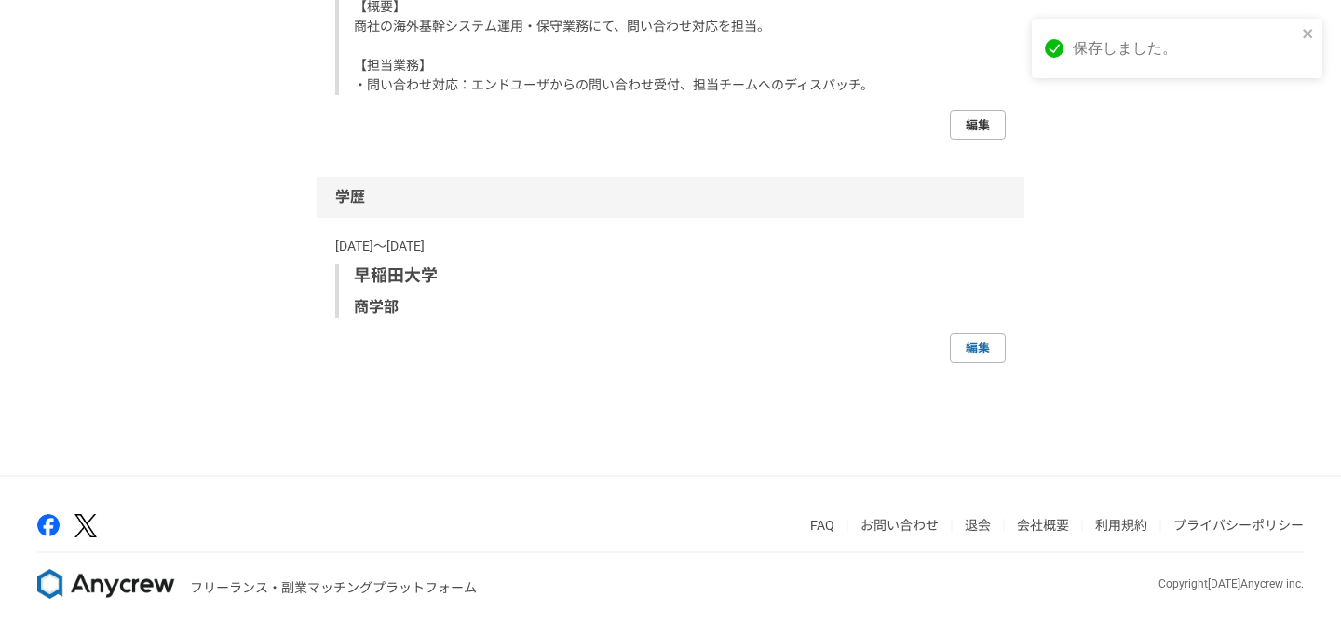
select select "2007"
select select "2008"
select select "2004"
select select "2007"
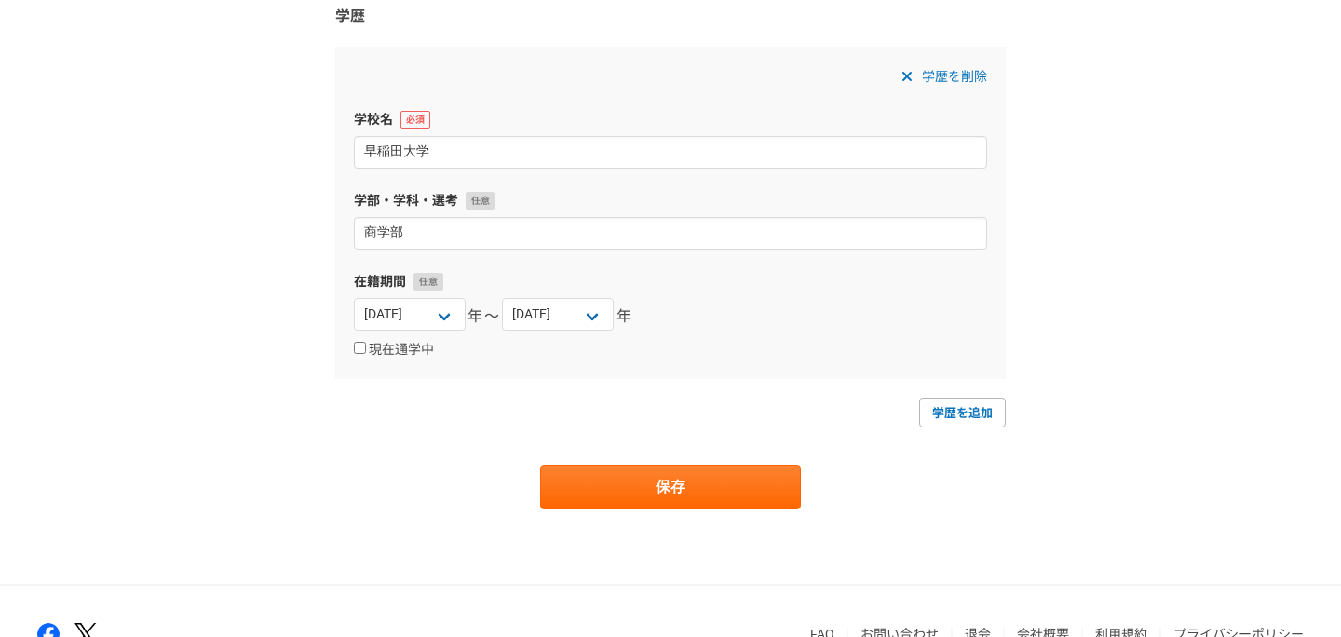
scroll to position [4415, 0]
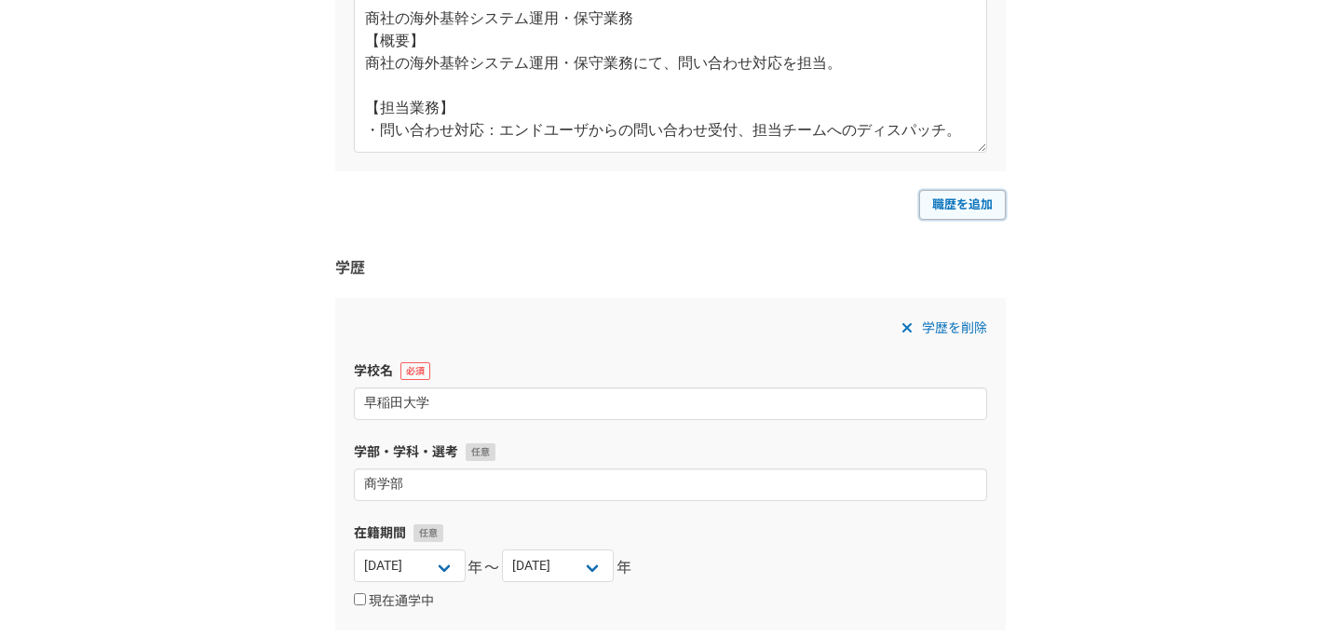
click at [968, 209] on link "職歴を追加" at bounding box center [962, 205] width 87 height 30
select select
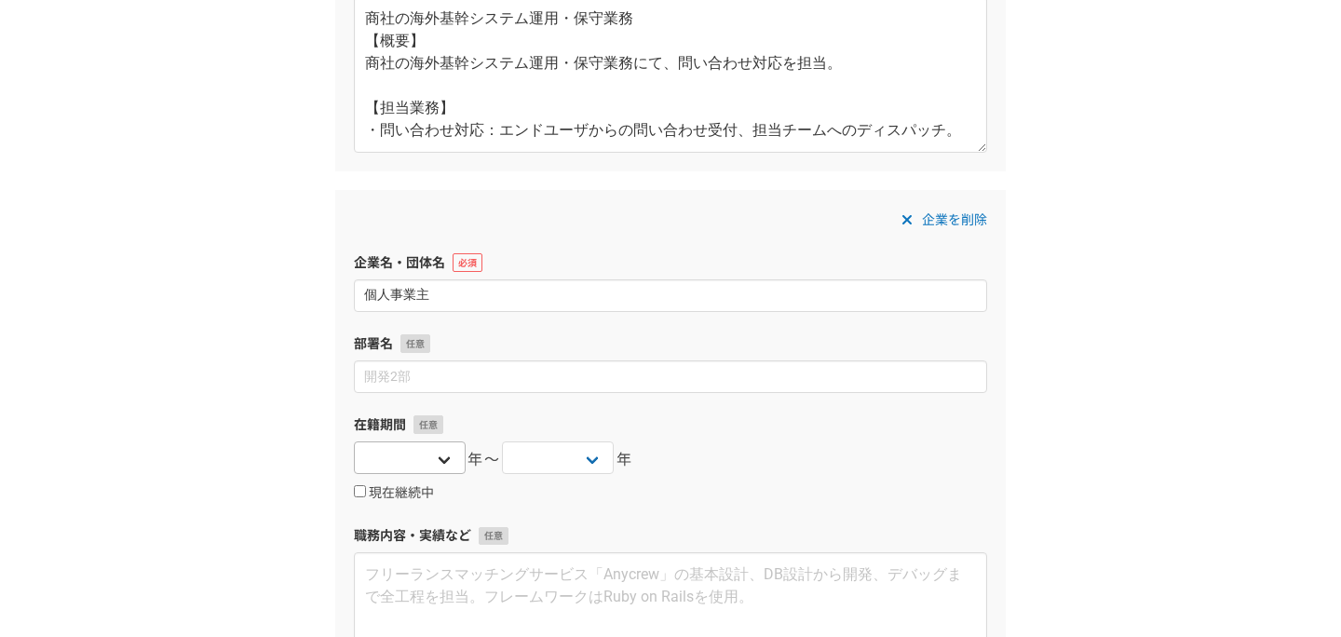
type input "個人事業主"
click at [445, 460] on select "2025 2024 2023 2022 2021 2020 2019 2018 2017 2016 2015 2014 2013 2012 2011 2010…" at bounding box center [410, 457] width 112 height 33
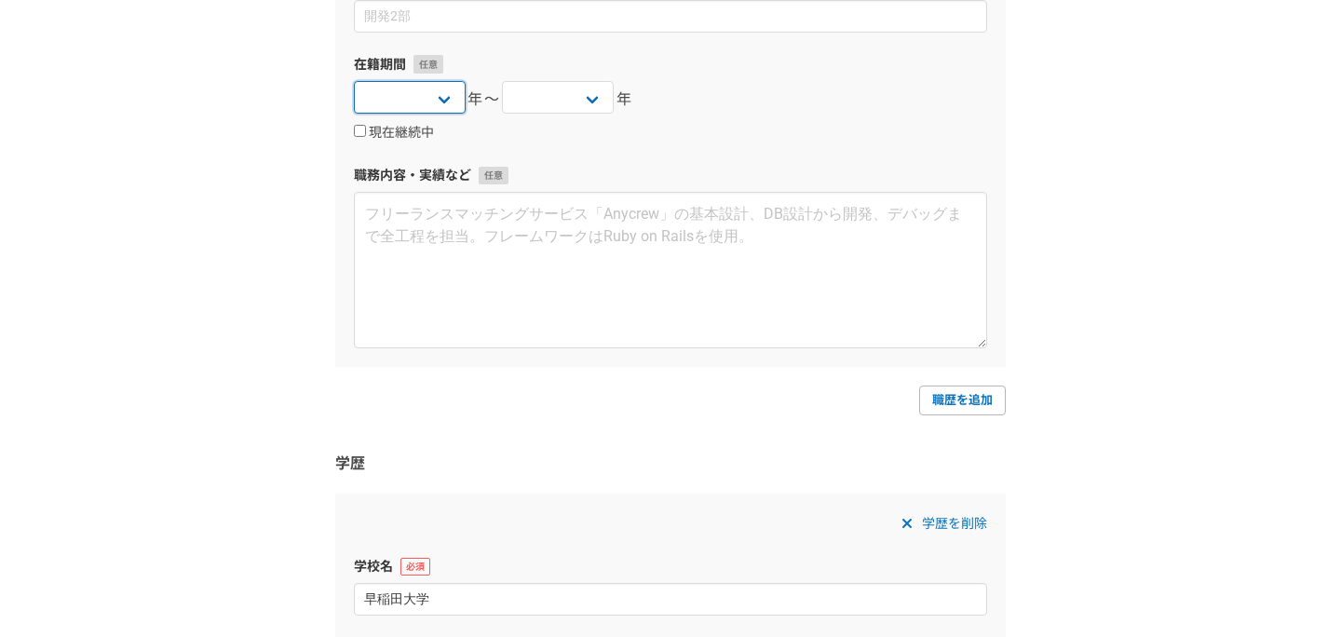
scroll to position [4616, 0]
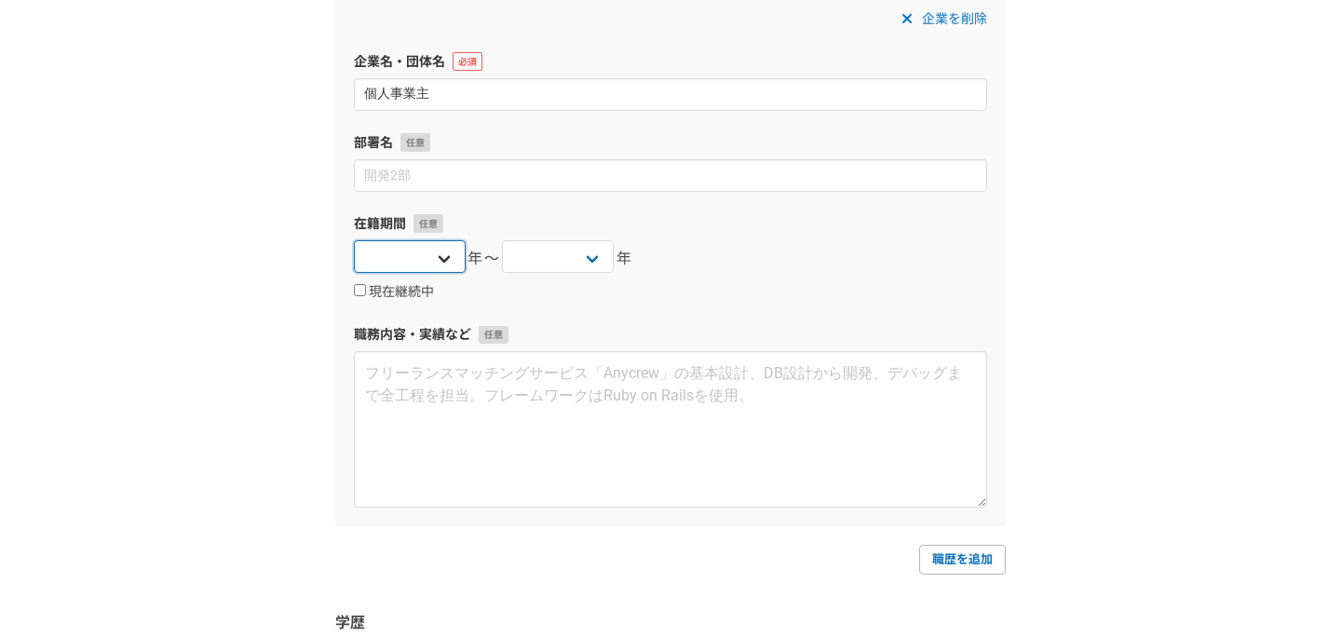
click at [404, 261] on select "2025 2024 2023 2022 2021 2020 2019 2018 2017 2016 2015 2014 2013 2012 2011 2010…" at bounding box center [410, 256] width 112 height 33
select select "[DATE]"
click at [354, 240] on select "2025 2024 2023 2022 2021 2020 2019 2018 2017 2016 2015 2014 2013 2012 2011 2010…" at bounding box center [410, 256] width 112 height 33
click at [359, 288] on input "現在継続中" at bounding box center [360, 290] width 12 height 12
checkbox input "true"
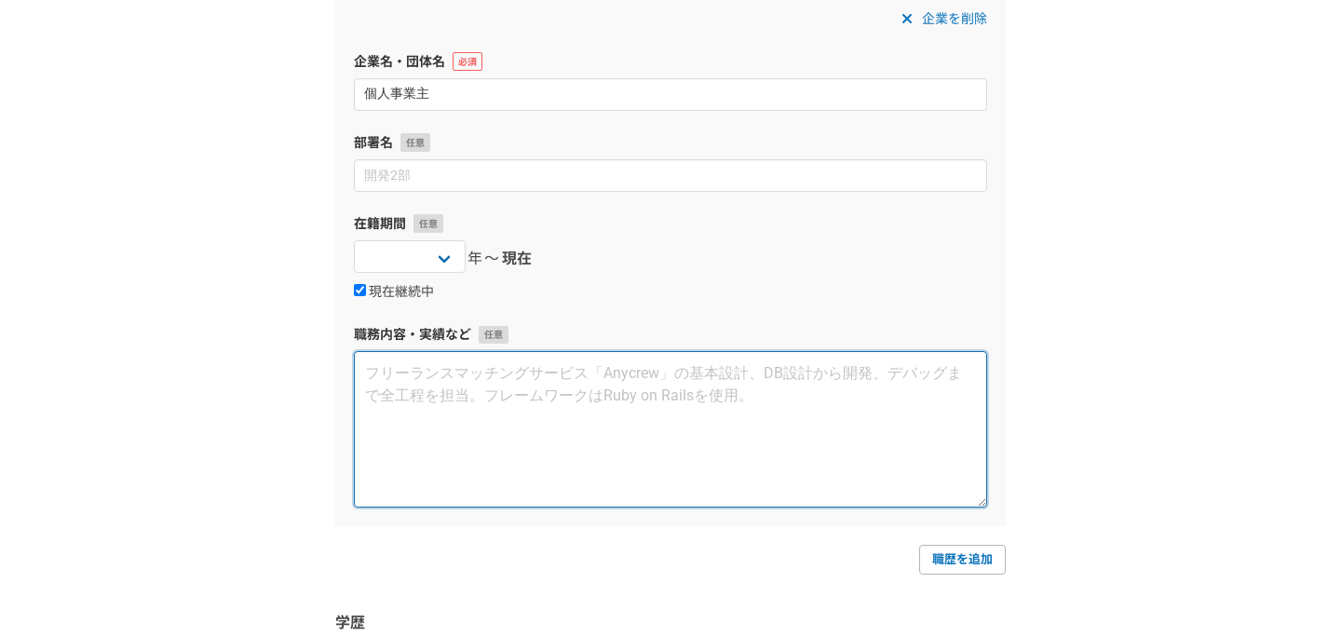
click at [549, 442] on textarea at bounding box center [670, 429] width 633 height 156
paste textarea "人材系システムのAPI開発 【概要】 バックエンドエンジニアとして、Golangを用いた応募の管理画面のAPI開発を主に担当。プロジェクトが開発途中で終了の判…"
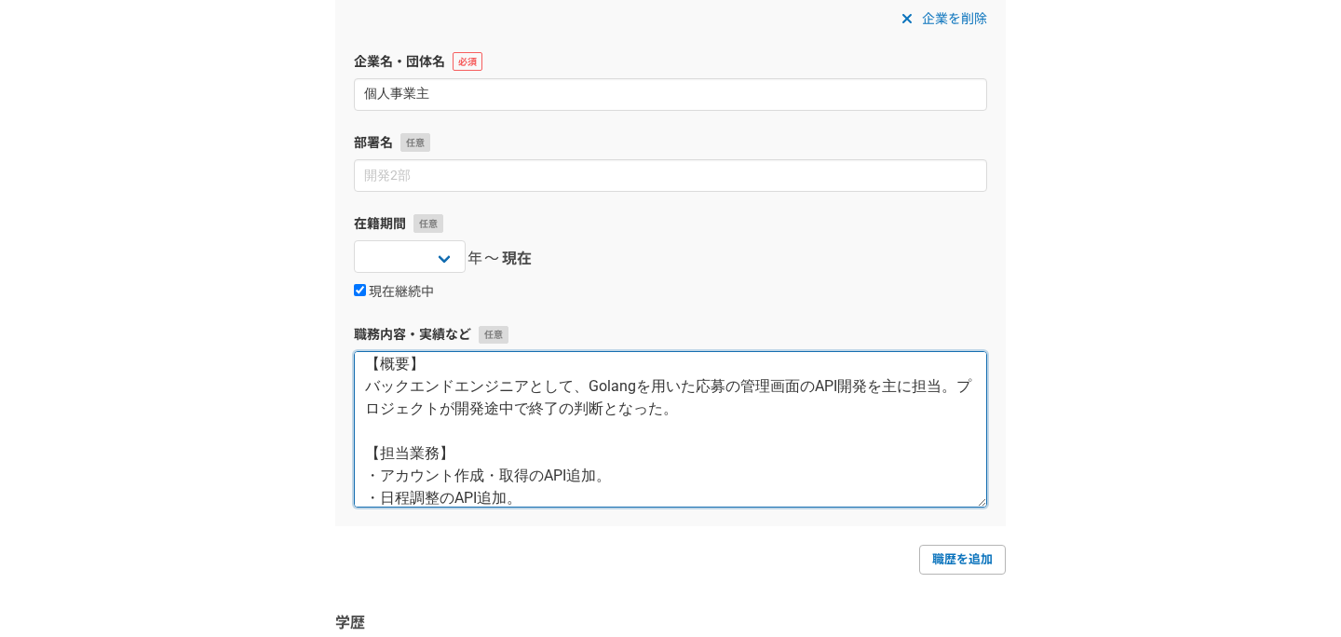
scroll to position [0, 0]
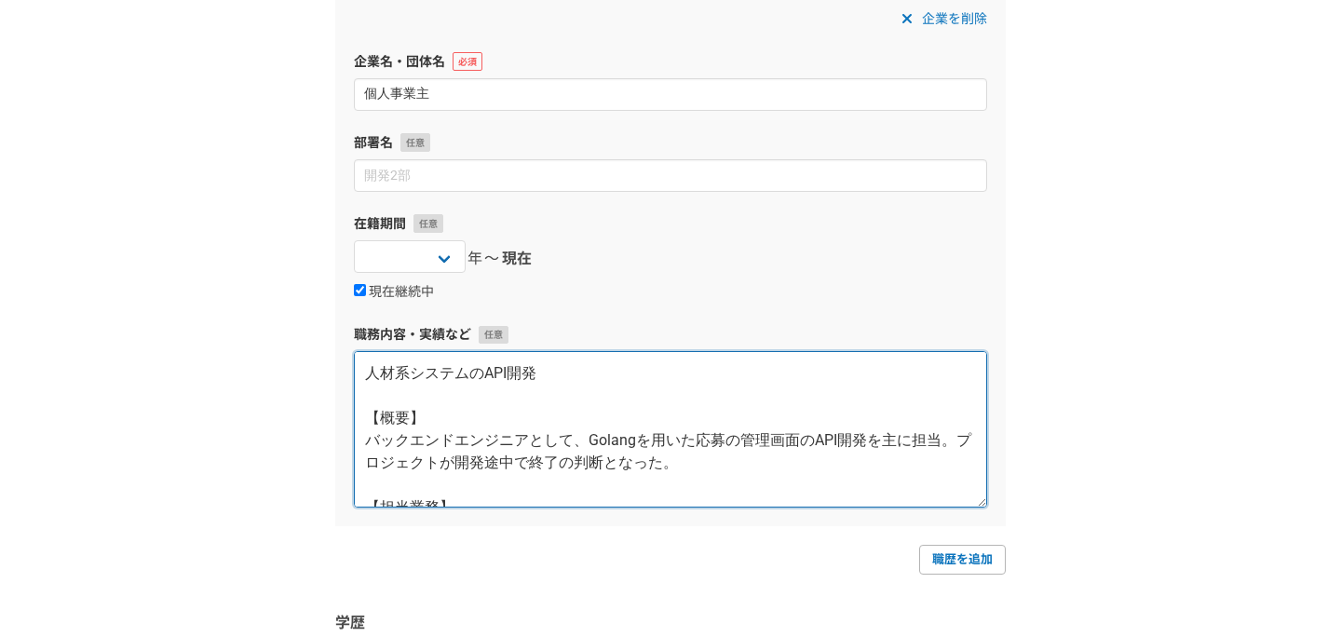
click at [369, 377] on textarea "人材系システムのAPI開発 【概要】 バックエンドエンジニアとして、Golangを用いた応募の管理画面のAPI開発を主に担当。プロジェクトが開発途中で終了の判…" at bounding box center [670, 429] width 633 height 156
click at [457, 374] on textarea "＜人材系システムのAPI開発＞ 【概要】 バックエンドエンジニアとして、Golangを用いた応募の管理画面のAPI開発を主に担当。プロジェクトが開発途中で終了…" at bounding box center [670, 429] width 633 height 156
paste textarea "コールセンター向けシステムのバックエンド・フロントエンド開発 【概要】 AIを活用した通話の補正や画面表示の改修を担当。 【担当業務】 ・SpringBoot…"
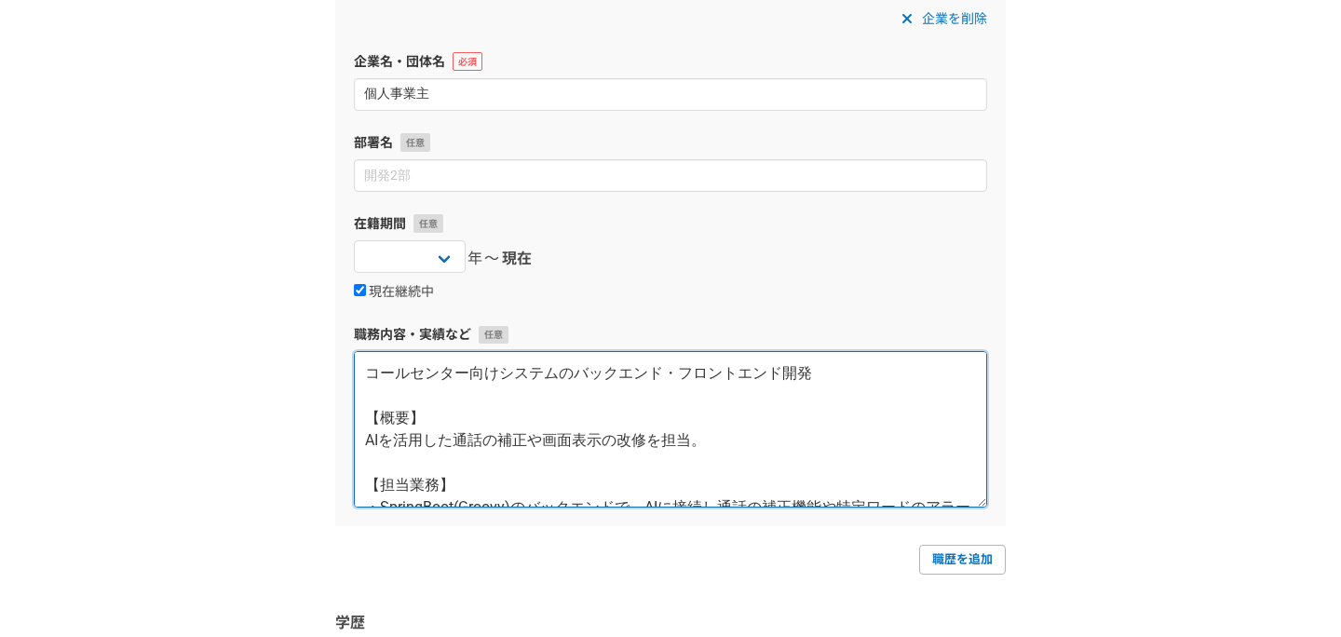
click at [371, 377] on textarea "コールセンター向けシステムのバックエンド・フロントエンド開発 【概要】 AIを活用した通話の補正や画面表示の改修を担当。 【担当業務】 ・SpringBoot…" at bounding box center [670, 429] width 633 height 156
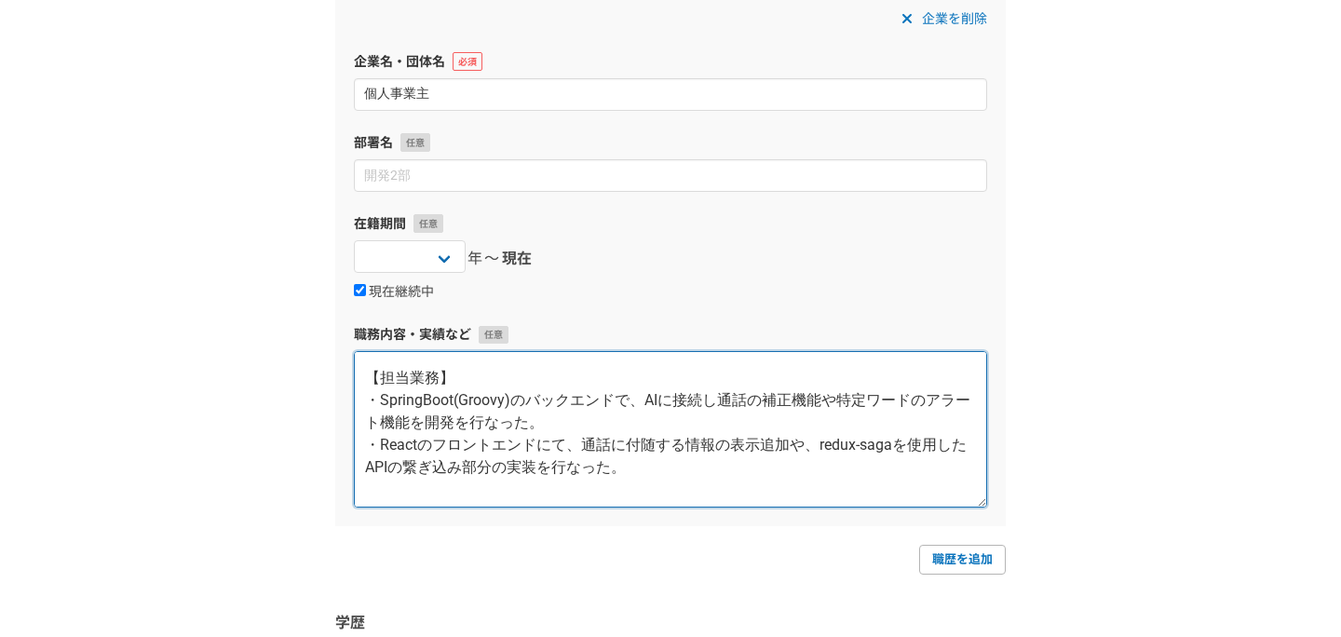
scroll to position [180, 0]
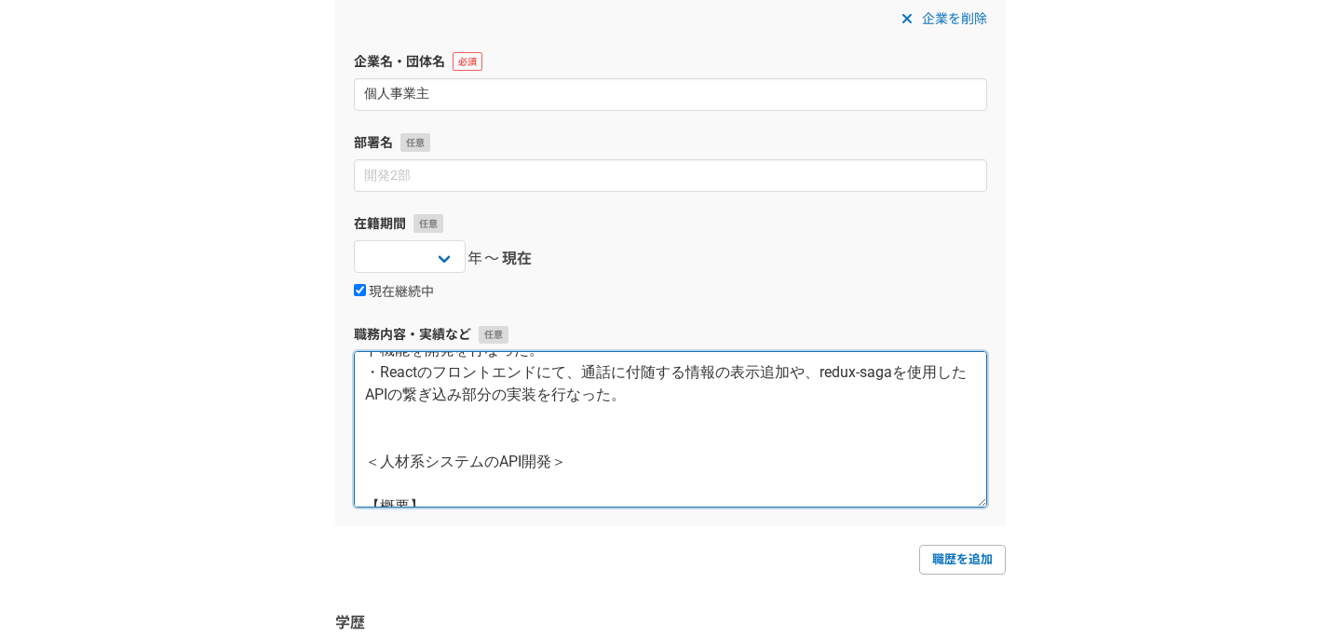
click at [494, 441] on textarea "＜コールセンター向けシステムのバックエンド・フロントエンド開発＞ 【概要】 AIを活用した通話の補正や画面表示の改修を担当。 【担当業務】 ・SpringBo…" at bounding box center [670, 429] width 633 height 156
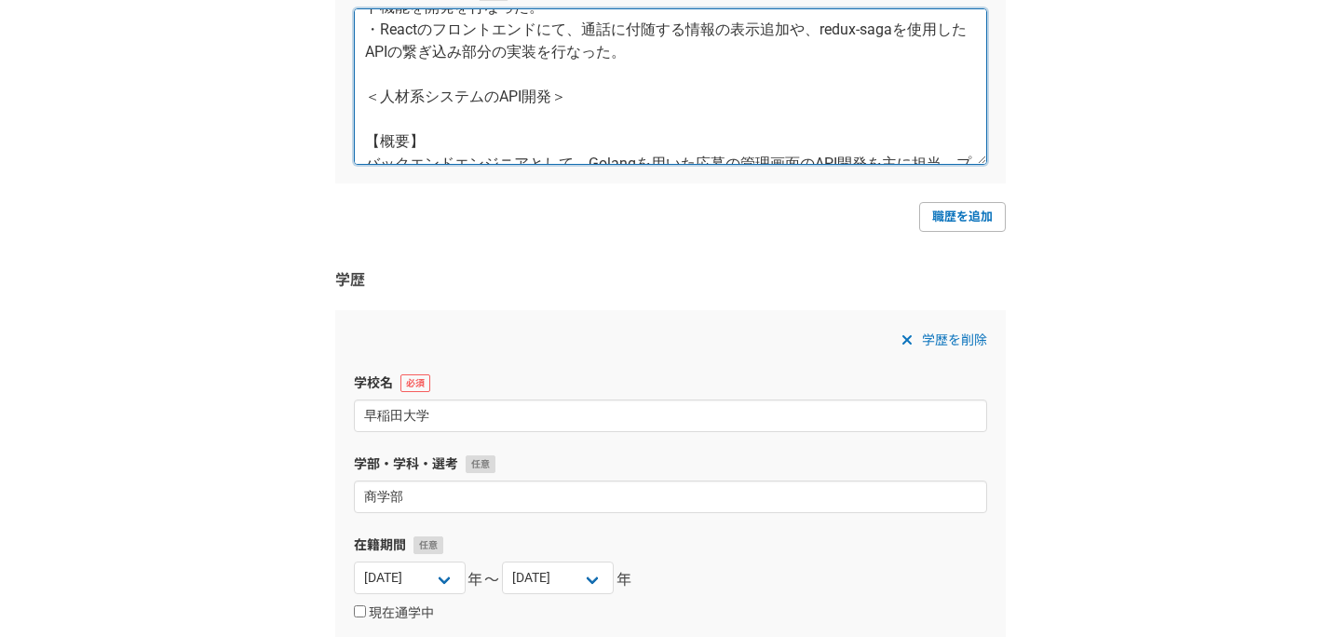
scroll to position [5332, 0]
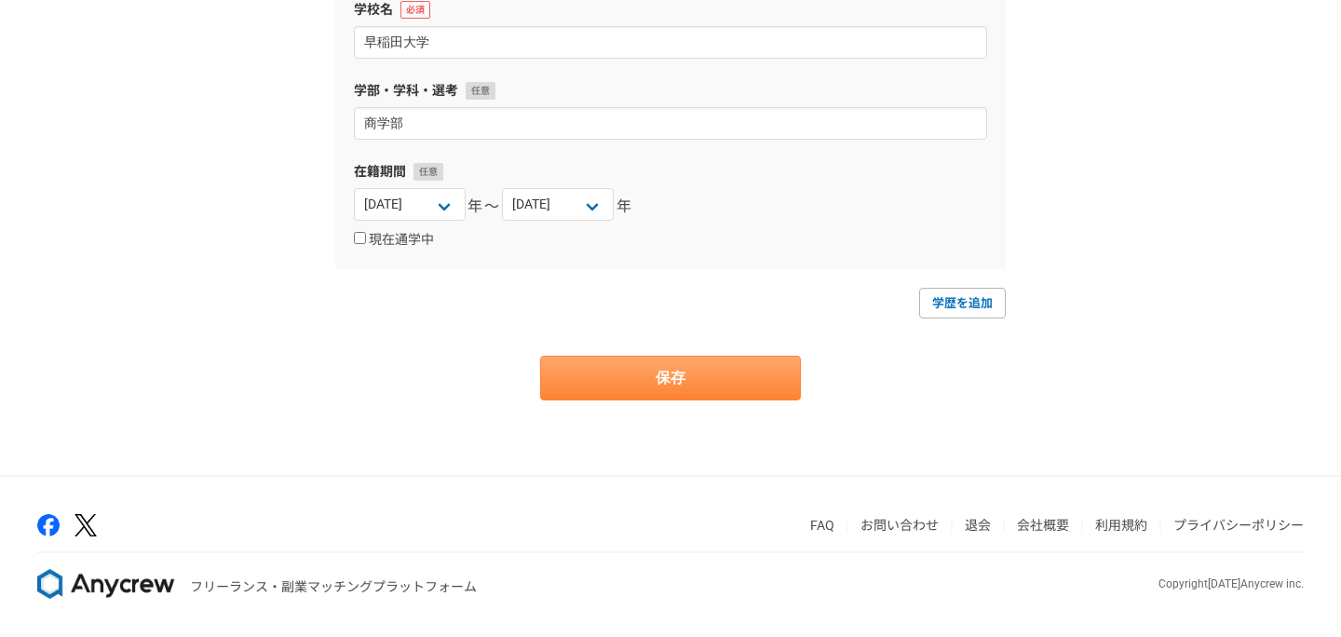
type textarea "＜コールセンター向けシステムのバックエンド・フロントエンド開発＞ 【概要】 AIを活用した通話の補正や画面表示の改修を担当。 【担当業務】 ・SpringBo…"
click at [738, 375] on button "保存" at bounding box center [670, 378] width 261 height 45
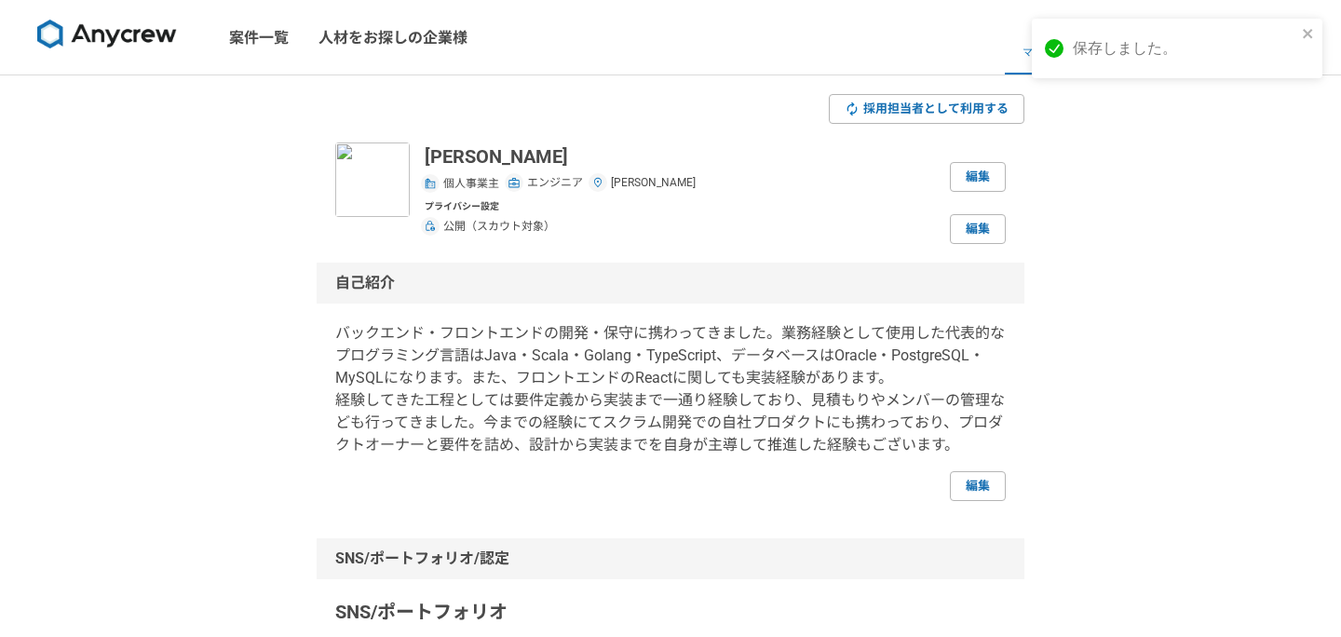
click at [157, 40] on img at bounding box center [107, 35] width 140 height 30
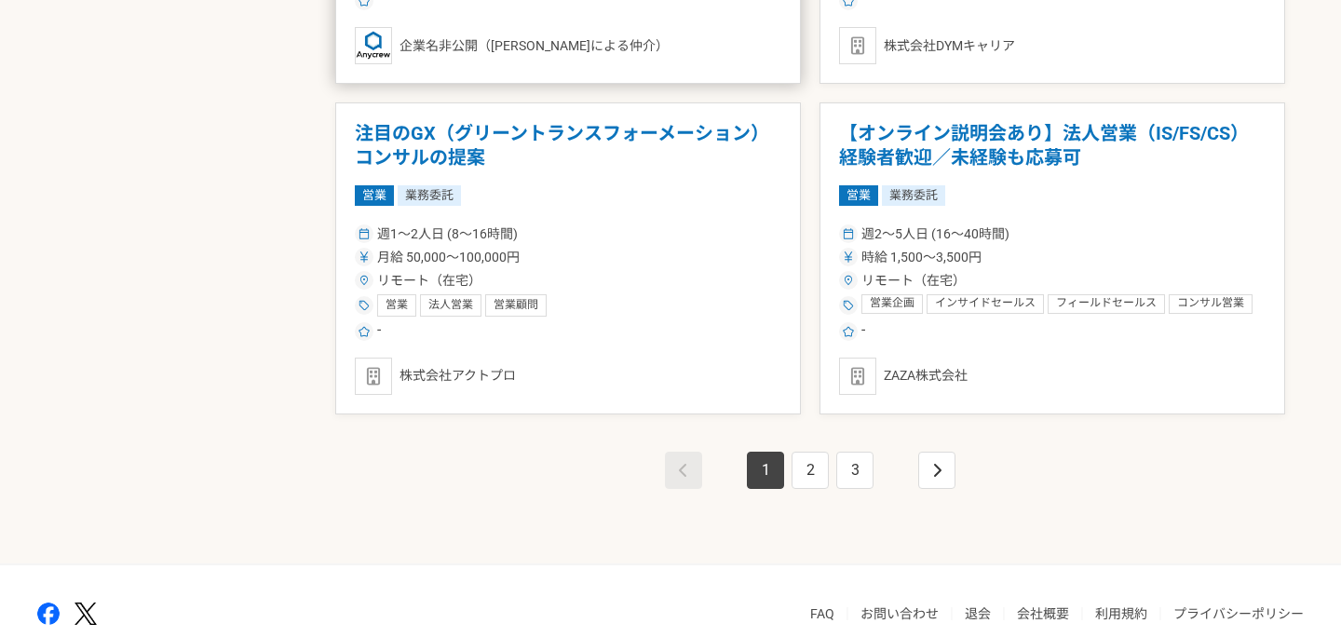
scroll to position [3357, 0]
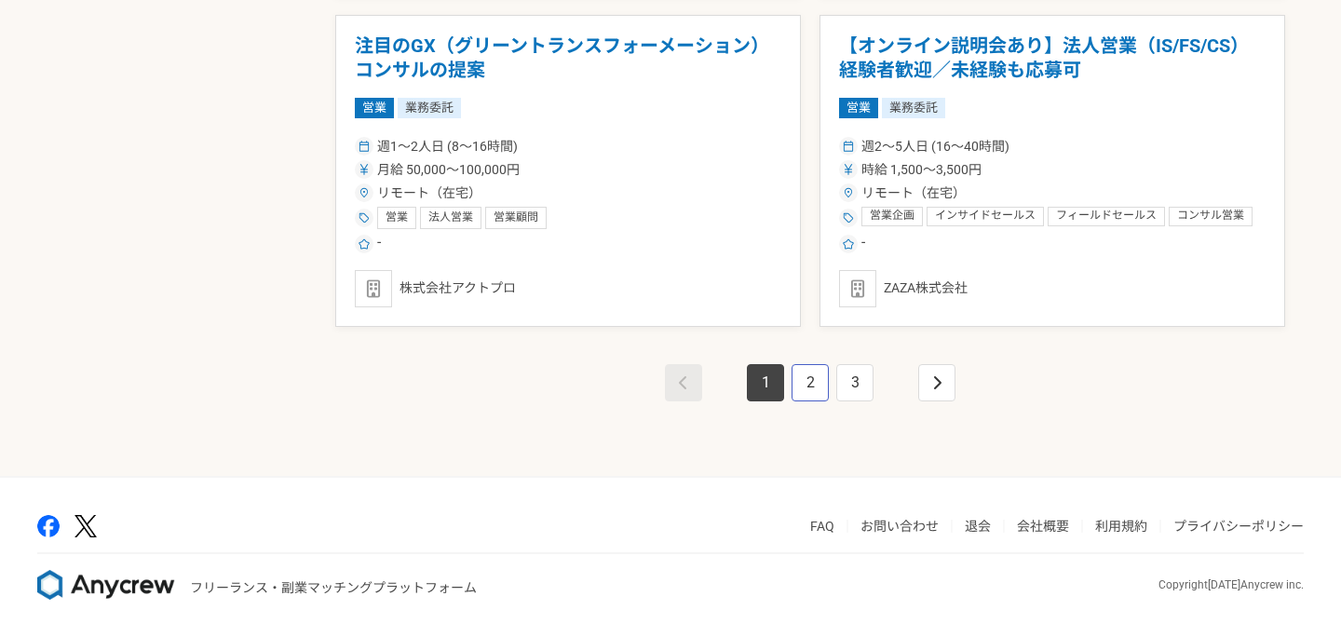
click at [803, 379] on link "2" at bounding box center [810, 382] width 37 height 37
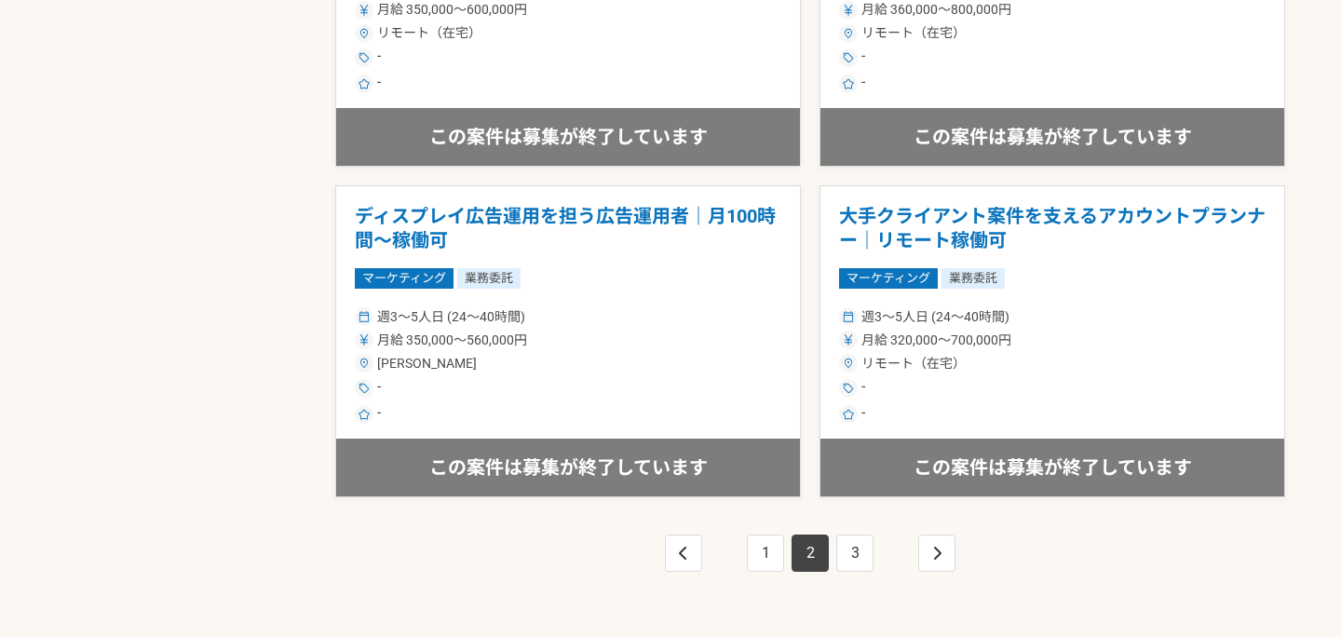
scroll to position [3357, 0]
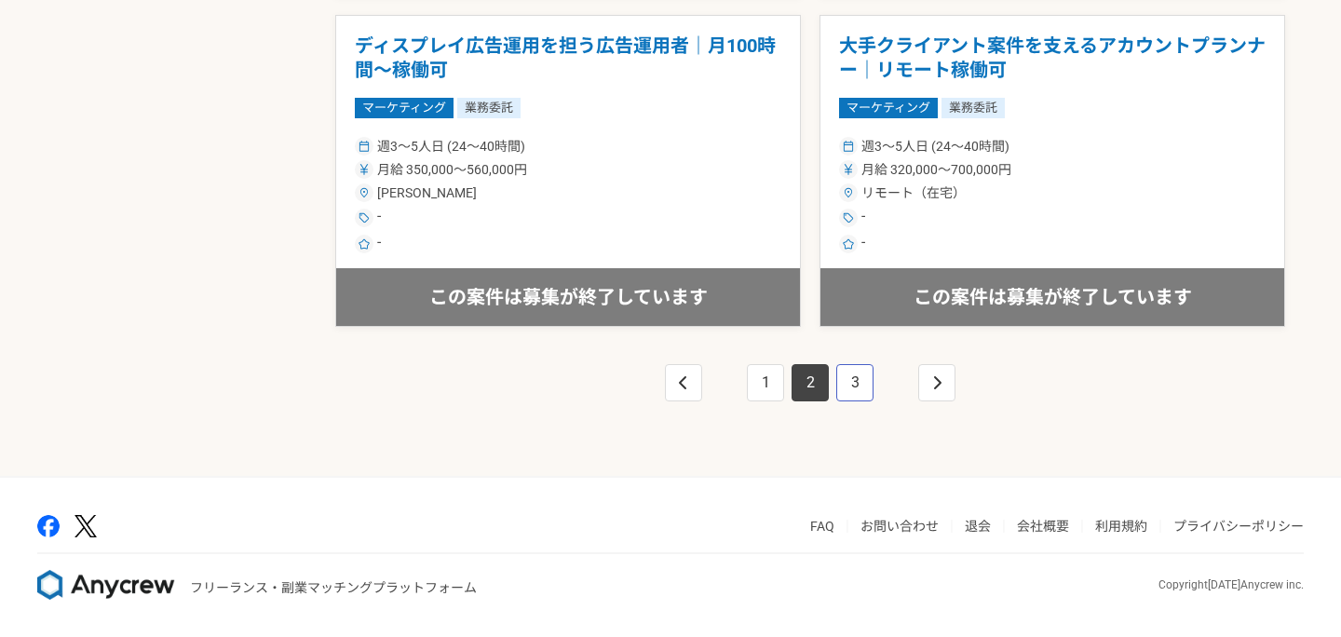
click at [848, 381] on link "3" at bounding box center [854, 382] width 37 height 37
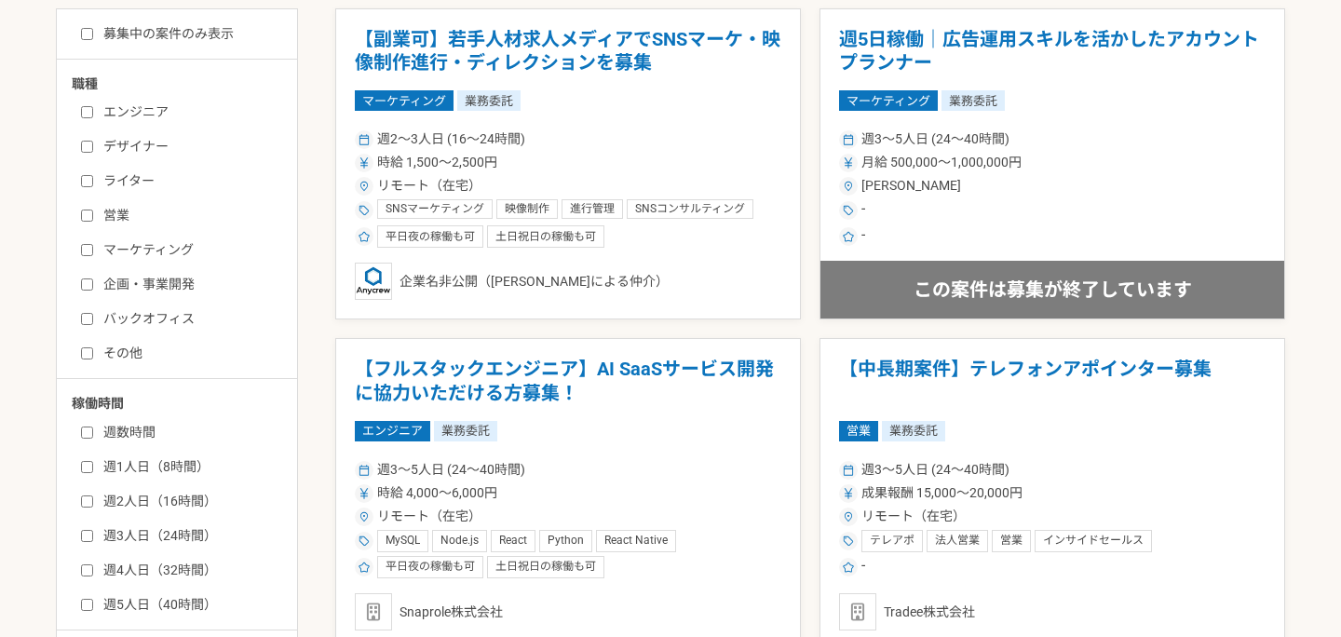
scroll to position [626, 0]
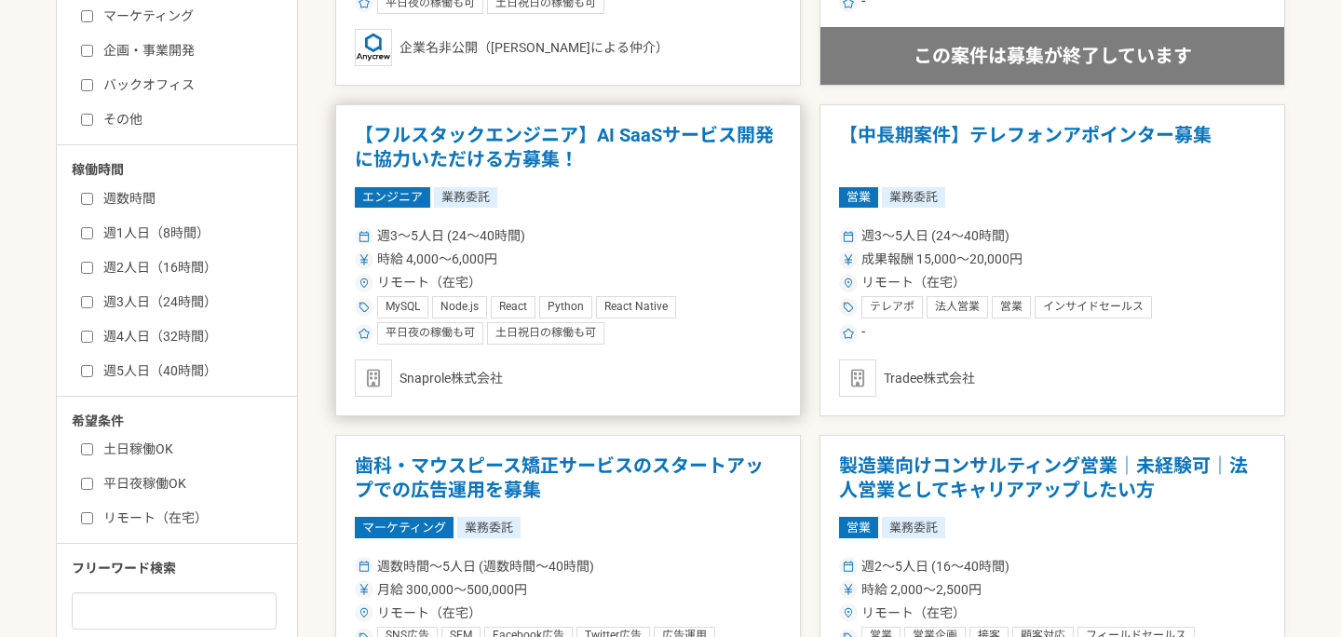
click at [651, 144] on h1 "【フルスタックエンジニア】AI SaaSサービス開発に協力いただける方募集！" at bounding box center [568, 147] width 427 height 47
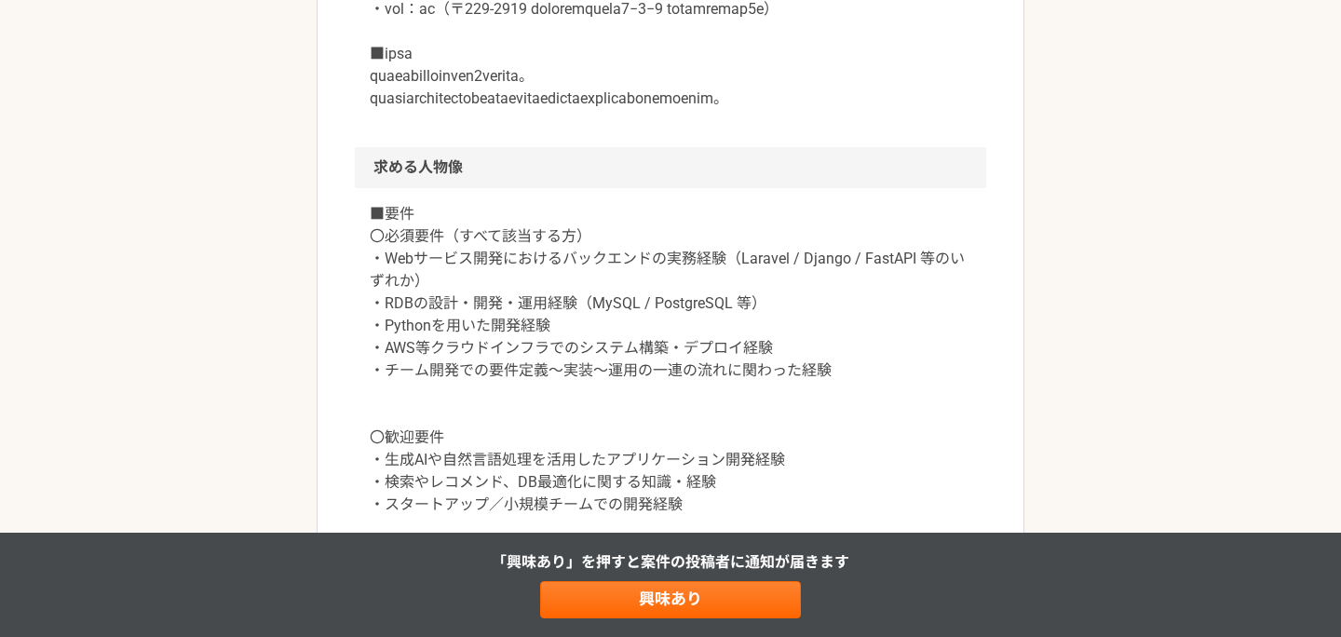
scroll to position [1373, 0]
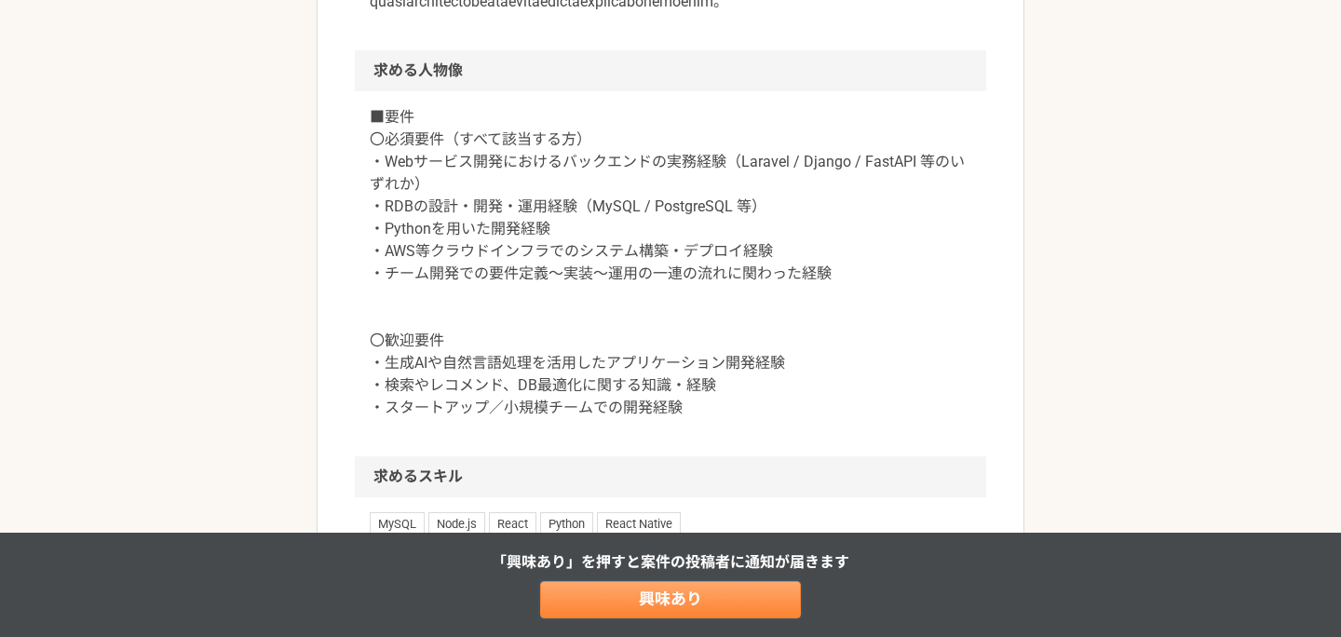
click at [744, 607] on link "興味あり" at bounding box center [670, 599] width 261 height 37
